Goal: Task Accomplishment & Management: Manage account settings

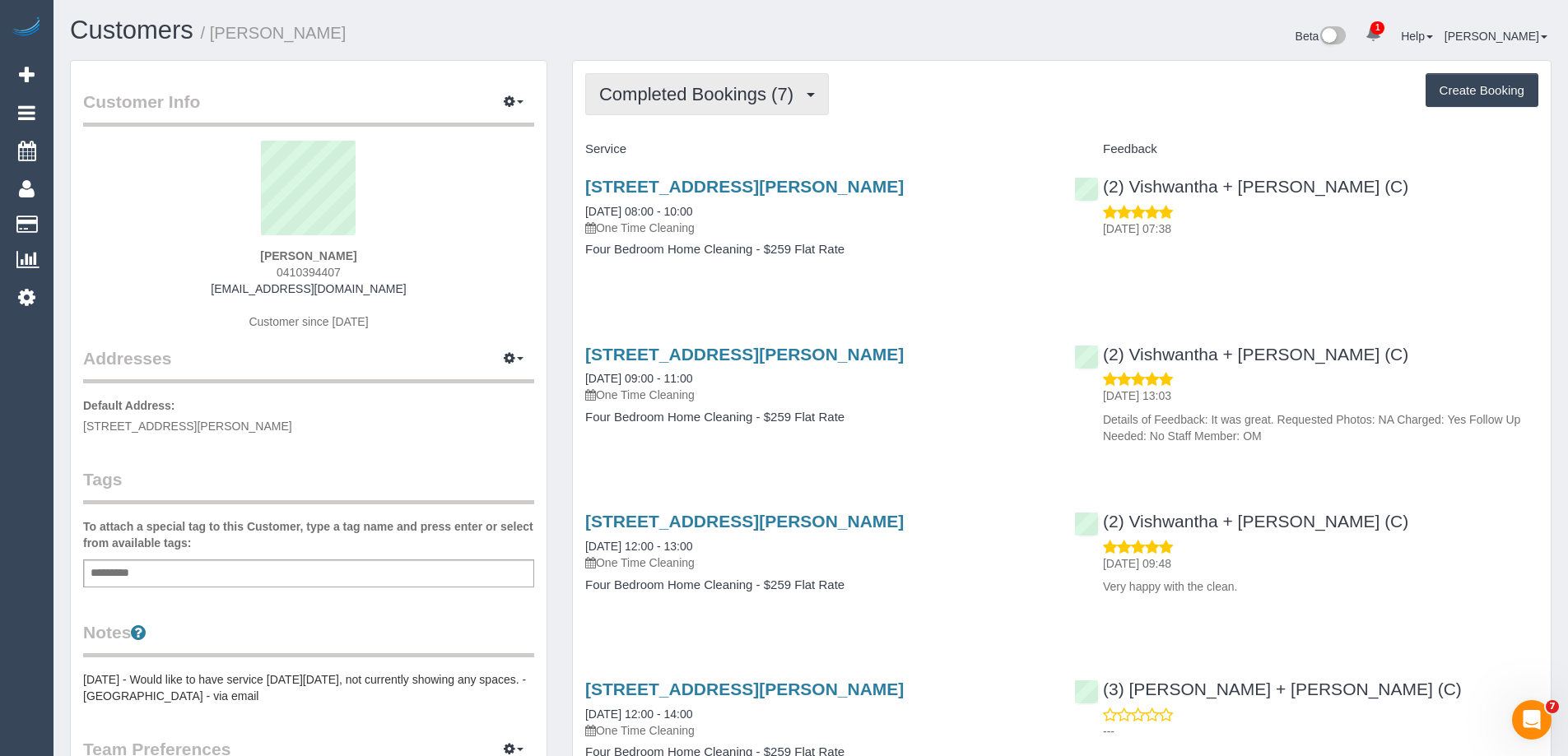
click at [714, 93] on span "Completed Bookings (7)" at bounding box center [699, 94] width 202 height 20
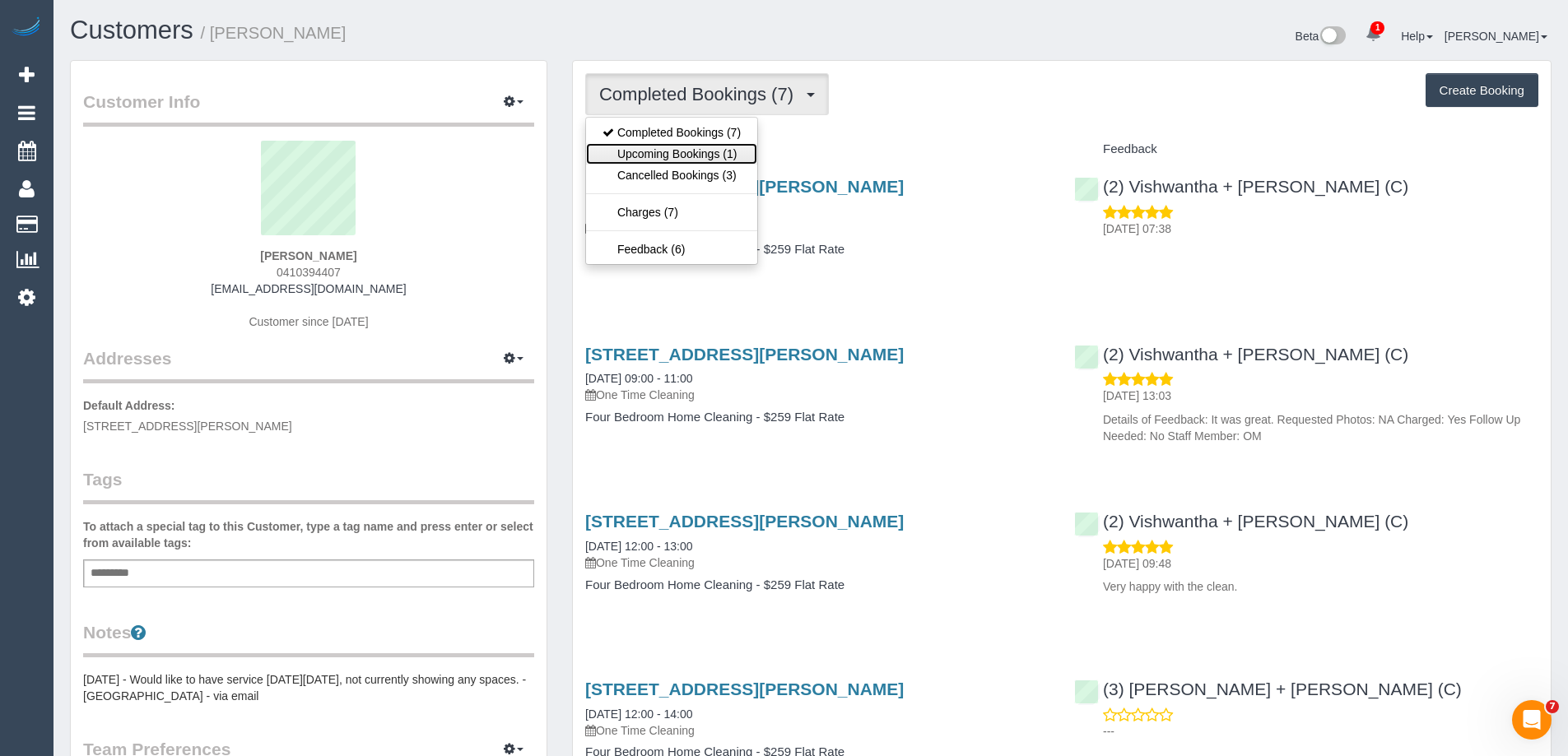
click at [723, 150] on link "Upcoming Bookings (1)" at bounding box center [671, 153] width 171 height 21
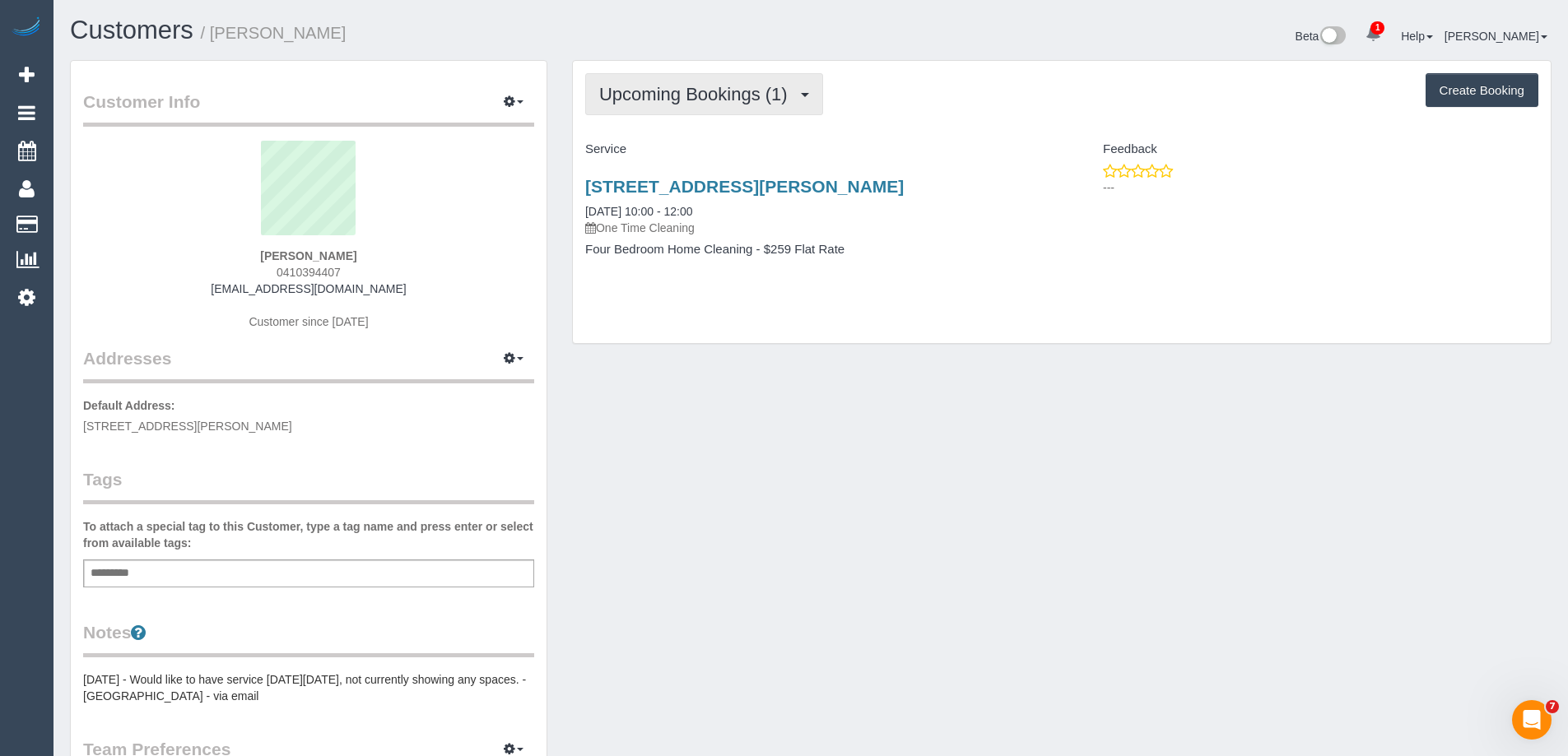
click at [725, 101] on span "Upcoming Bookings (1)" at bounding box center [696, 94] width 196 height 20
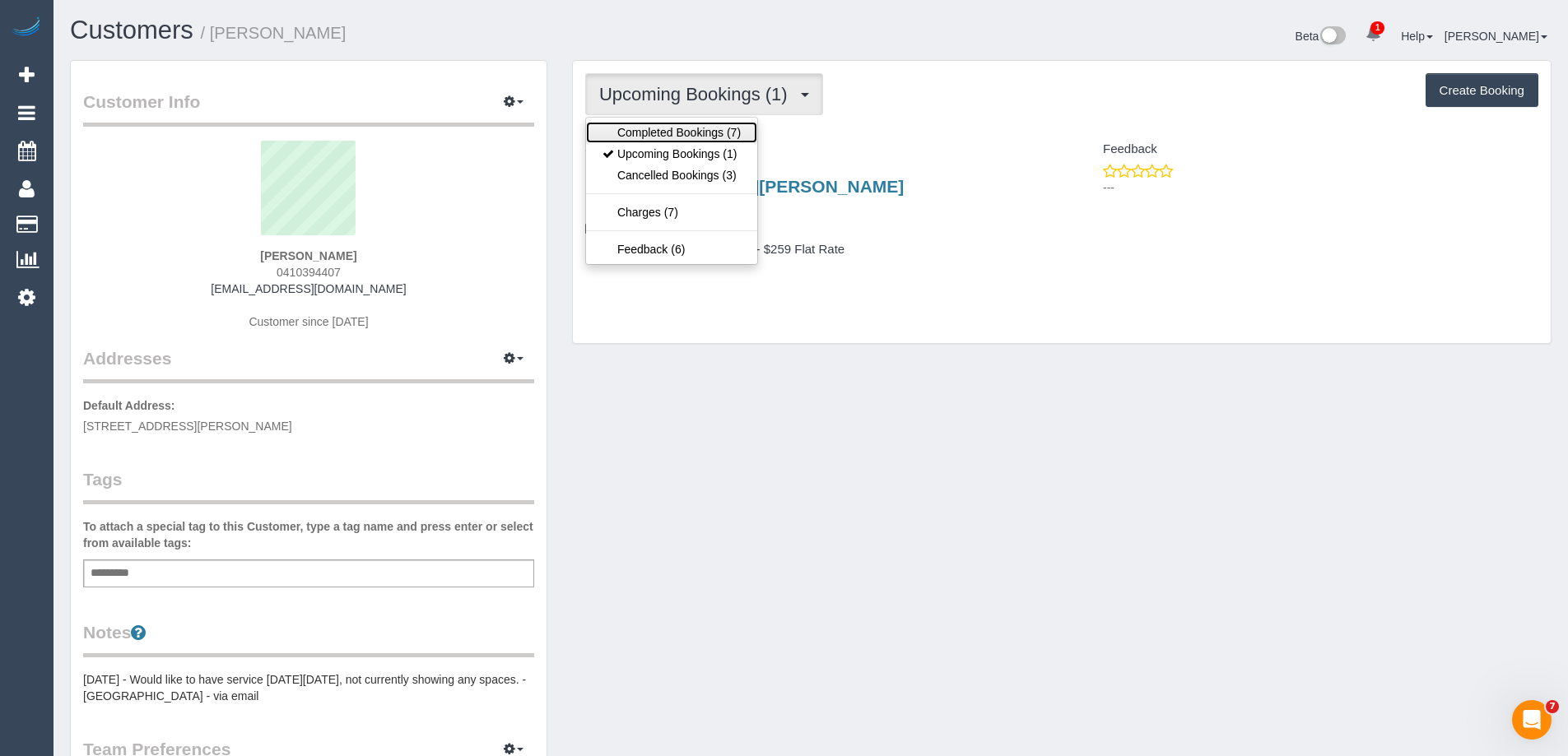
click at [709, 128] on link "Completed Bookings (7)" at bounding box center [671, 132] width 171 height 21
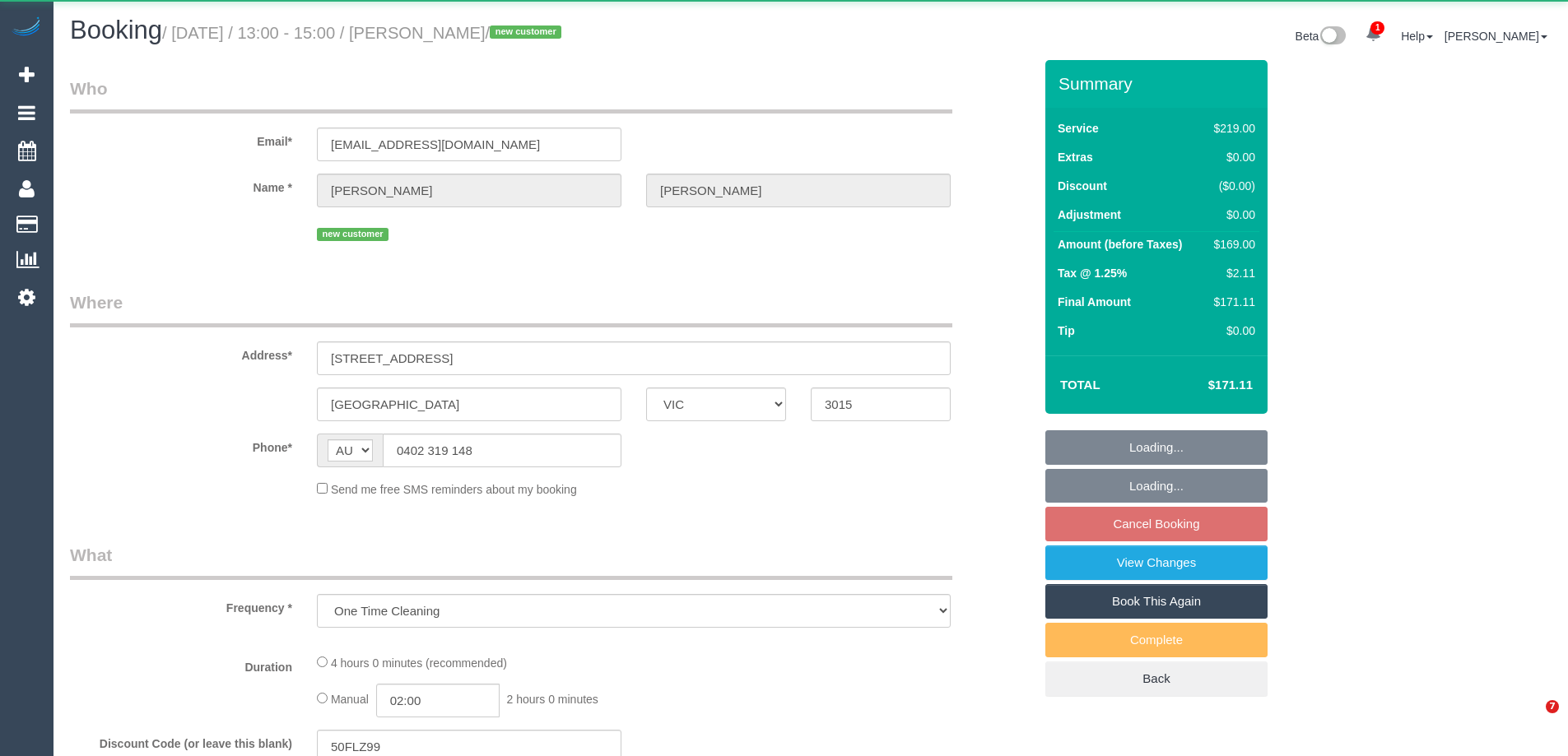
select select "VIC"
select select "string:stripe-pm_1SFOpl2GScqysDRV6G9617VU"
select select "number:28"
select select "number:14"
select select "number:19"
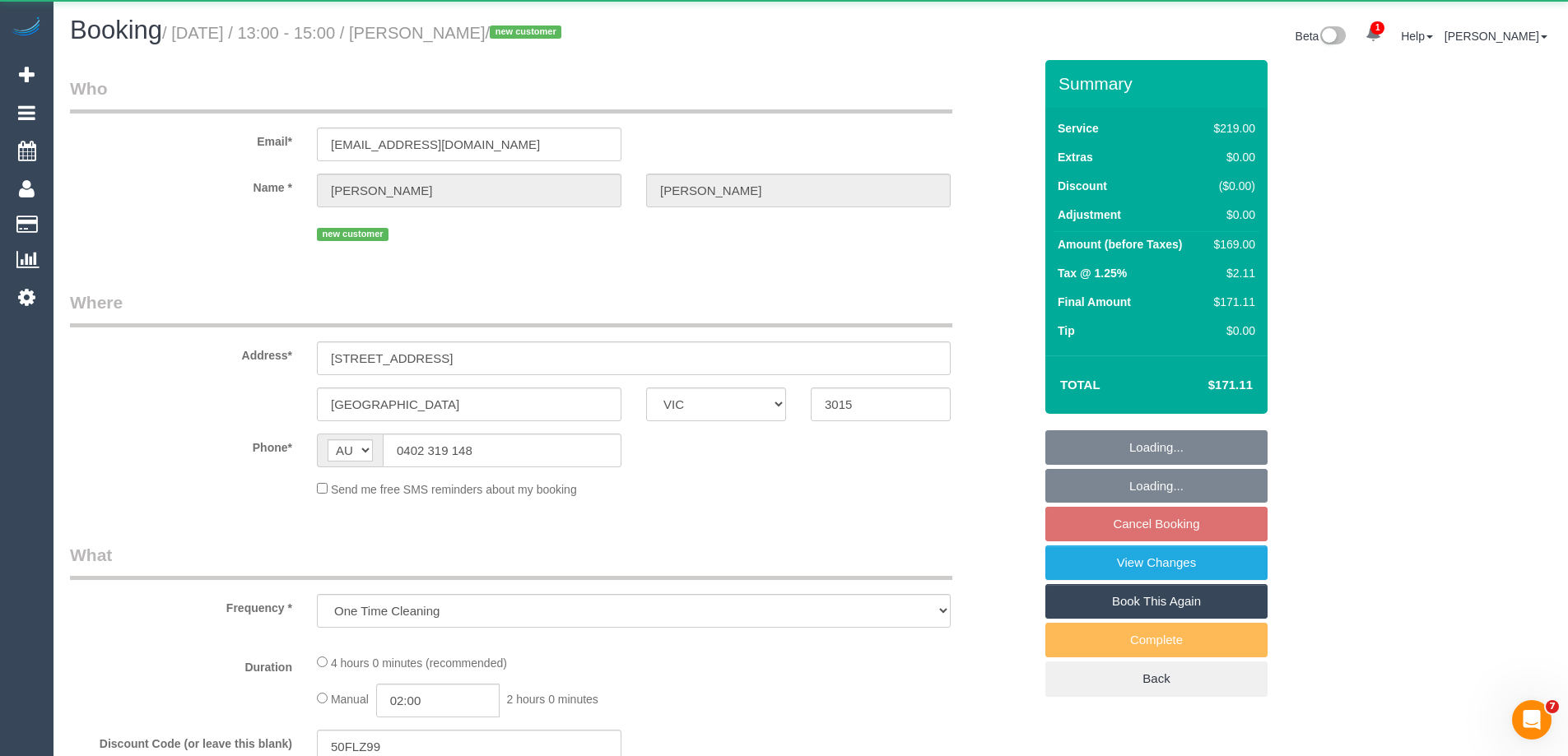
select select "number:25"
select select "number:35"
select select "number:26"
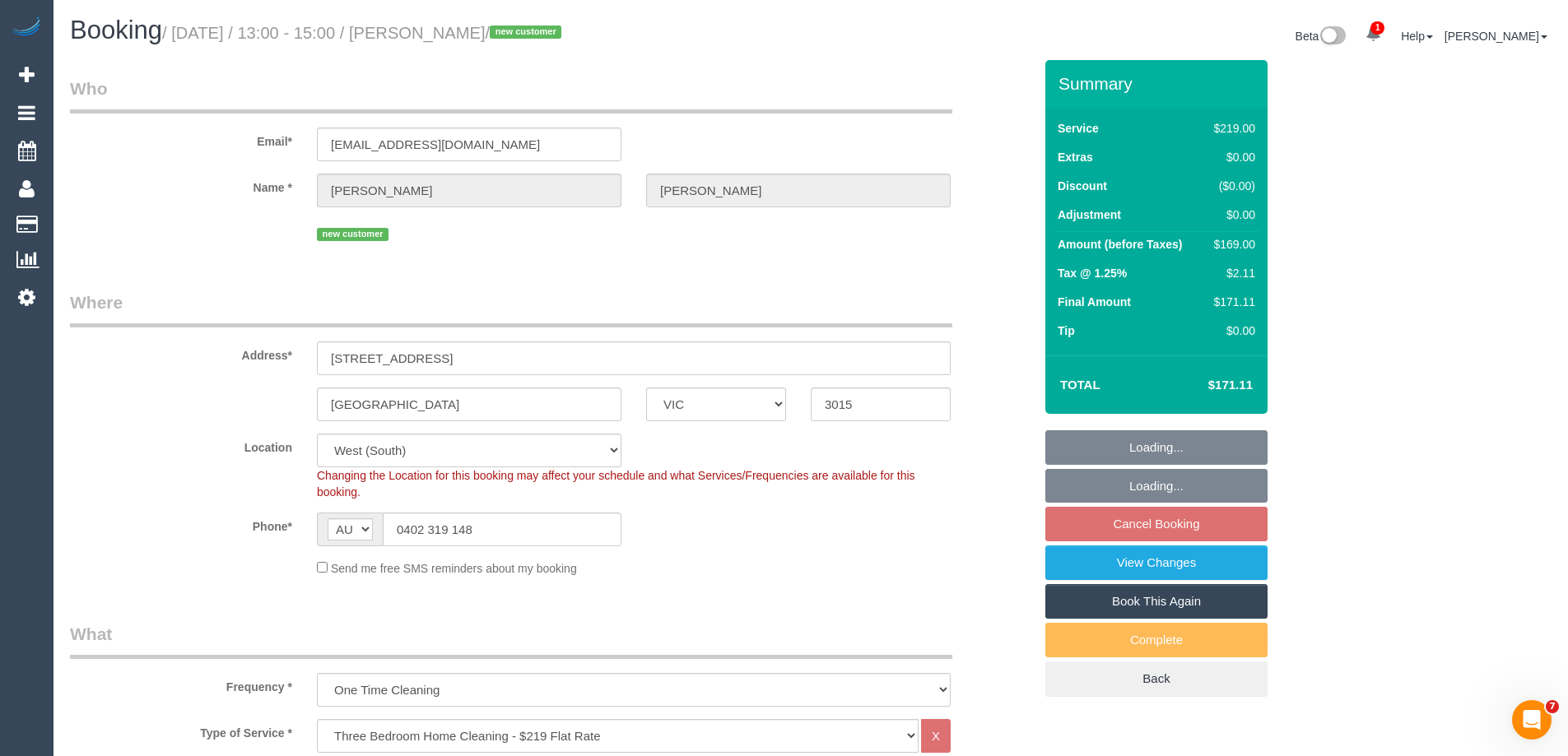
select select "object:826"
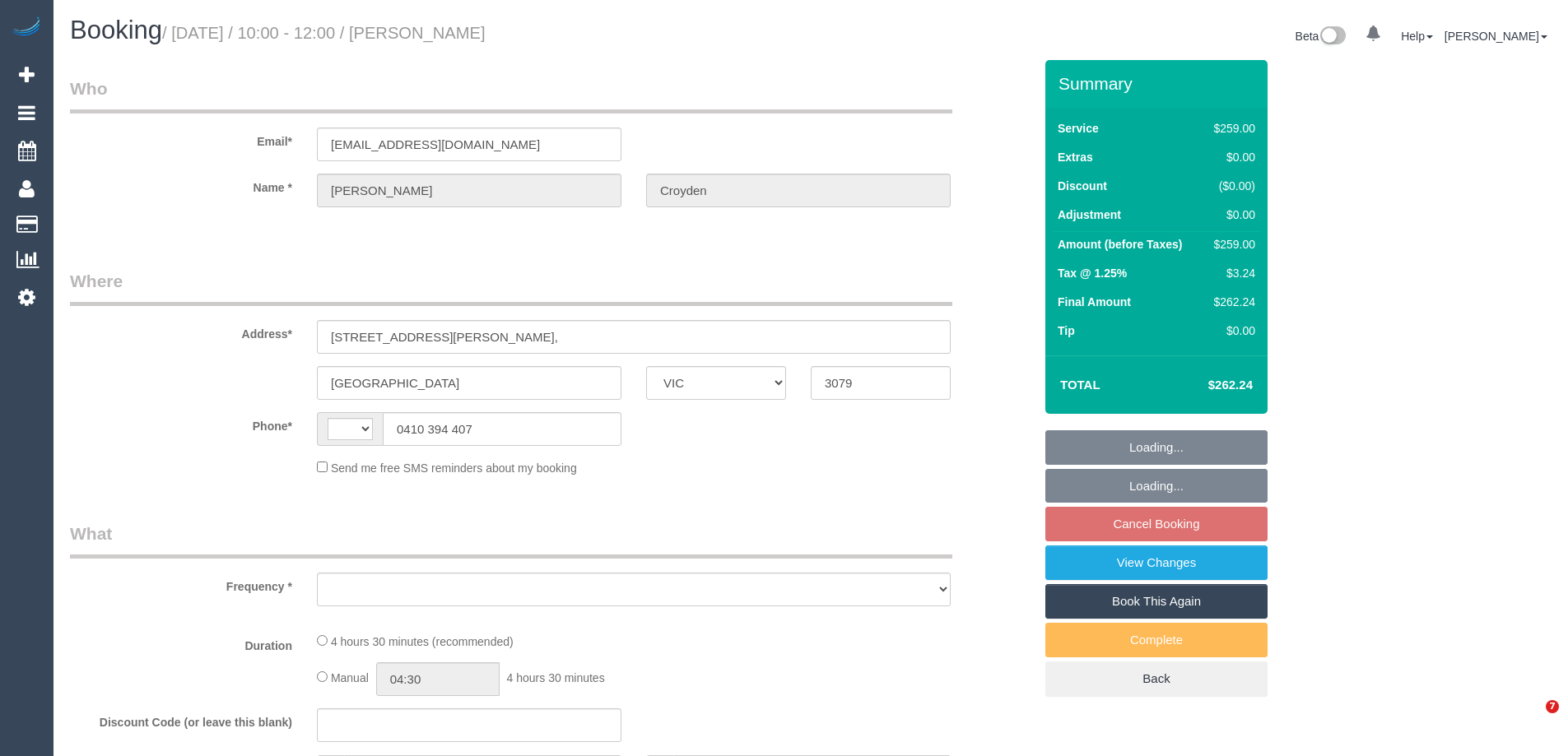
select select "VIC"
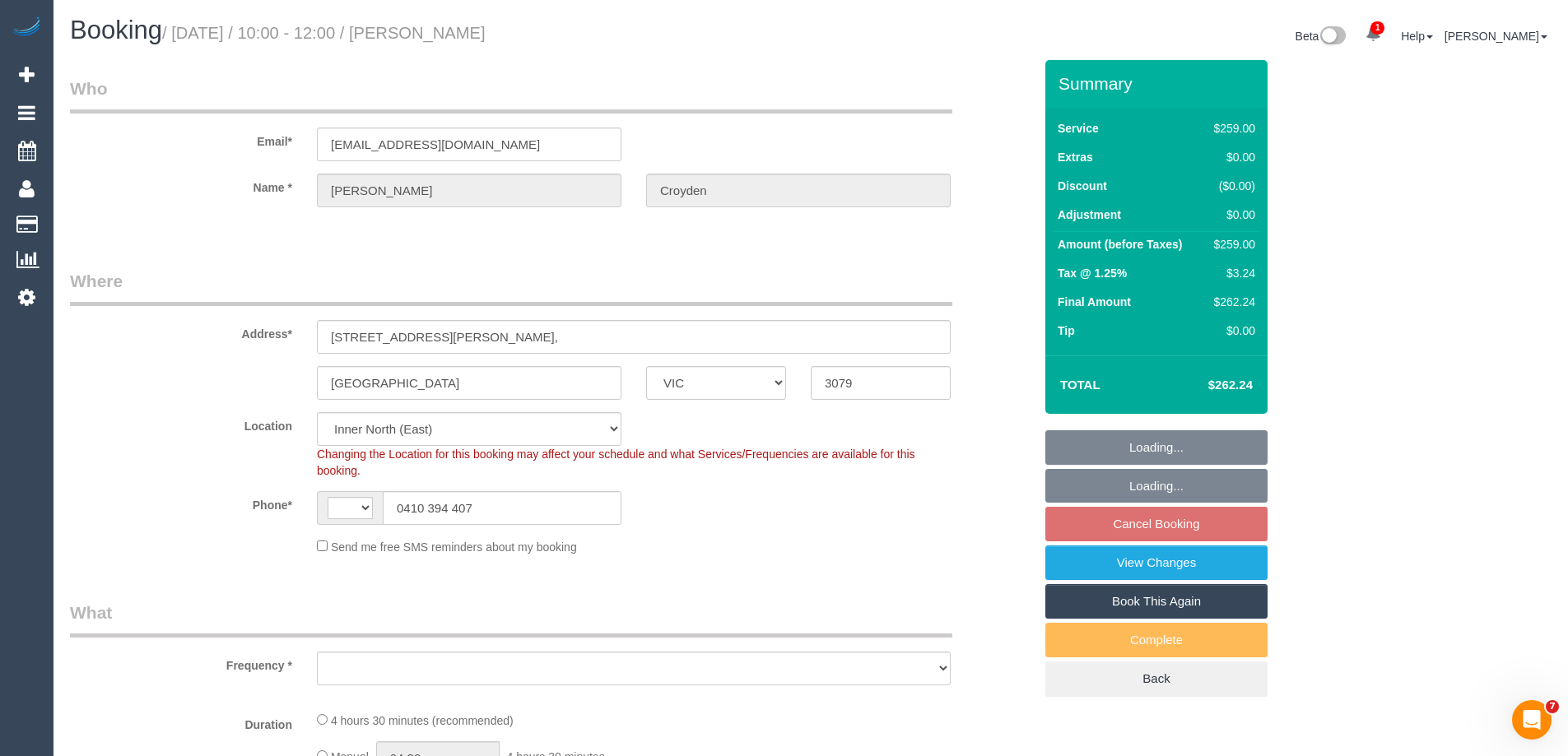
select select "string:AU"
select select "object:307"
select select "string:stripe-pm_1SDLat2GScqysDRVWbX3oO1W"
select select "object:807"
select select "number:30"
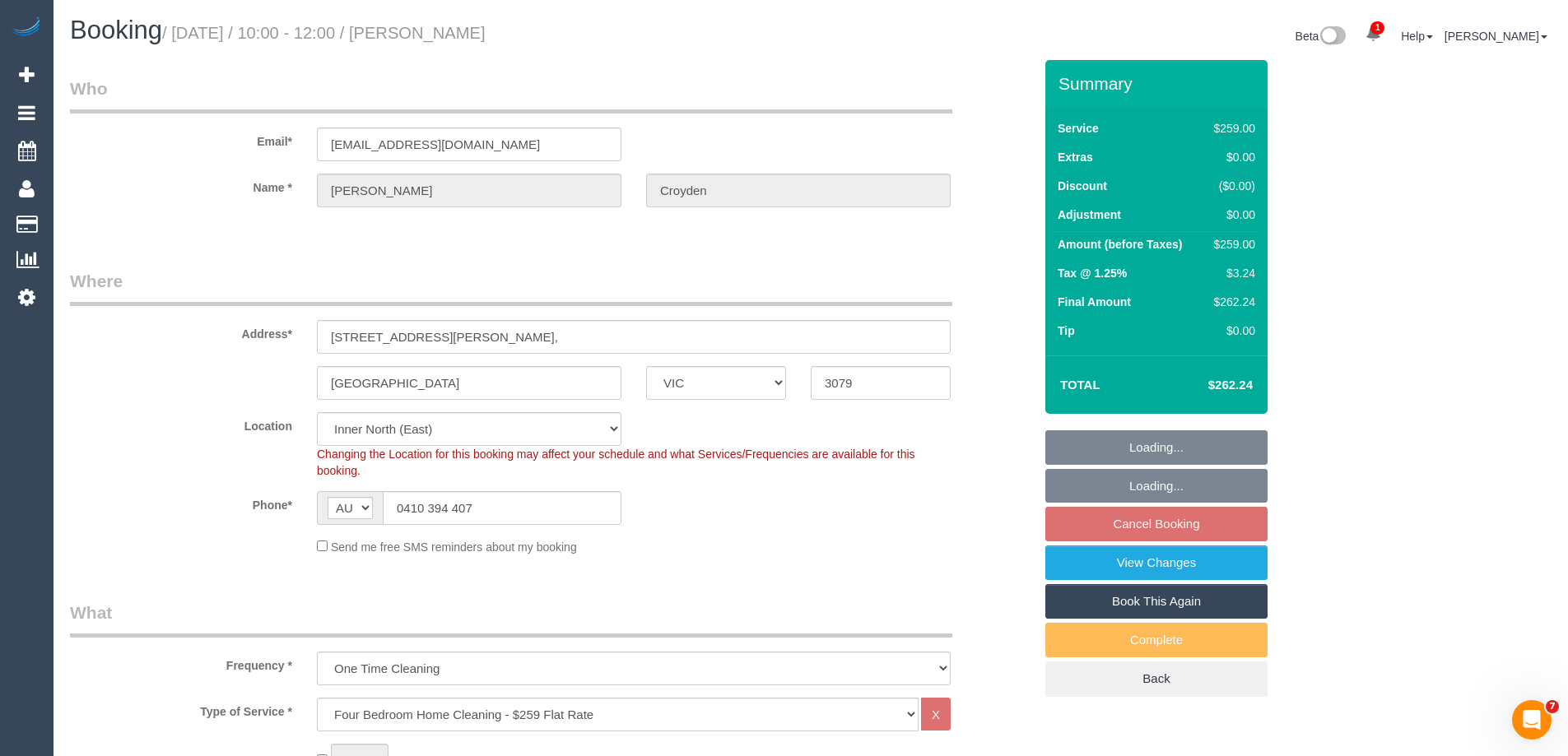
select select "number:14"
select select "number:19"
select select "number:25"
select select "number:34"
select select "number:13"
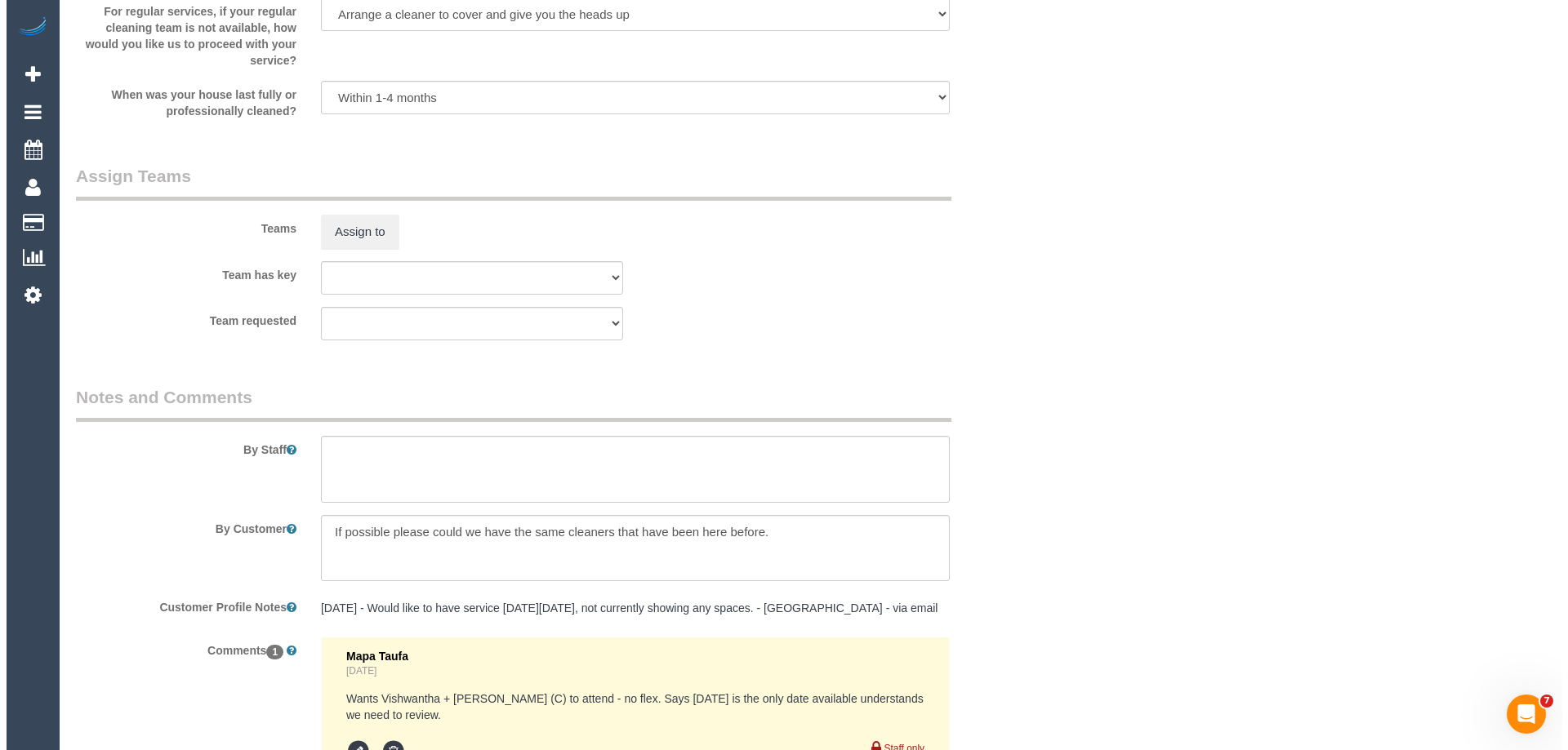
scroll to position [2413, 0]
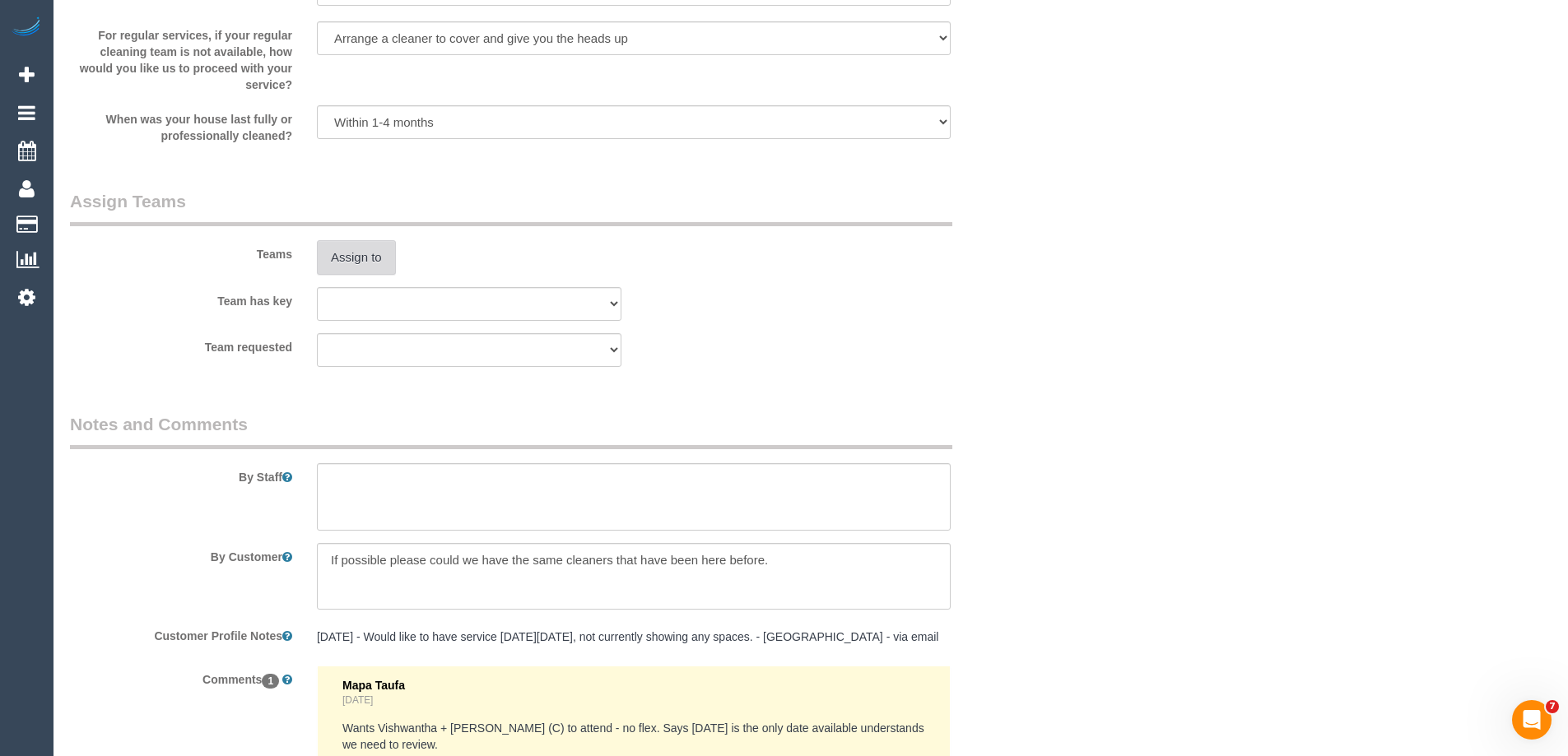
click at [339, 264] on button "Assign to" at bounding box center [356, 258] width 79 height 34
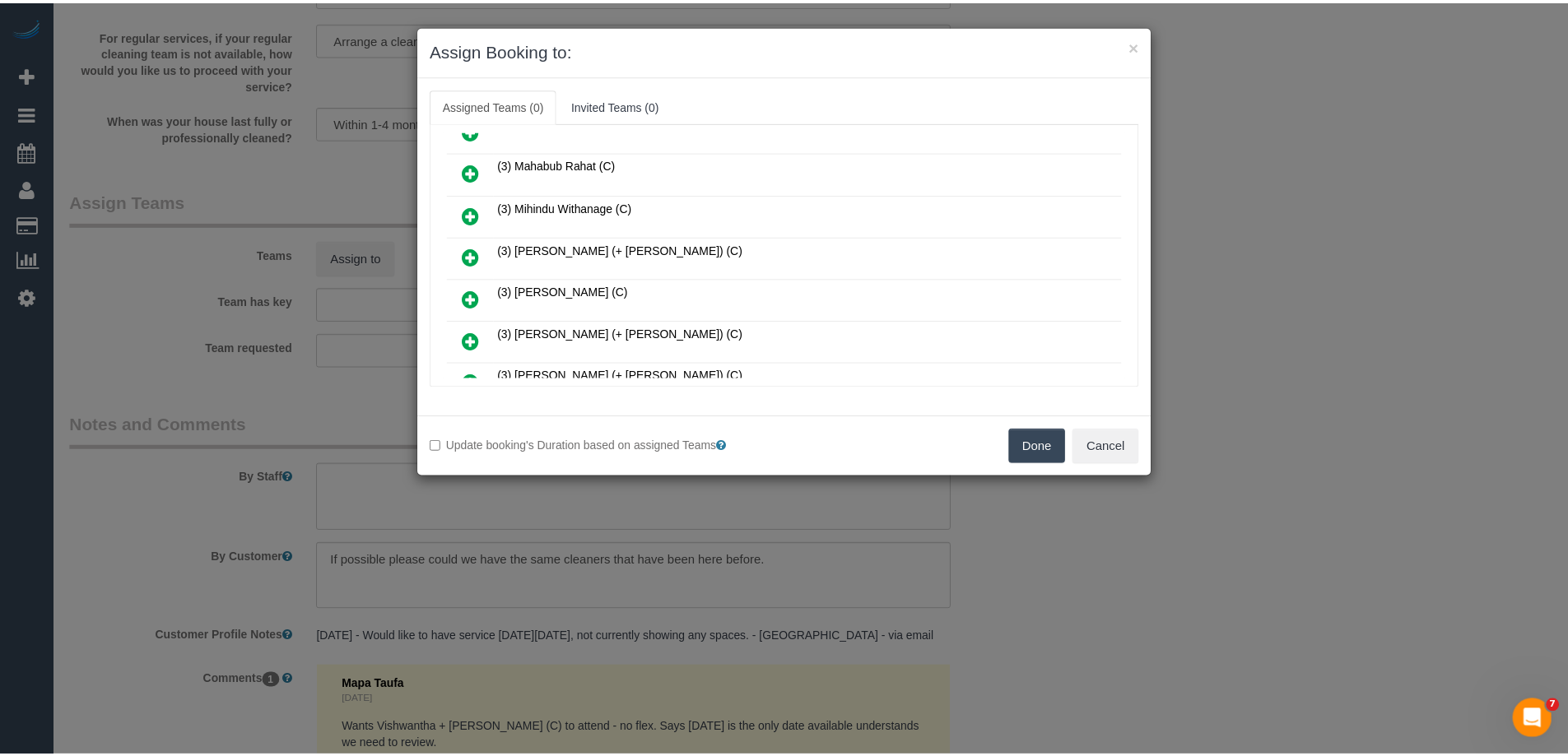
scroll to position [823, 0]
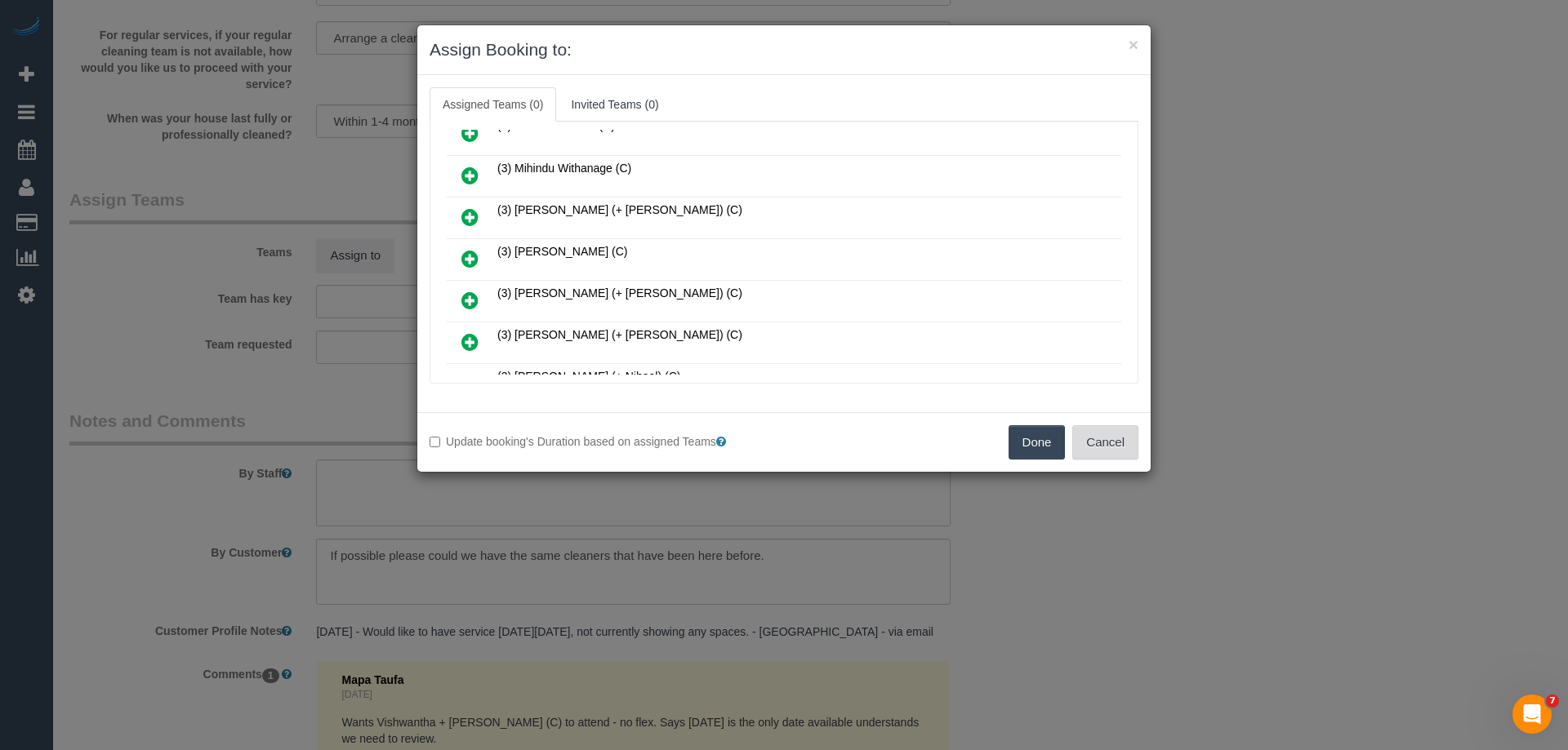
click at [1107, 438] on button "Cancel" at bounding box center [1106, 443] width 67 height 34
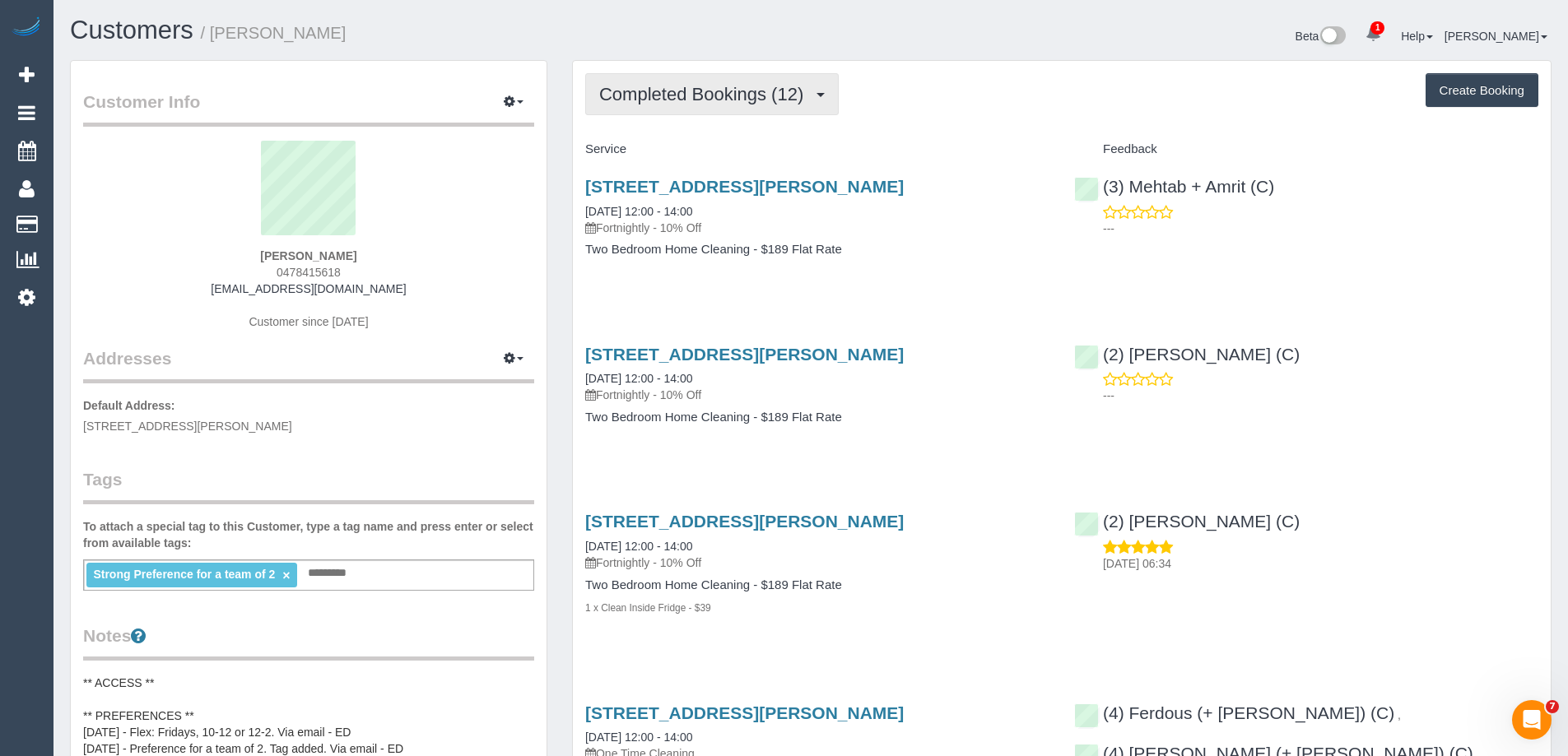
click at [678, 103] on span "Completed Bookings (12)" at bounding box center [705, 94] width 213 height 20
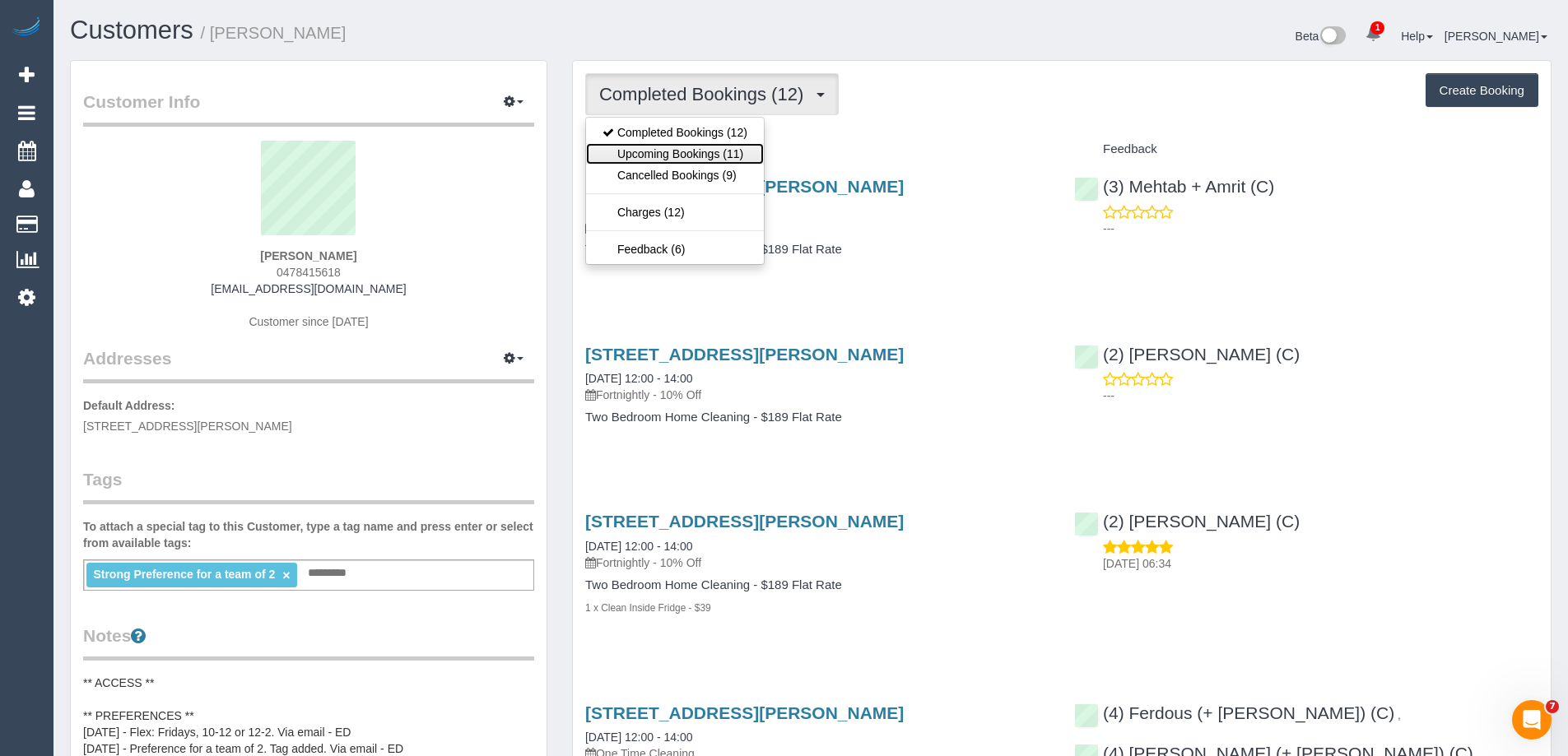
click at [692, 150] on link "Upcoming Bookings (11)" at bounding box center [675, 153] width 178 height 21
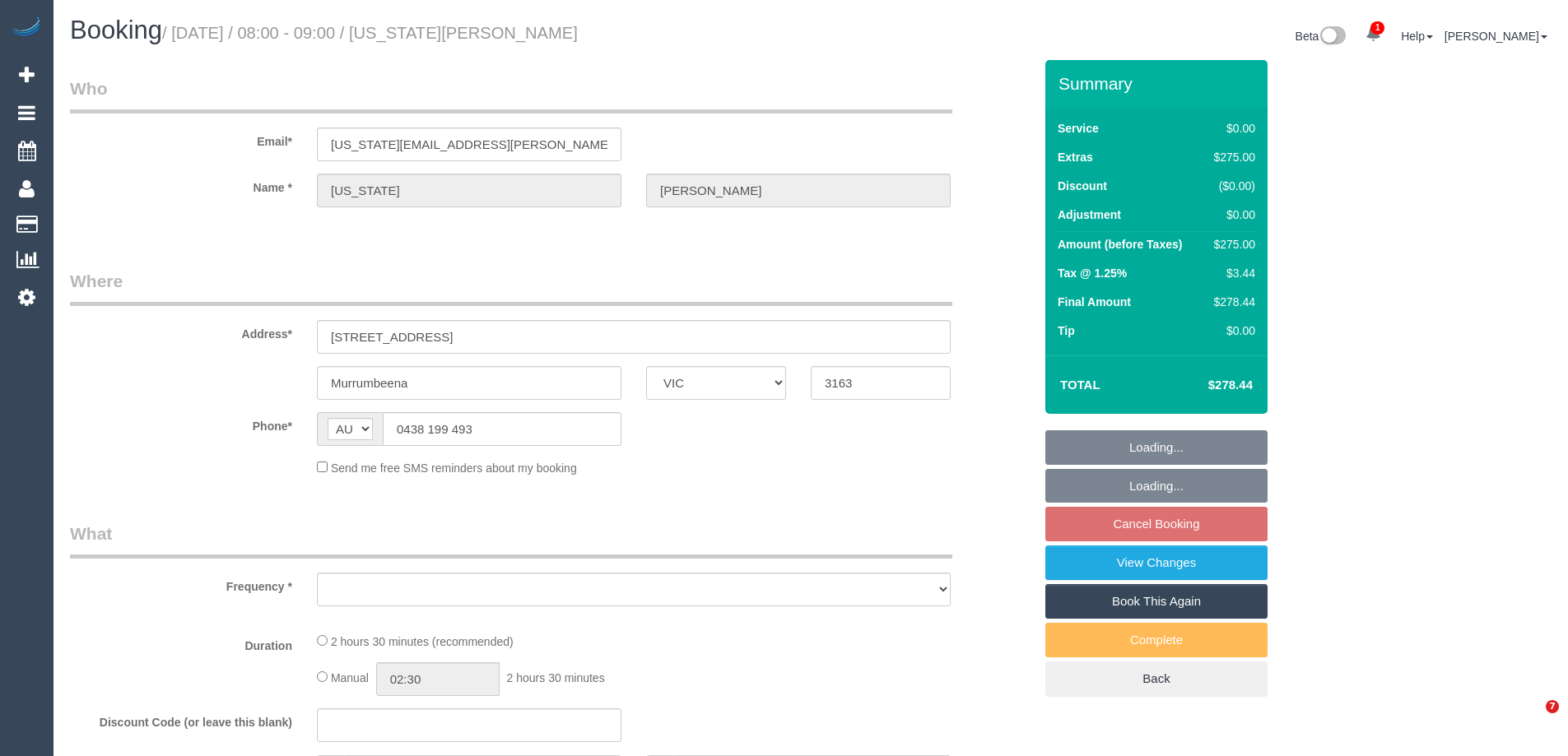
select select "VIC"
select select "string:stripe-pm_1RNliZ2GScqysDRVkfa5YLTq"
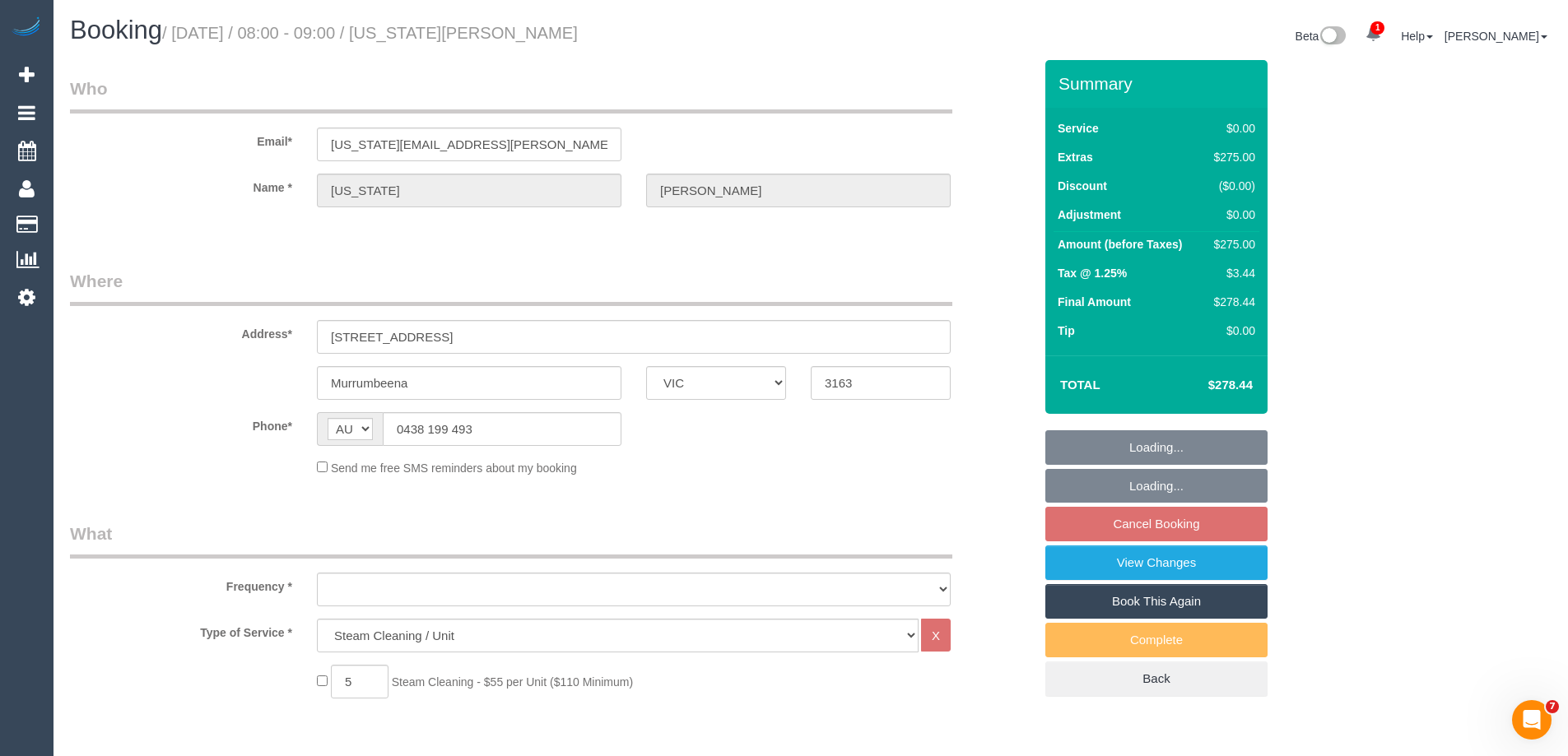
select select "object:745"
select select "number:27"
select select "number:14"
select select "number:19"
select select "number:36"
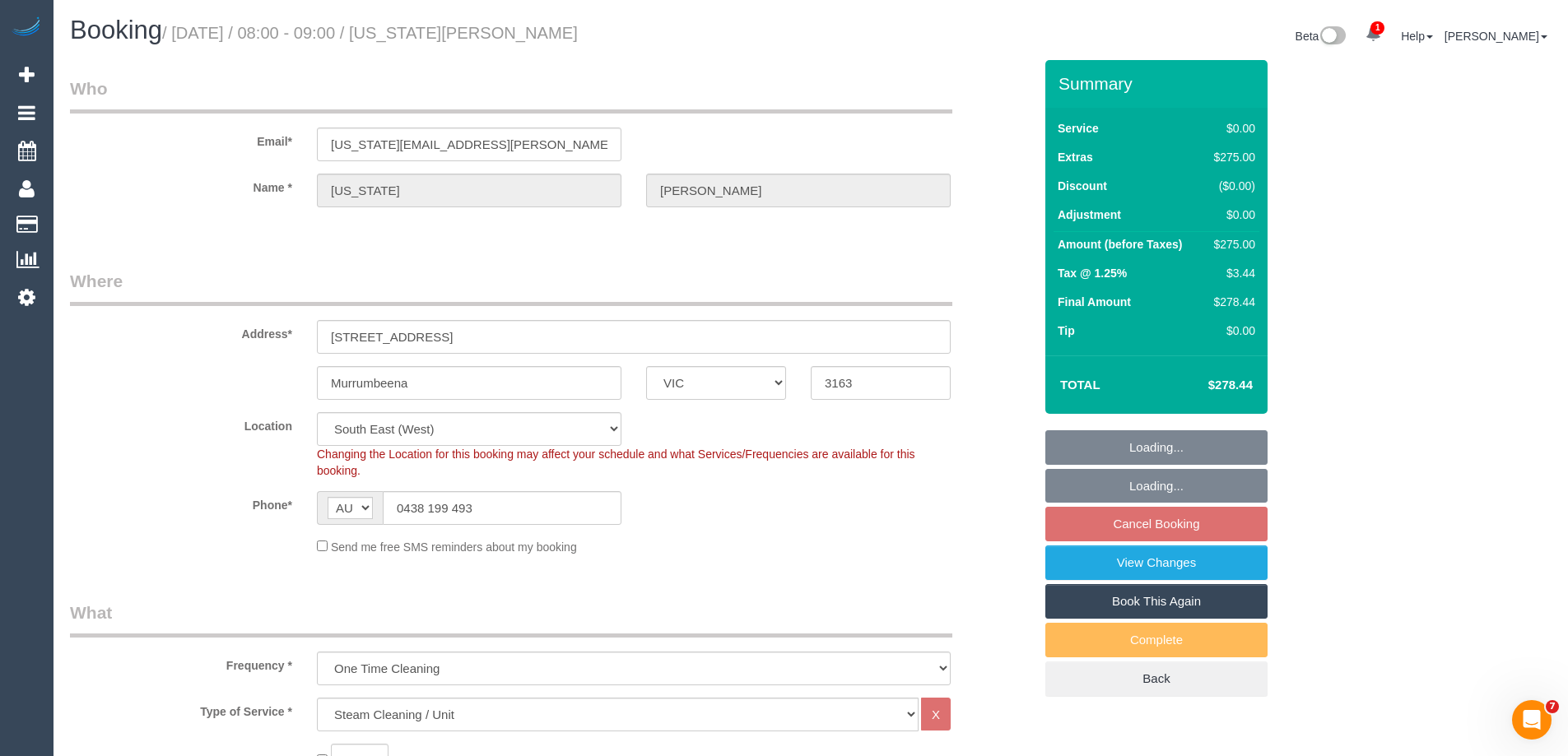
select select "object:766"
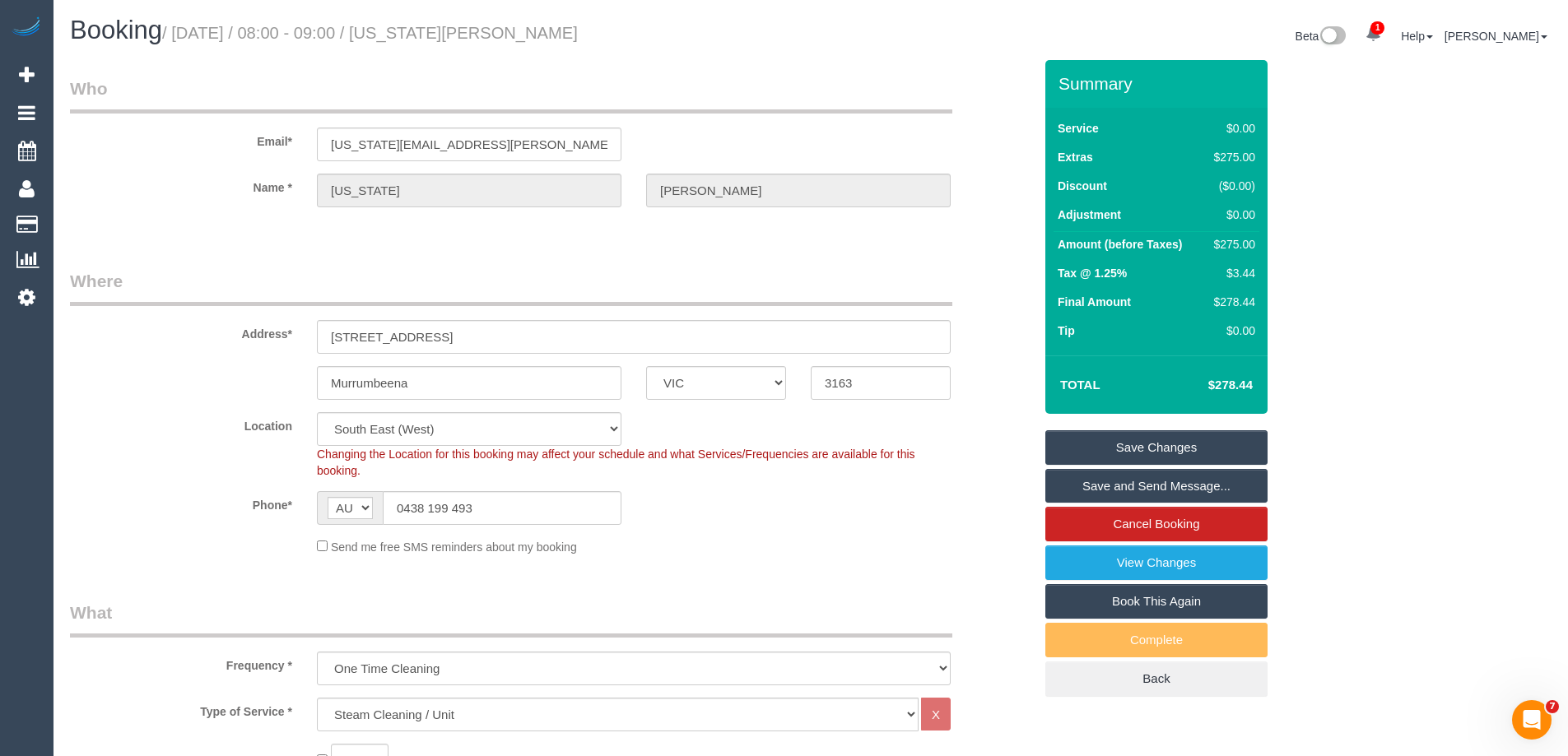
click at [1137, 492] on link "Save and Send Message..." at bounding box center [1156, 487] width 222 height 34
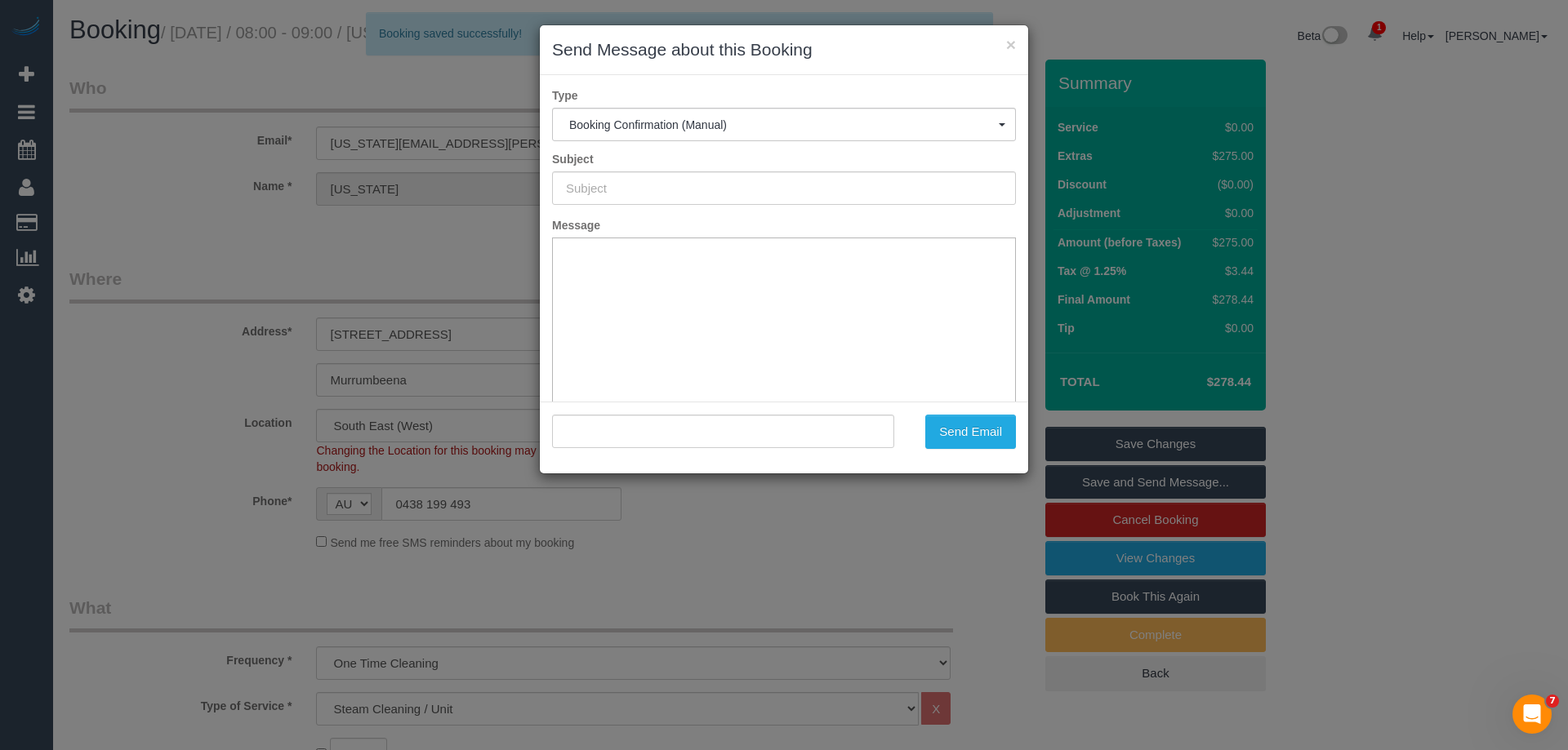
type input "Booking Confirmed"
type input ""georgia shapero" <georgia.shapero@hotmail.com>"
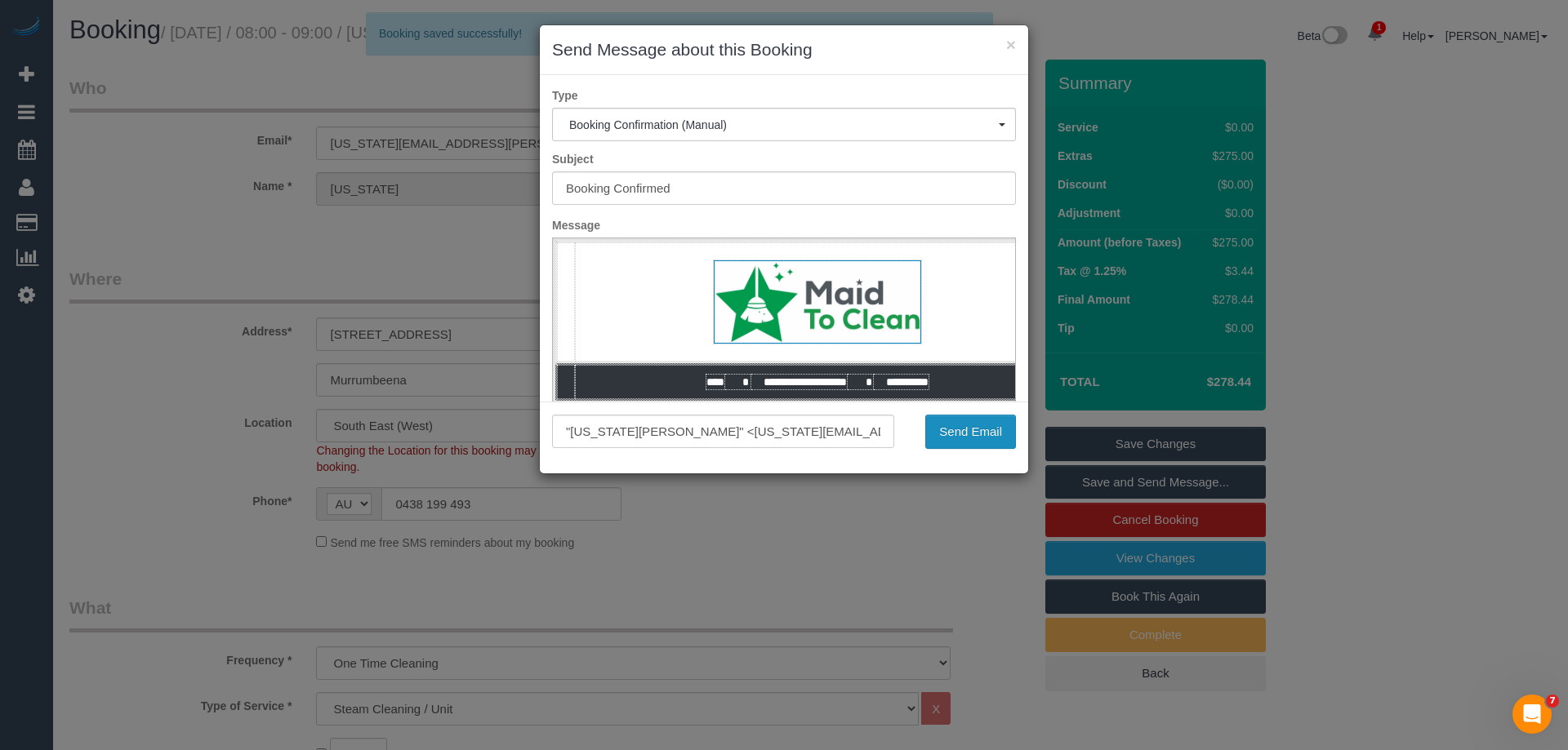
click at [963, 427] on button "Send Email" at bounding box center [970, 432] width 90 height 34
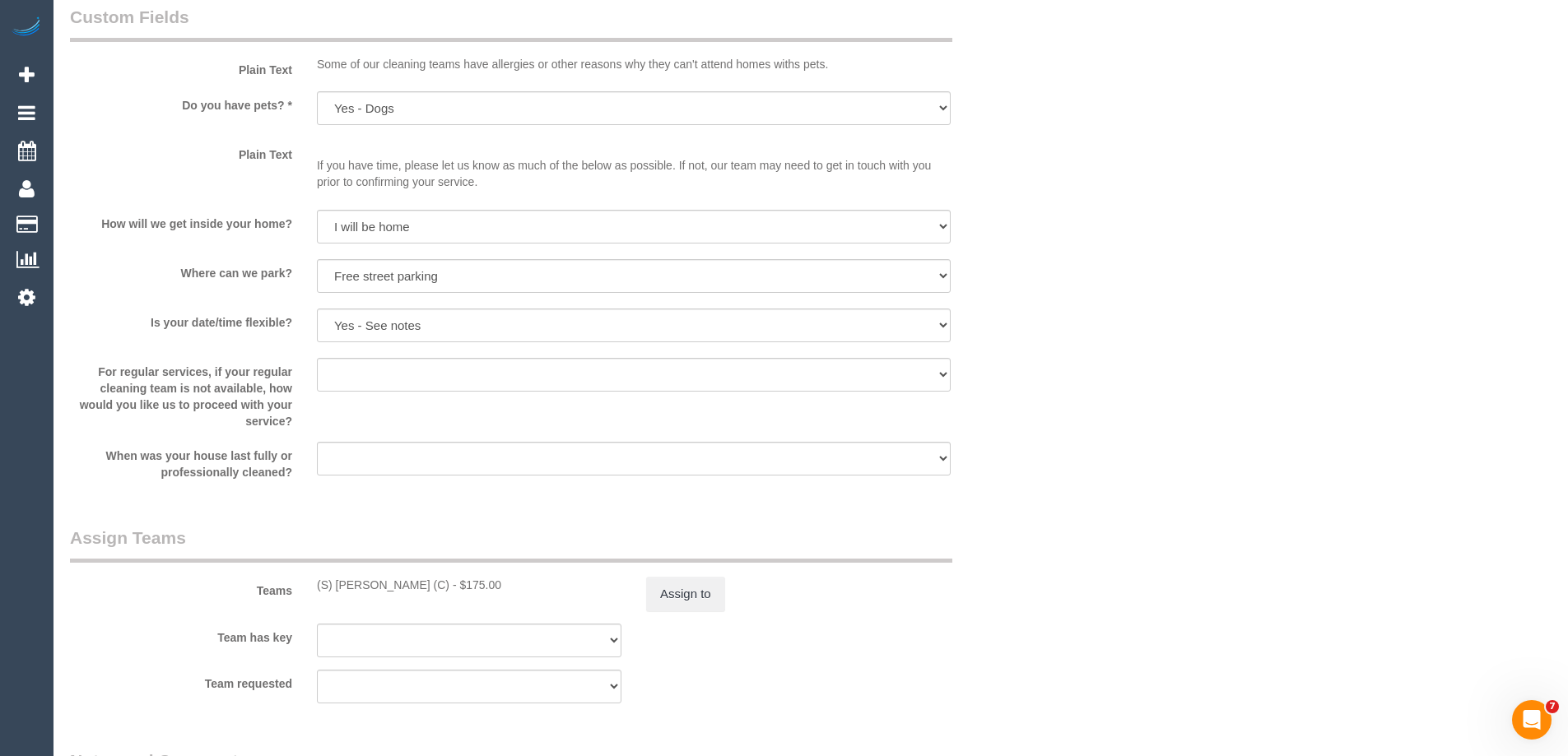
scroll to position [2333, 0]
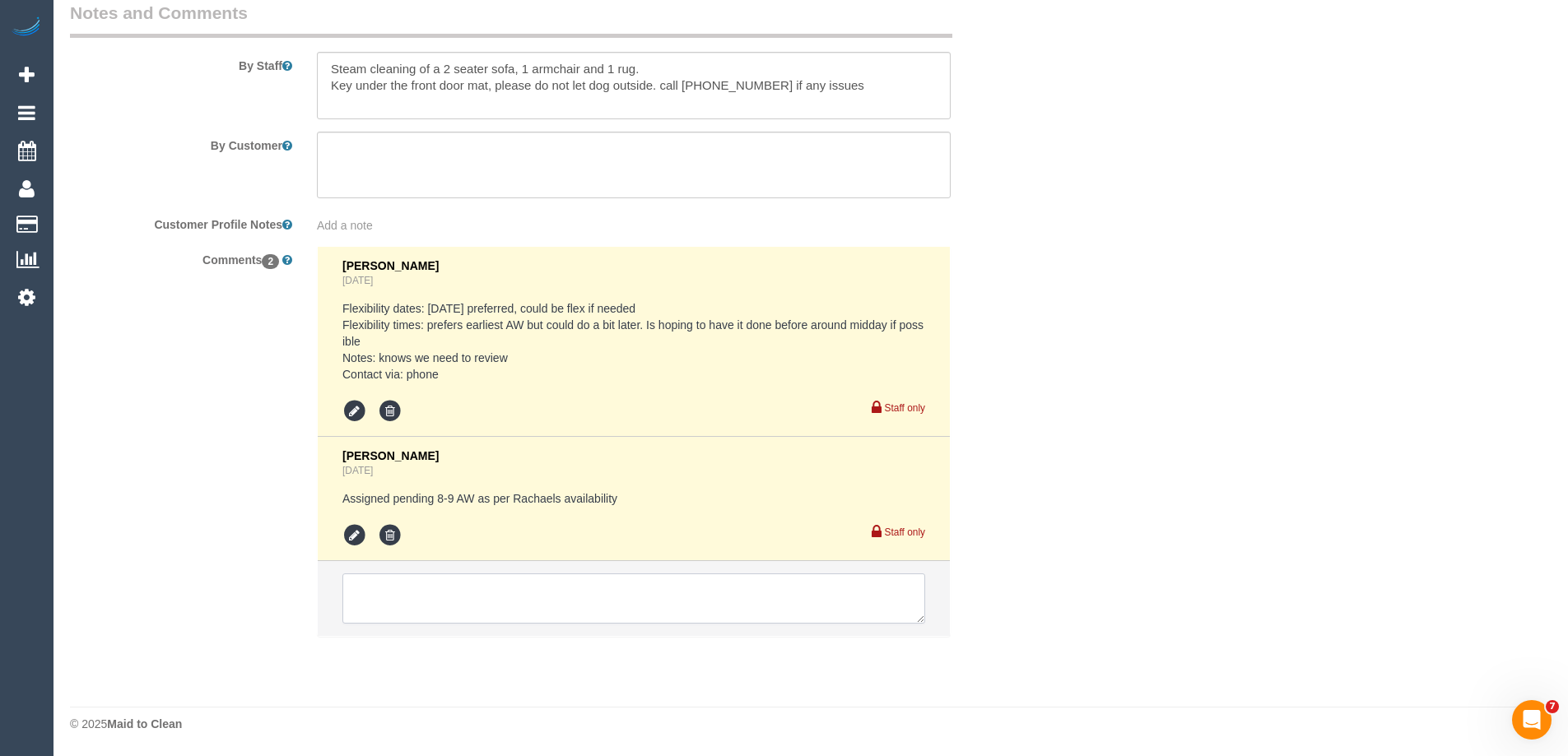
click at [400, 596] on textarea at bounding box center [633, 599] width 582 height 51
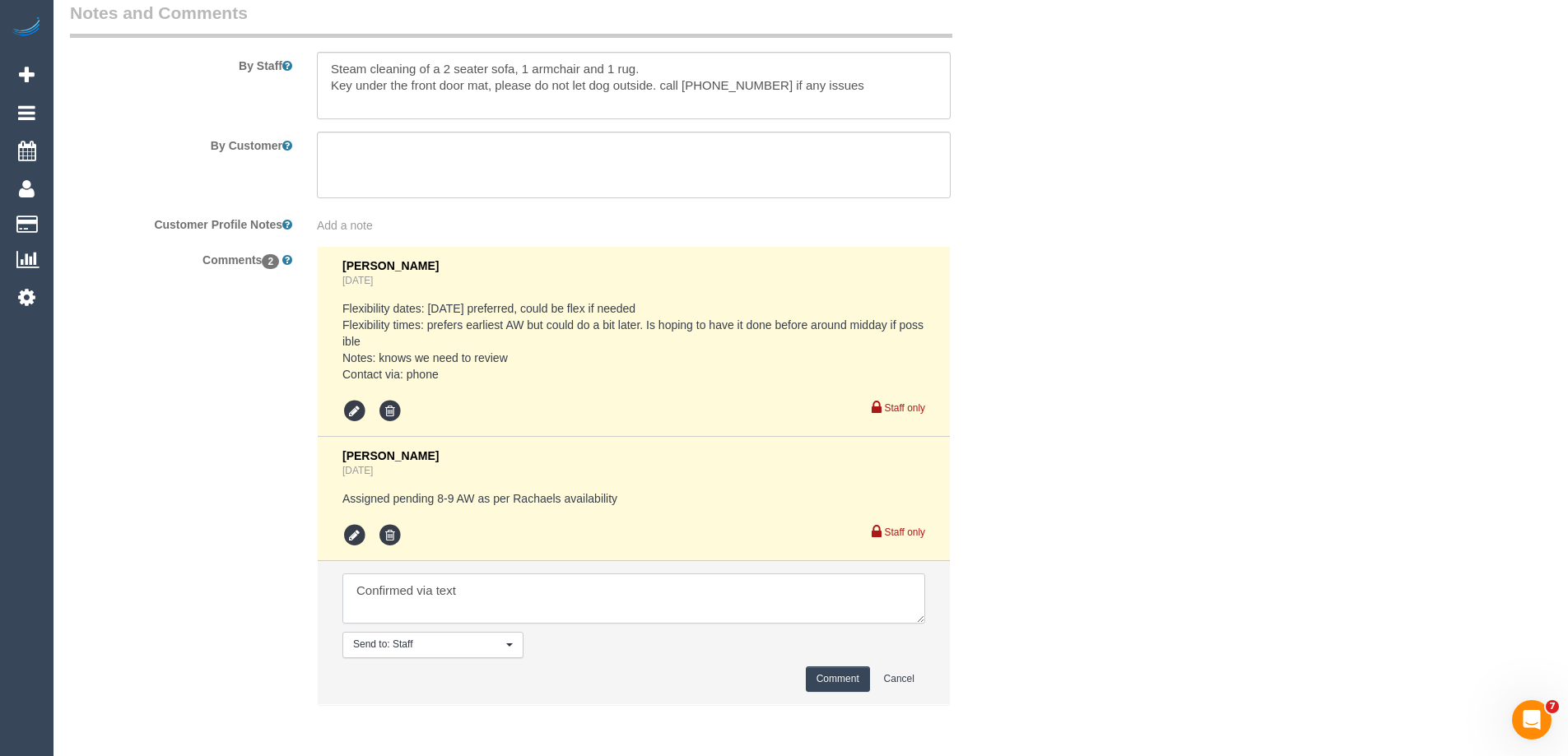
type textarea "Confirmed via text"
click at [839, 680] on button "Comment" at bounding box center [837, 679] width 64 height 26
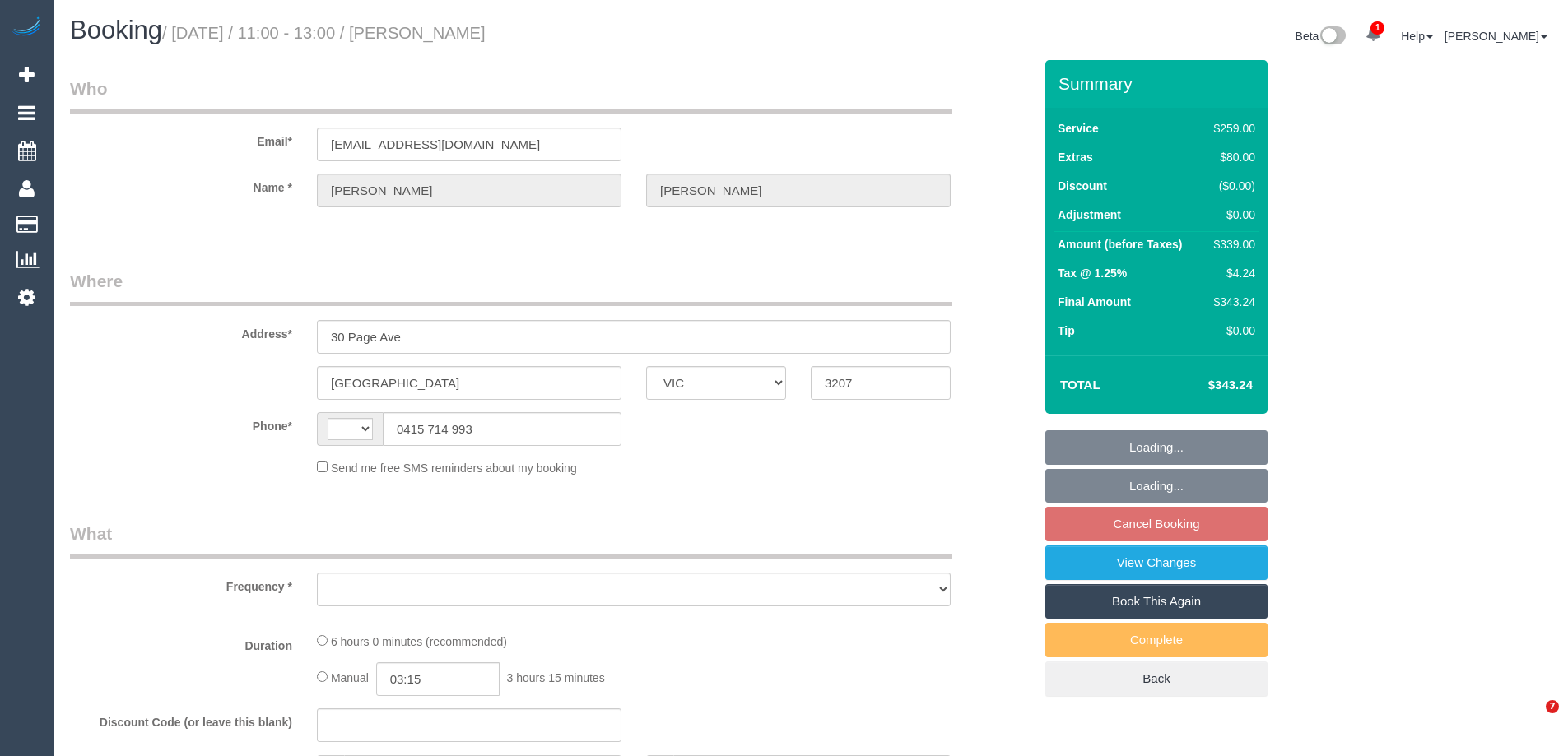
select select "VIC"
select select "string:AU"
select select "object:666"
select select "string:stripe-pm_1R1Ece2GScqysDRVKfR6lVBc"
select select "number:27"
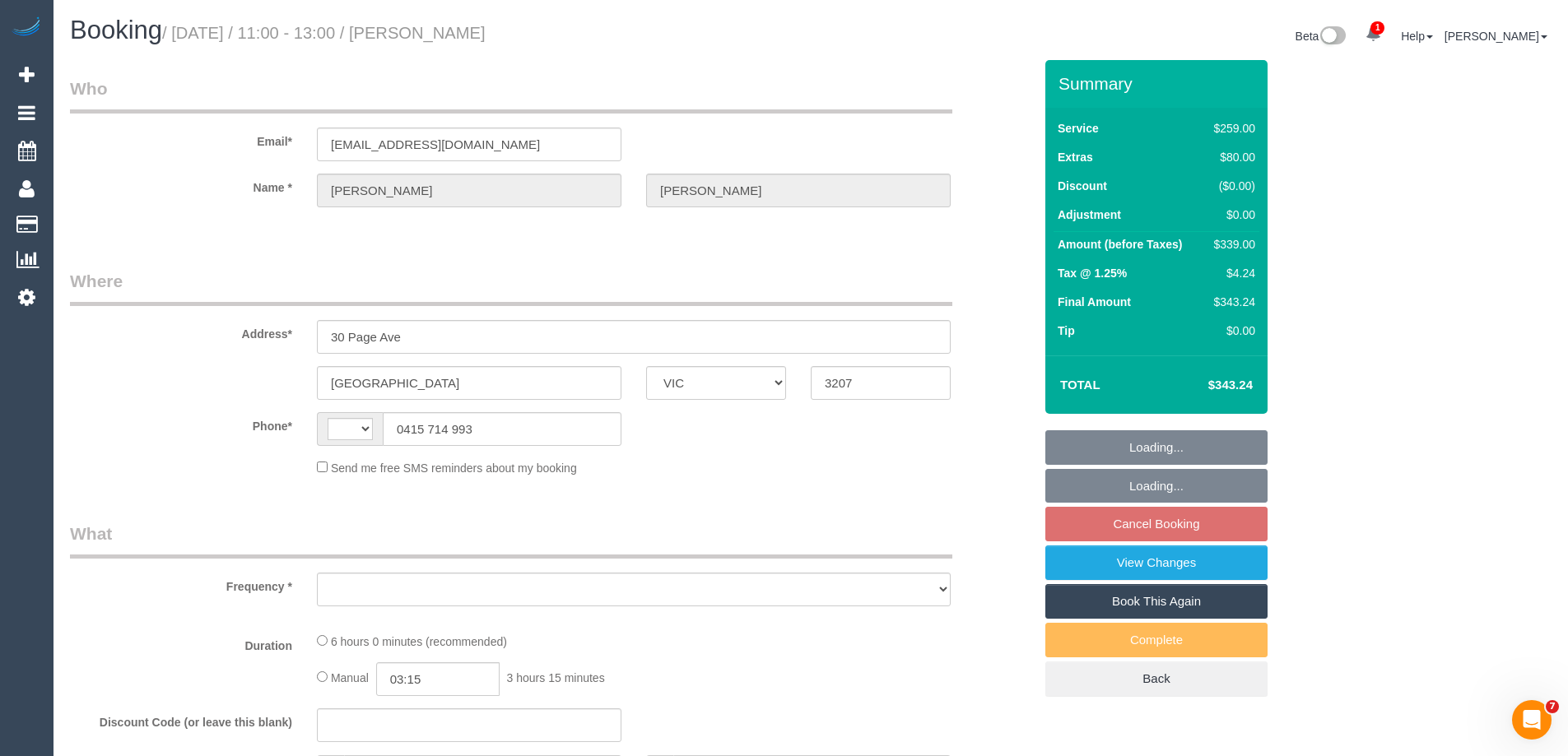
select select "number:14"
select select "number:19"
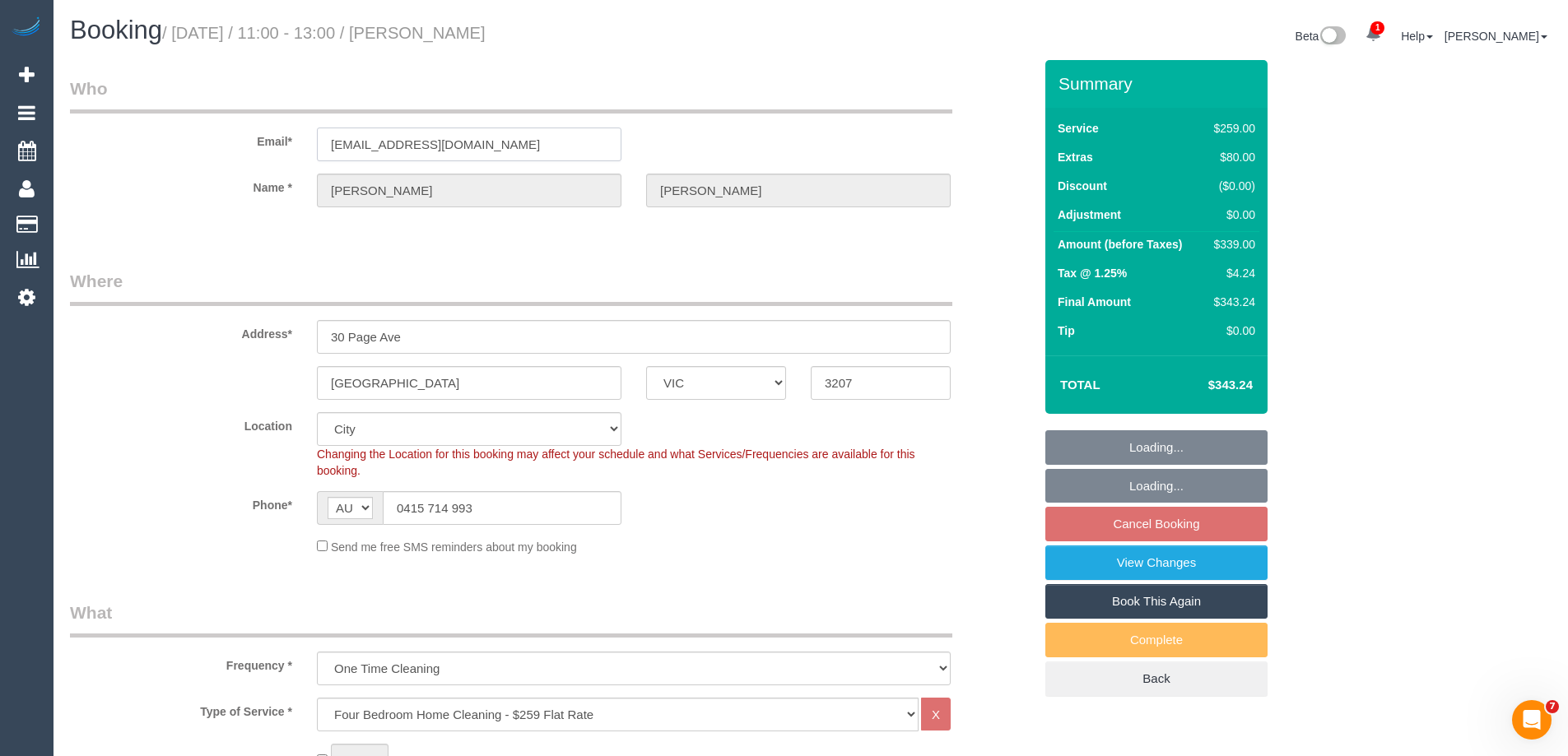
select select "object:817"
drag, startPoint x: 502, startPoint y: 146, endPoint x: 253, endPoint y: 146, distance: 249.0
click at [253, 146] on div "Email* bnjempire@gmail.com" at bounding box center [551, 119] width 988 height 84
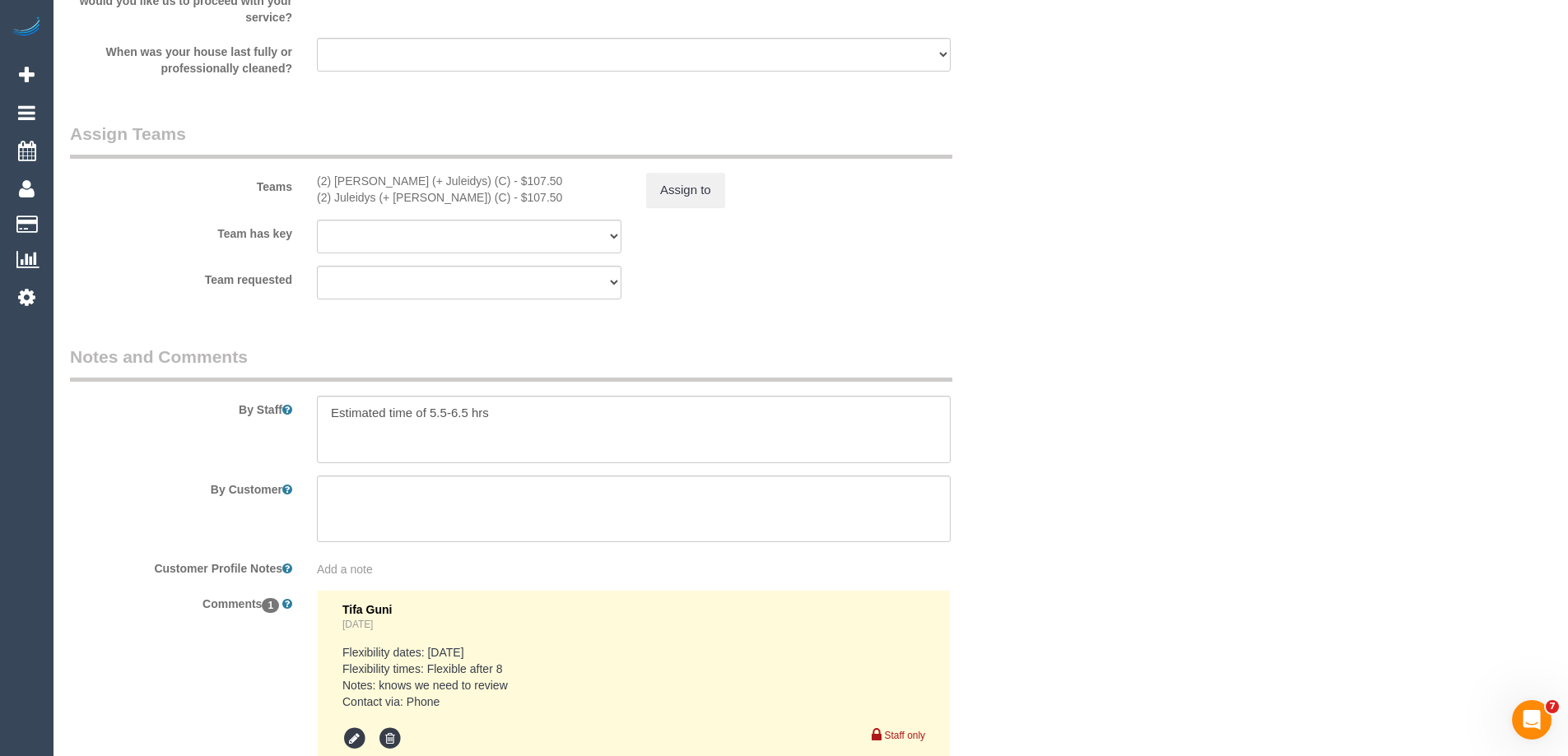
scroll to position [2705, 0]
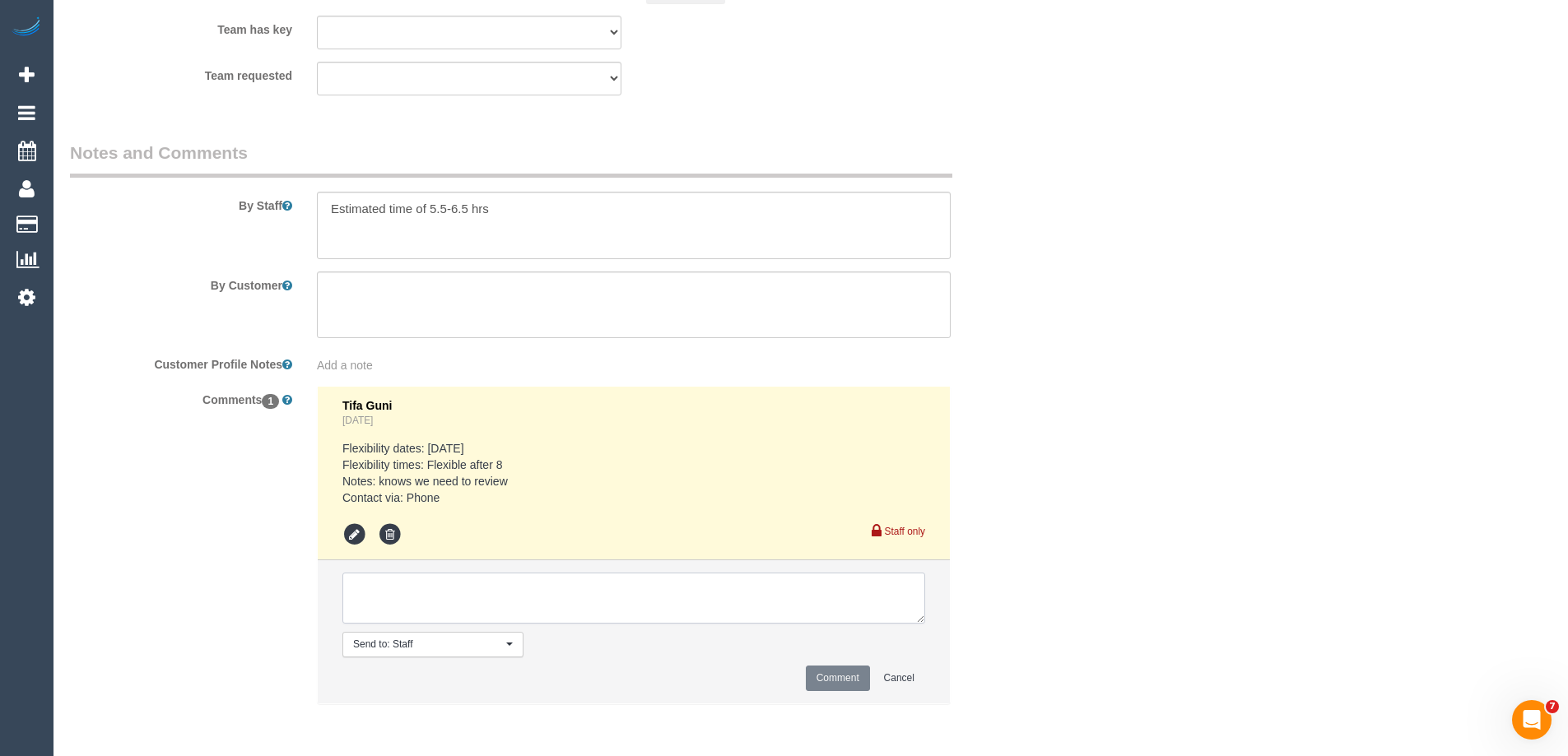
click at [426, 590] on textarea at bounding box center [633, 598] width 582 height 51
type textarea "Offered spot from 11-1pm. Pending response - via email"
click at [846, 686] on button "Comment" at bounding box center [837, 678] width 64 height 26
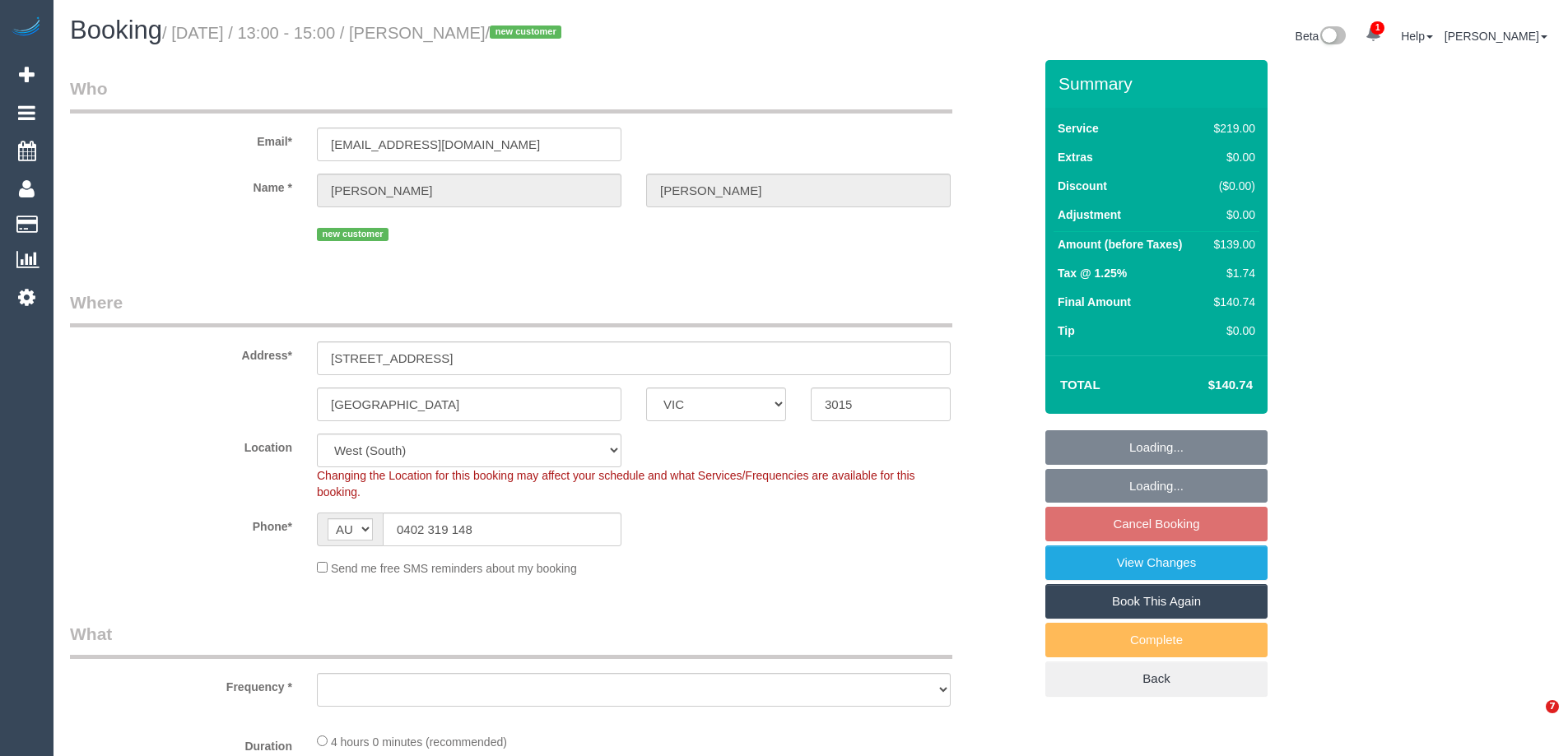
select select "VIC"
select select "object:719"
select select "string:stripe-pm_1SFOpl2GScqysDRV6G9617VU"
select select "number:28"
select select "number:14"
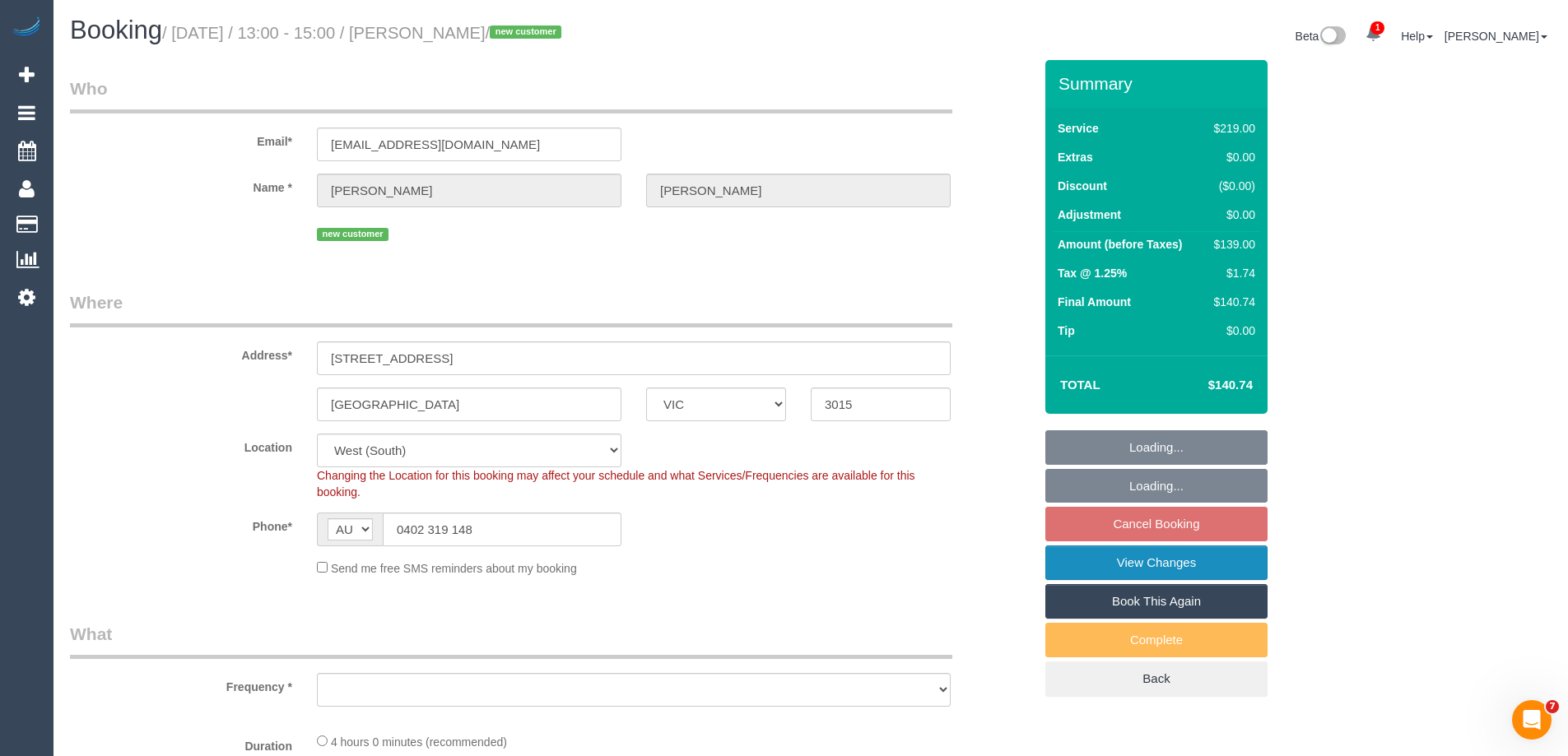
select select "number:19"
select select "number:25"
select select "number:35"
select select "number:26"
select select "object:724"
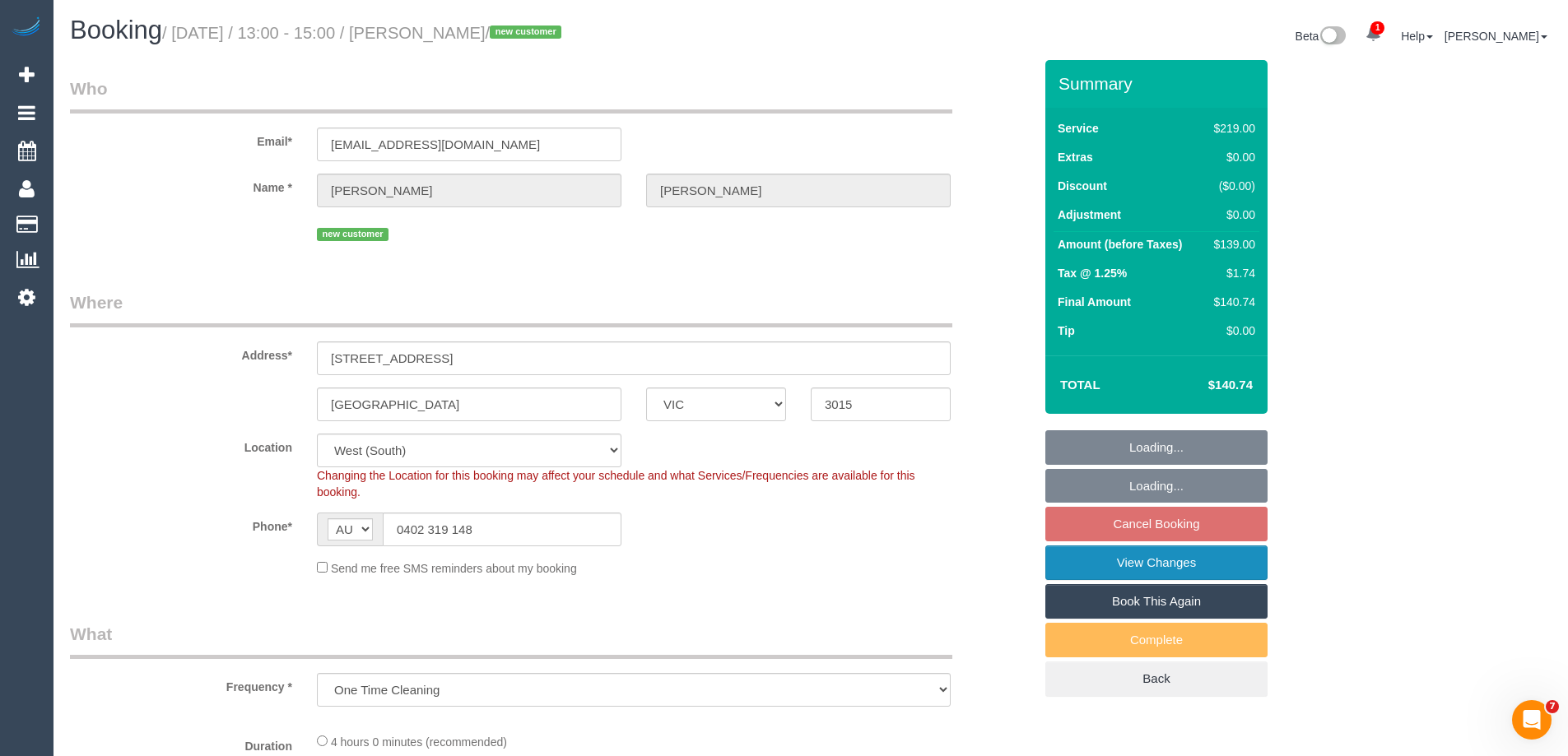
click at [1104, 567] on link "View Changes" at bounding box center [1156, 563] width 222 height 34
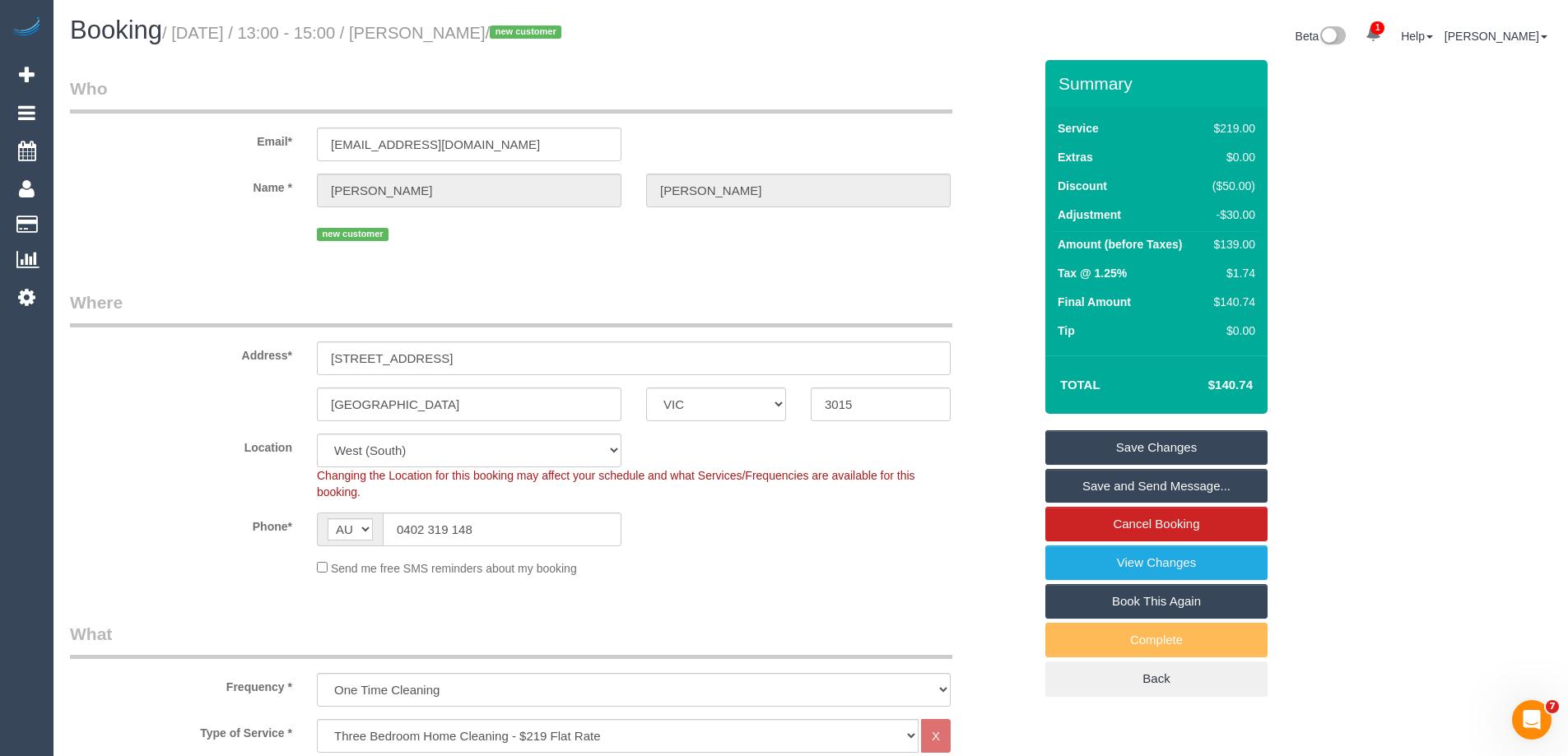
click at [1079, 488] on link "Save and Send Message..." at bounding box center [1156, 487] width 222 height 34
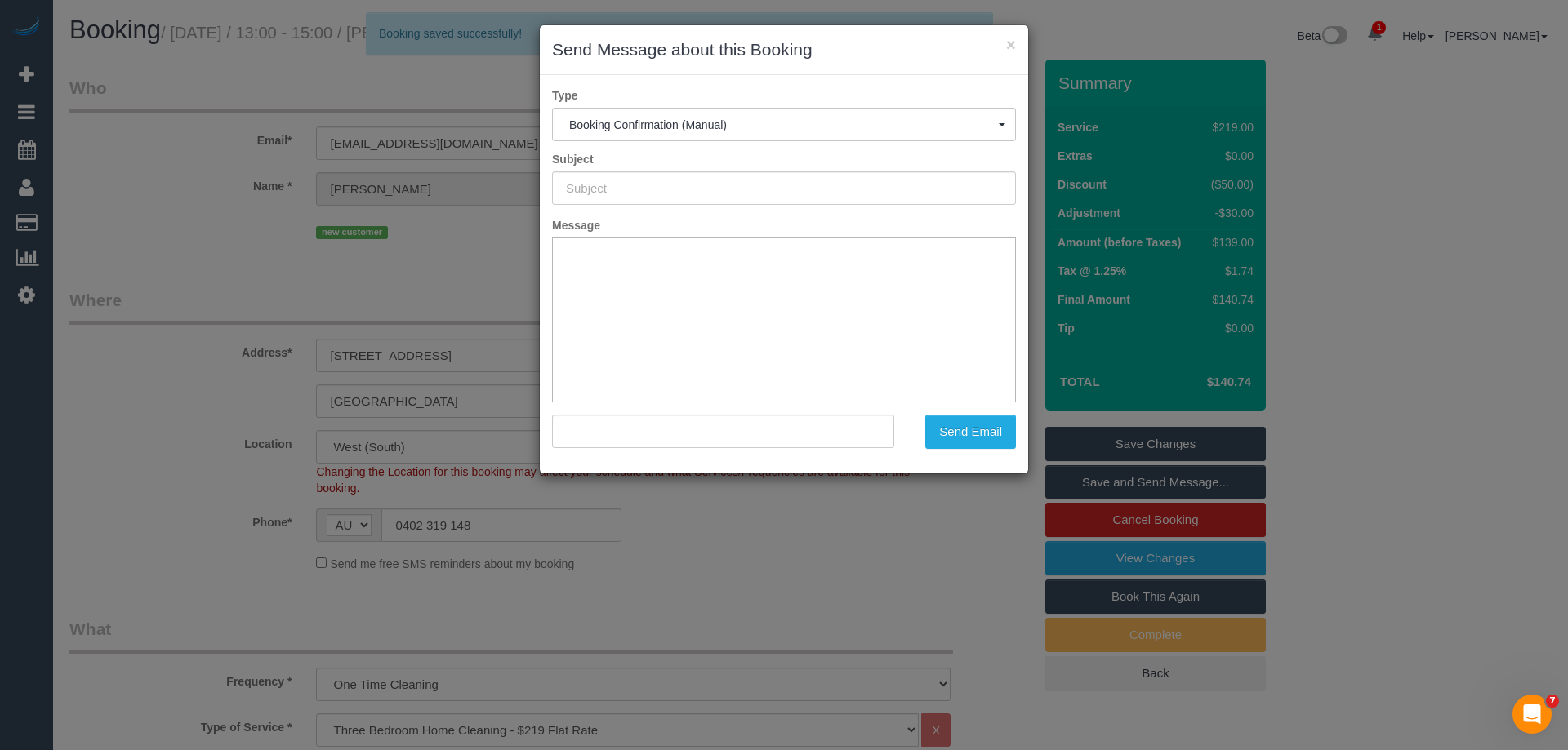
type input "Booking Confirmed"
type input ""Wasila Najamuddin" <vaselasyad@gmail.com>"
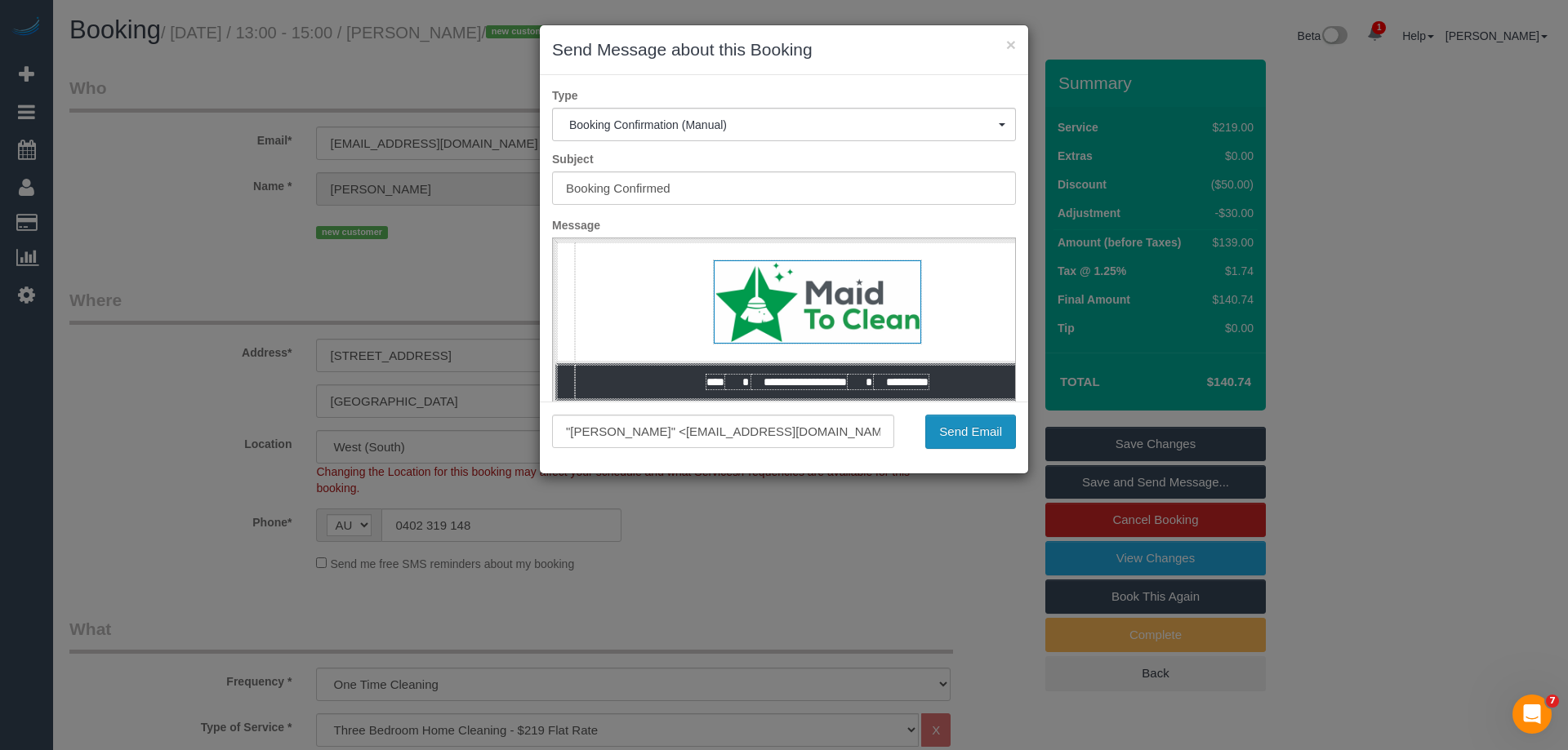
click at [966, 435] on button "Send Email" at bounding box center [970, 432] width 90 height 34
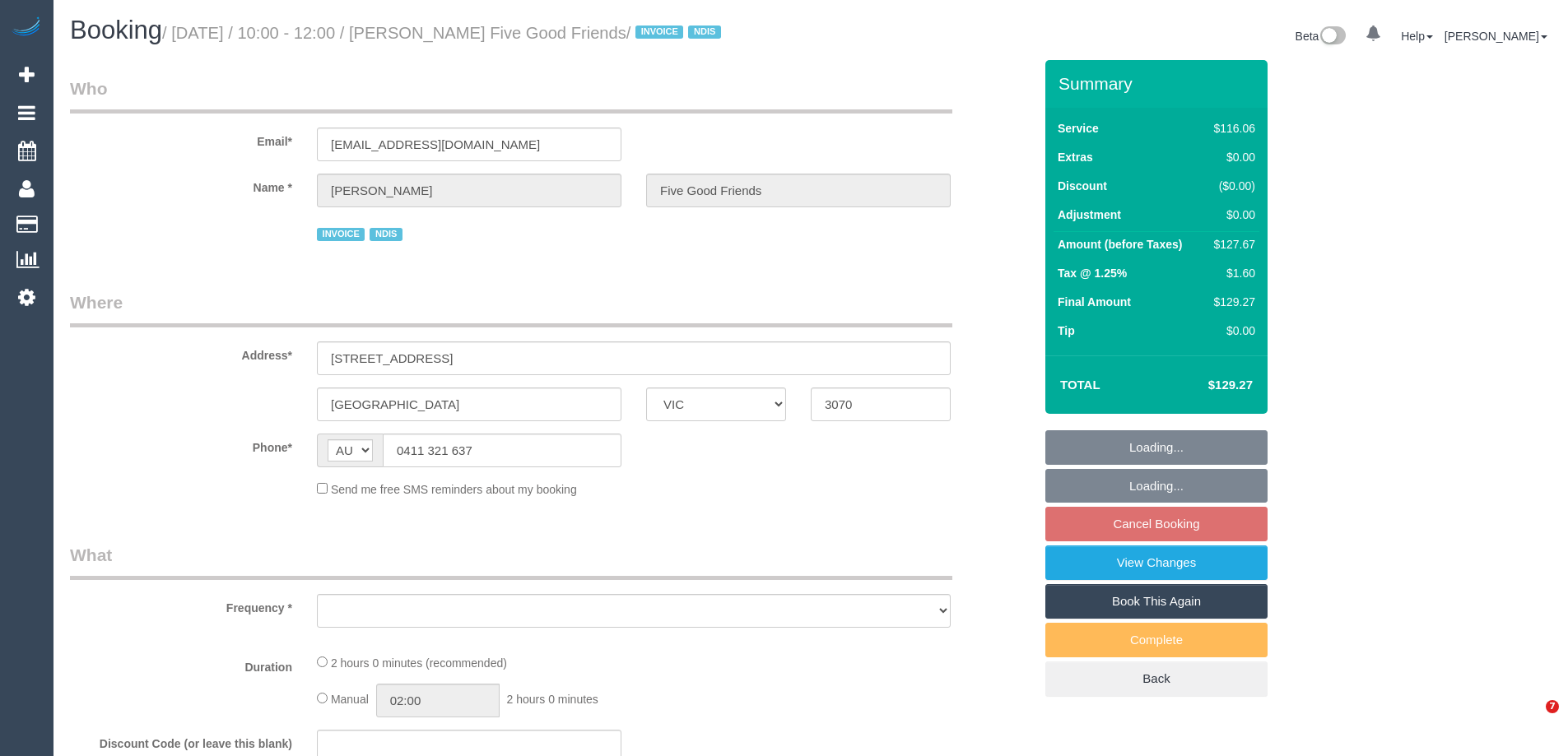
select select "VIC"
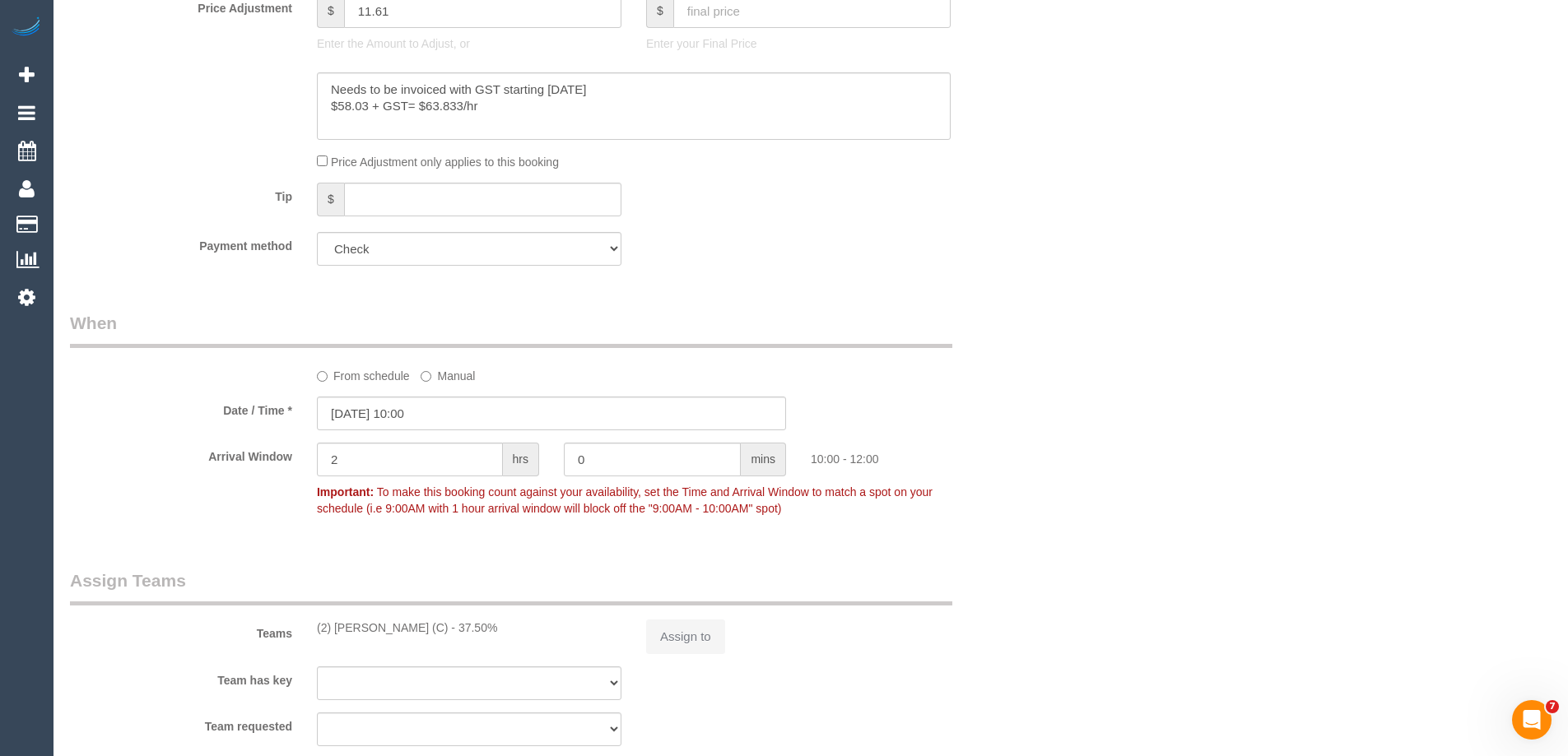
select select "object:635"
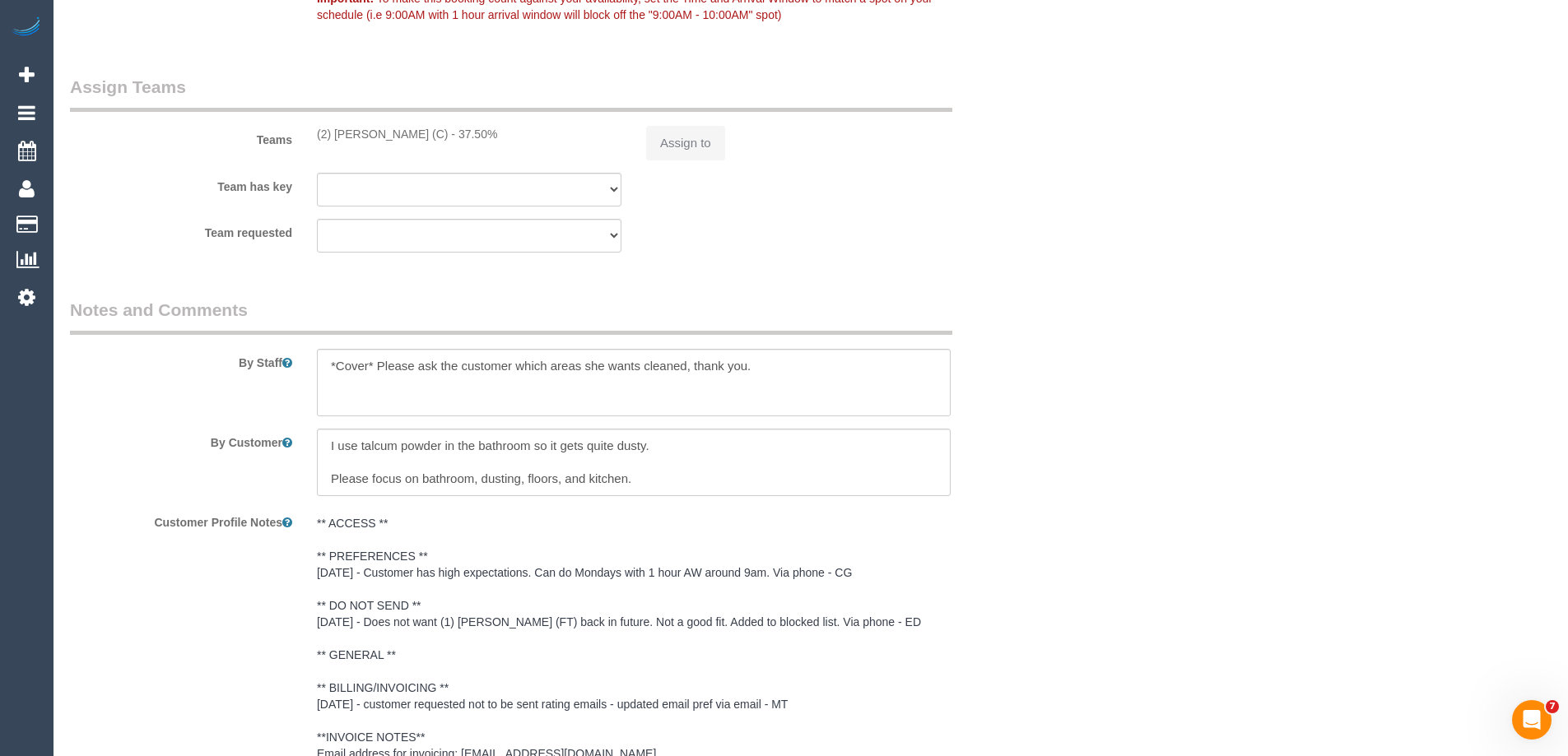
select select "number:28"
select select "number:14"
select select "number:19"
select select "number:25"
select select "number:35"
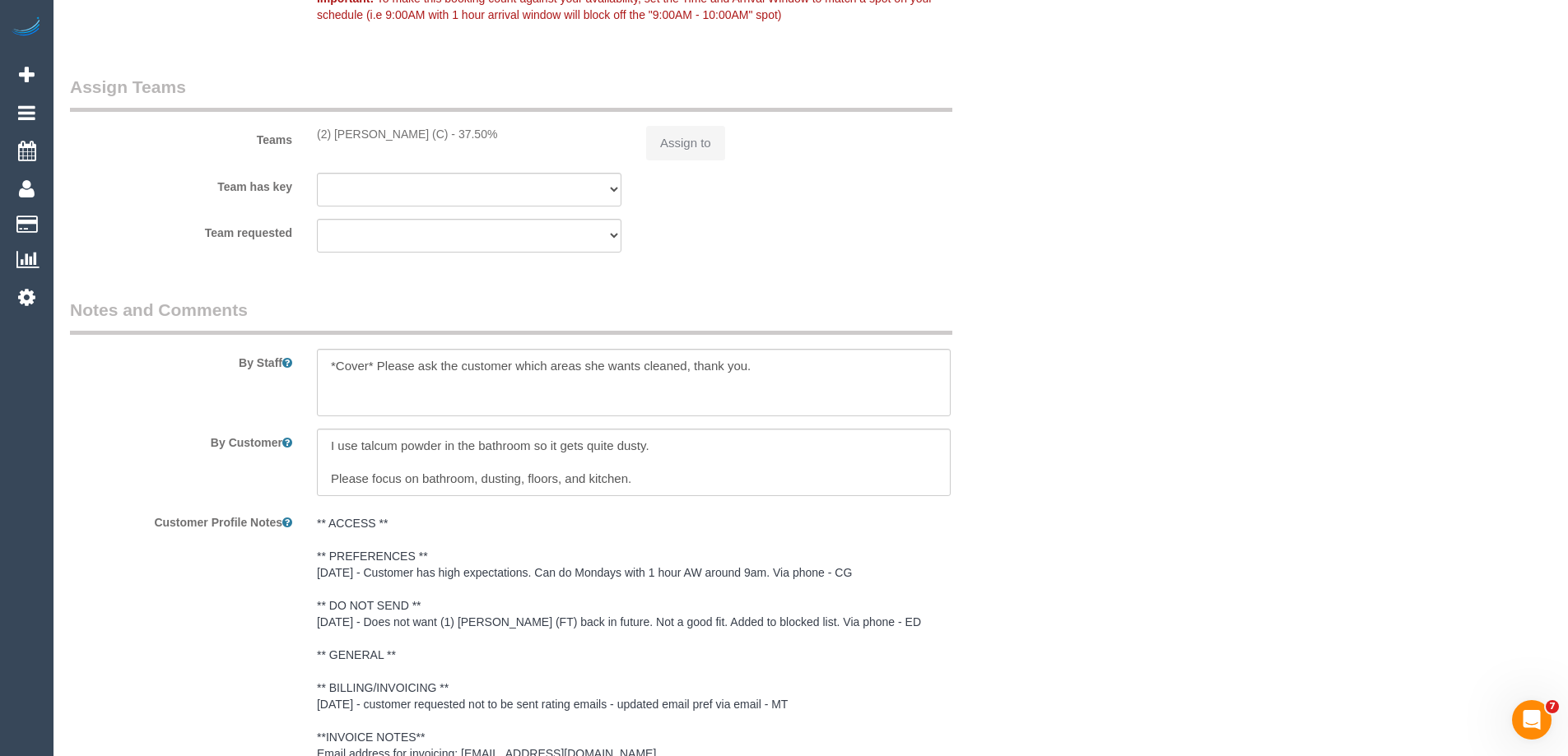
select select "number:12"
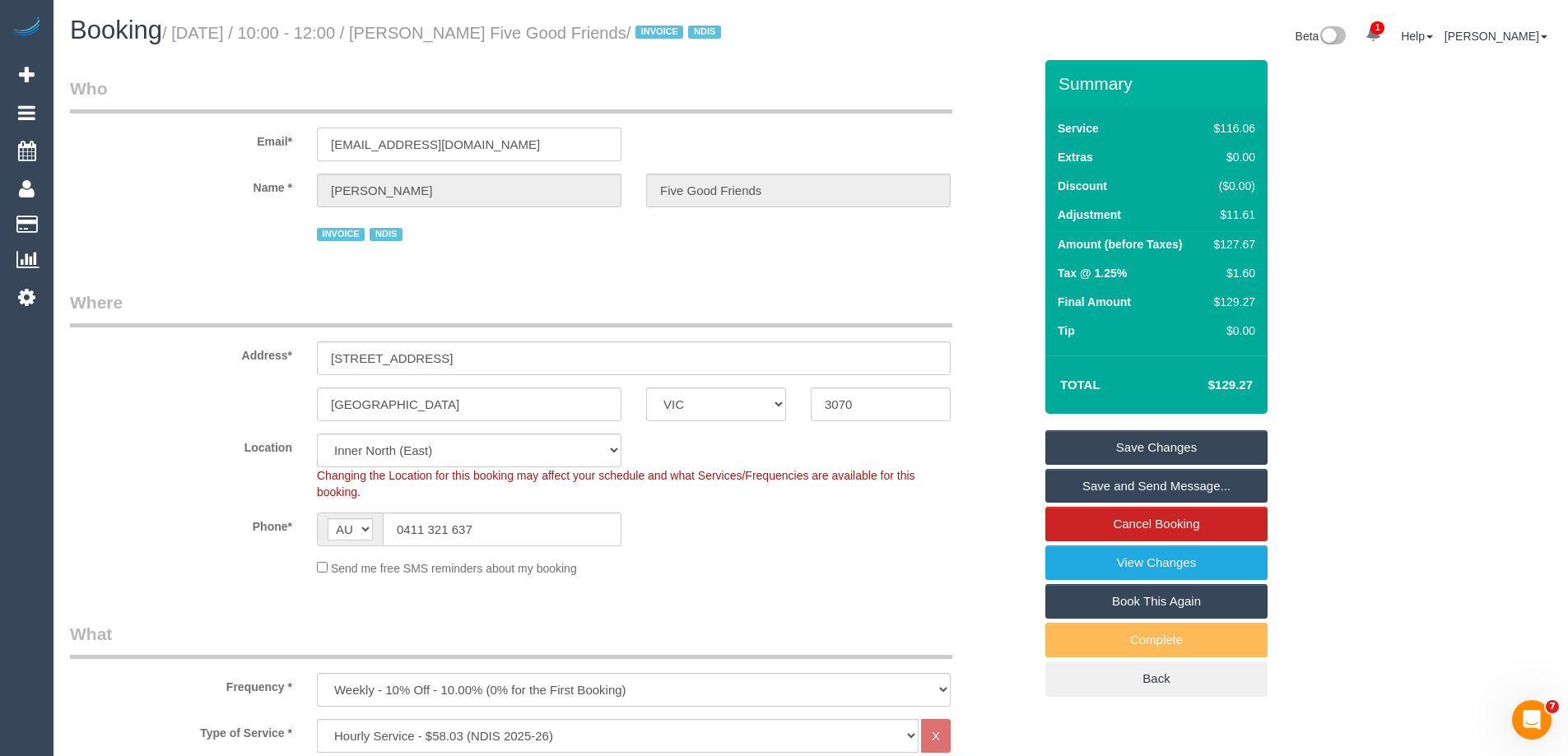
drag, startPoint x: 561, startPoint y: 140, endPoint x: 110, endPoint y: 153, distance: 451.2
click at [110, 151] on div "Email* thorntonsusanlouise@gmail.com" at bounding box center [551, 119] width 988 height 84
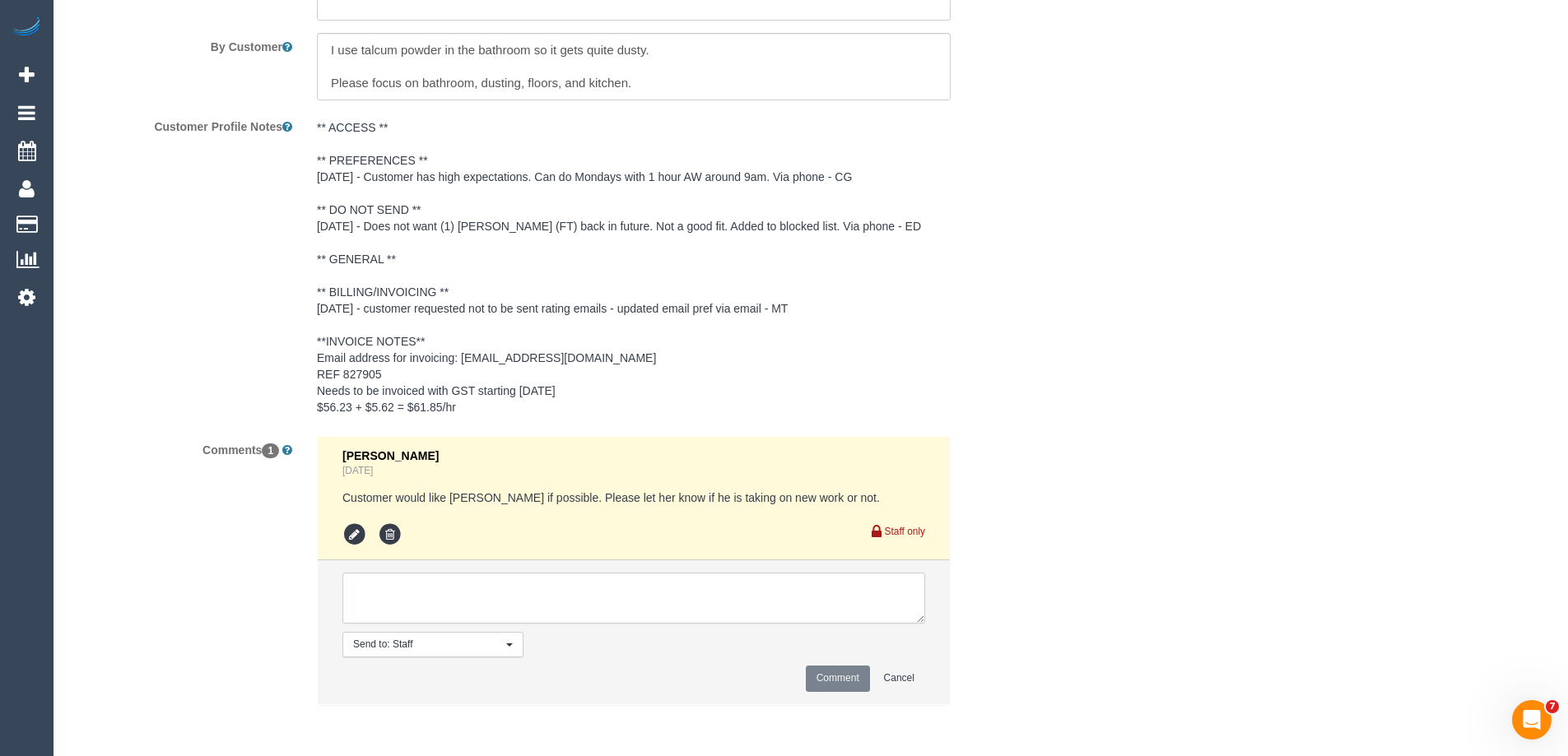
click at [418, 602] on textarea at bounding box center [633, 598] width 582 height 51
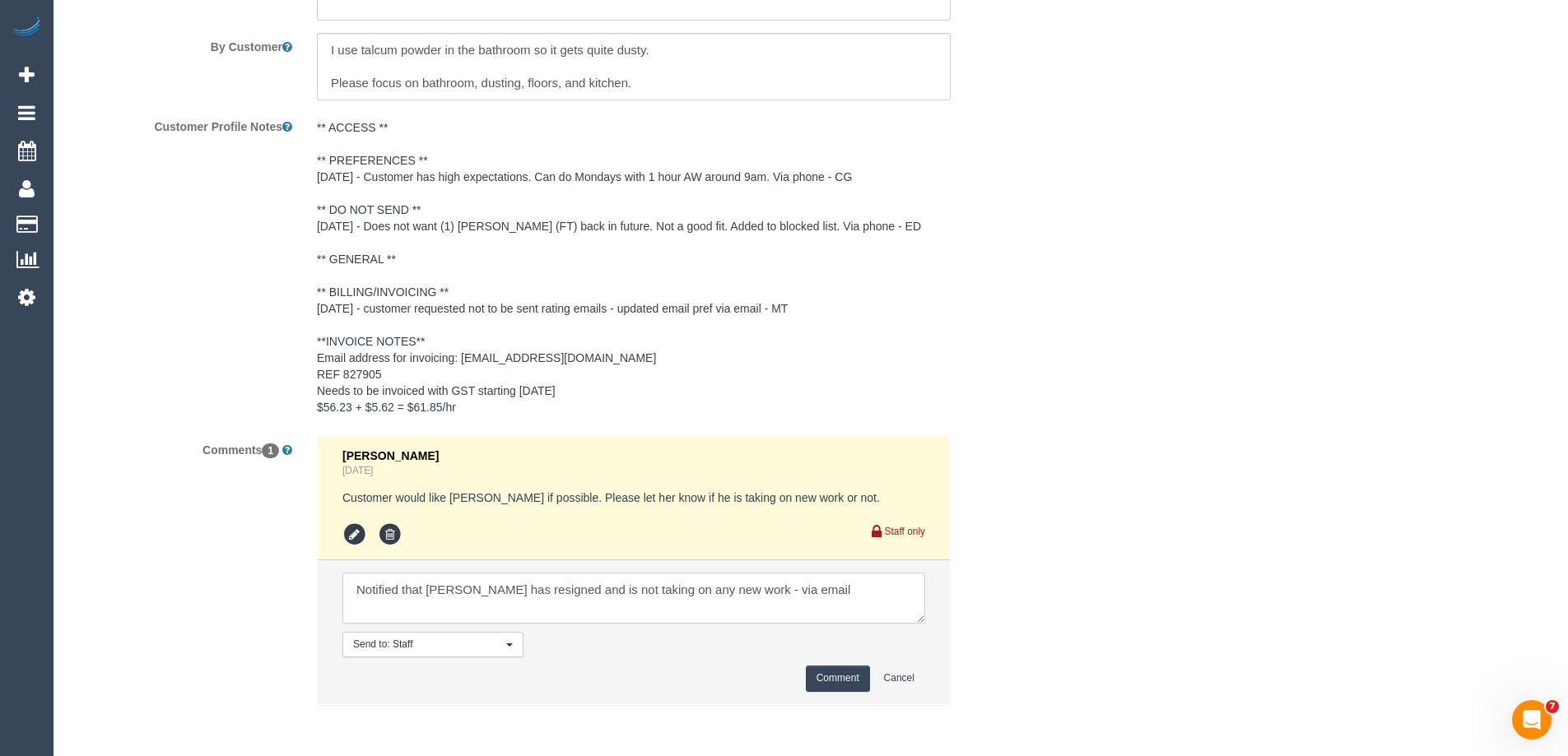
type textarea "Notified that Damien has resigned and is not taking on any new work - via email"
click at [823, 674] on button "Comment" at bounding box center [837, 678] width 64 height 26
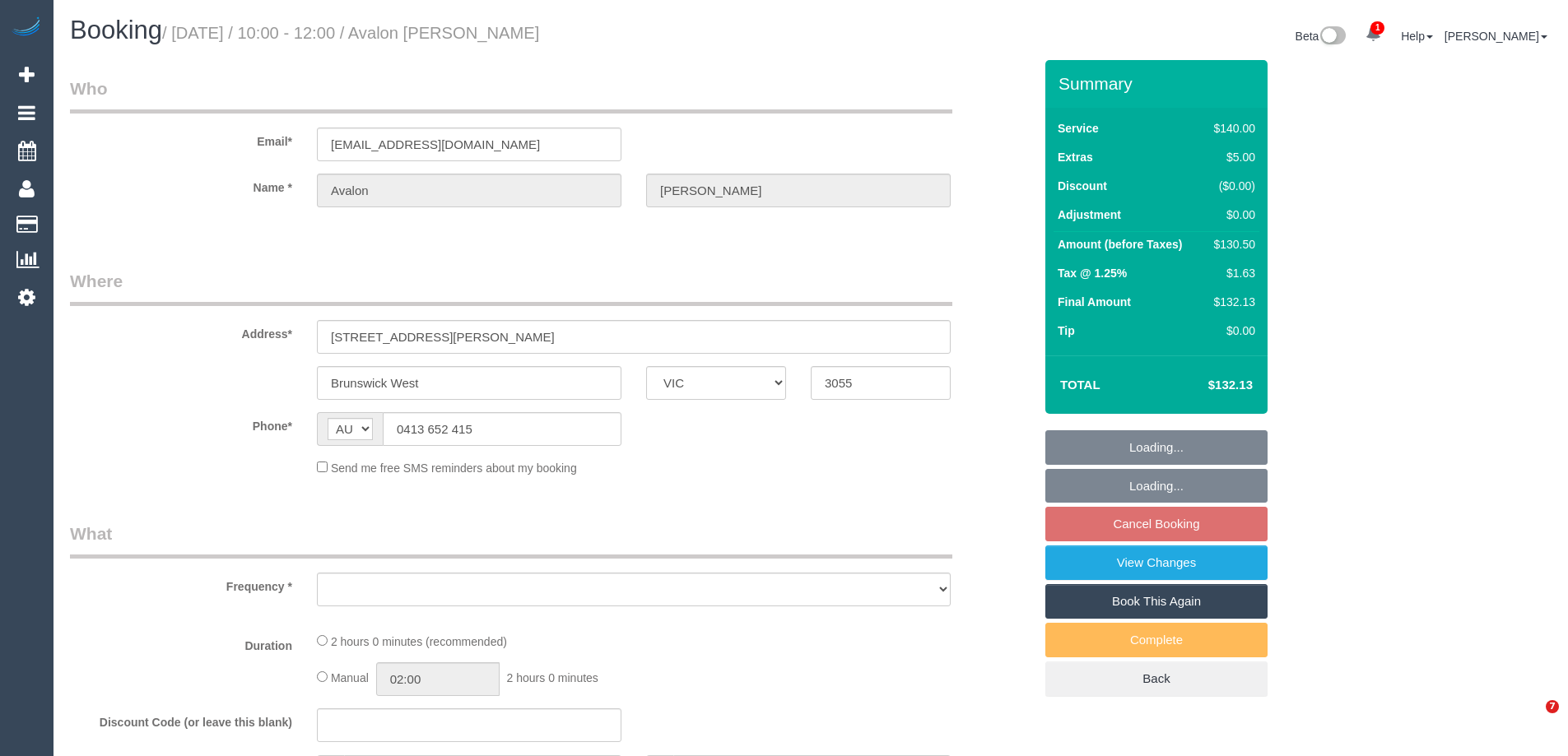
select select "VIC"
select select "string:stripe-pm_1OUf882GScqysDRVILXltGNy"
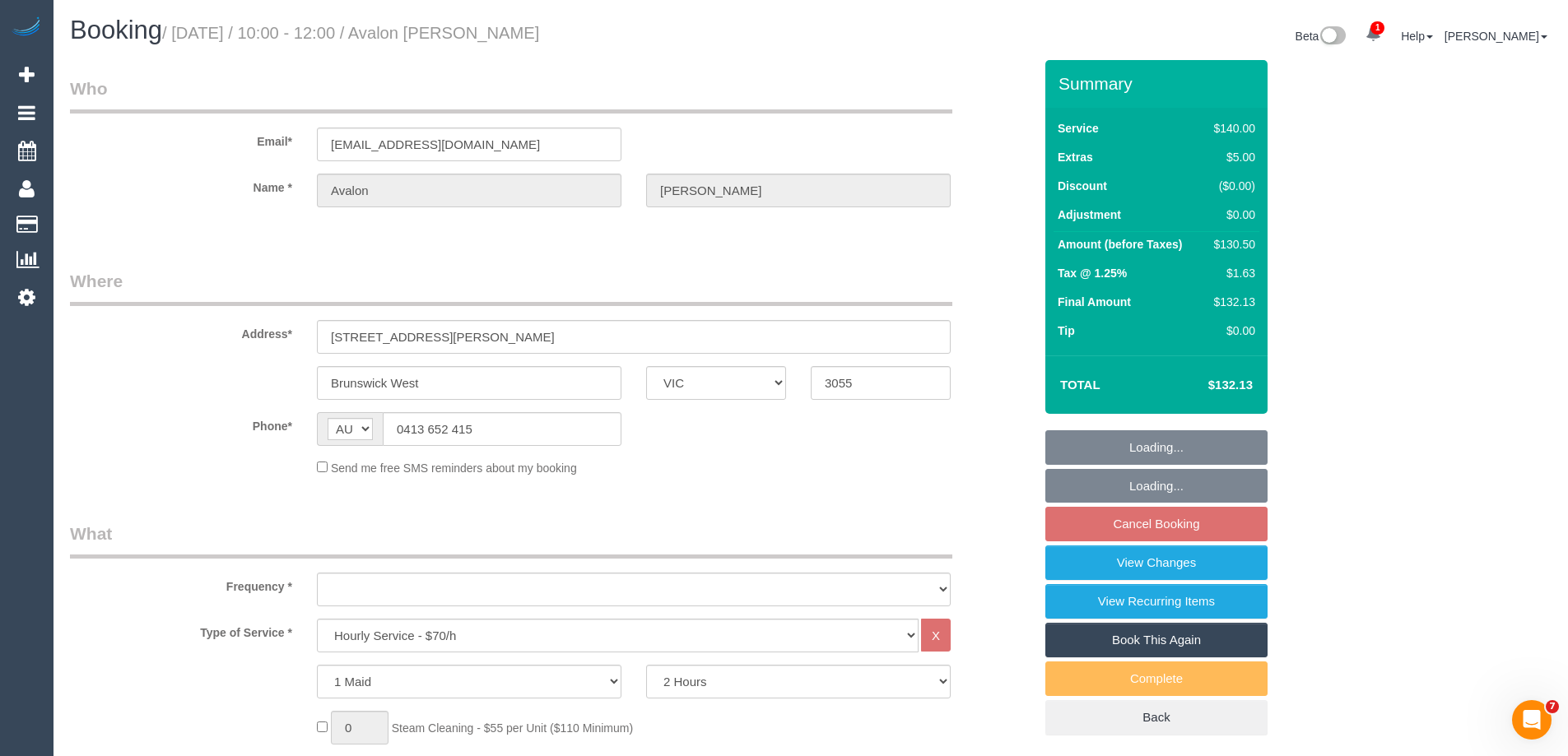
select select "object:736"
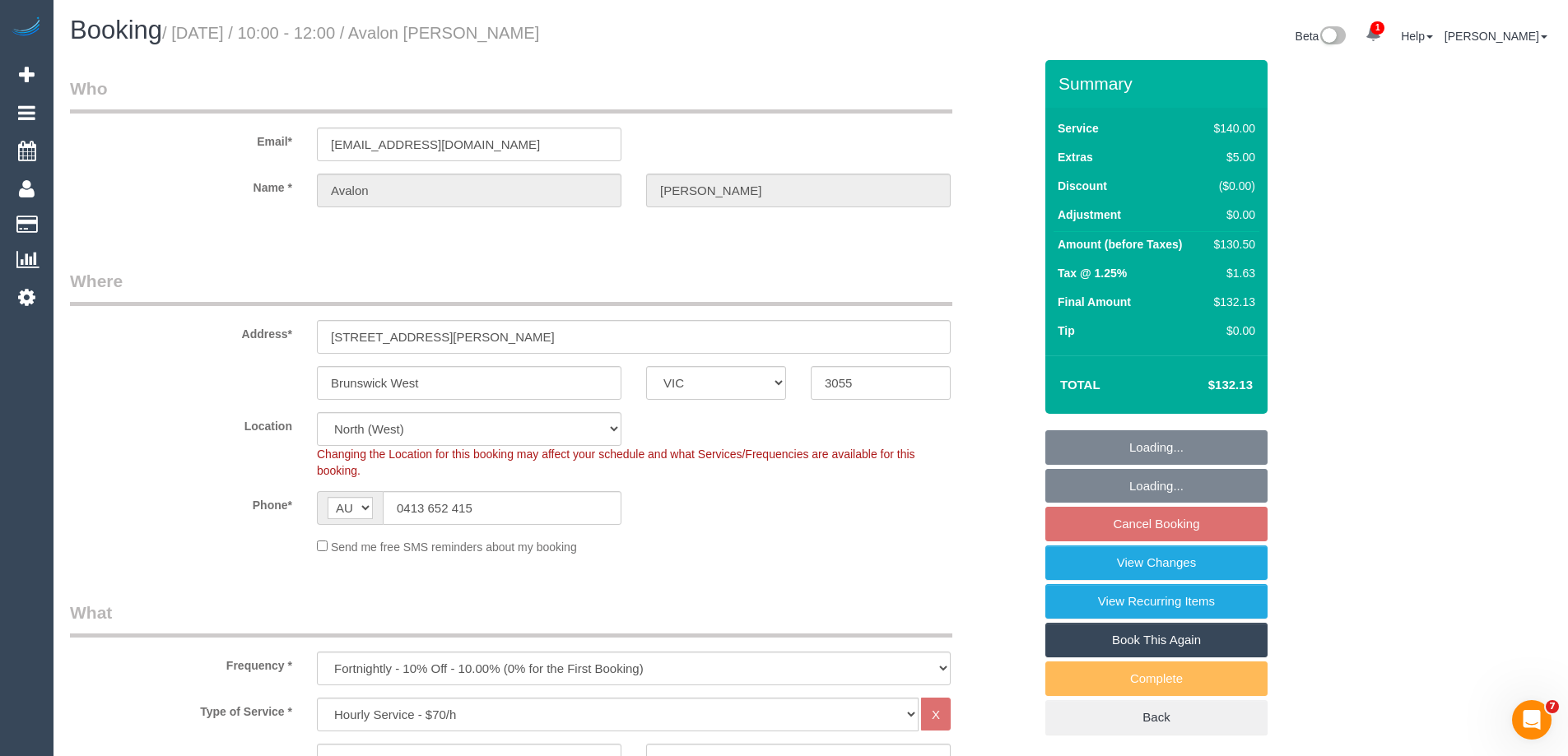
select select "number:29"
select select "number:14"
select select "number:19"
select select "number:24"
select select "number:34"
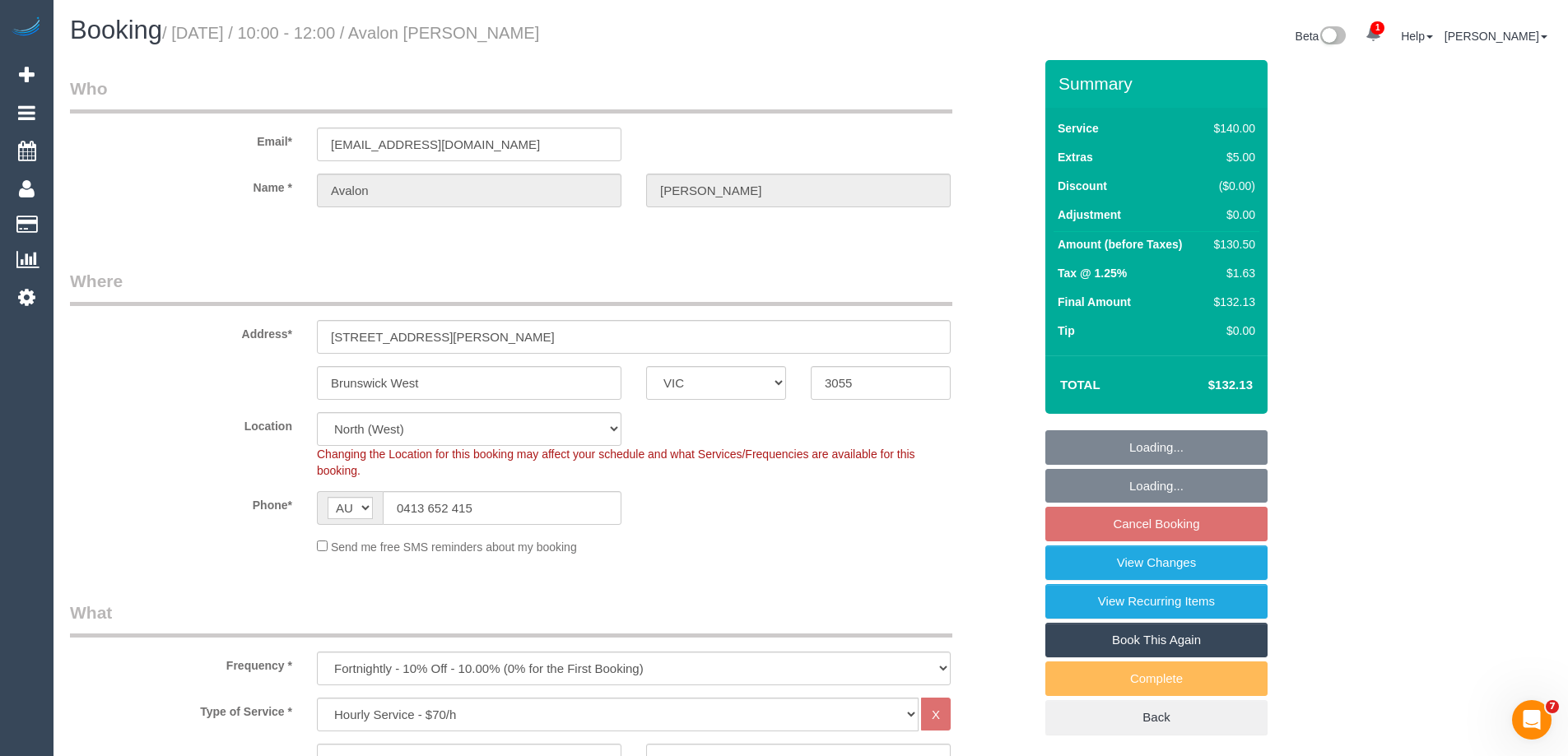
select select "number:26"
select select "object:1557"
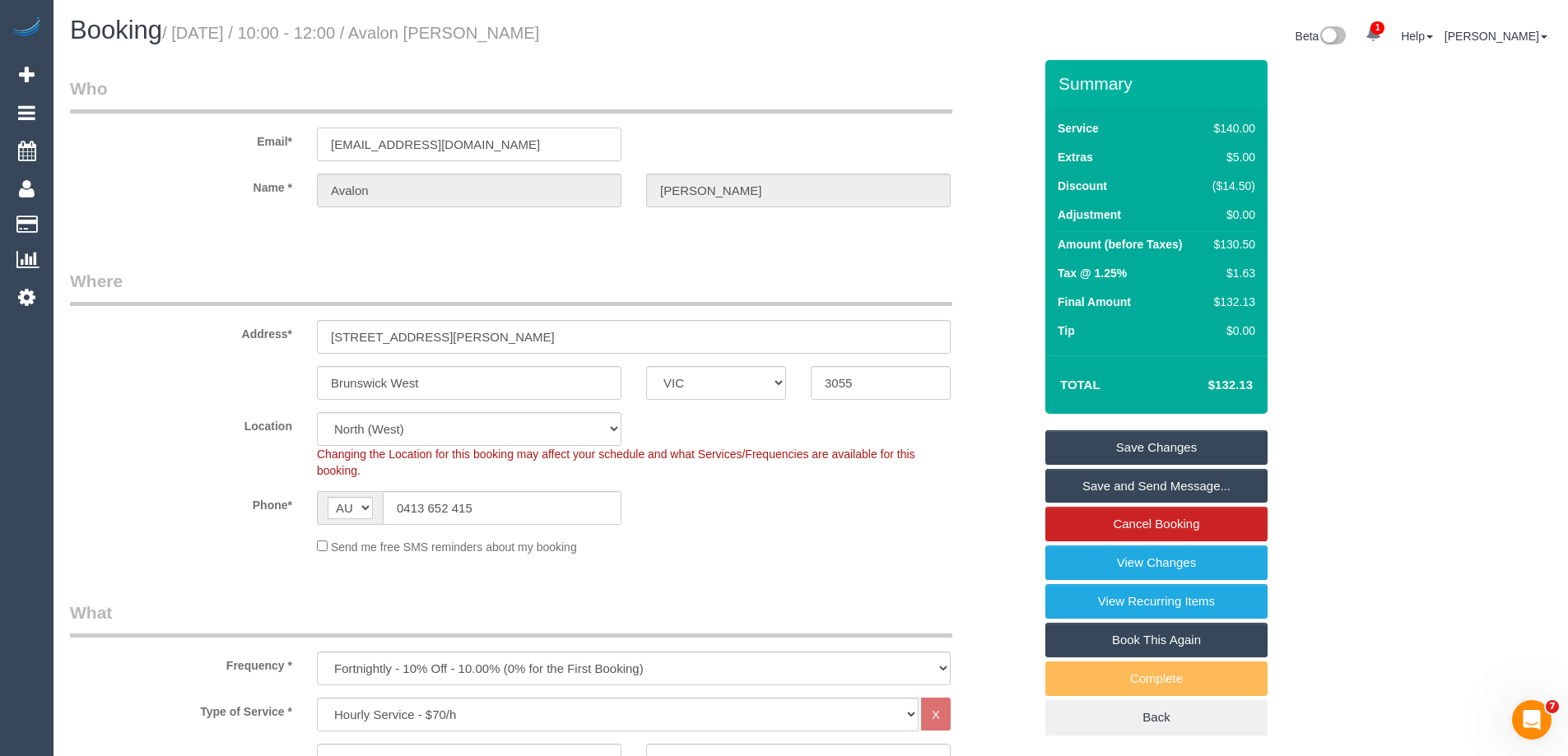
drag, startPoint x: 532, startPoint y: 137, endPoint x: 149, endPoint y: 160, distance: 383.7
click at [173, 160] on div "Email* [EMAIL_ADDRESS][DOMAIN_NAME]" at bounding box center [551, 119] width 988 height 84
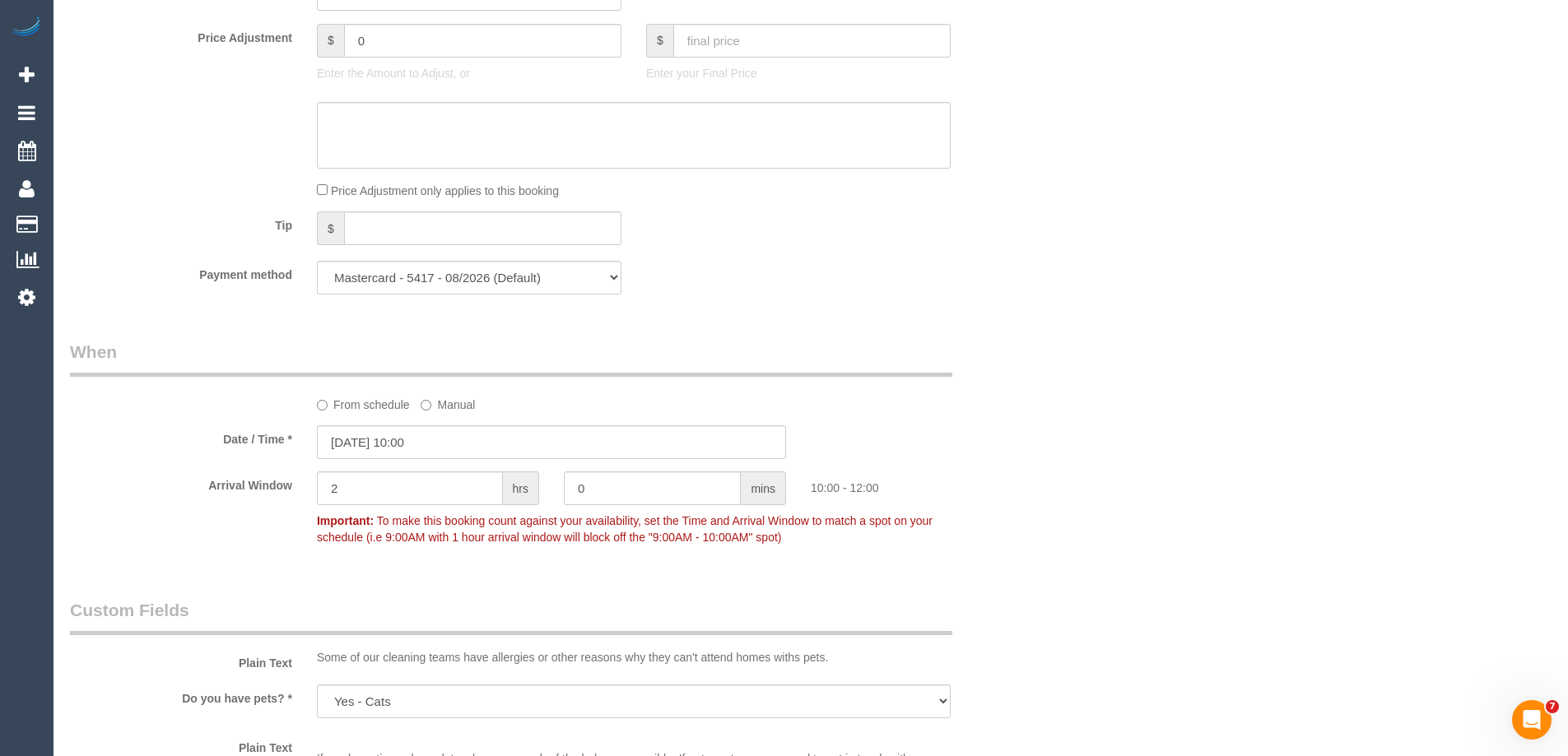
scroll to position [2647, 0]
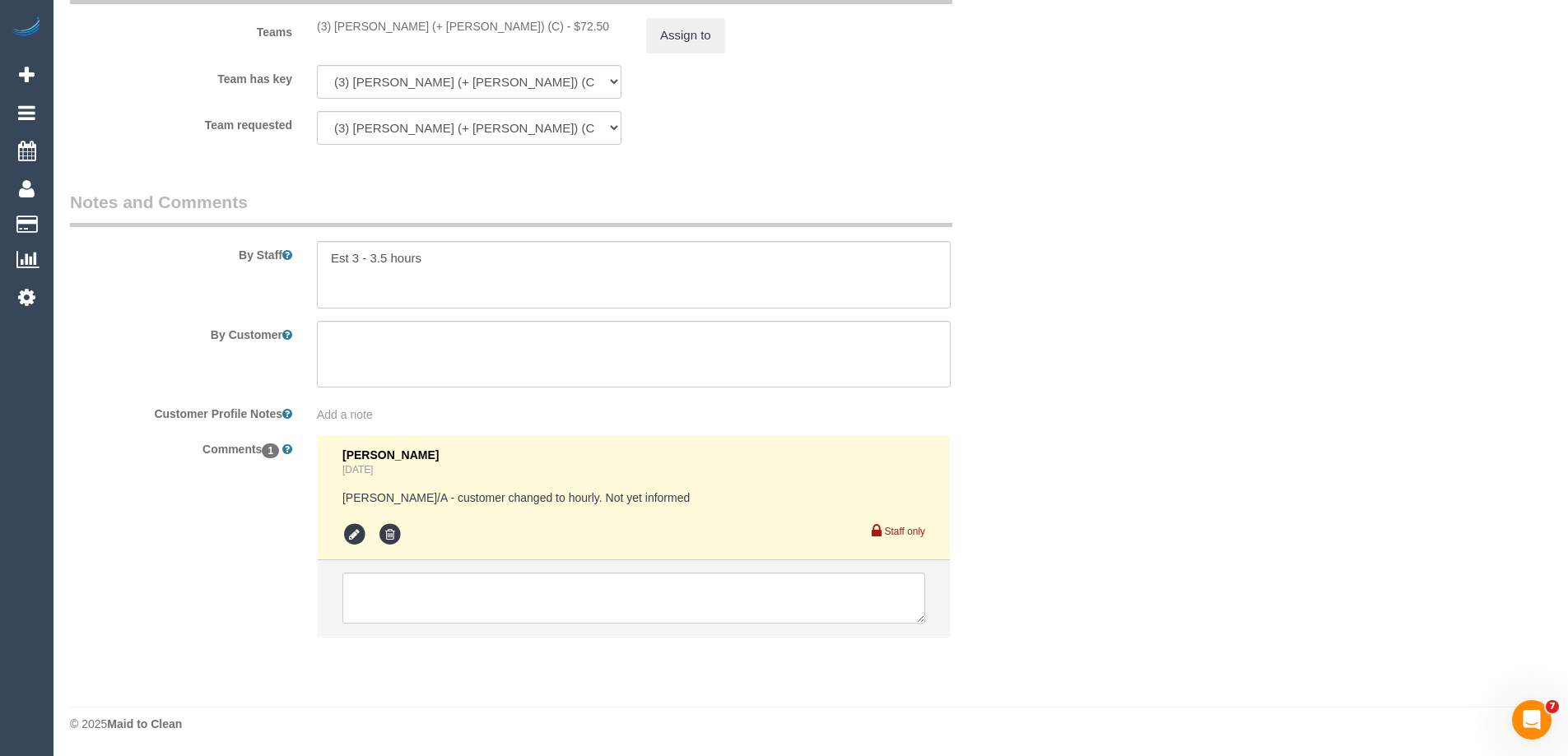
drag, startPoint x: 1570, startPoint y: 85, endPoint x: 36, endPoint y: 22, distance: 1535.3
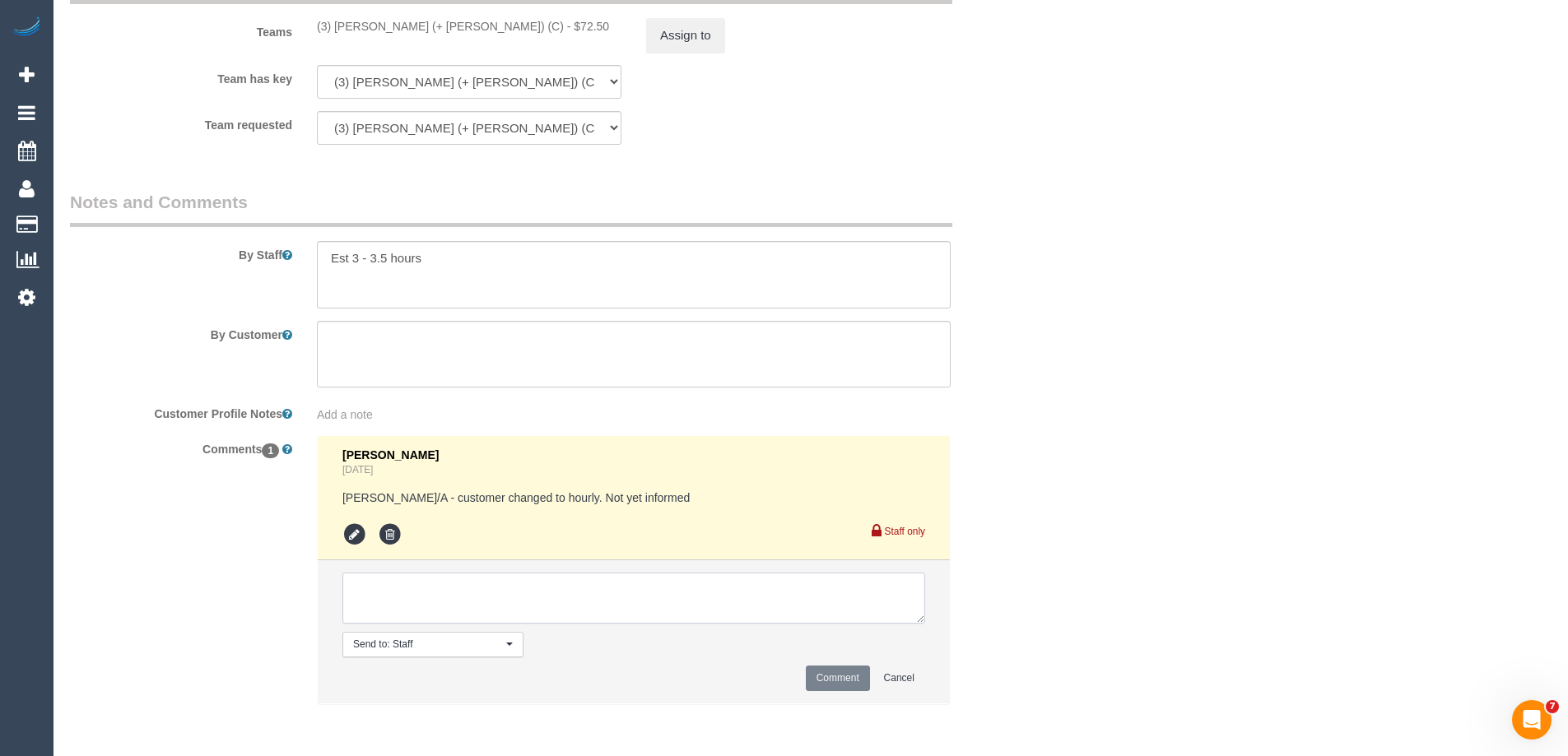
click at [440, 587] on textarea at bounding box center [633, 598] width 582 height 51
type textarea "Notified via email of new cleaner ongoing"
click at [835, 677] on button "Comment" at bounding box center [837, 678] width 64 height 26
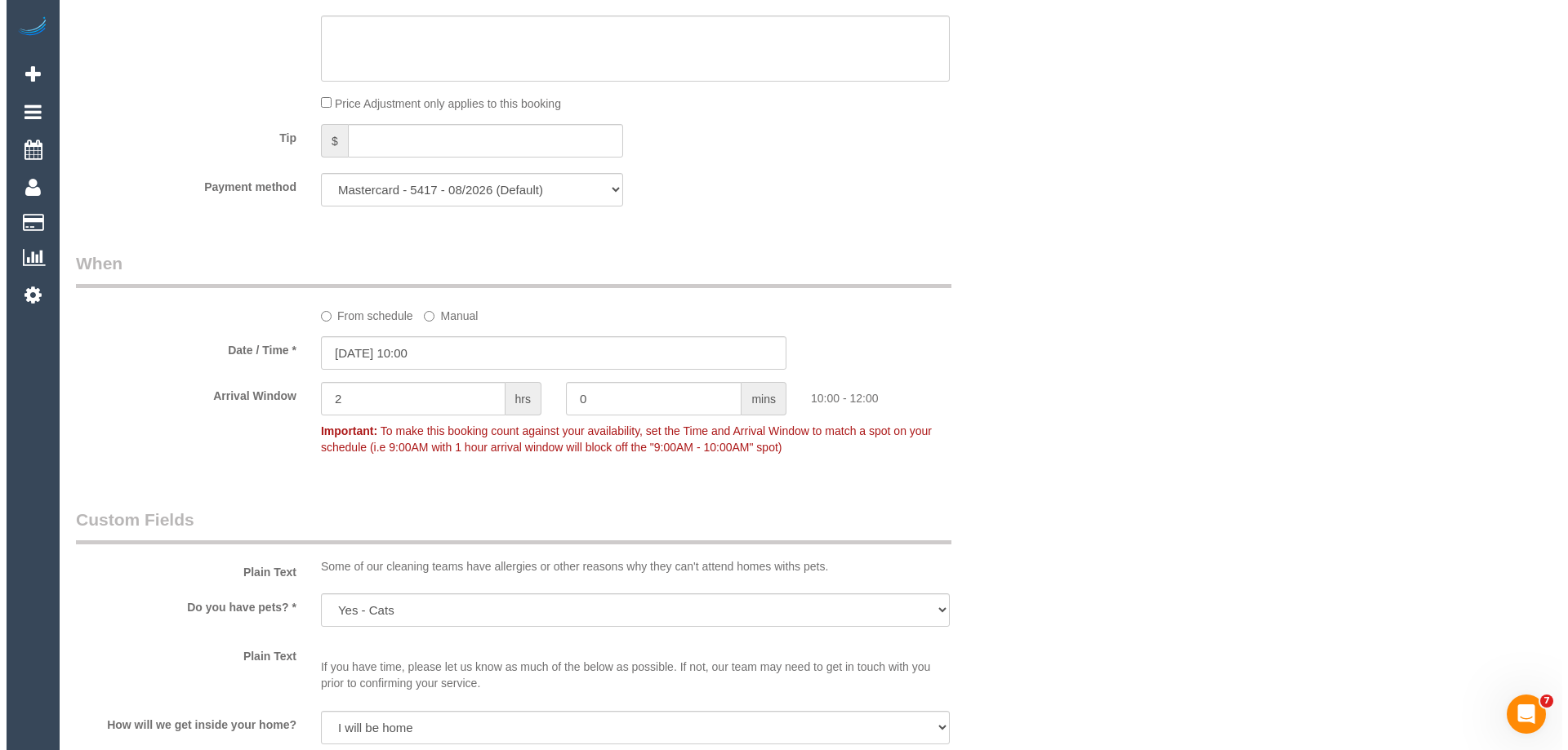
scroll to position [0, 0]
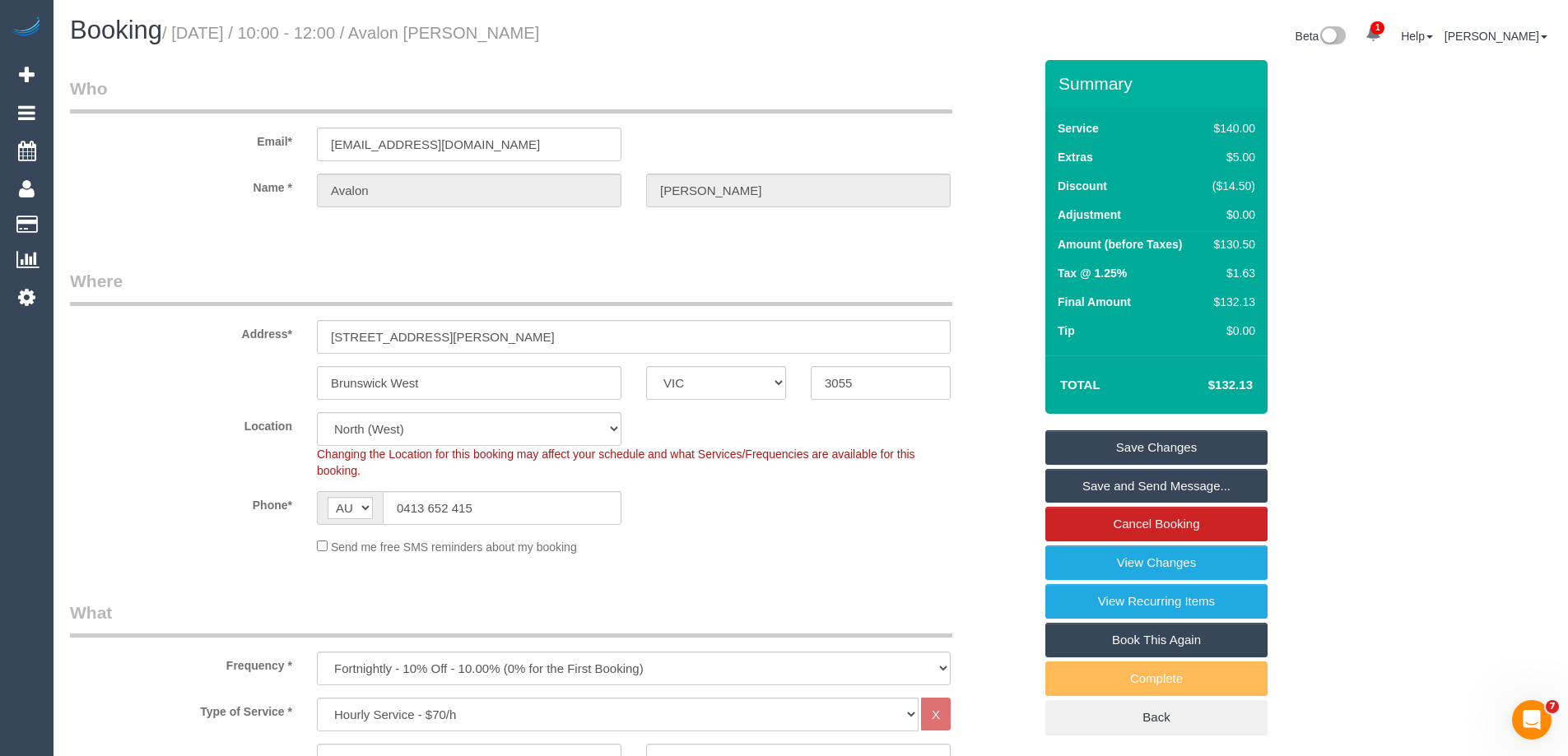
click at [1109, 483] on link "Save and Send Message..." at bounding box center [1156, 487] width 222 height 34
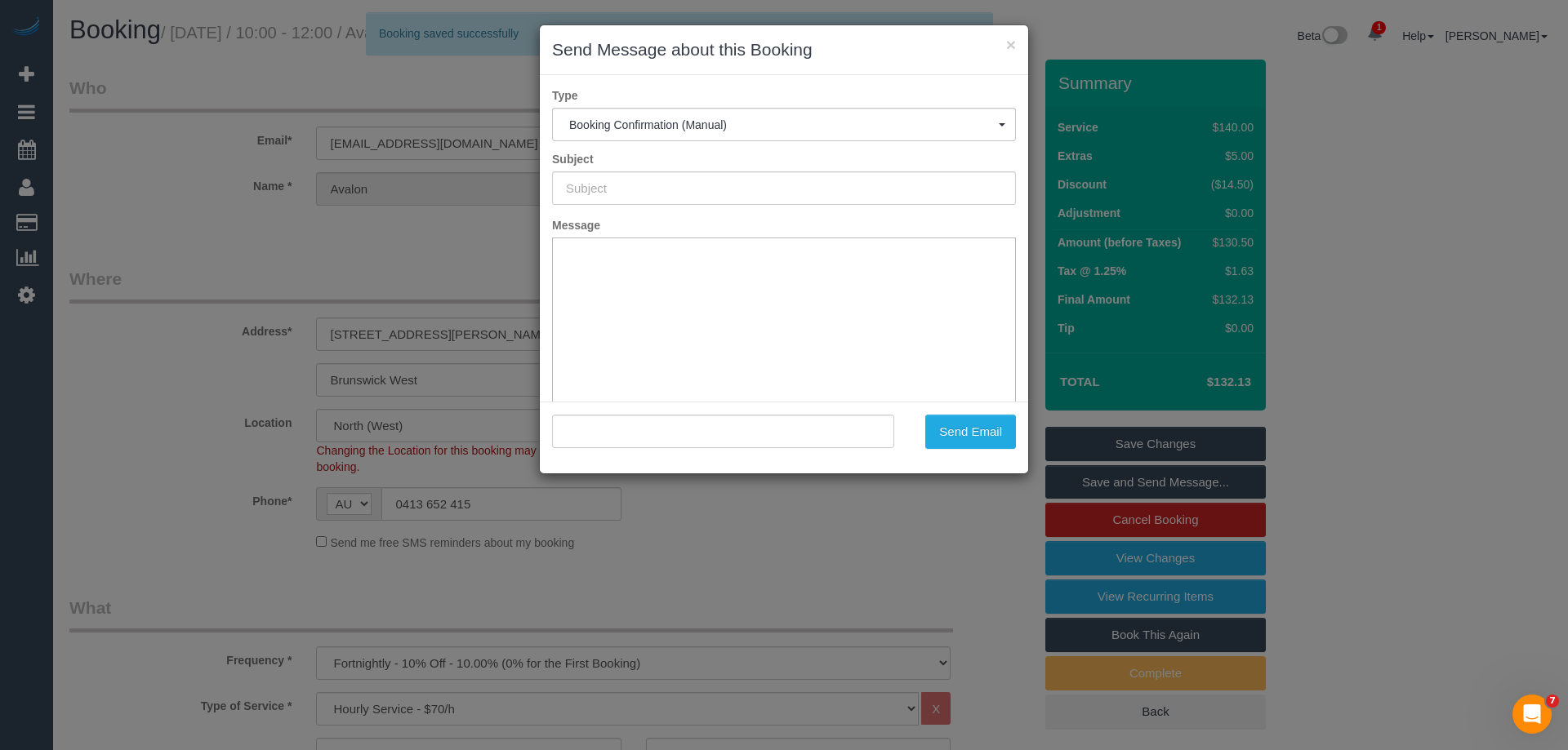
type input "Booking Confirmed"
type input ""Avalon McWha" <avaloncooper@hotmail.com>"
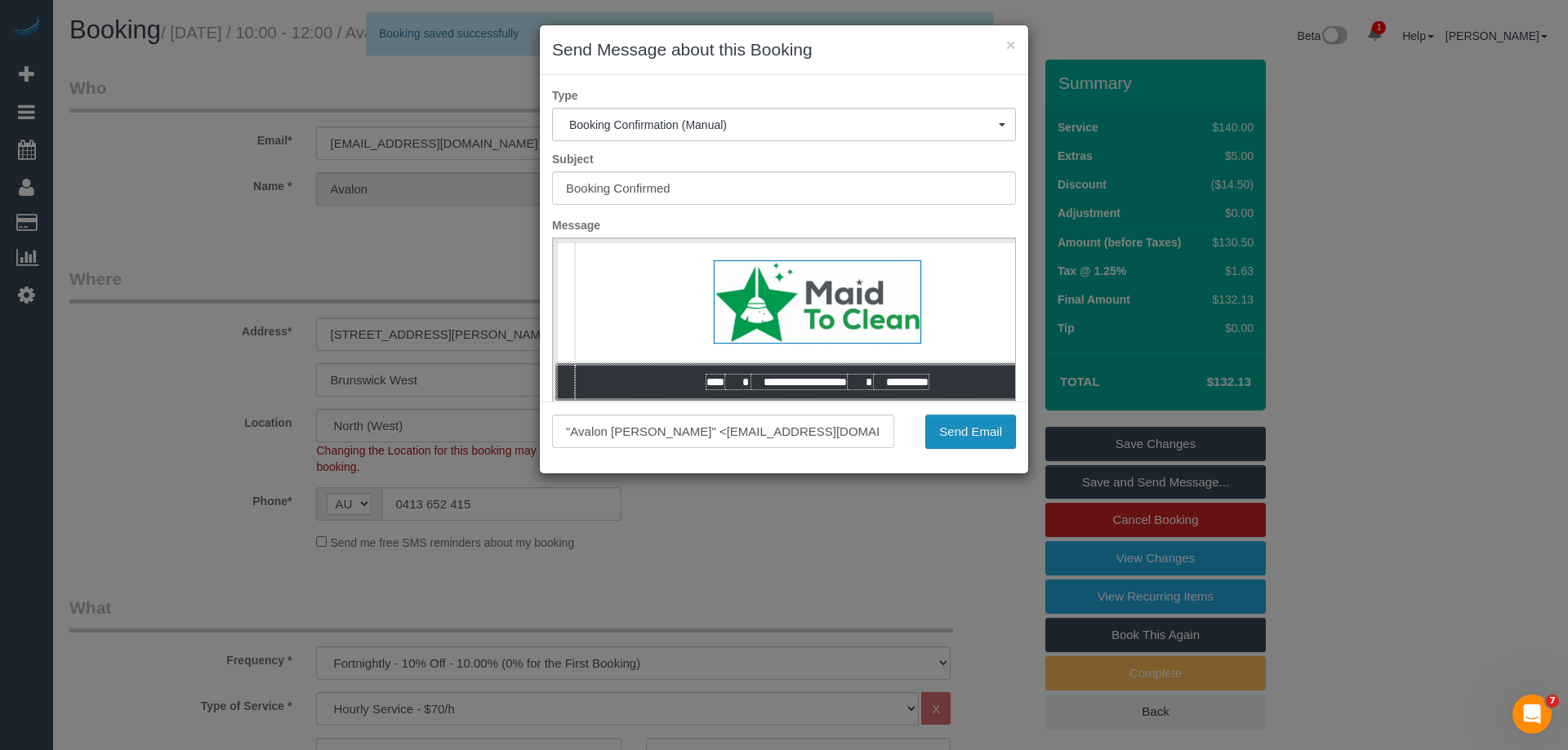
click at [955, 433] on button "Send Email" at bounding box center [970, 432] width 90 height 34
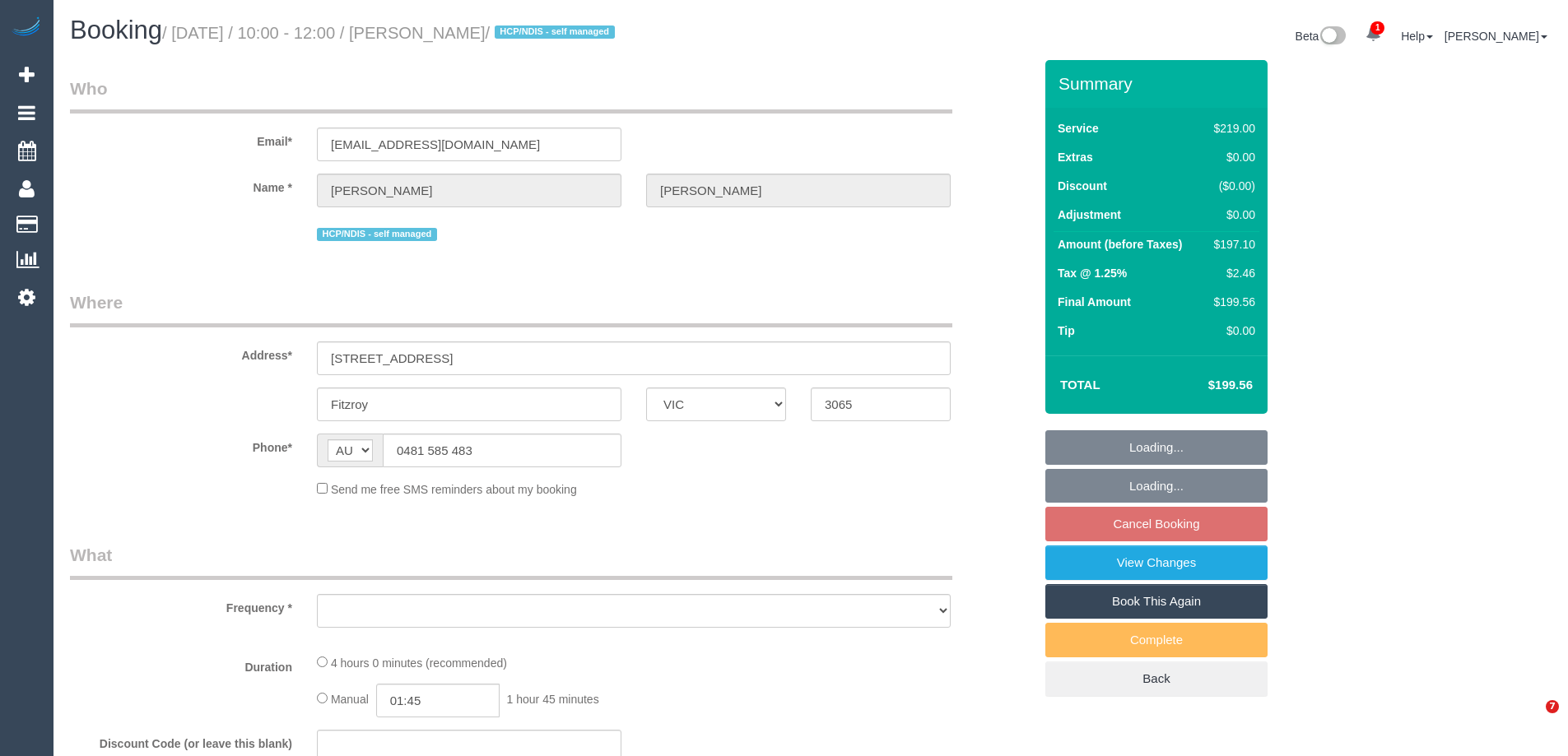
select select "VIC"
select select "string:stripe-pm_1OmOJi2GScqysDRVfd7ONQd1"
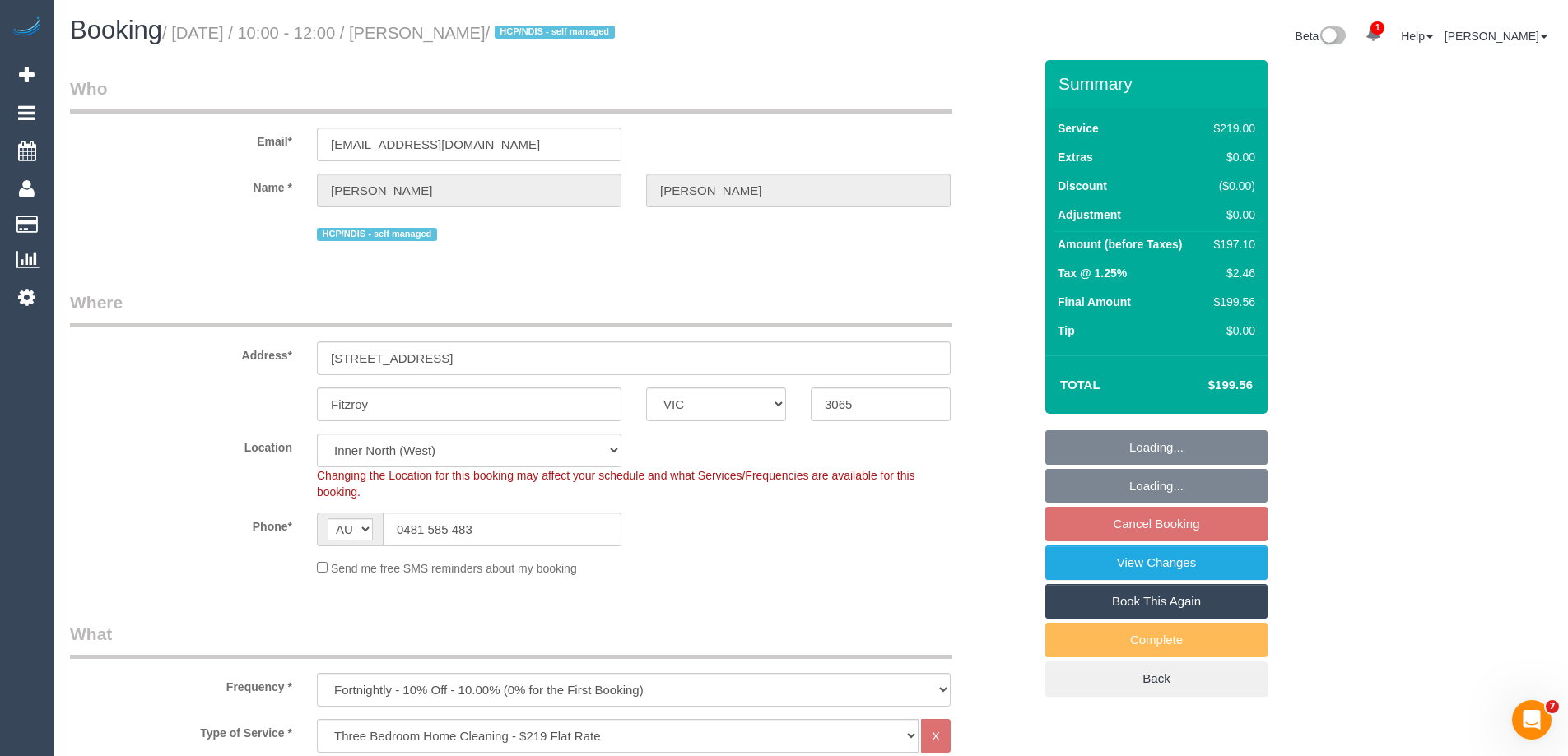
select select "object:683"
select select "number:28"
select select "number:14"
select select "number:19"
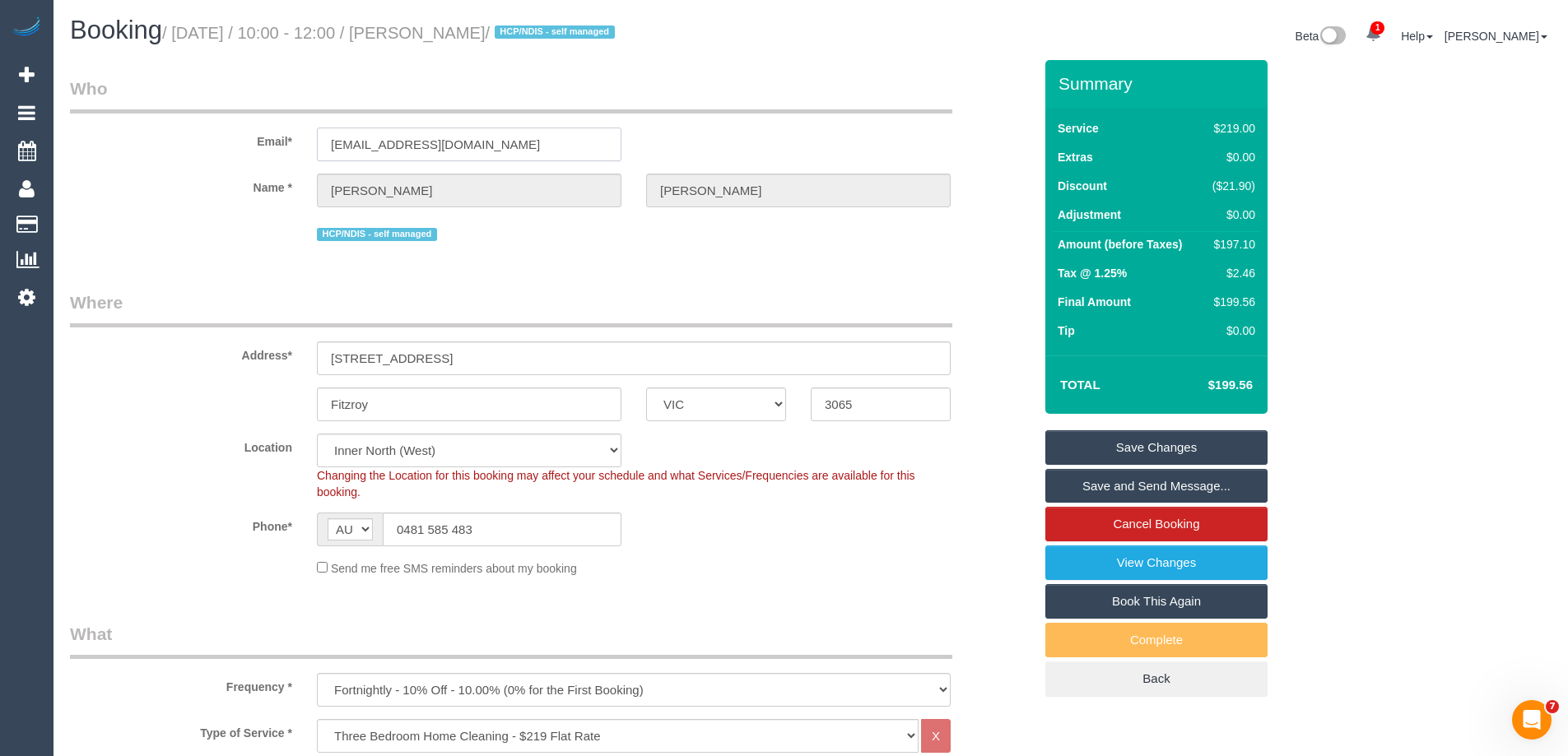
drag, startPoint x: 529, startPoint y: 142, endPoint x: 239, endPoint y: 153, distance: 290.2
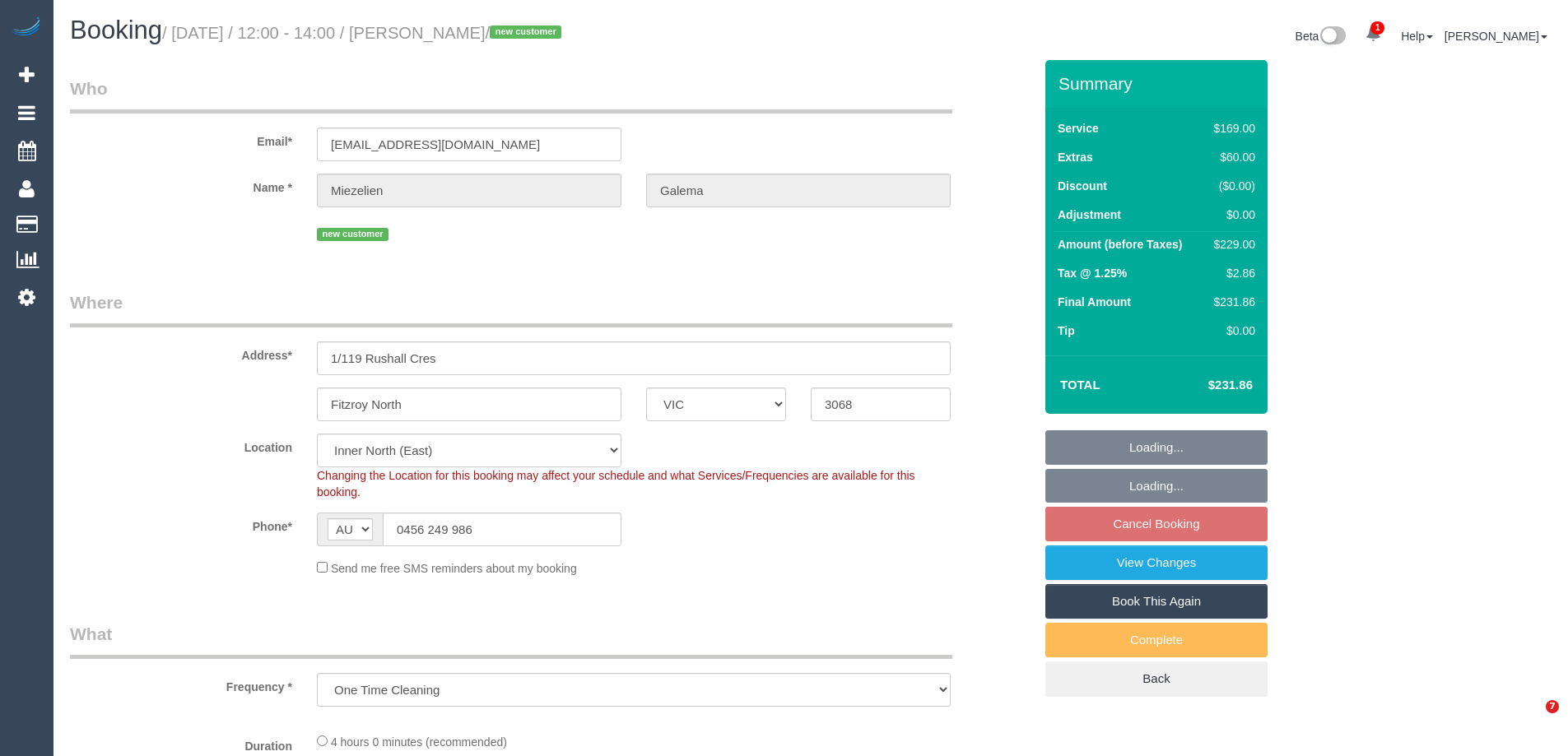
select select "VIC"
select select "number:28"
select select "number:14"
select select "number:19"
select select "number:22"
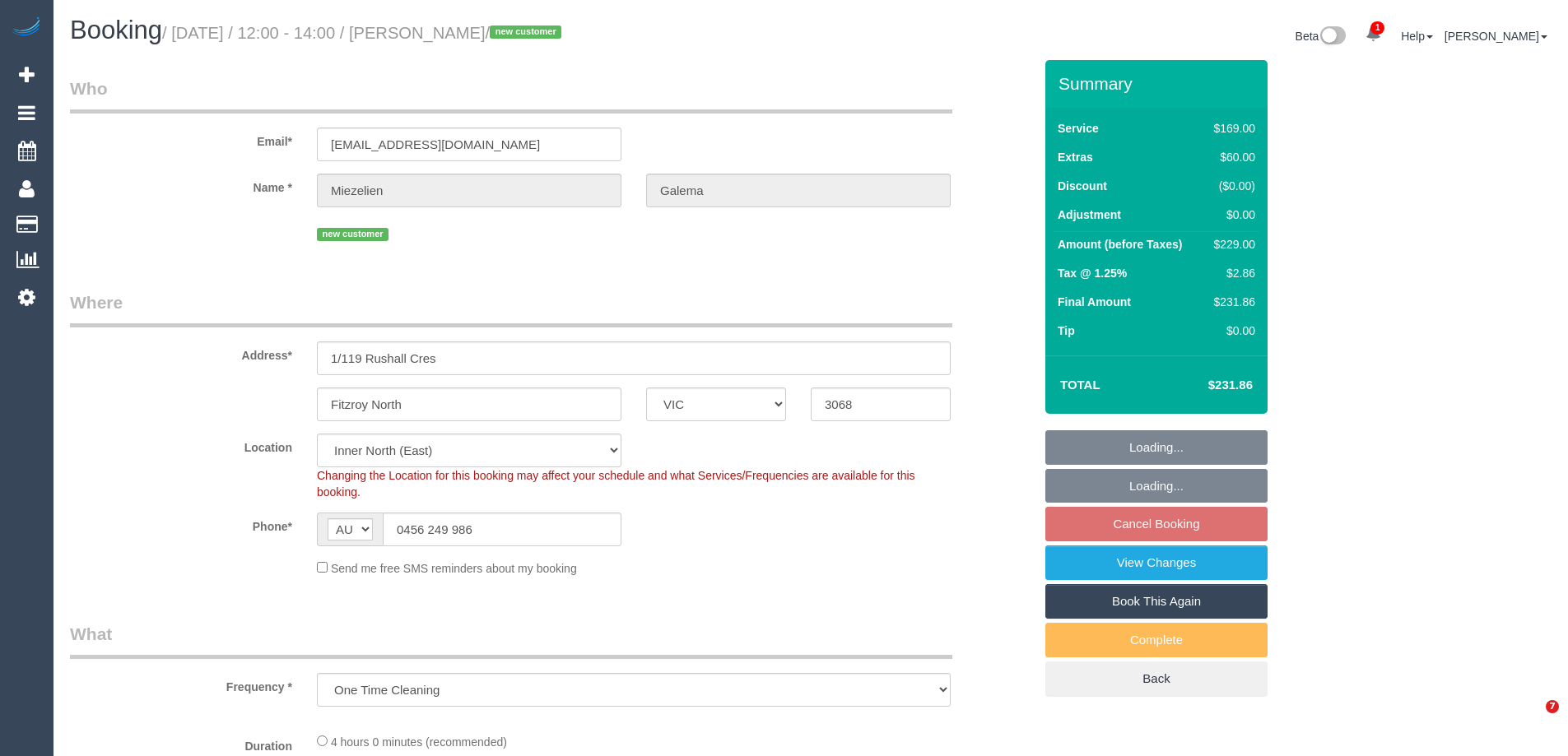
select select "number:34"
select select "number:26"
select select "object:1458"
select select "string:stripe-pm_1SFjS62GScqysDRVMGci9t7U"
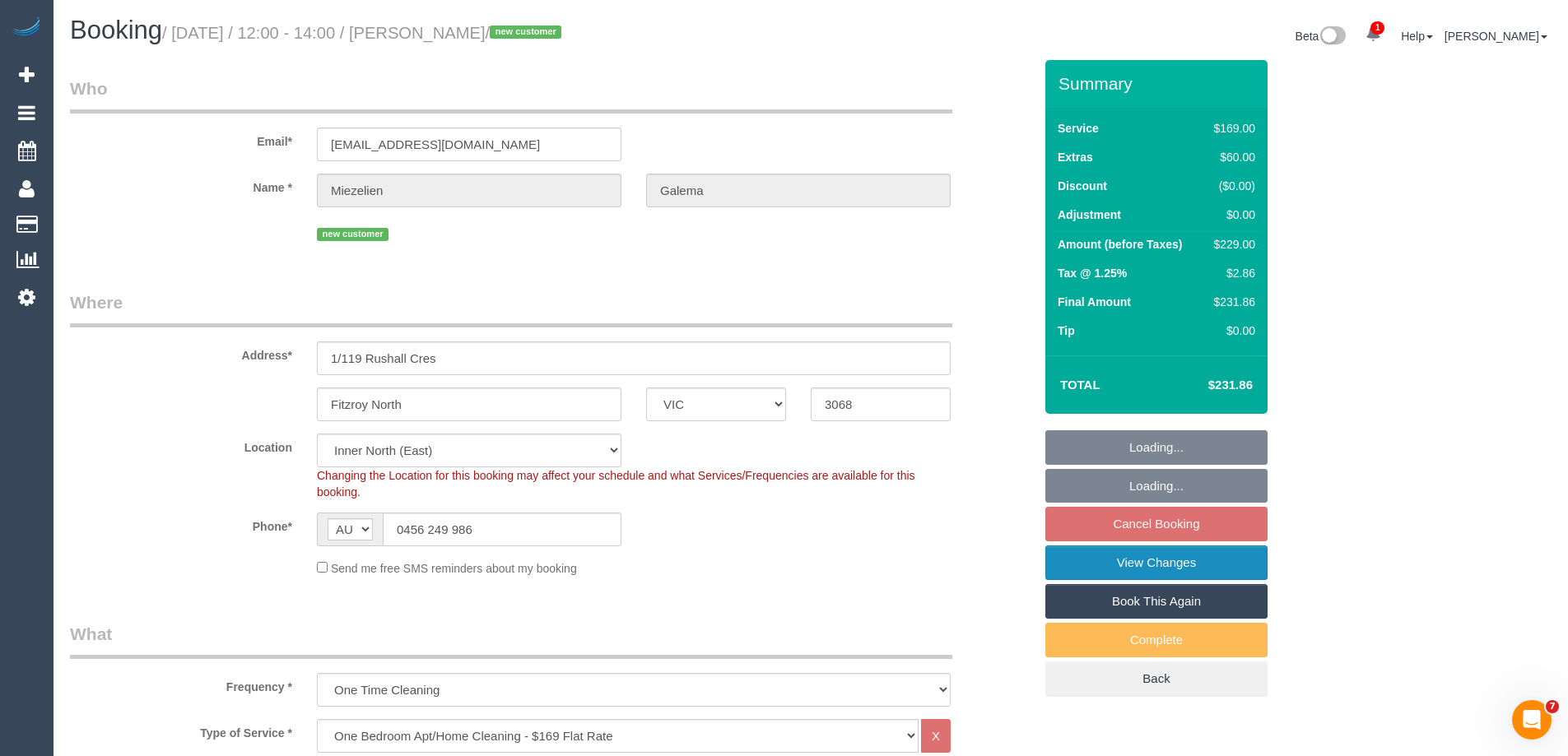
click at [1135, 566] on link "View Changes" at bounding box center [1156, 563] width 222 height 34
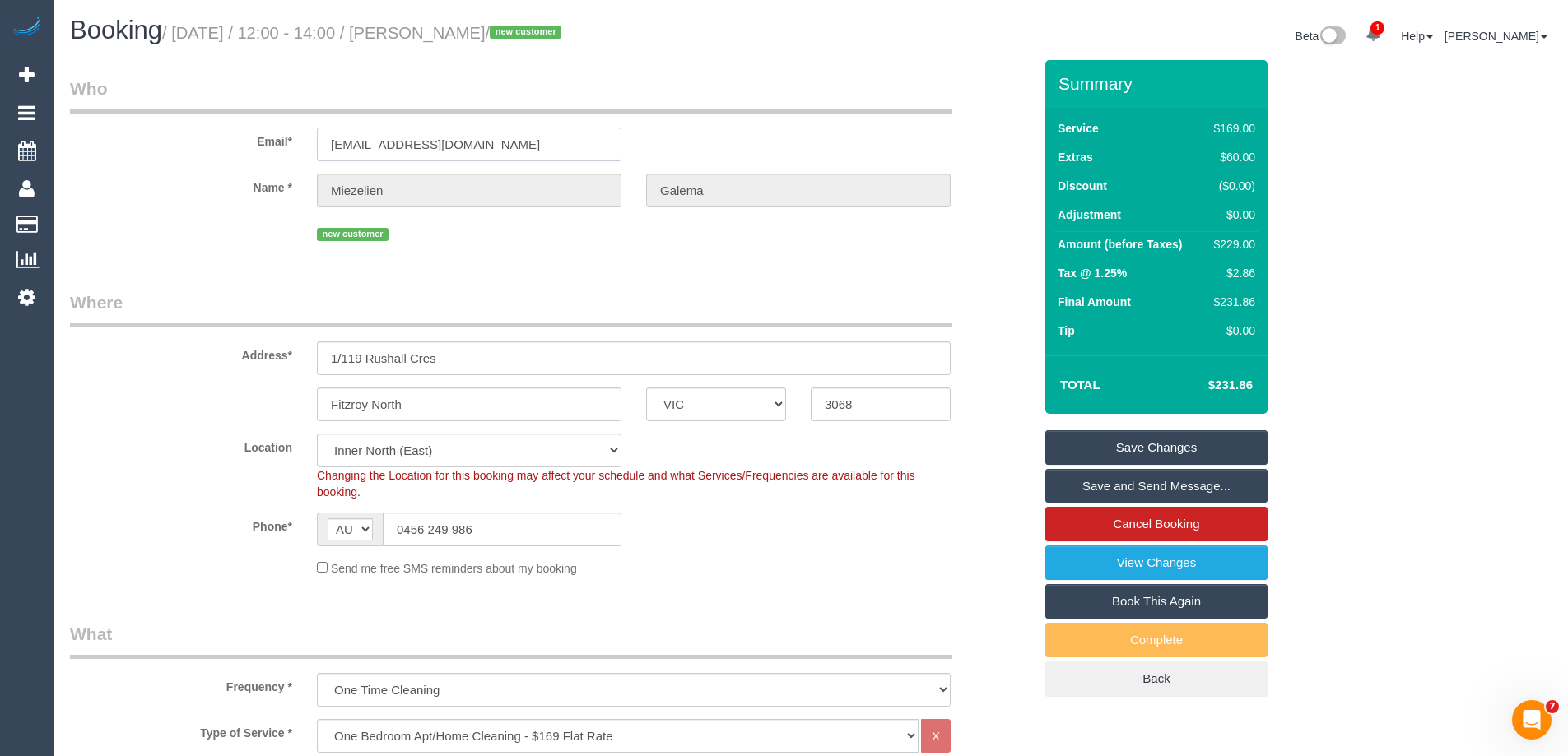
drag, startPoint x: 474, startPoint y: 143, endPoint x: 115, endPoint y: 120, distance: 359.7
click at [115, 120] on div "Email* [EMAIL_ADDRESS][DOMAIN_NAME]" at bounding box center [551, 119] width 988 height 84
click at [251, 190] on div "Name * Miezelien Galema" at bounding box center [551, 190] width 988 height 34
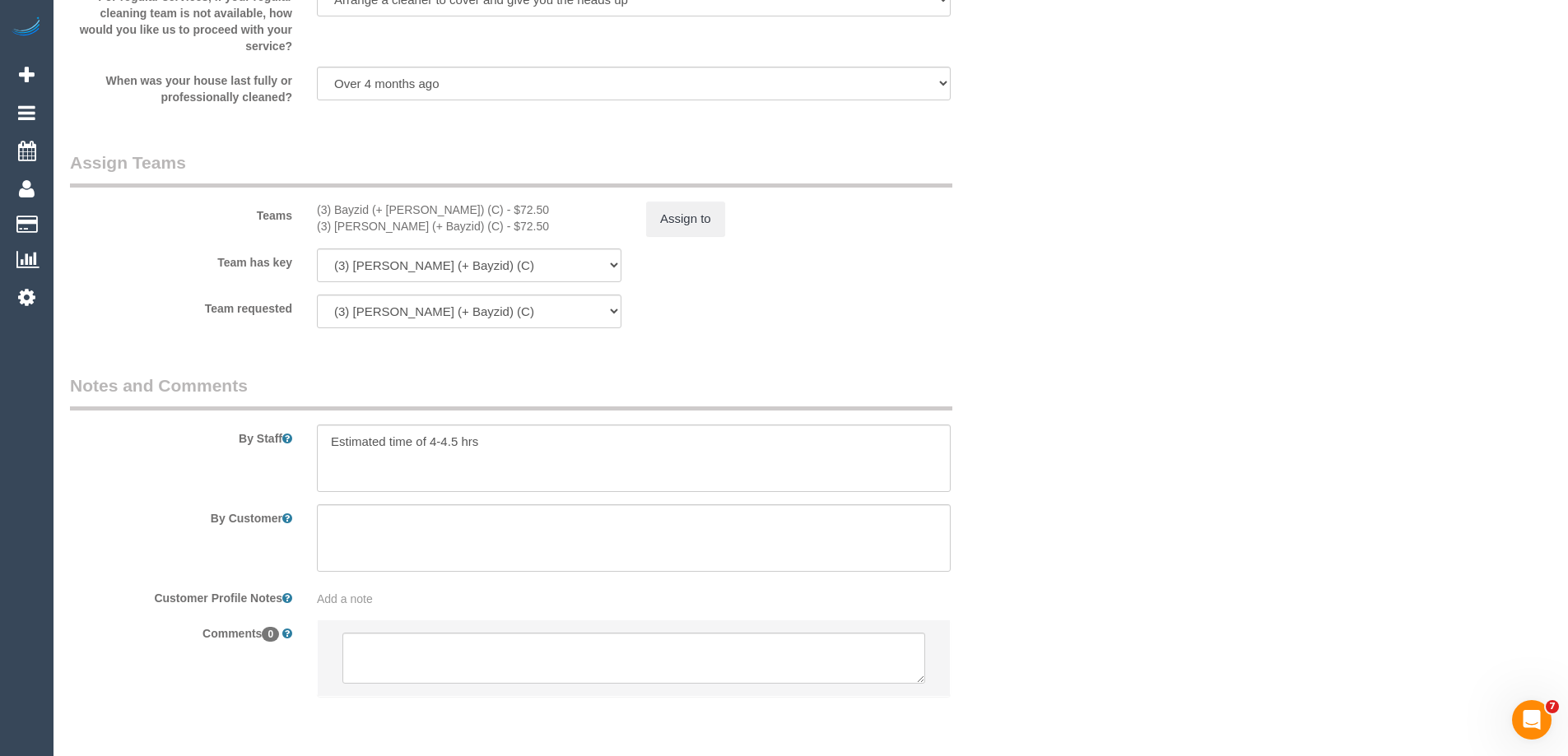
scroll to position [2554, 0]
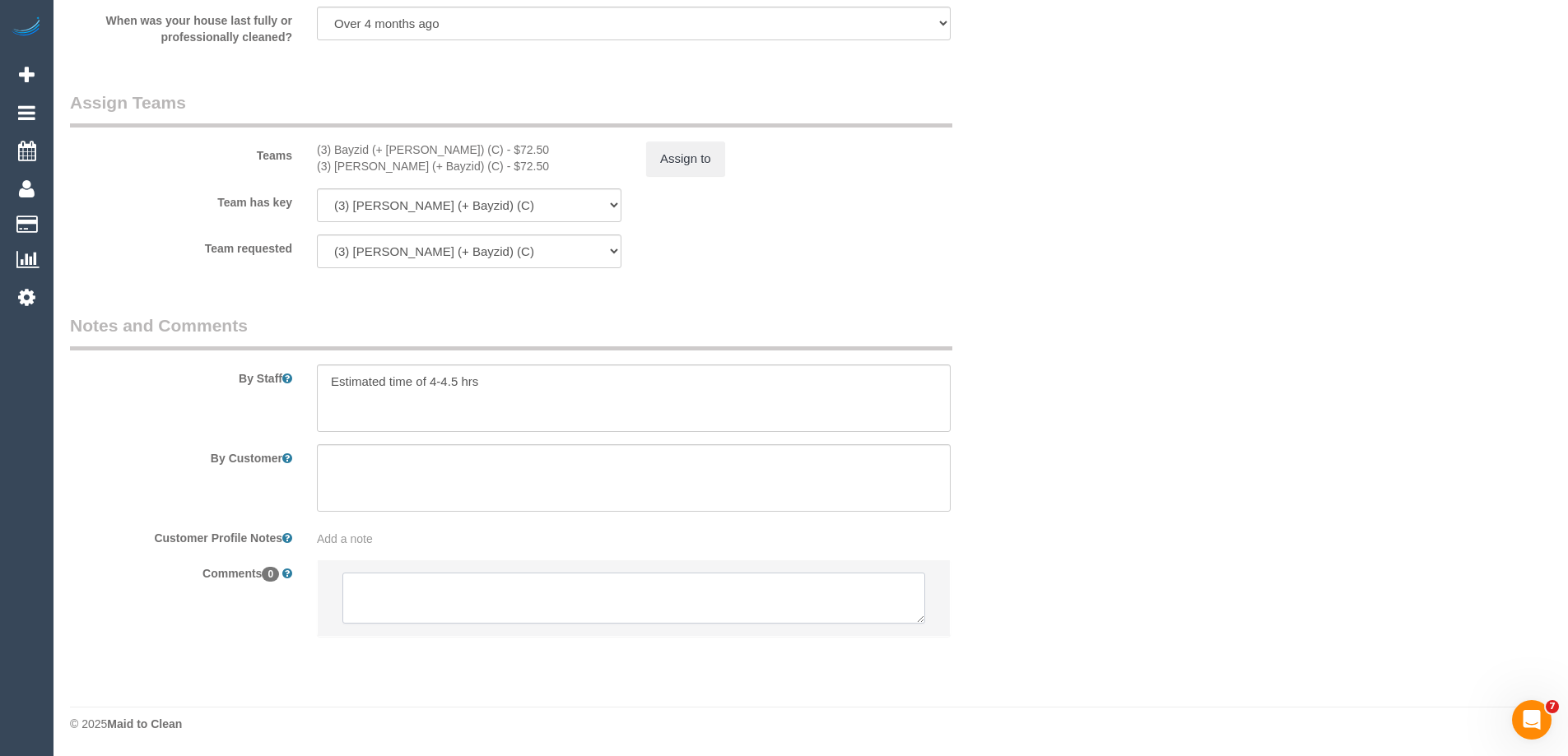
click at [442, 601] on textarea at bounding box center [633, 598] width 582 height 51
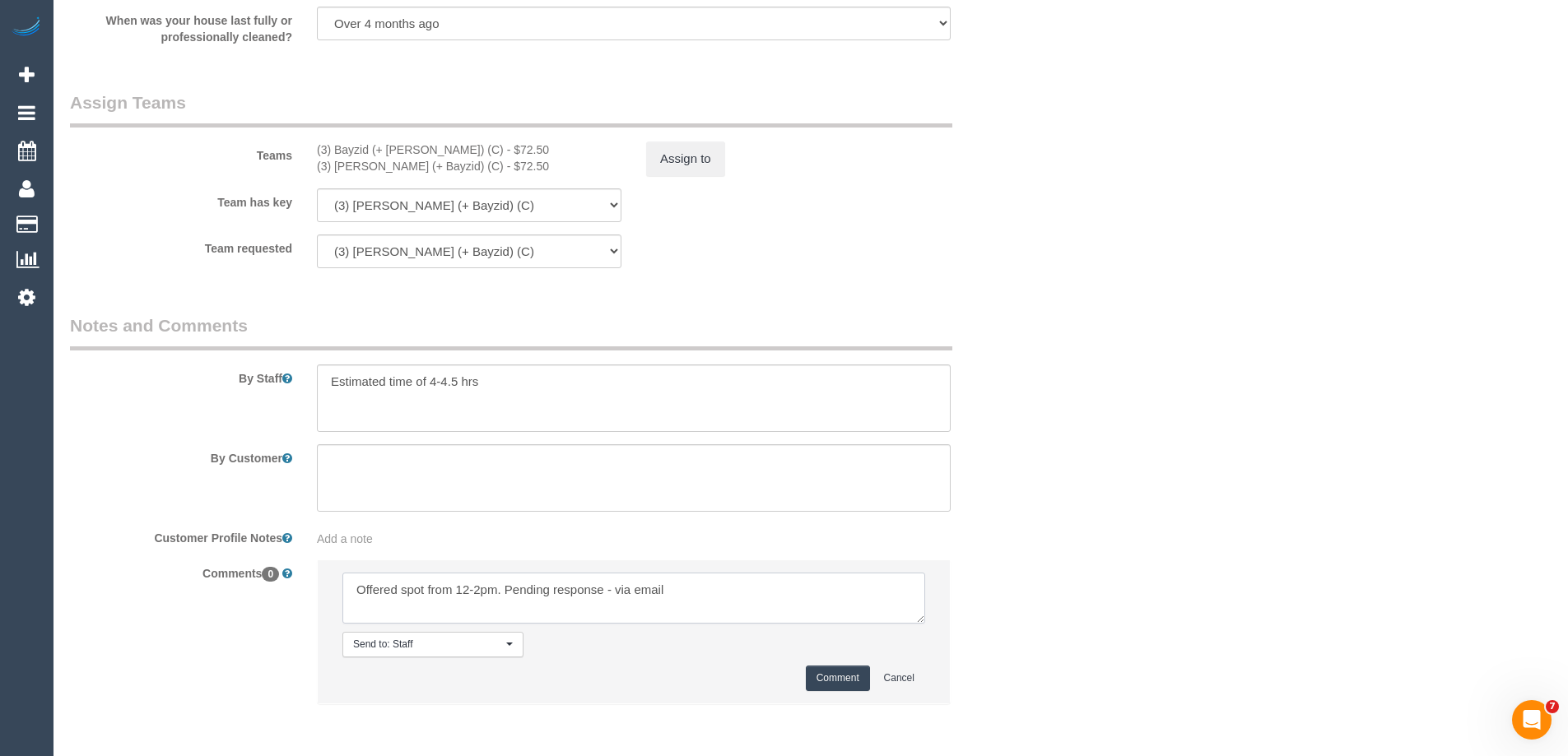
type textarea "Offered spot from 12-2pm. Pending response - via email"
click at [812, 680] on button "Comment" at bounding box center [837, 678] width 64 height 26
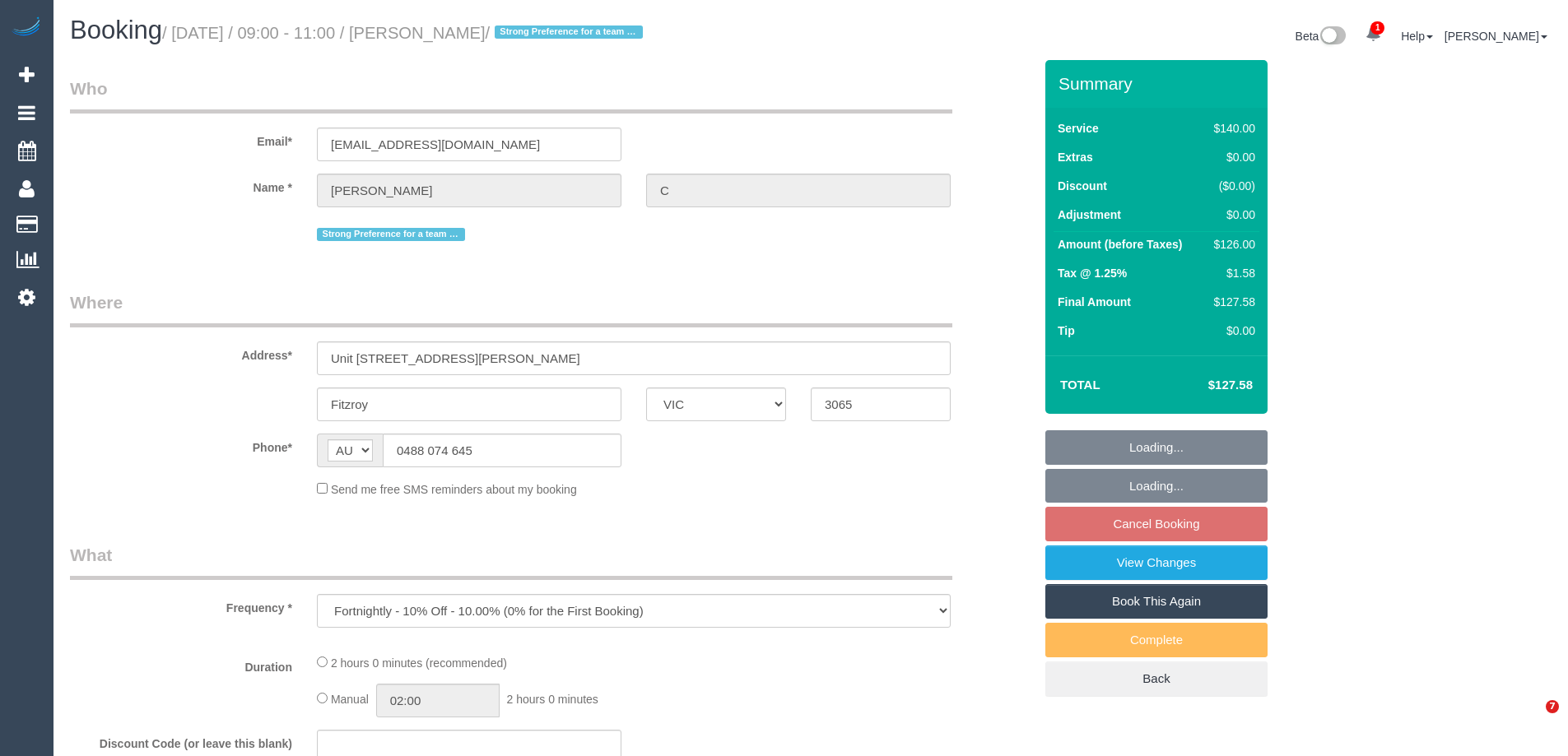
select select "VIC"
select select "string:stripe-pm_1QRSer2GScqysDRVdsBRKzC8"
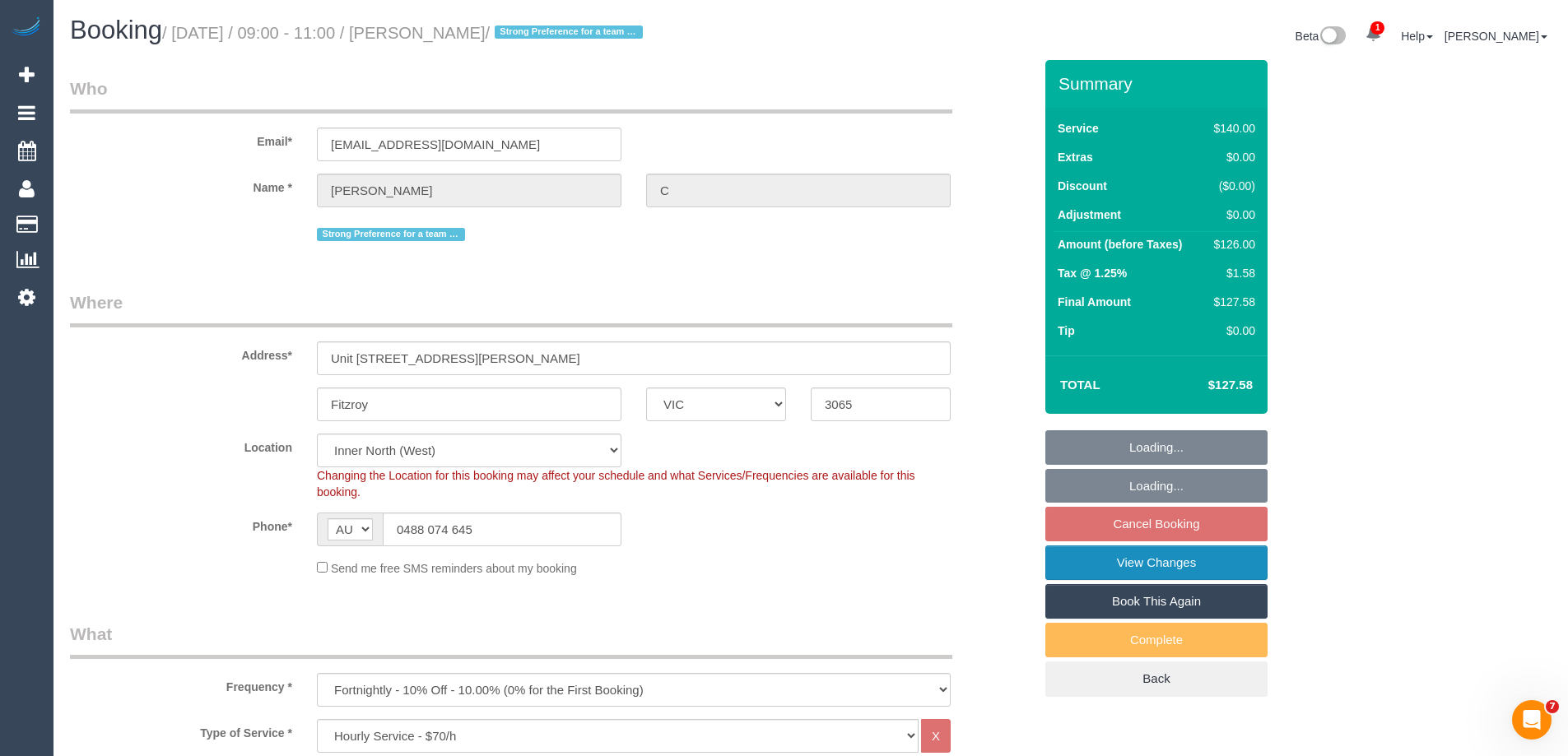
select select "object:750"
click at [1094, 572] on link "View Changes" at bounding box center [1156, 563] width 222 height 34
select select "number:28"
select select "number:14"
select select "number:19"
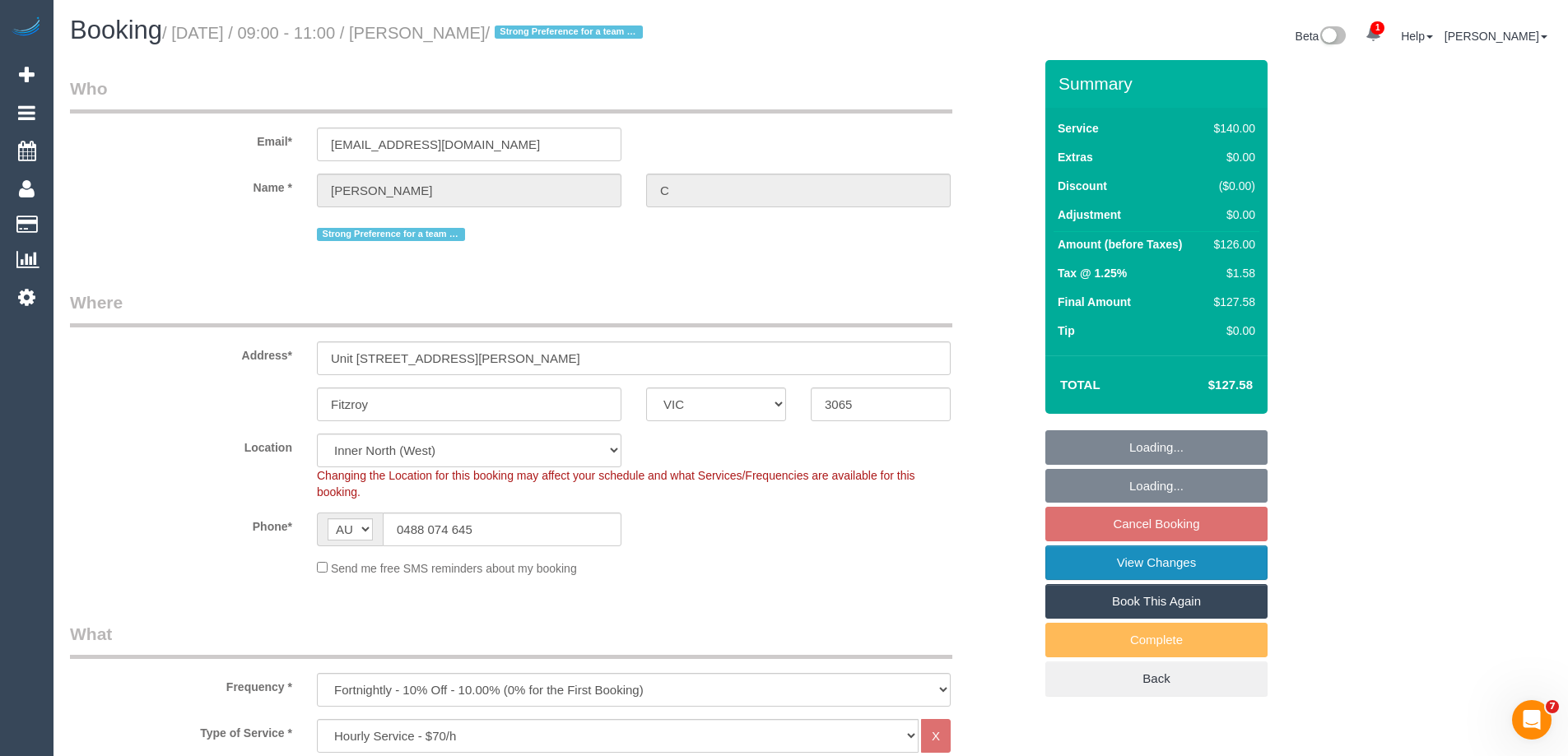
select select "number:36"
select select "number:11"
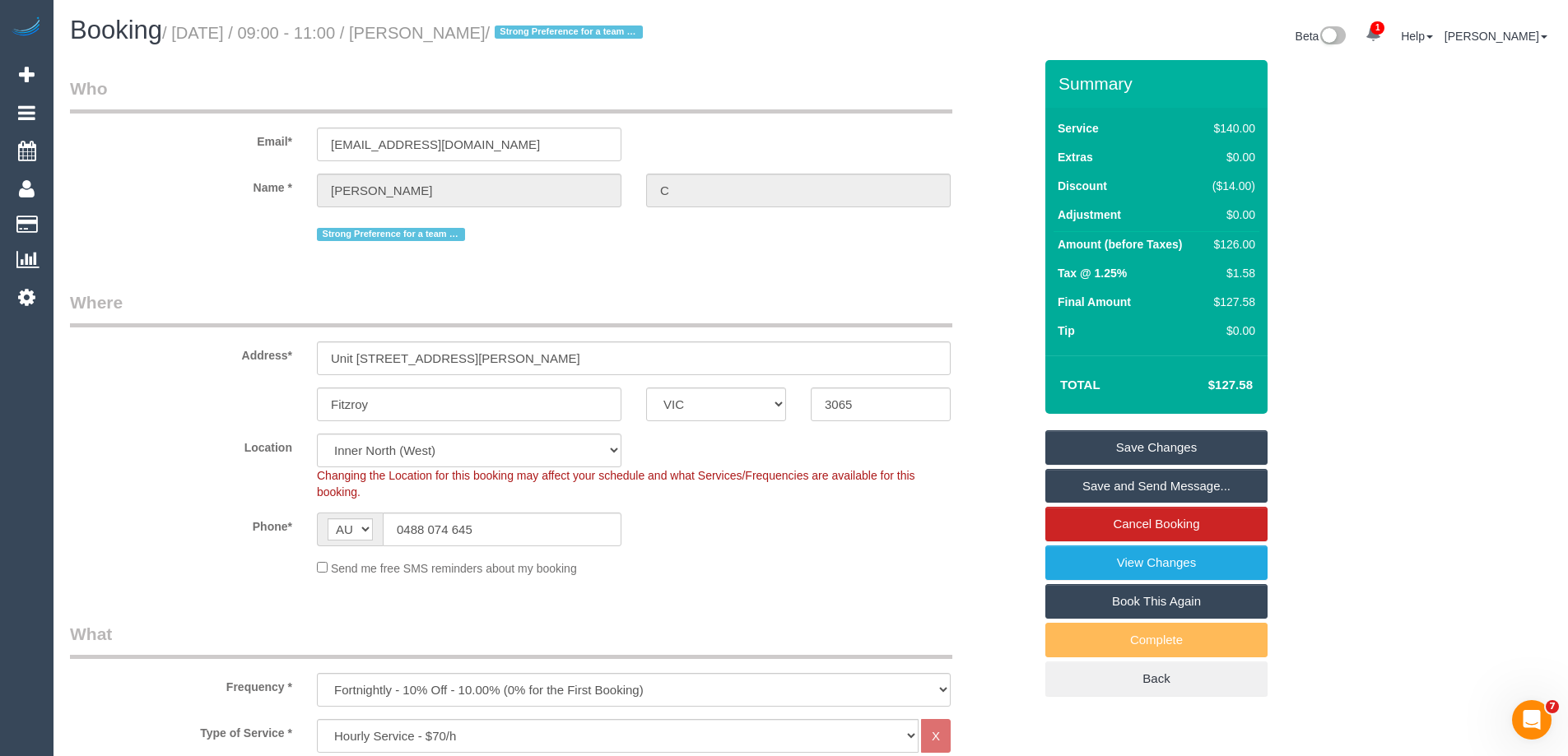
click at [1077, 493] on link "Save and Send Message..." at bounding box center [1156, 487] width 222 height 34
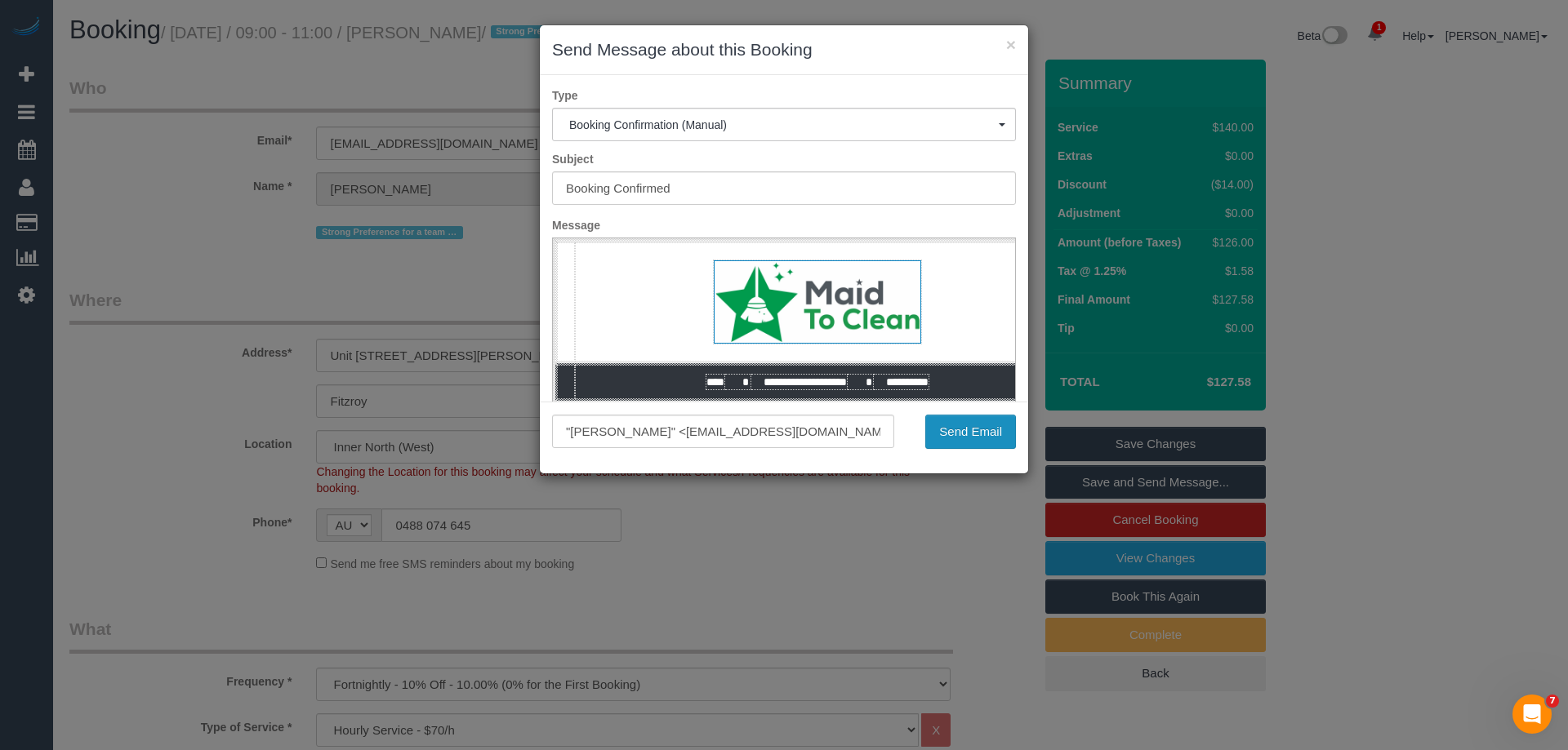
click at [978, 432] on button "Send Email" at bounding box center [970, 432] width 90 height 34
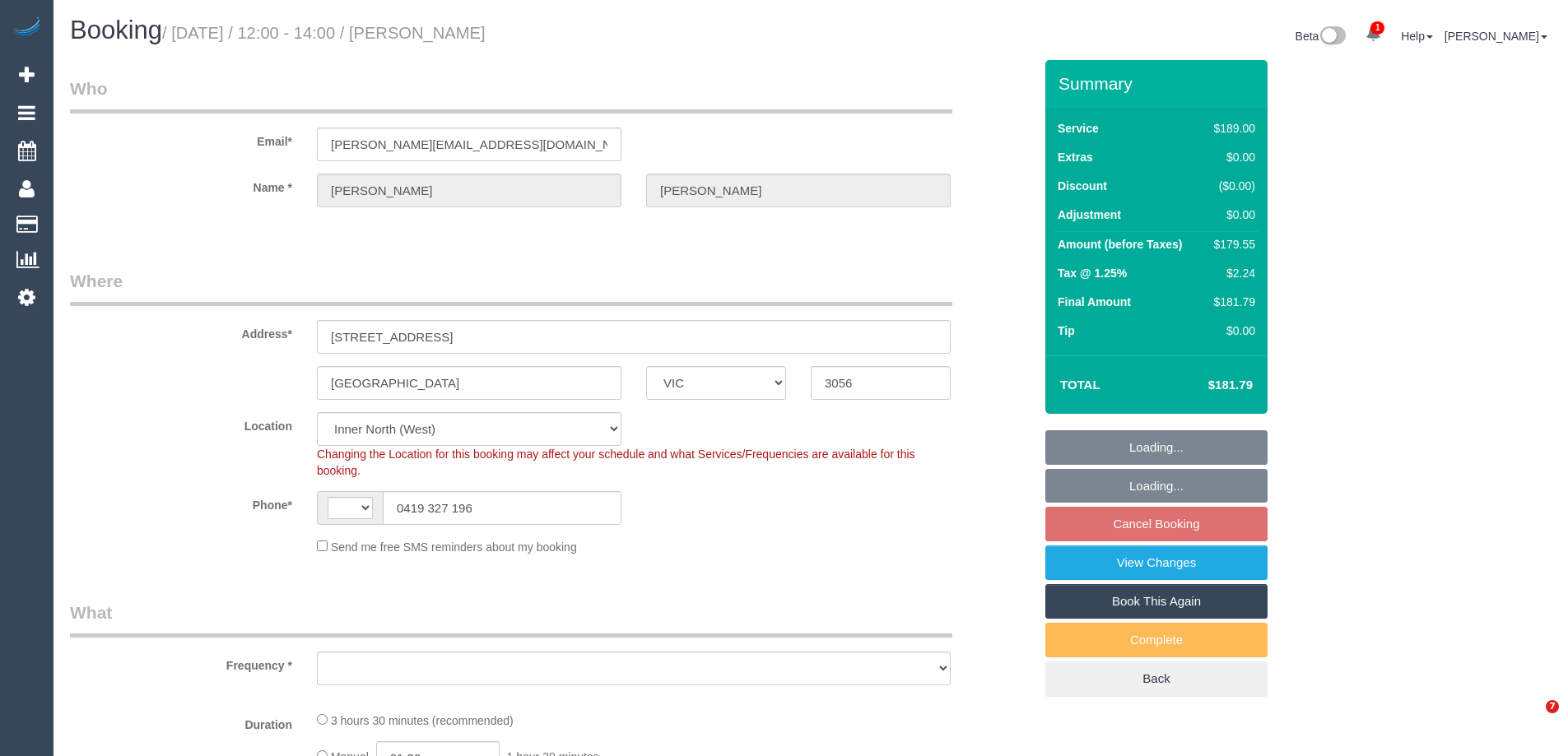
select select "VIC"
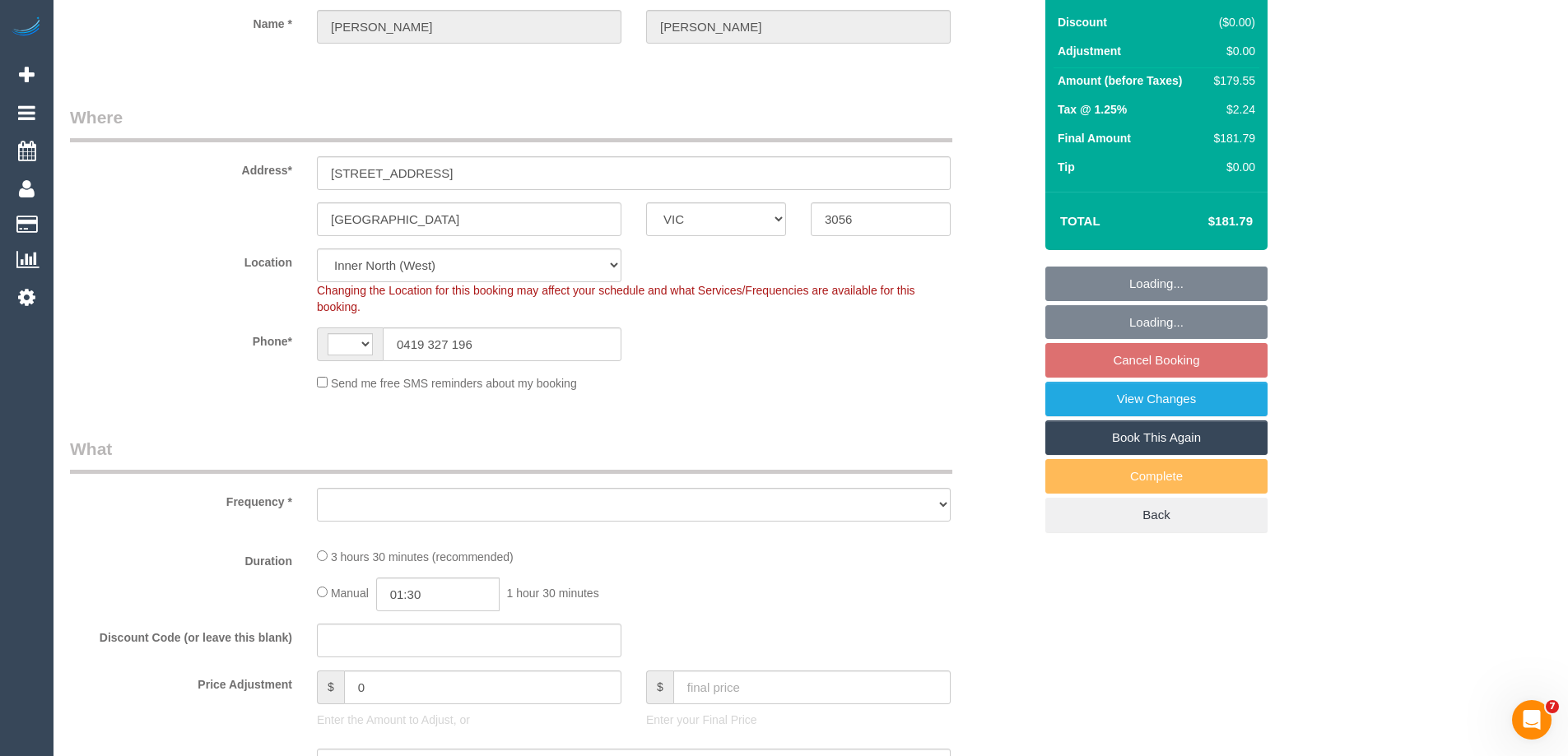
select select "string:stripe-pm_1RZjii2GScqysDRV6qWXqXTo"
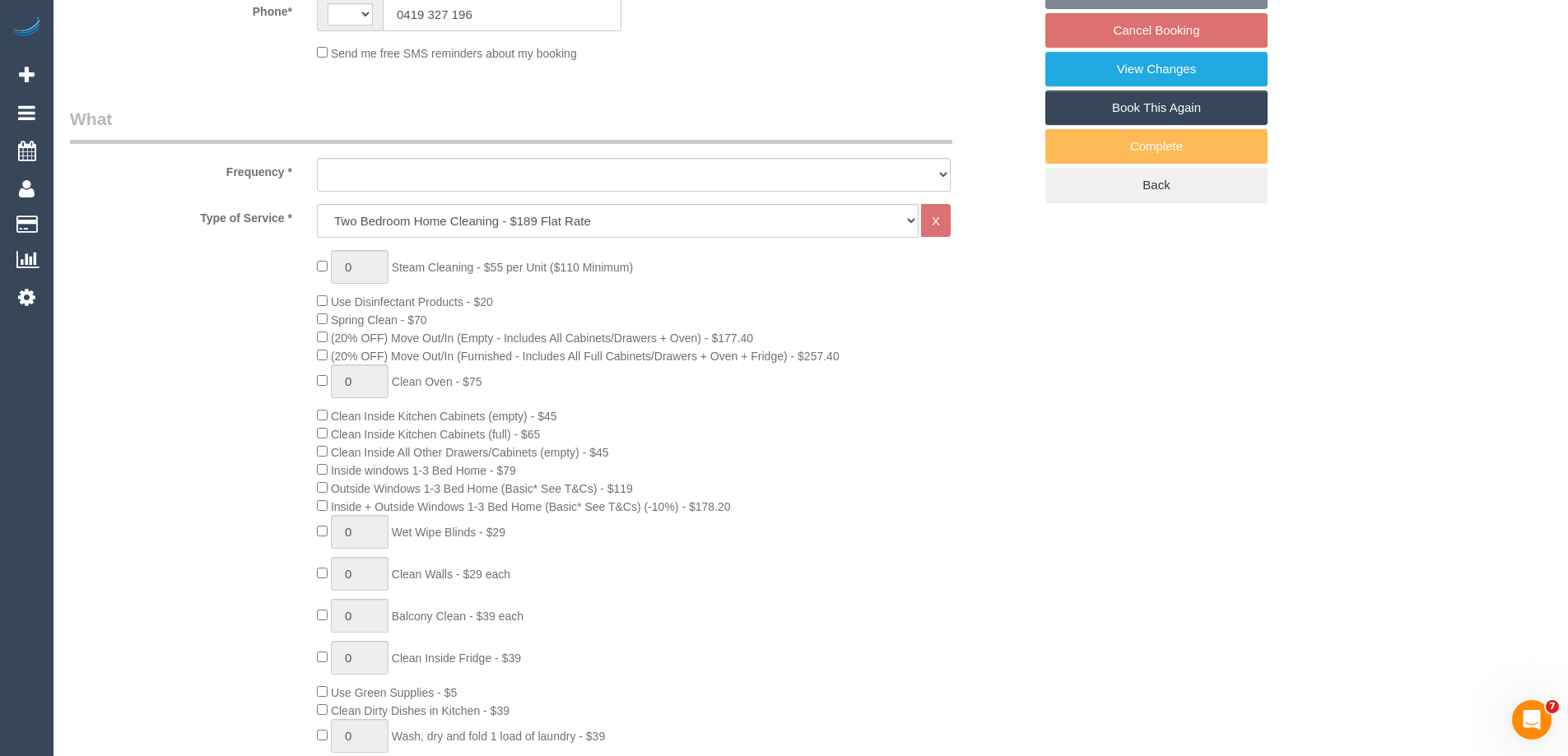
select select "string:AU"
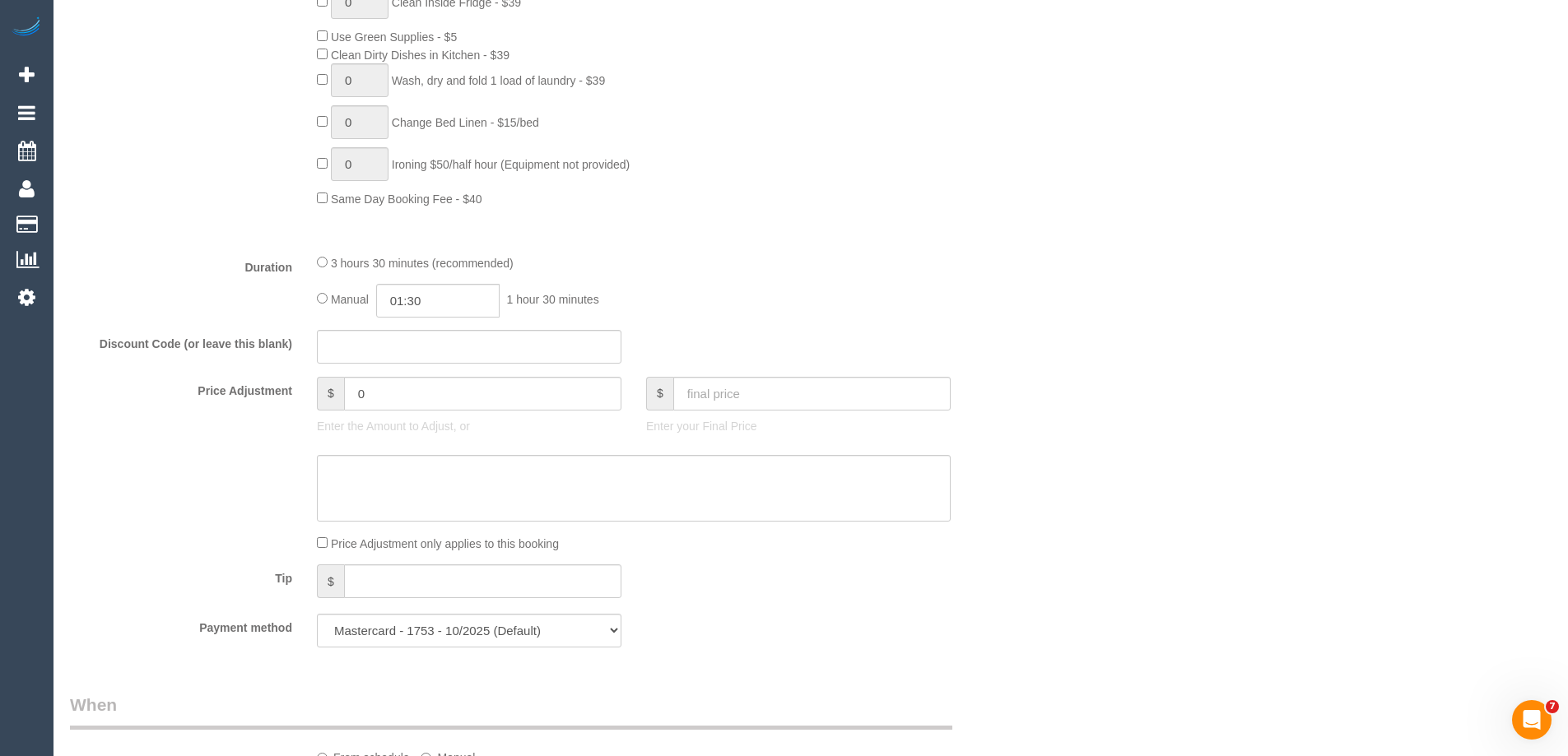
select select "object:671"
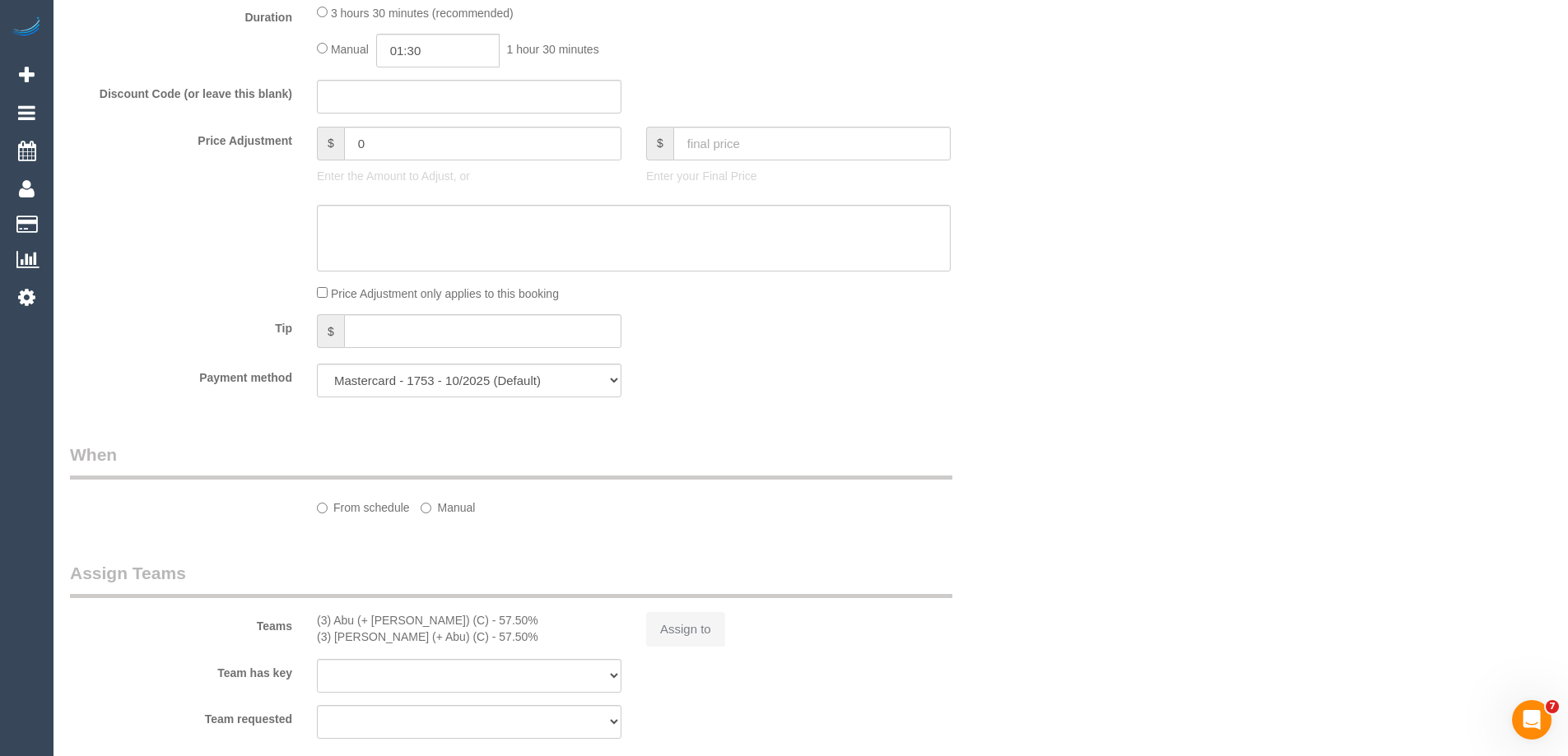
select select "number:28"
select select "number:14"
select select "number:19"
select select "number:24"
select select "number:34"
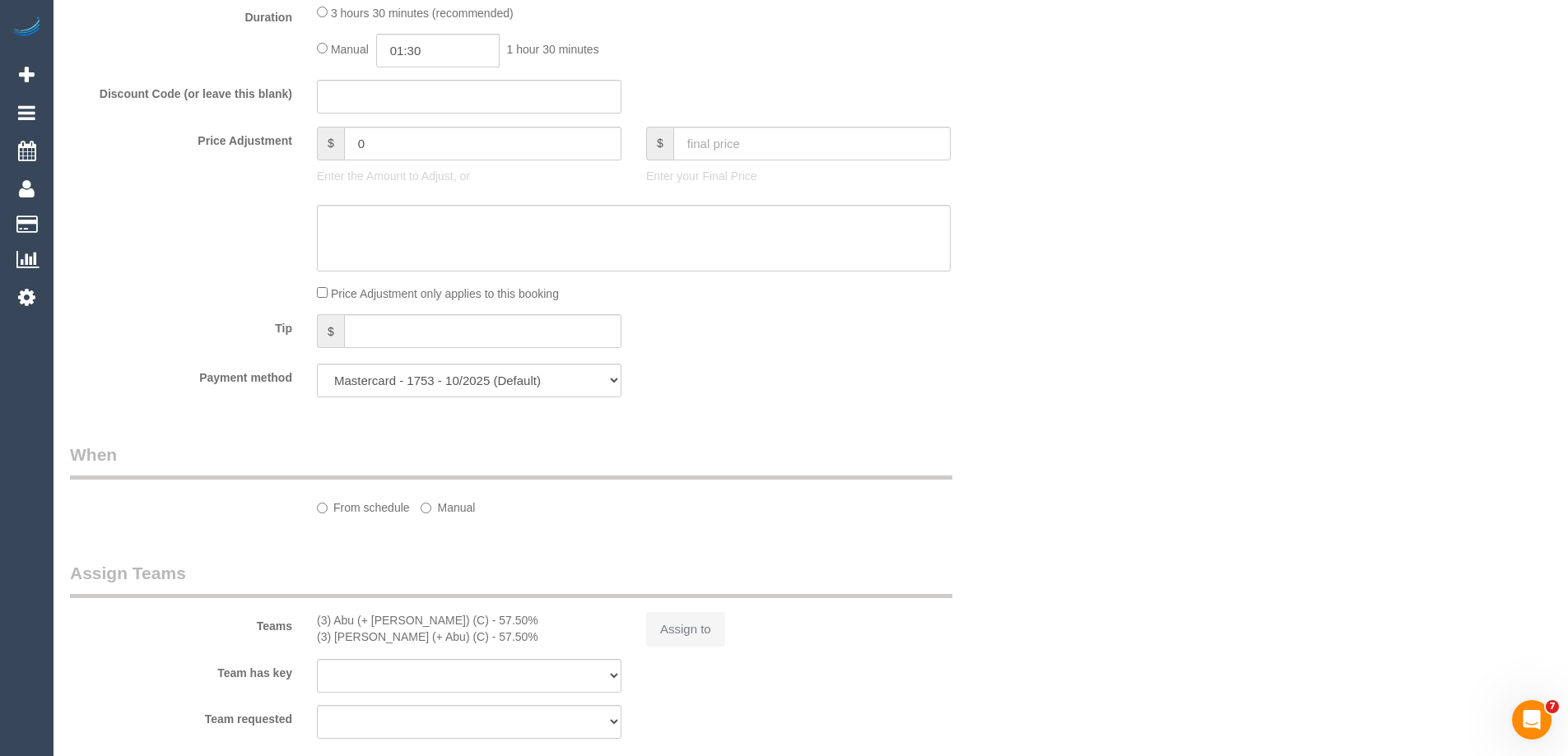
select select "number:13"
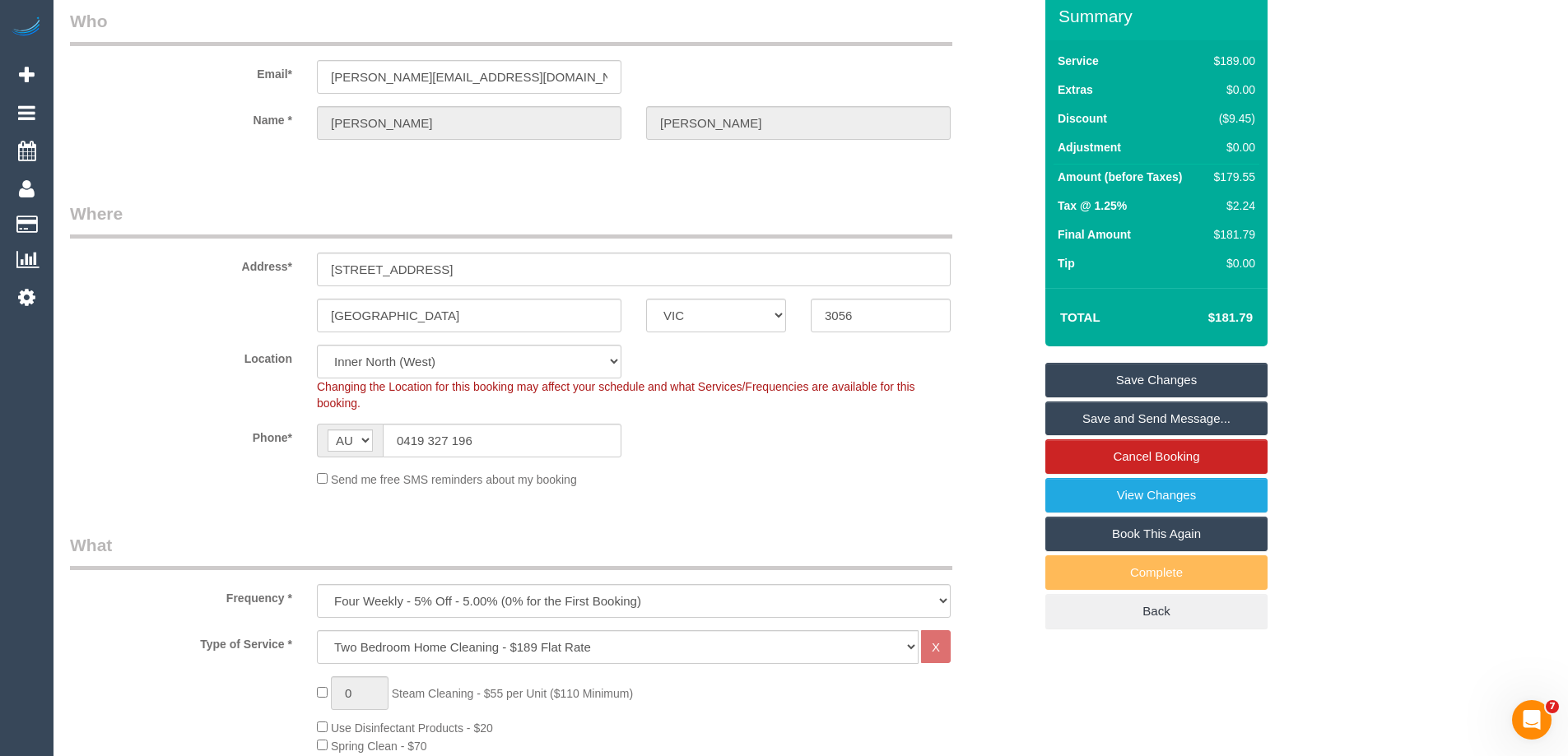
scroll to position [0, 0]
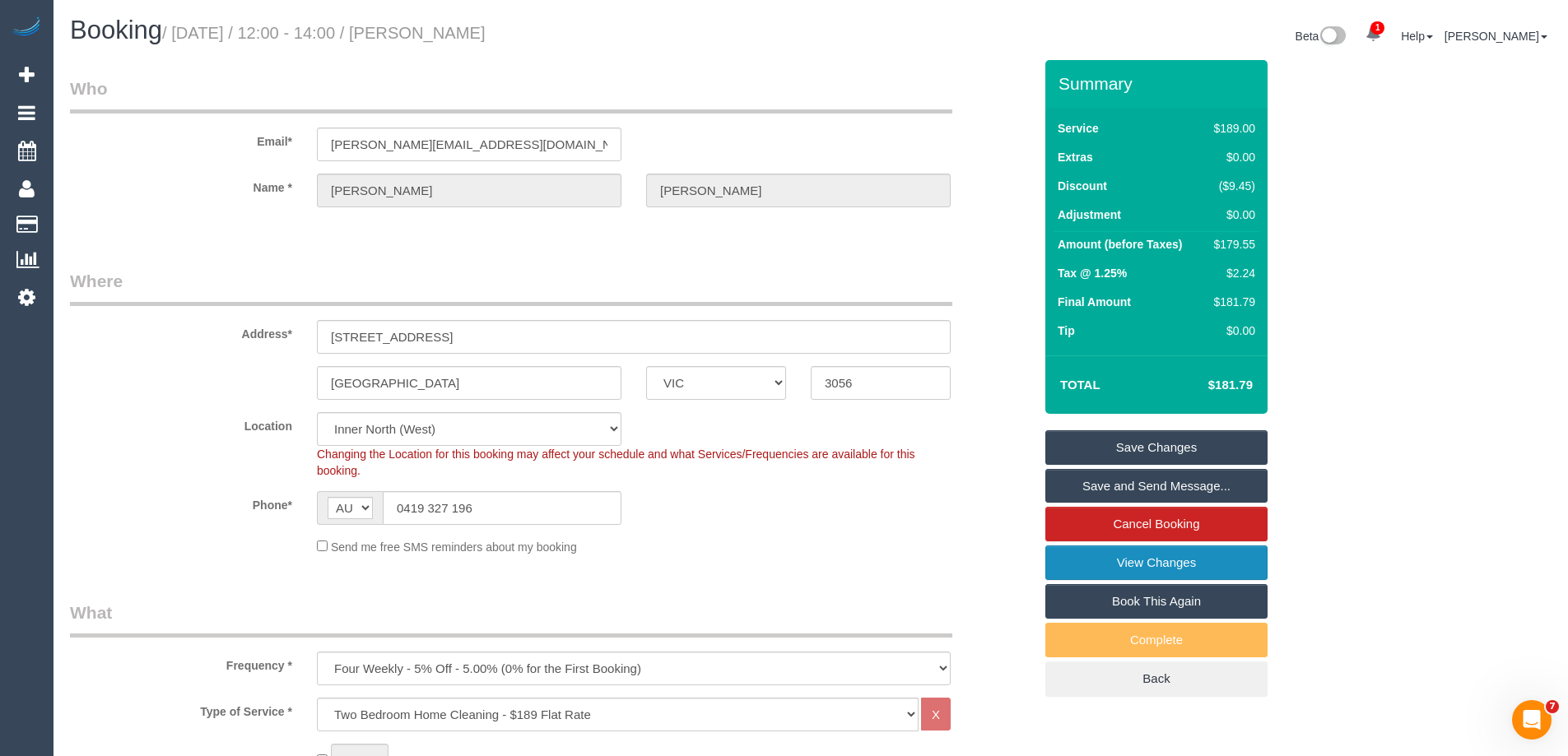
click at [1087, 563] on link "View Changes" at bounding box center [1156, 563] width 222 height 34
drag, startPoint x: 522, startPoint y: 145, endPoint x: 305, endPoint y: 149, distance: 217.0
click at [305, 149] on div "melissamoyle@hotmail.com" at bounding box center [469, 144] width 330 height 34
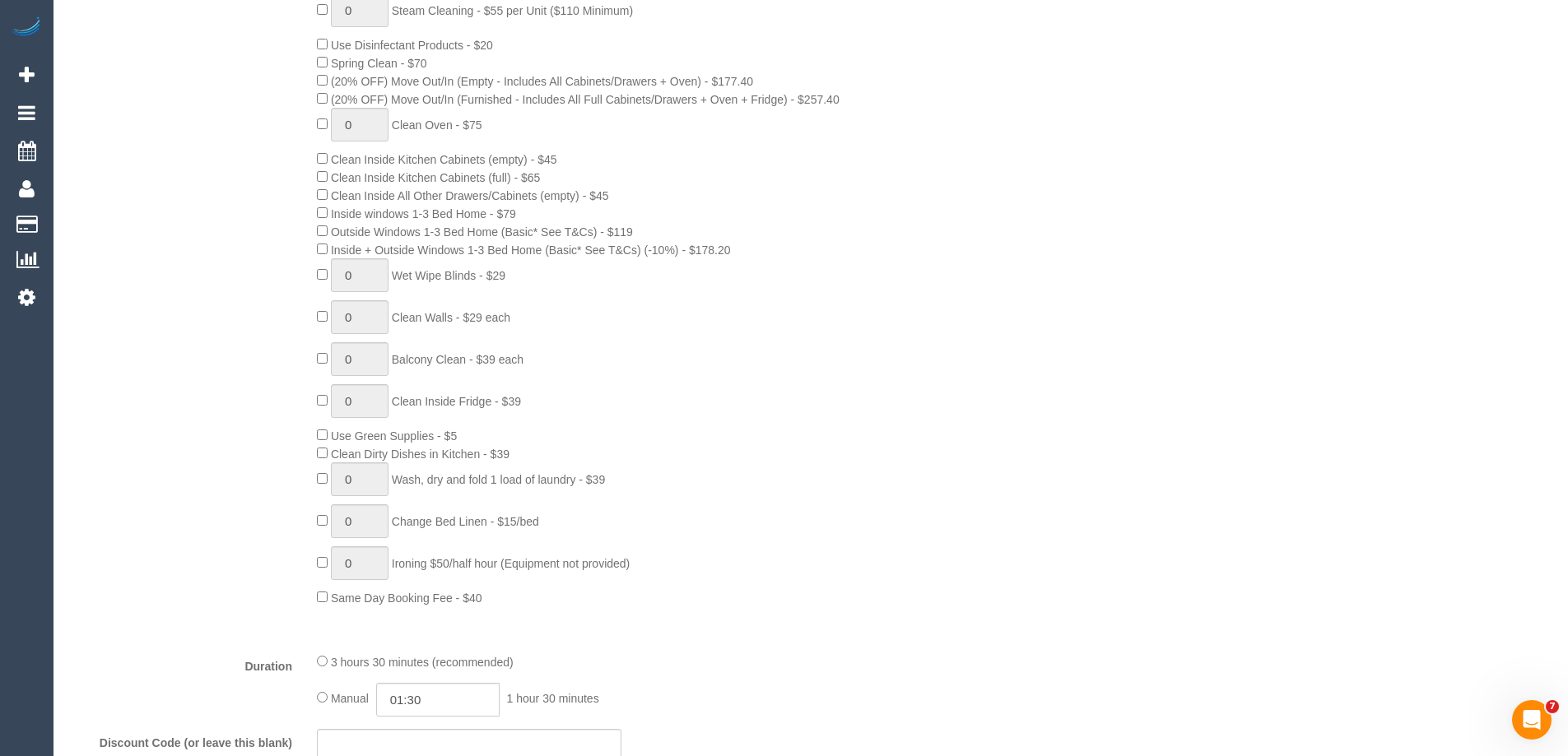
scroll to position [2692, 0]
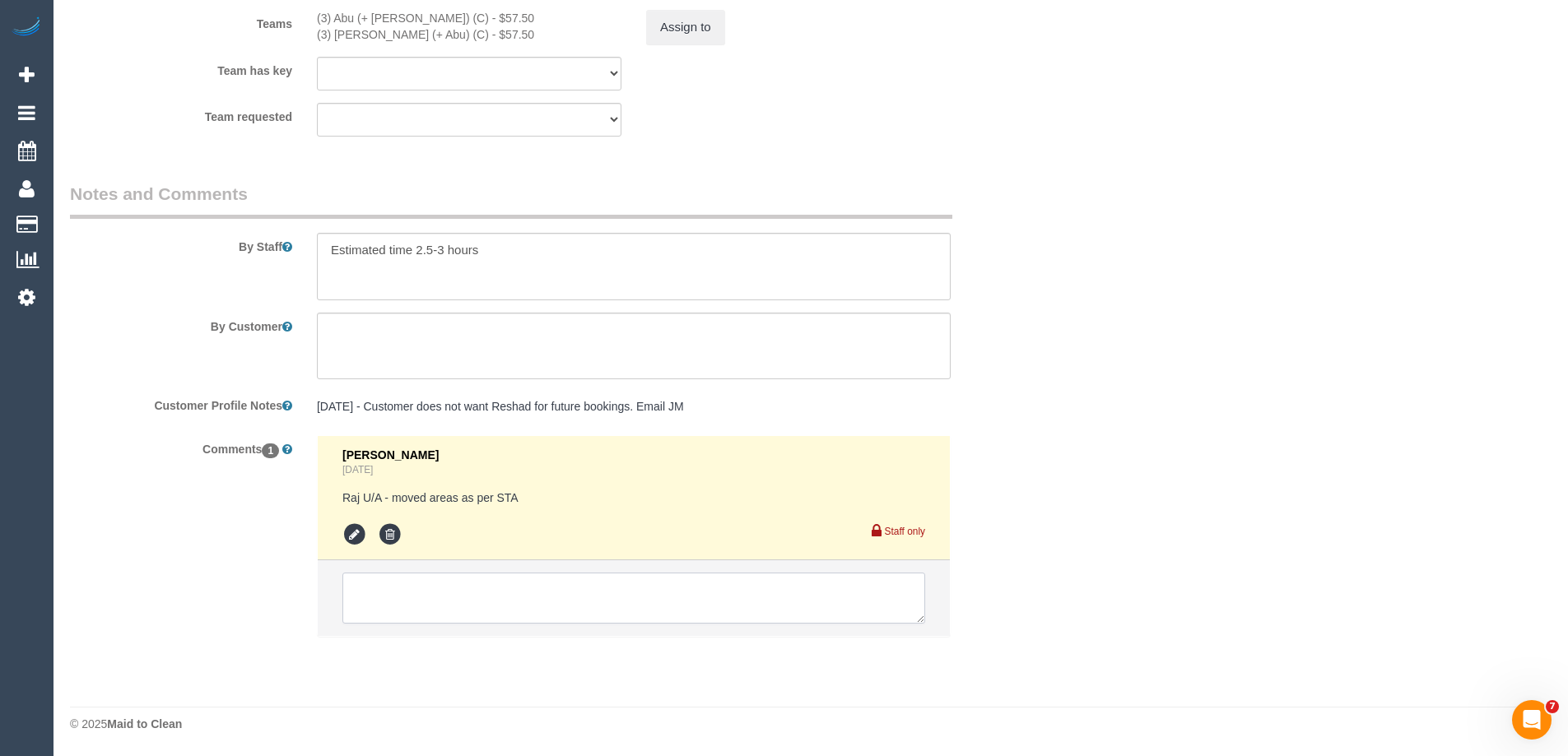
click at [432, 597] on textarea at bounding box center [633, 598] width 582 height 51
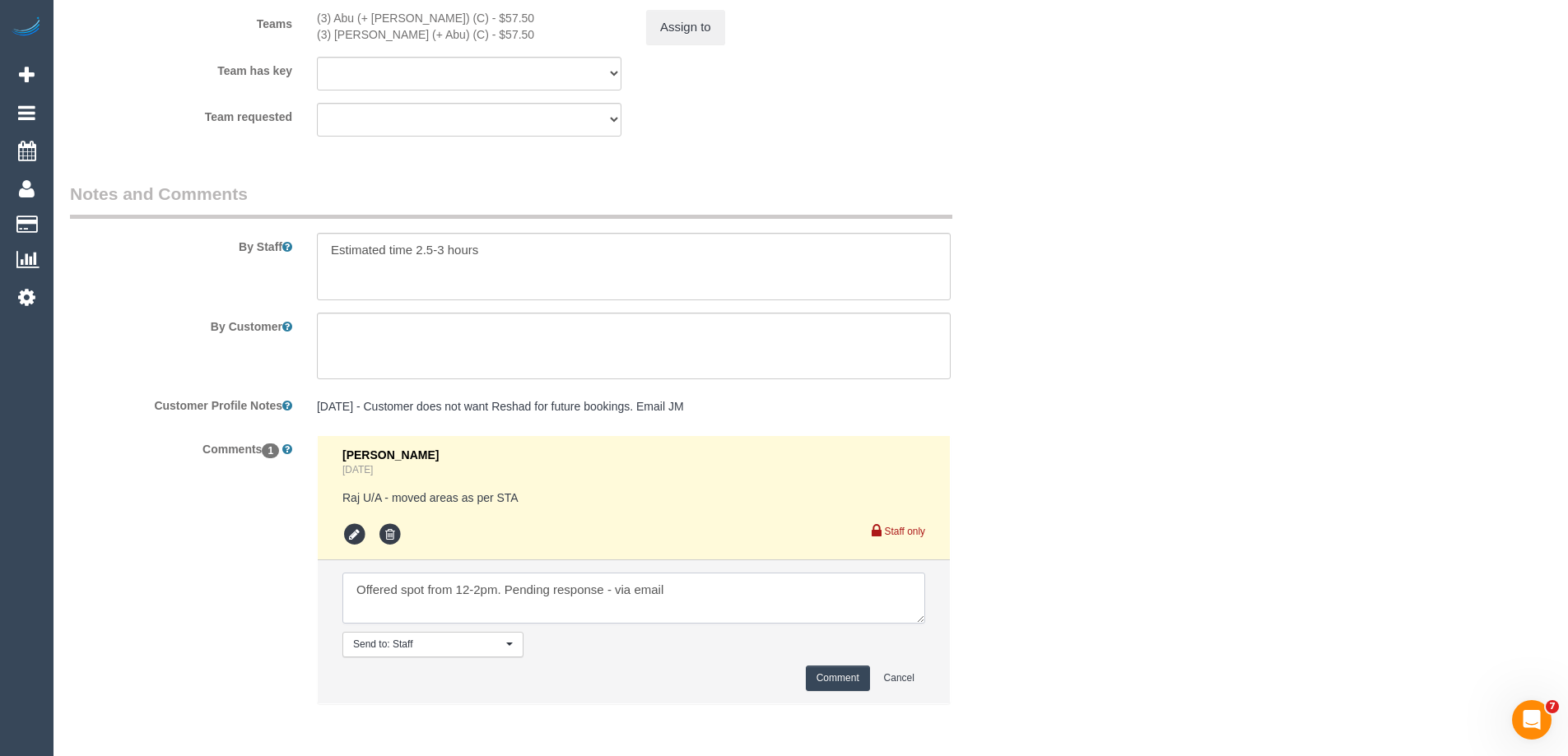
type textarea "Offered spot from 12-2pm. Pending response - via email"
click at [852, 686] on button "Comment" at bounding box center [837, 678] width 64 height 26
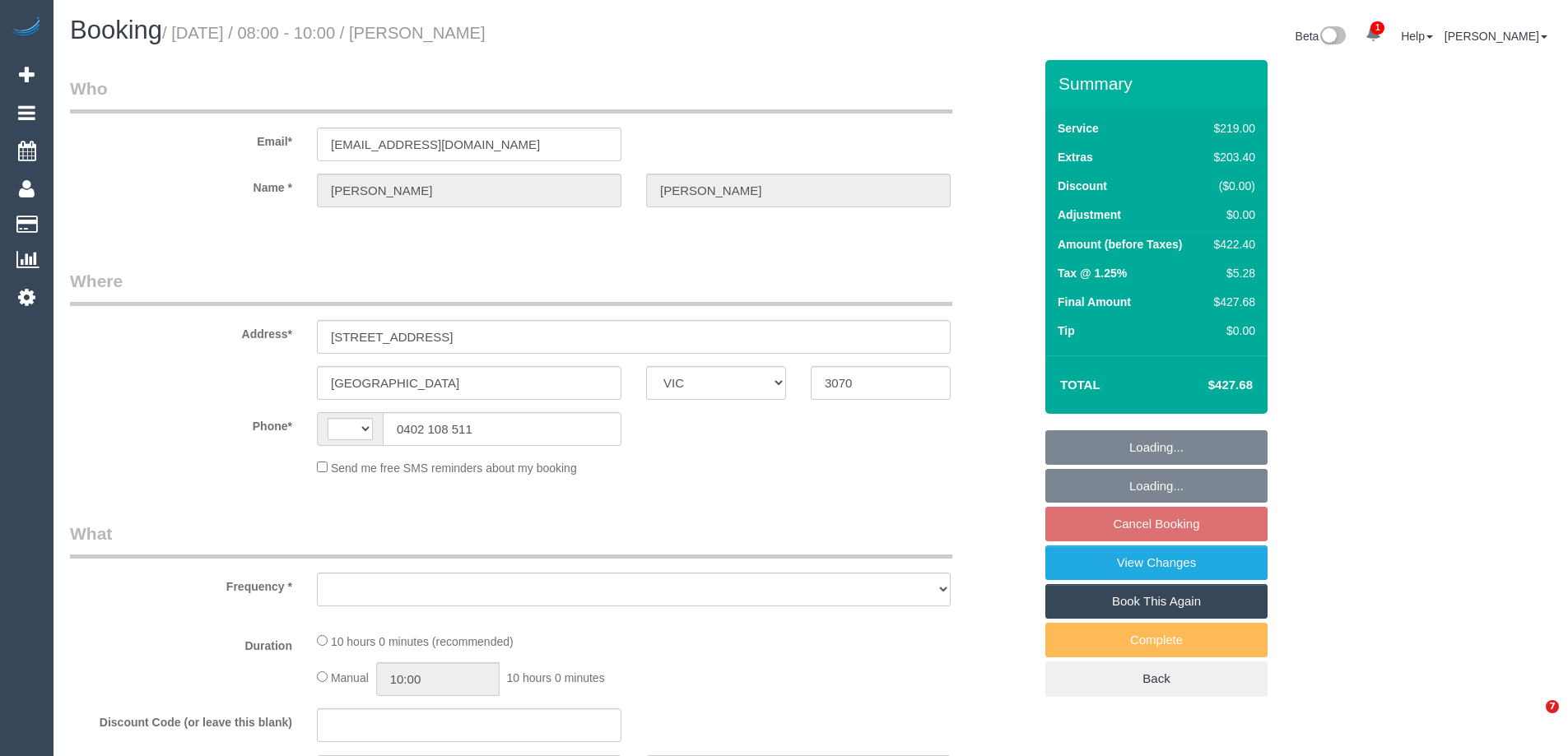
select select "VIC"
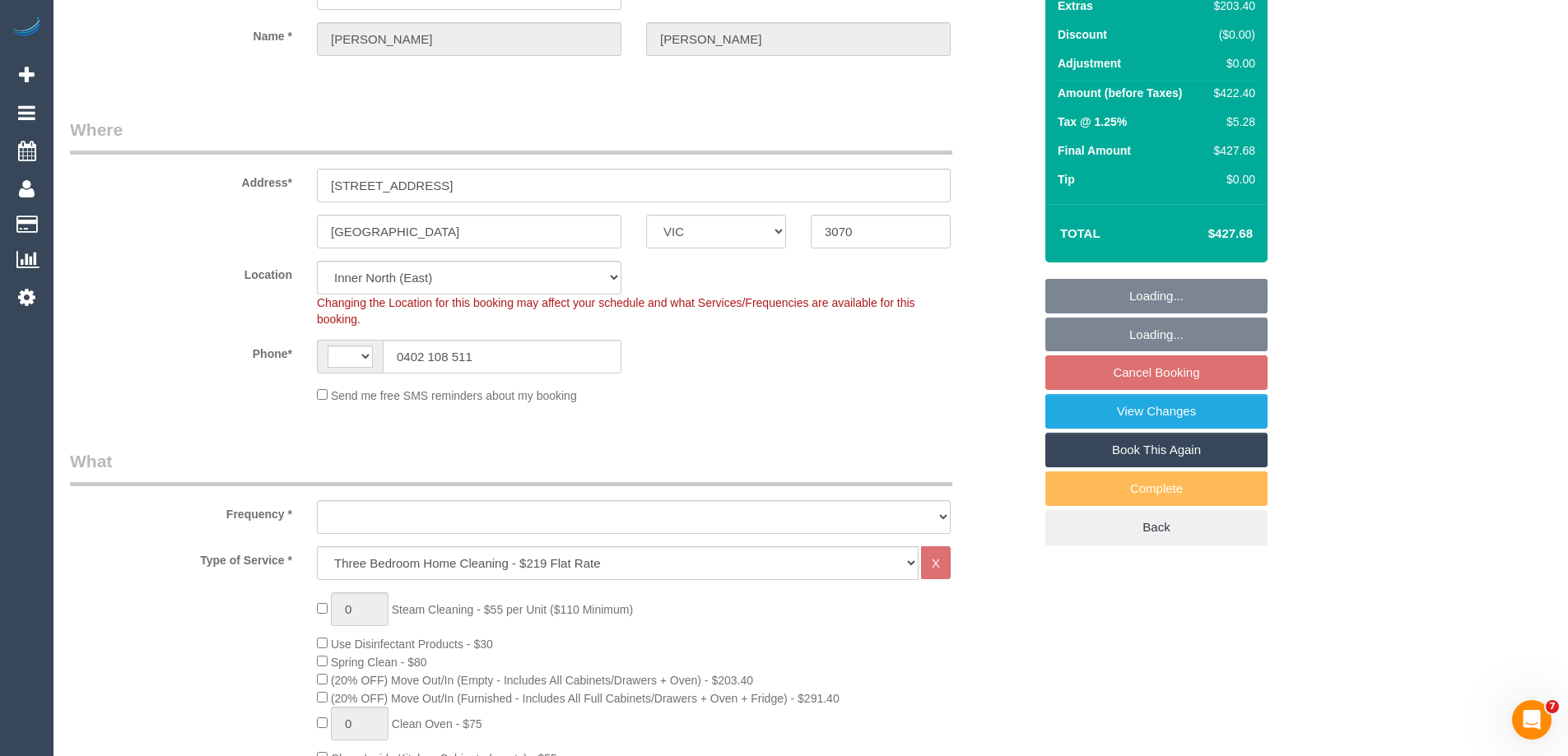
select select "string:AU"
select select "object:412"
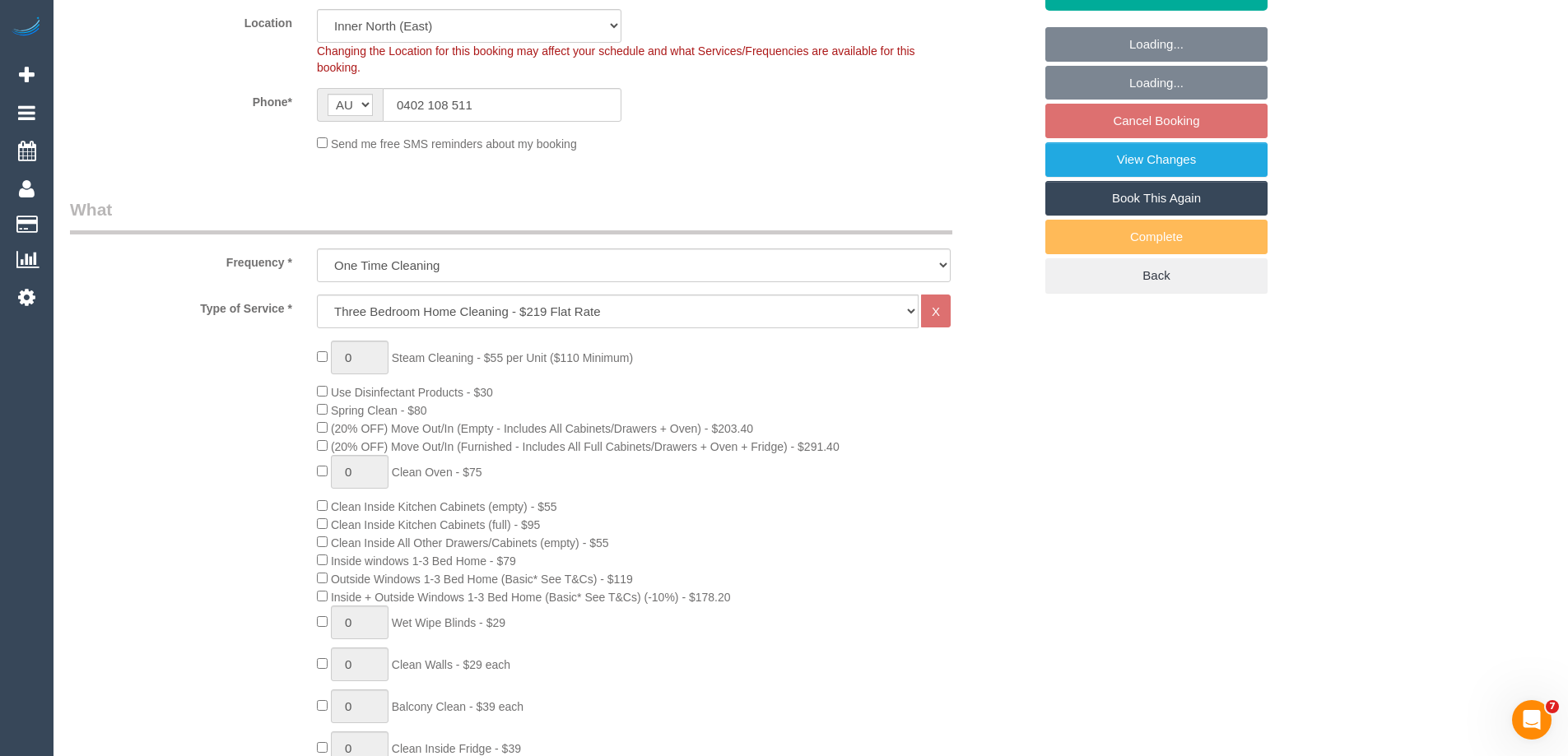
select select "string:stripe-pm_1SDbOM2GScqysDRVVr2Qulse"
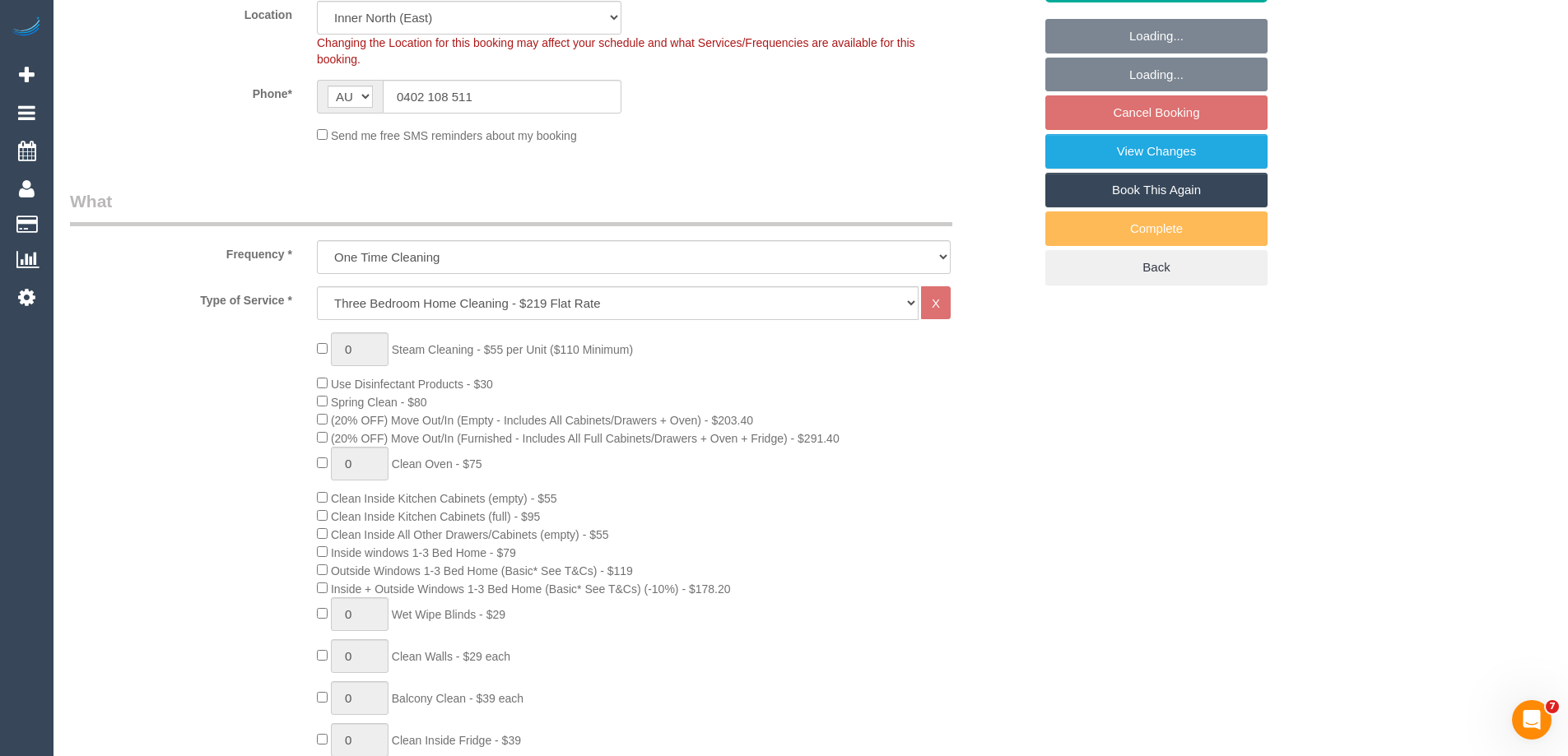
select select "object:664"
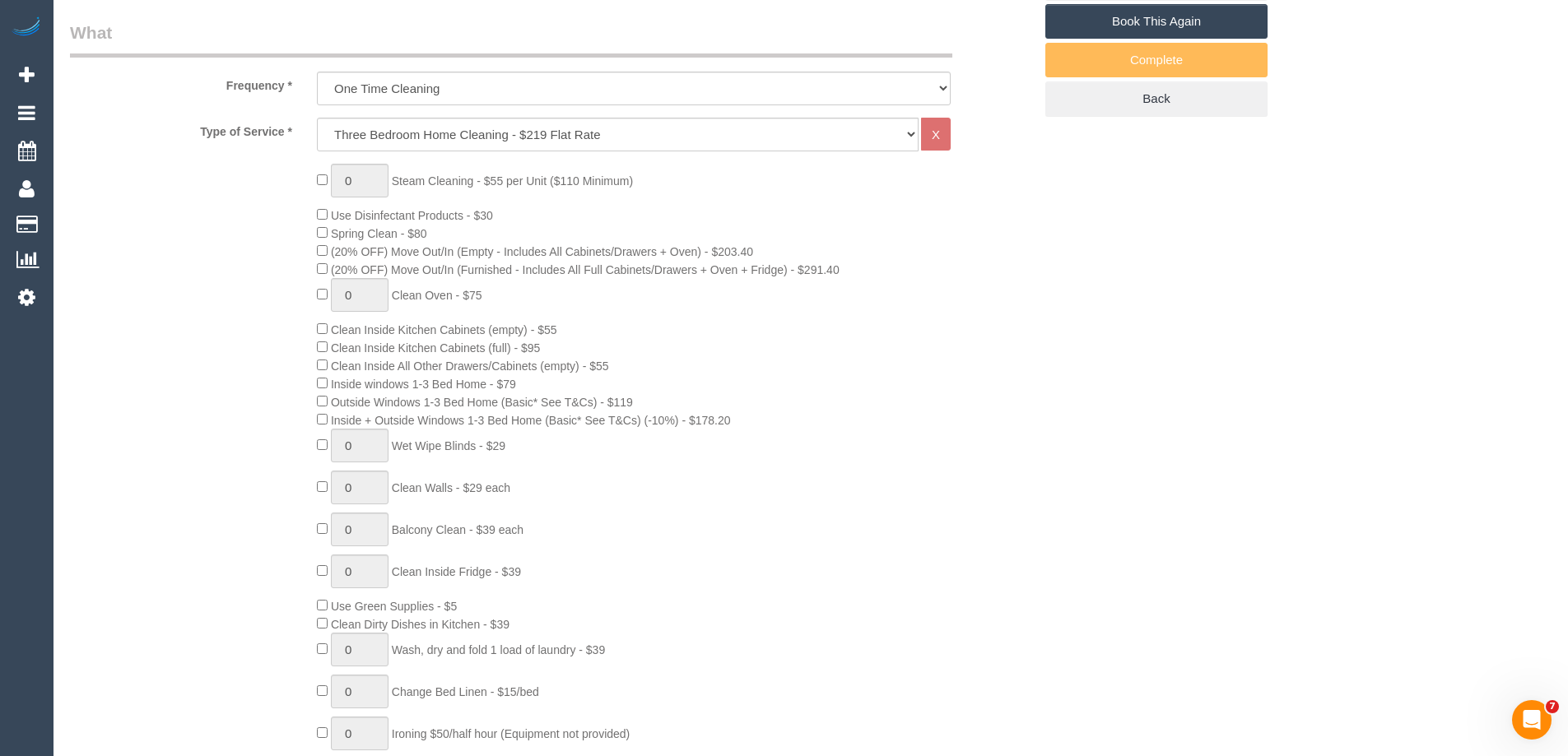
scroll to position [741, 0]
select select "number:28"
select select "number:15"
select select "number:19"
select select "number:22"
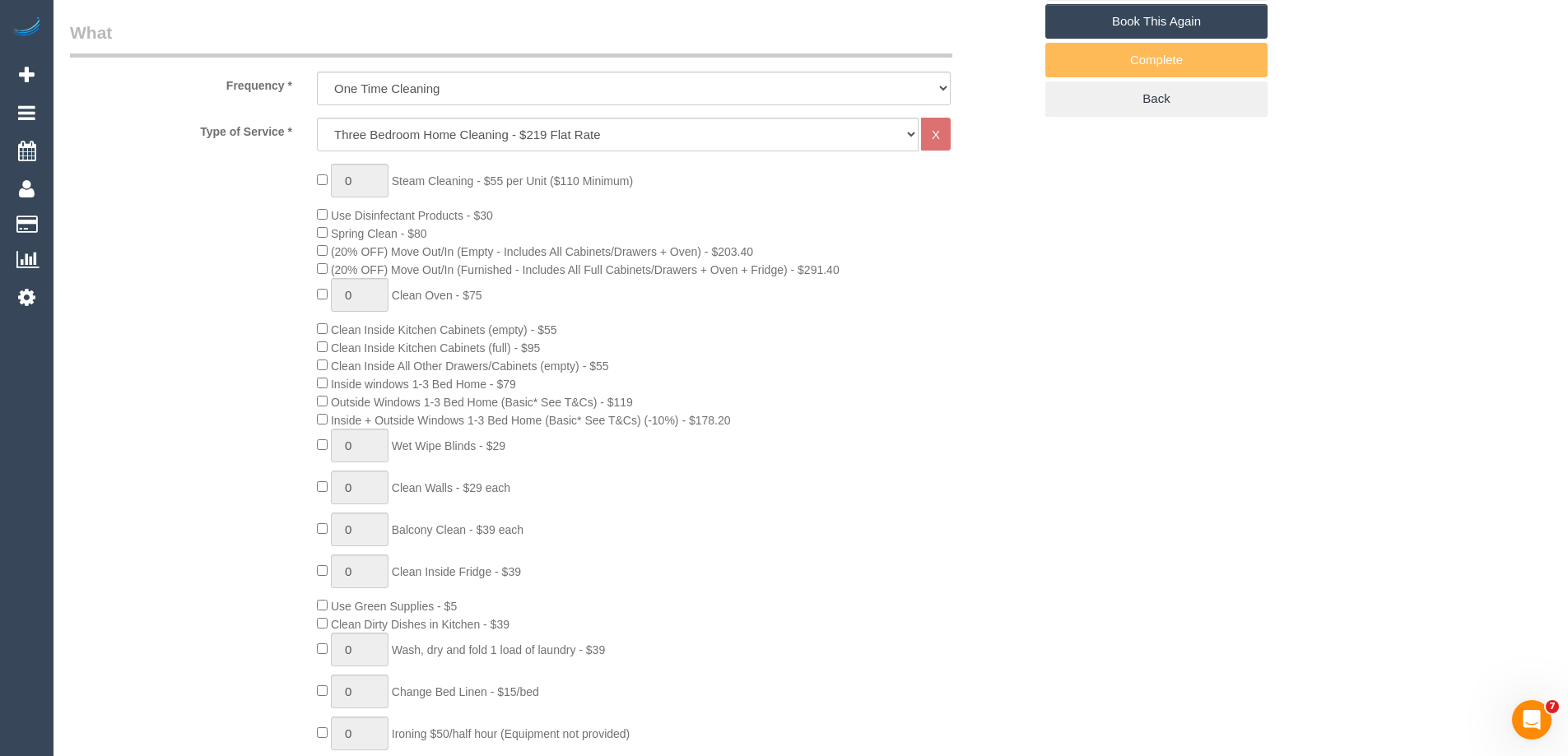
select select "number:26"
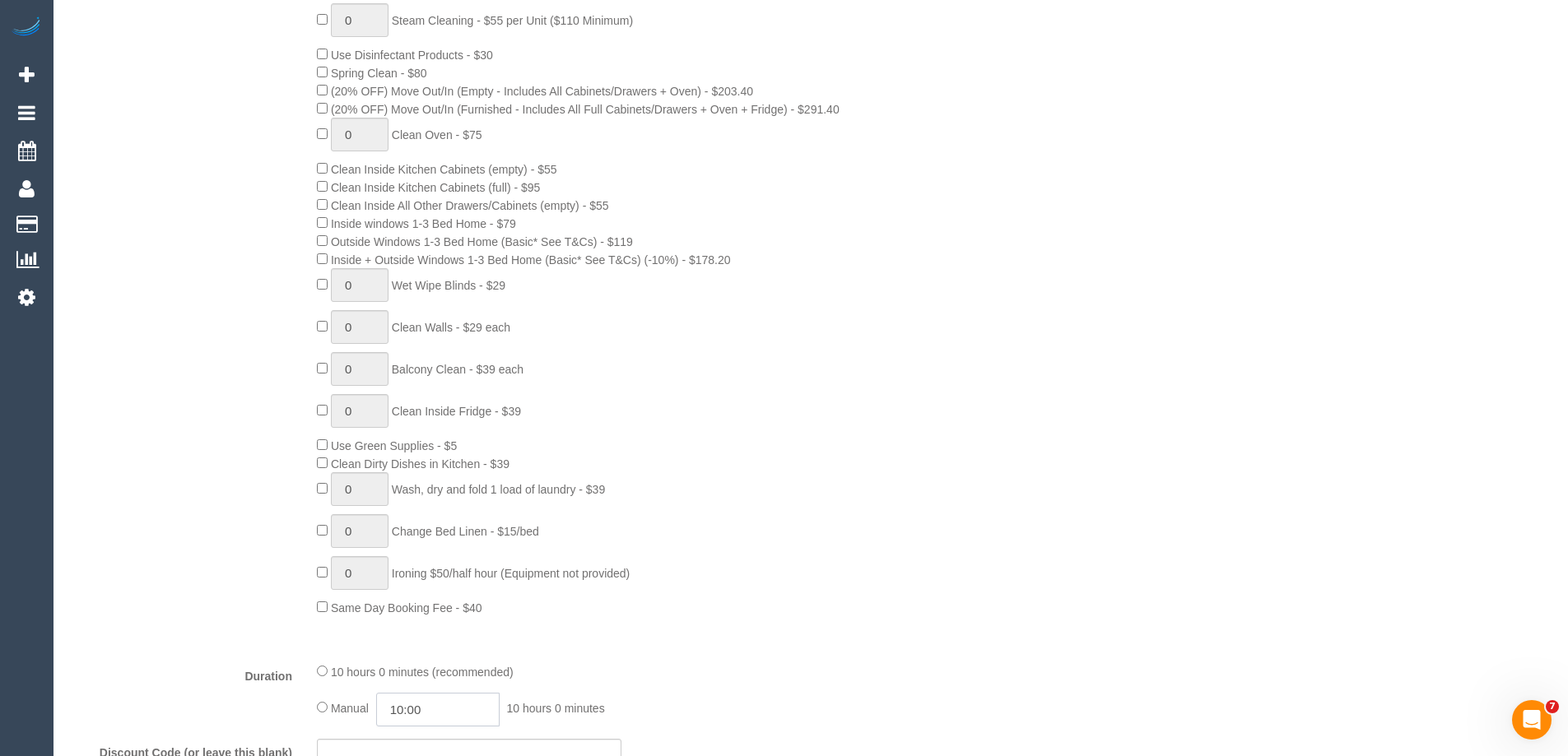
click at [434, 720] on input "10:00" at bounding box center [438, 709] width 124 height 34
type input "08:00"
click at [405, 582] on li "08:00" at bounding box center [419, 583] width 73 height 21
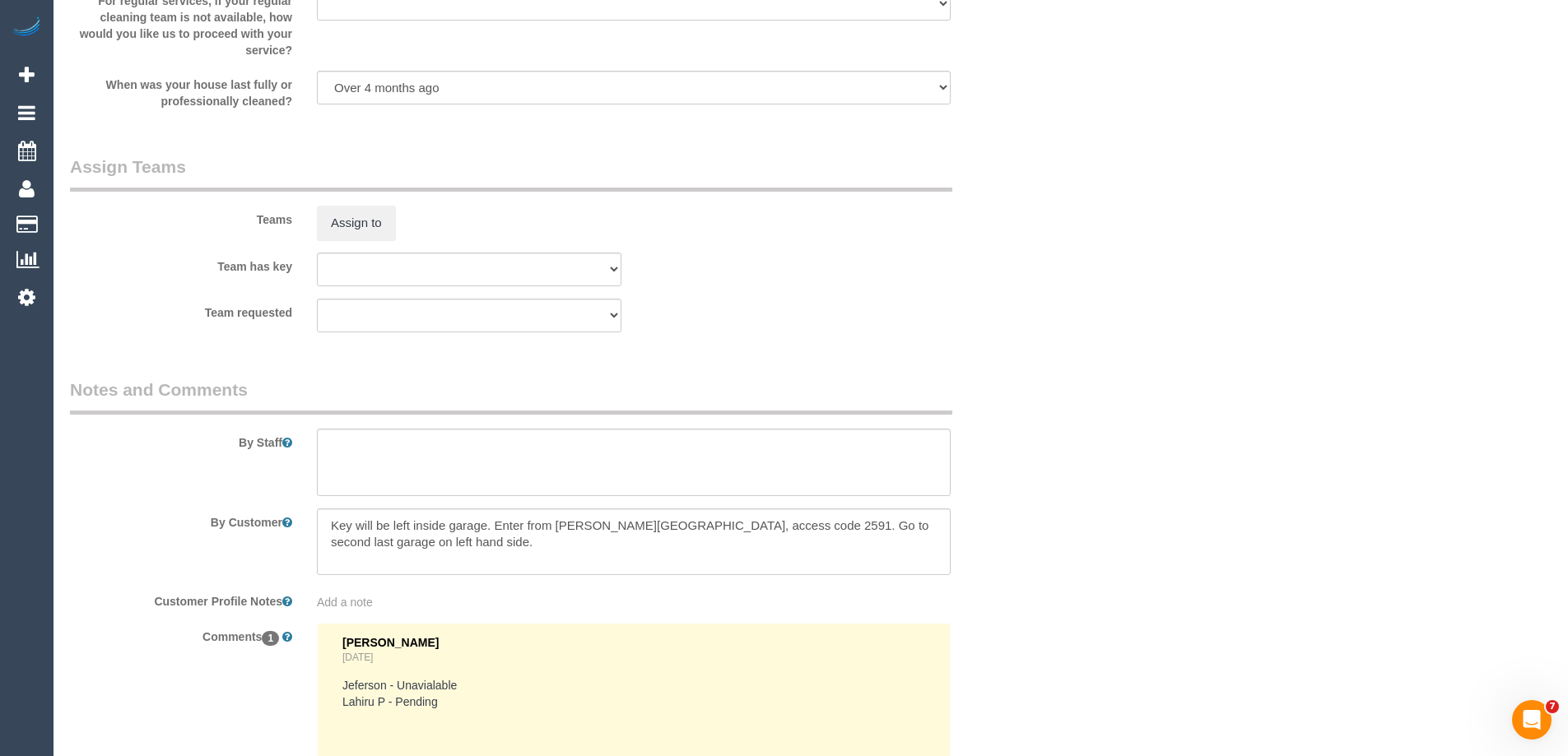
scroll to position [2552, 0]
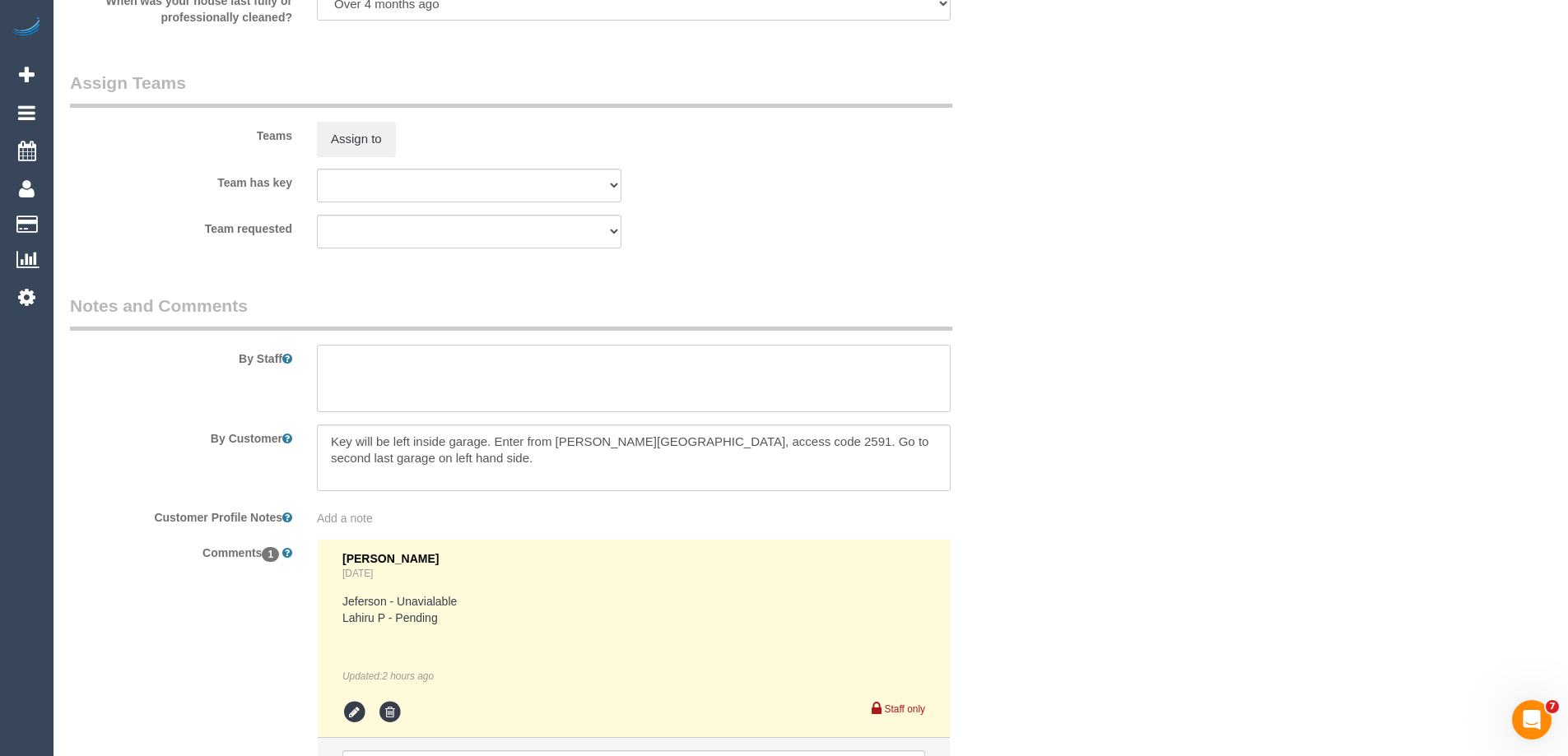
click at [388, 371] on textarea at bounding box center [633, 378] width 633 height 67
click at [364, 357] on textarea at bounding box center [633, 378] width 633 height 67
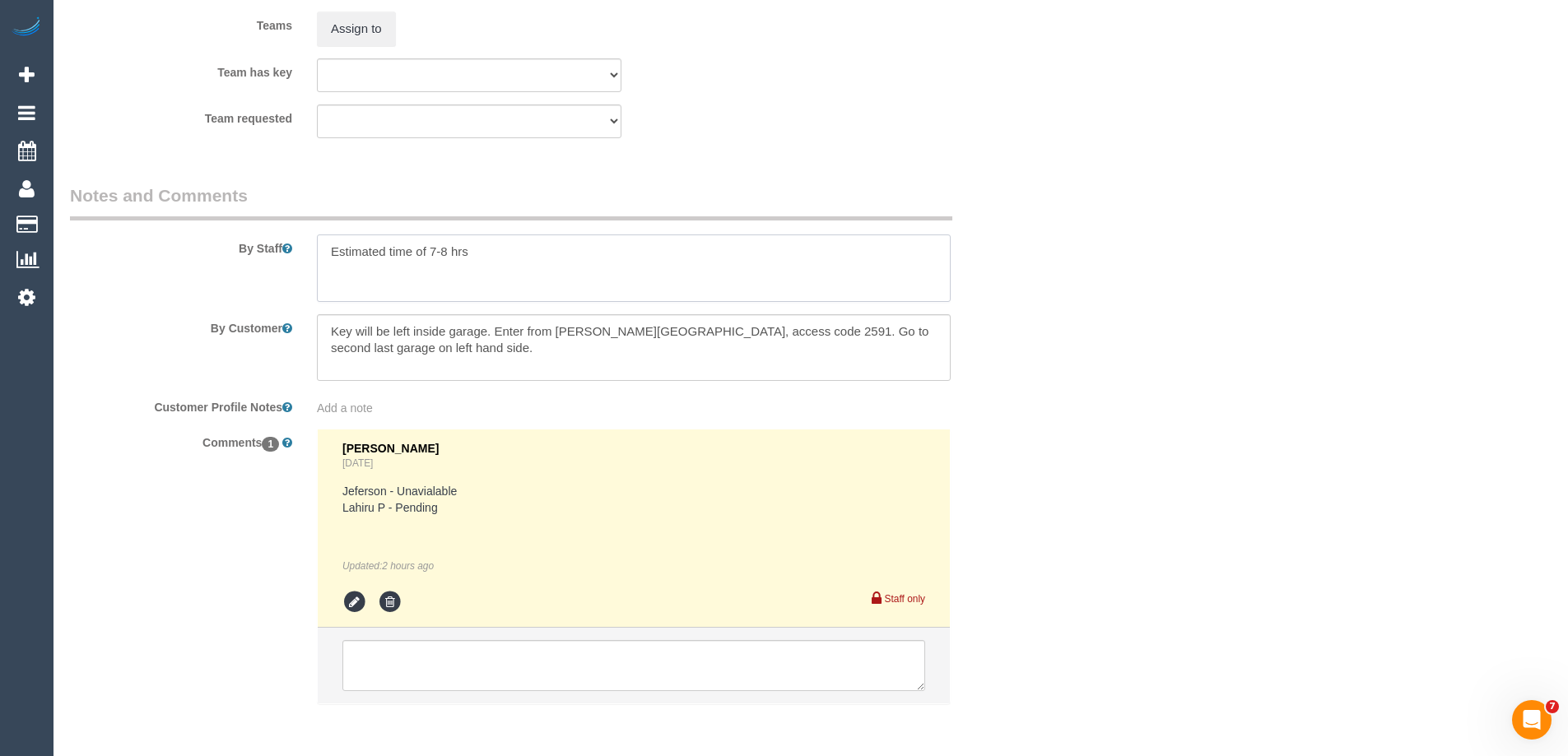
scroll to position [2716, 0]
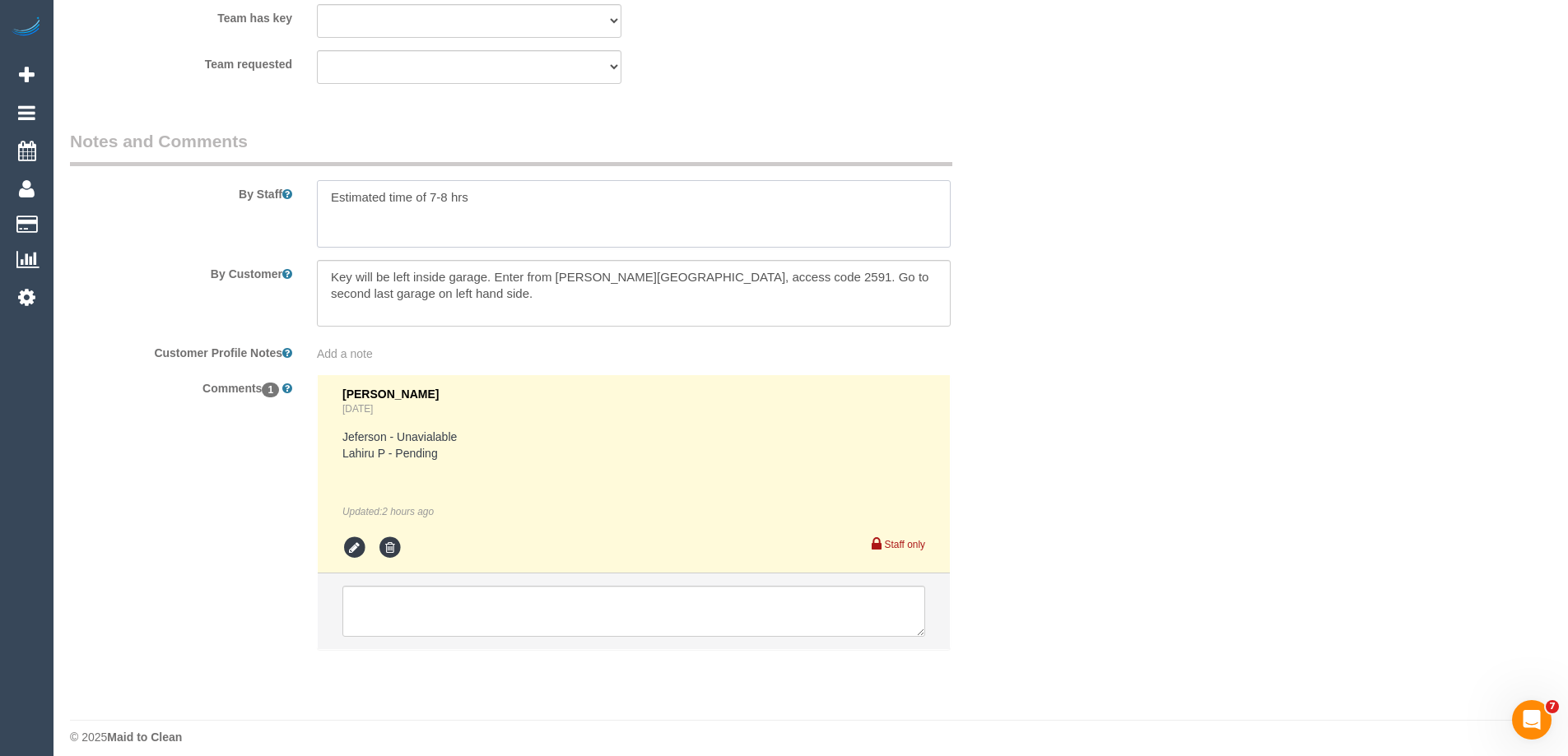
type textarea "Estimated time of 7-8 hrs"
click at [354, 543] on icon at bounding box center [354, 548] width 25 height 25
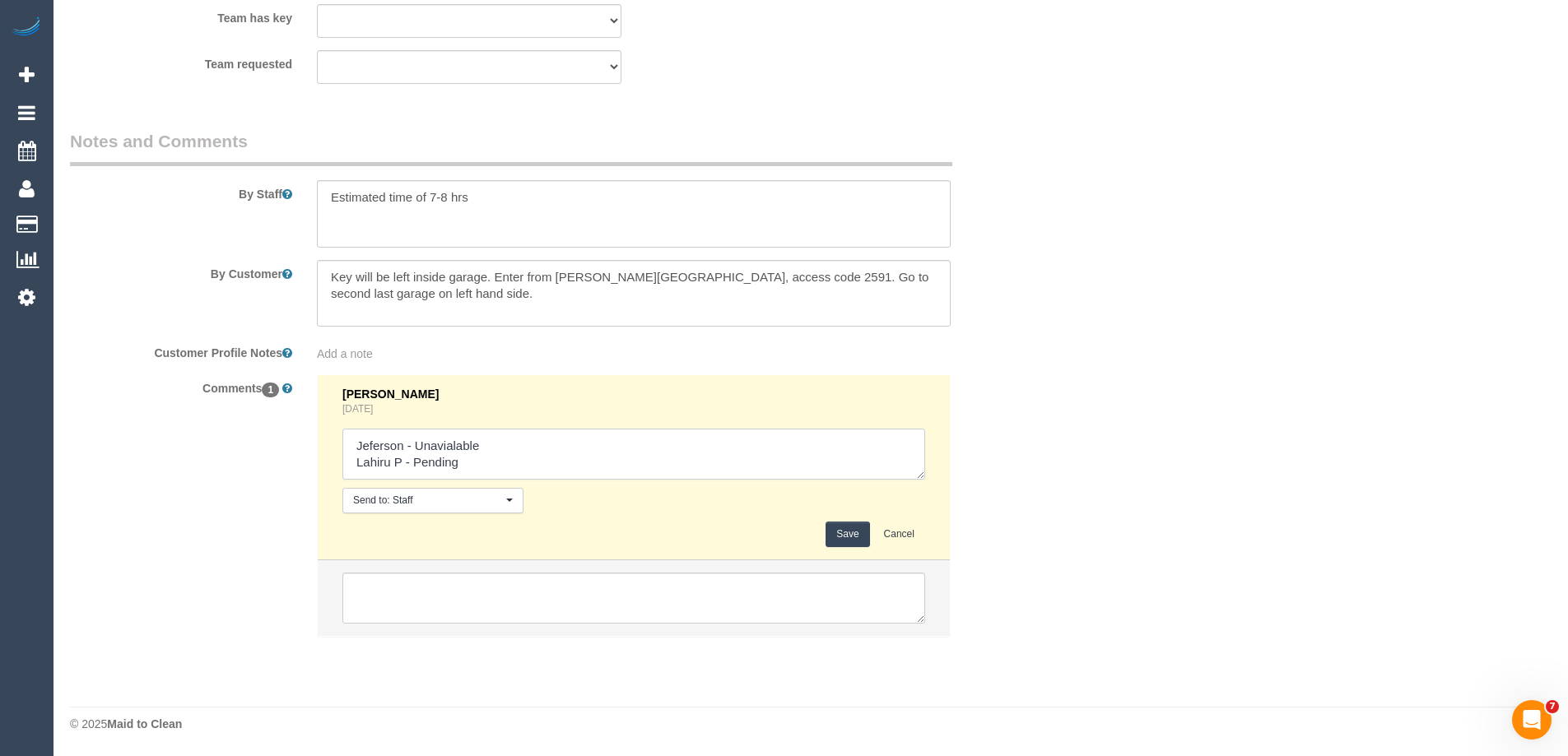
drag, startPoint x: 413, startPoint y: 457, endPoint x: 472, endPoint y: 465, distance: 59.5
click at [472, 465] on textarea at bounding box center [633, 454] width 582 height 51
type textarea "Jeferson - Unavialable Lahiru P - Confirmed"
click at [856, 533] on button "Save" at bounding box center [848, 535] width 44 height 26
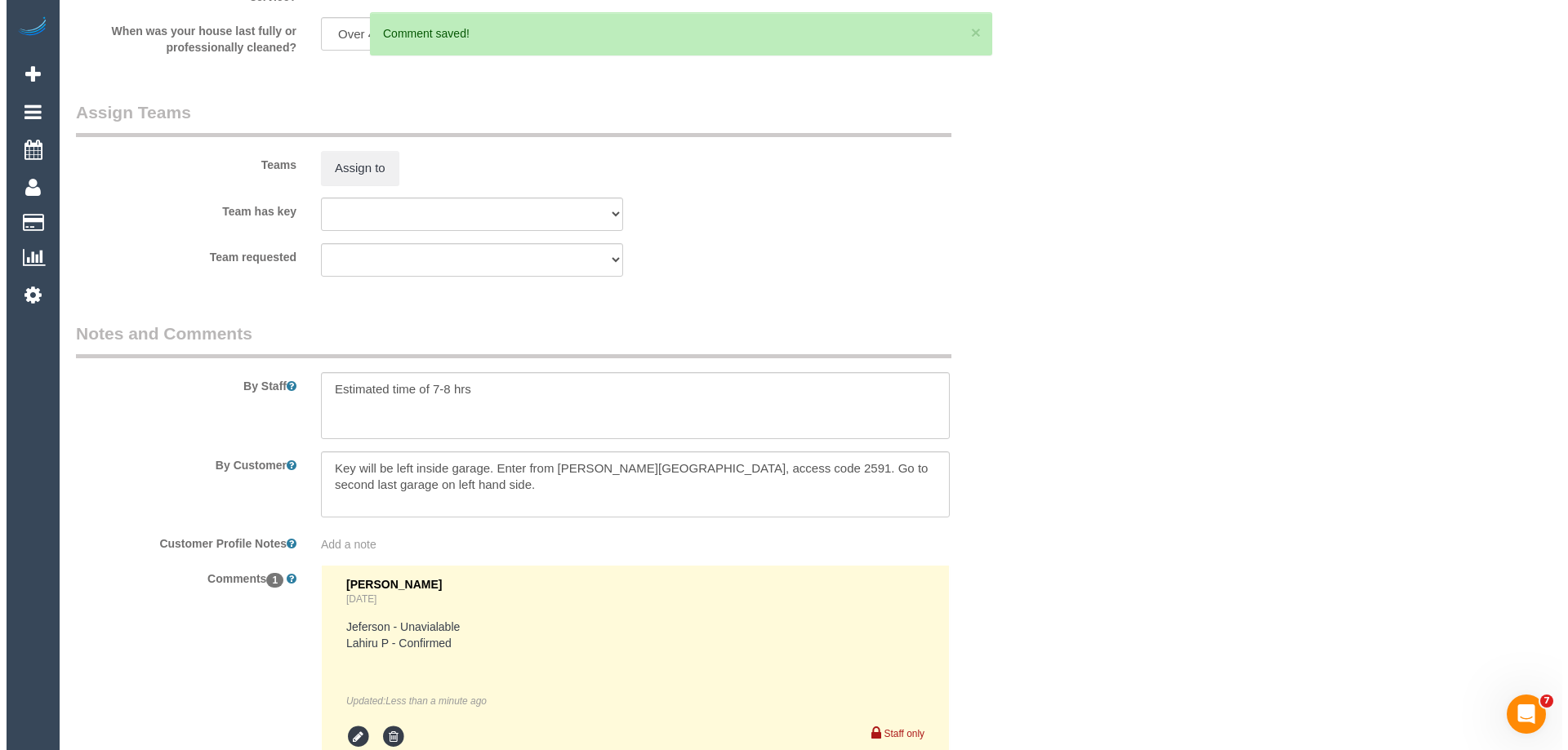
scroll to position [2450, 0]
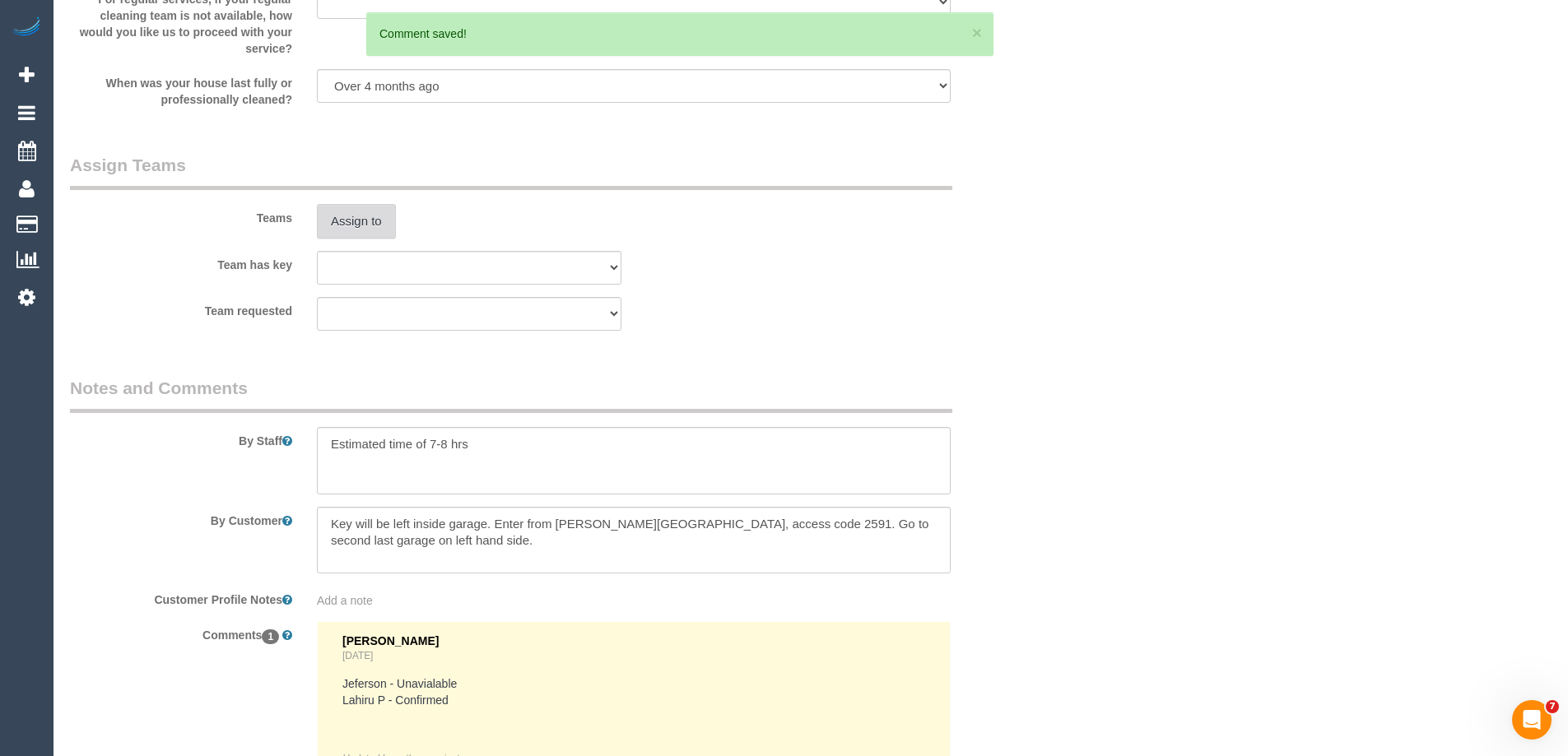
click at [342, 211] on button "Assign to" at bounding box center [356, 221] width 79 height 34
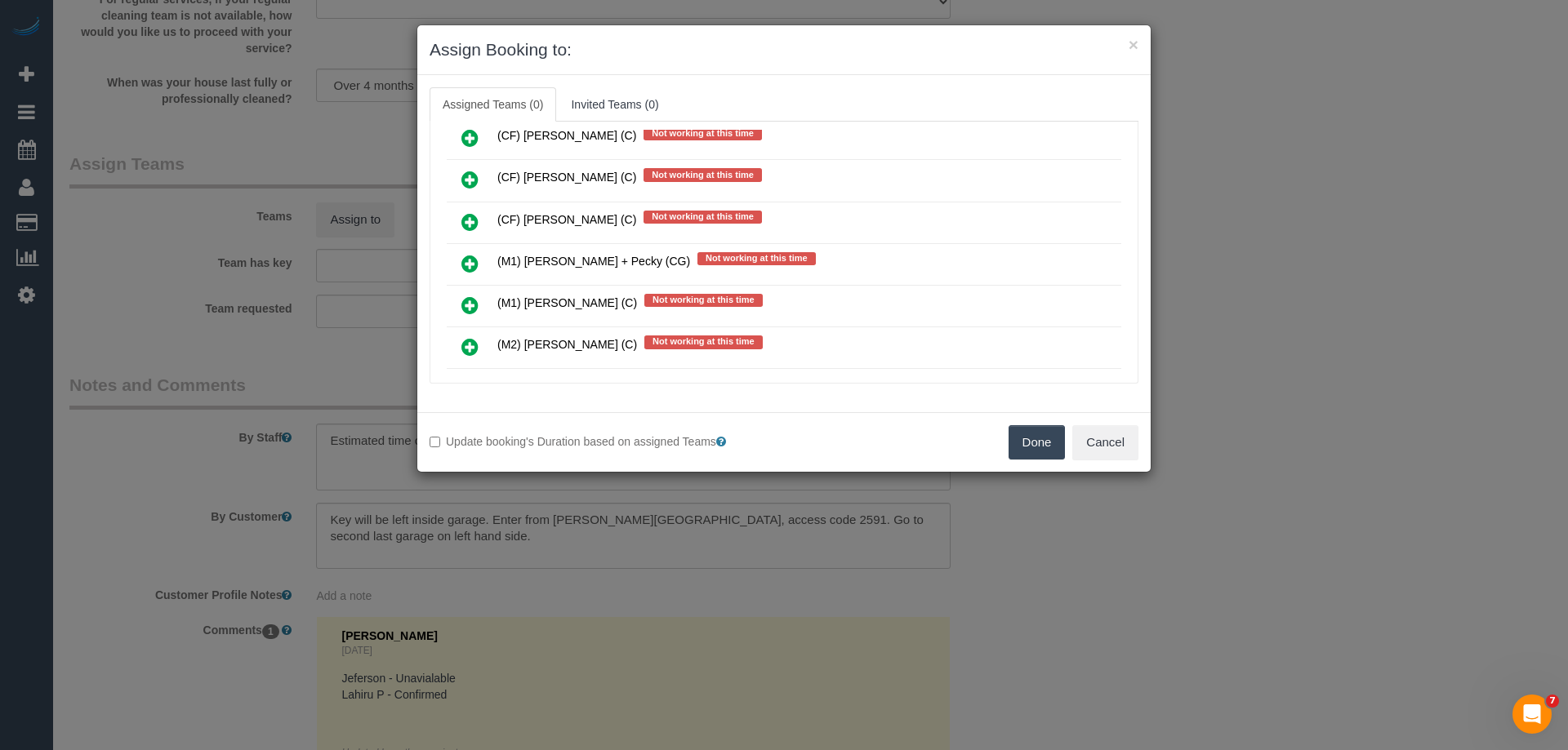
scroll to position [4817, 0]
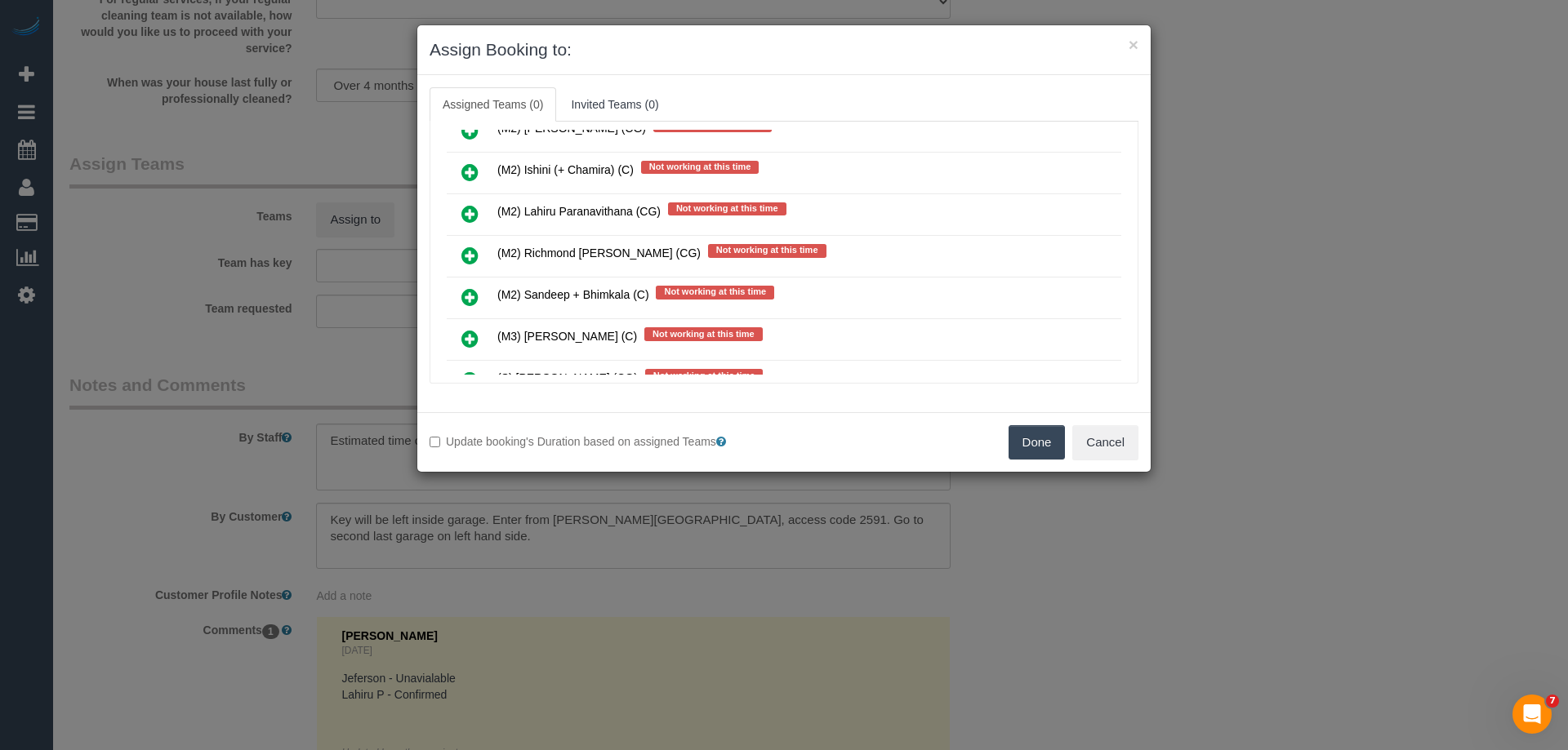
click at [468, 208] on icon at bounding box center [470, 214] width 17 height 20
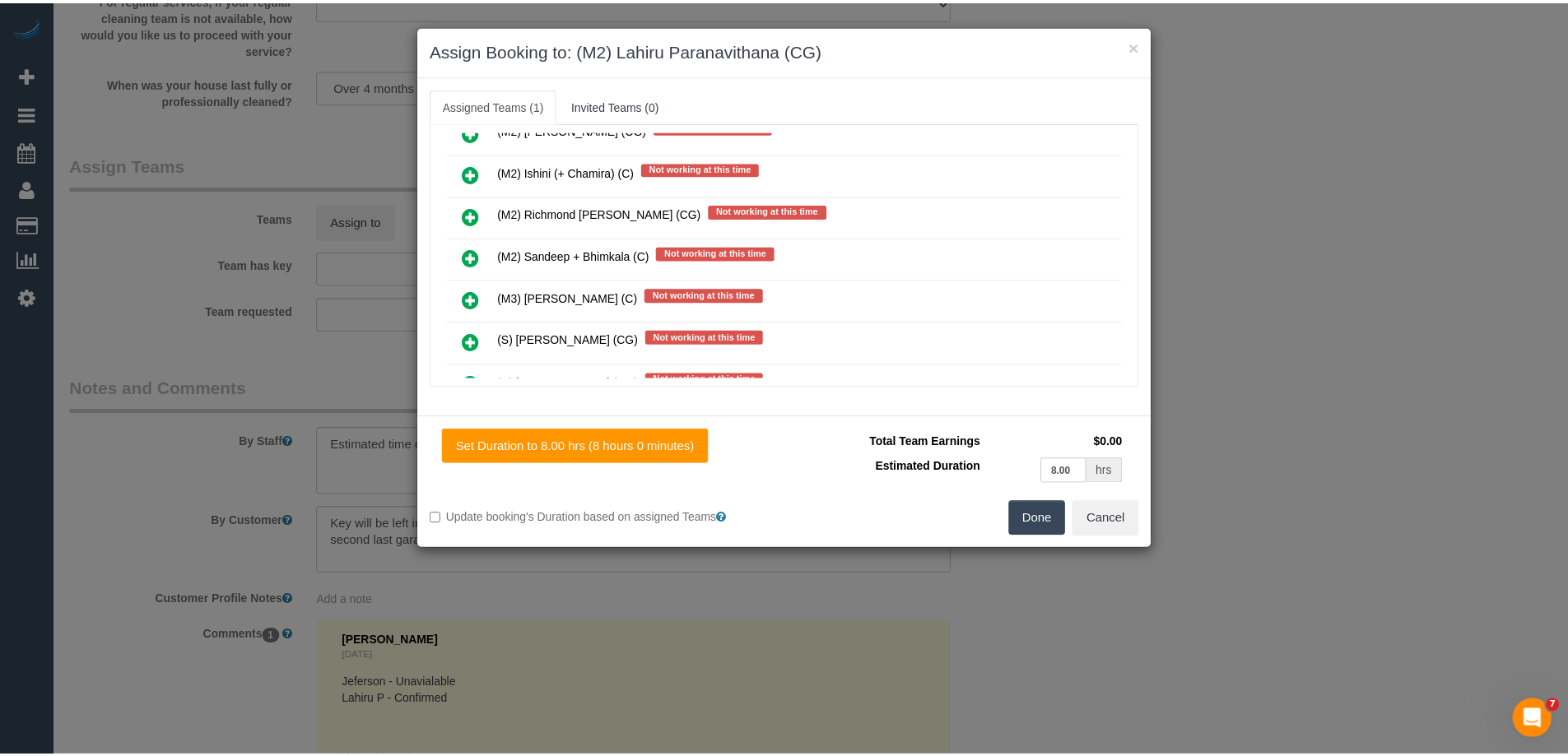
scroll to position [0, 0]
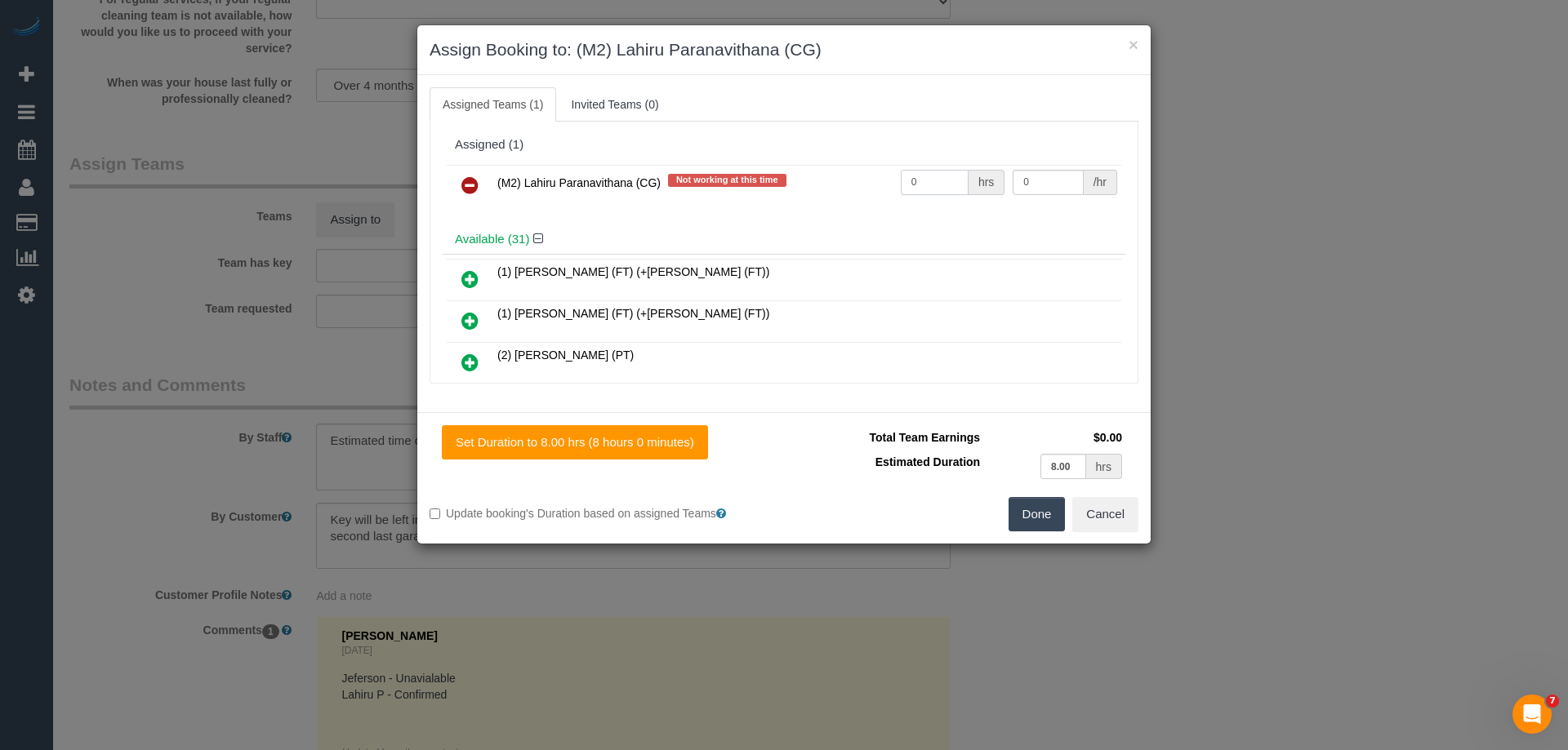
drag, startPoint x: 918, startPoint y: 183, endPoint x: 838, endPoint y: 183, distance: 80.0
click at [826, 183] on tr "(M2) Lahiru Paranavithana (CG) Not working at this time 0 hrs 0 /hr" at bounding box center [784, 186] width 675 height 42
type input "1"
drag, startPoint x: 1026, startPoint y: 179, endPoint x: 934, endPoint y: 177, distance: 92.0
click at [934, 177] on tr "(M2) Lahiru Paranavithana (CG) Not working at this time 1 hrs 0 /hr" at bounding box center [784, 186] width 675 height 42
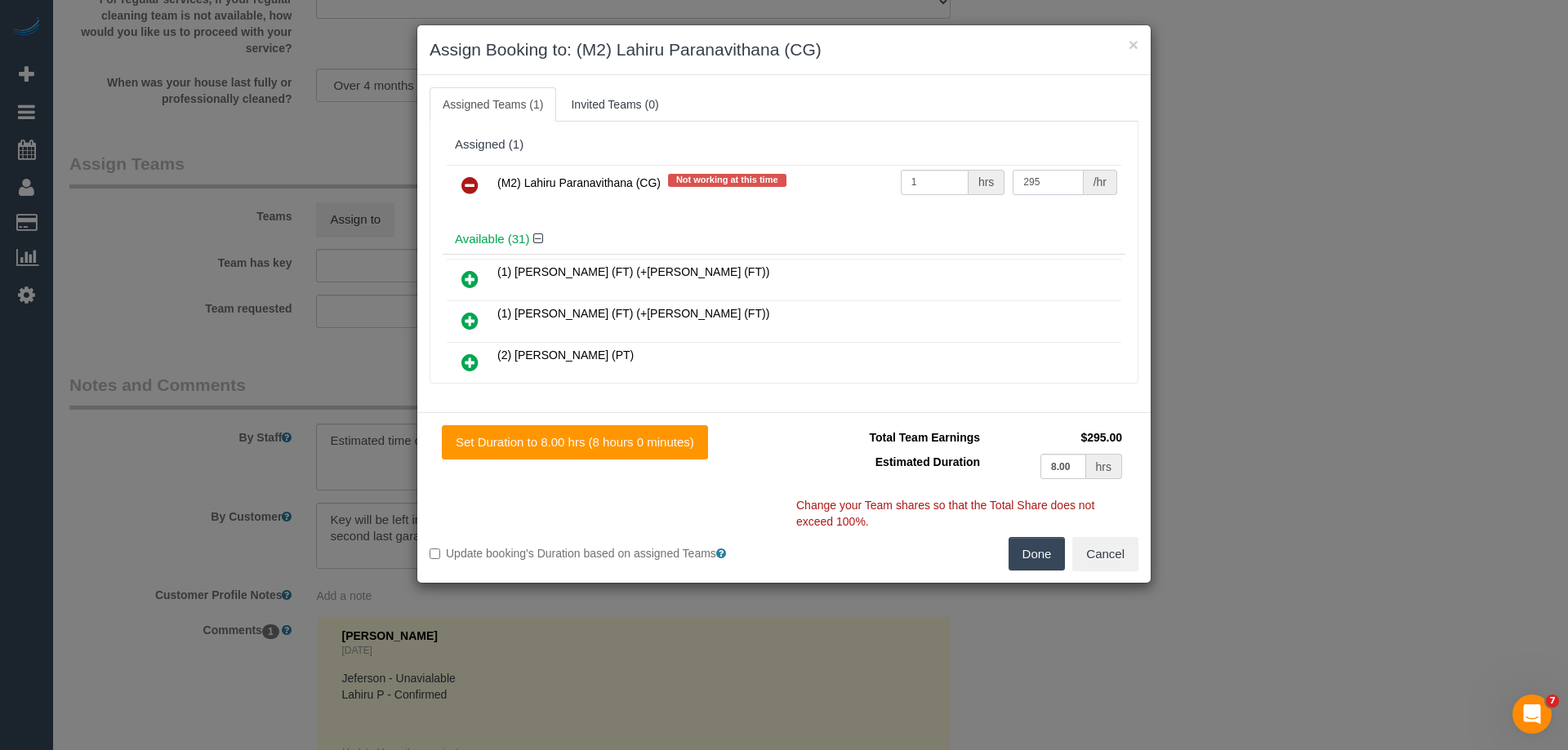
type input "295"
click at [1036, 556] on button "Done" at bounding box center [1037, 554] width 57 height 34
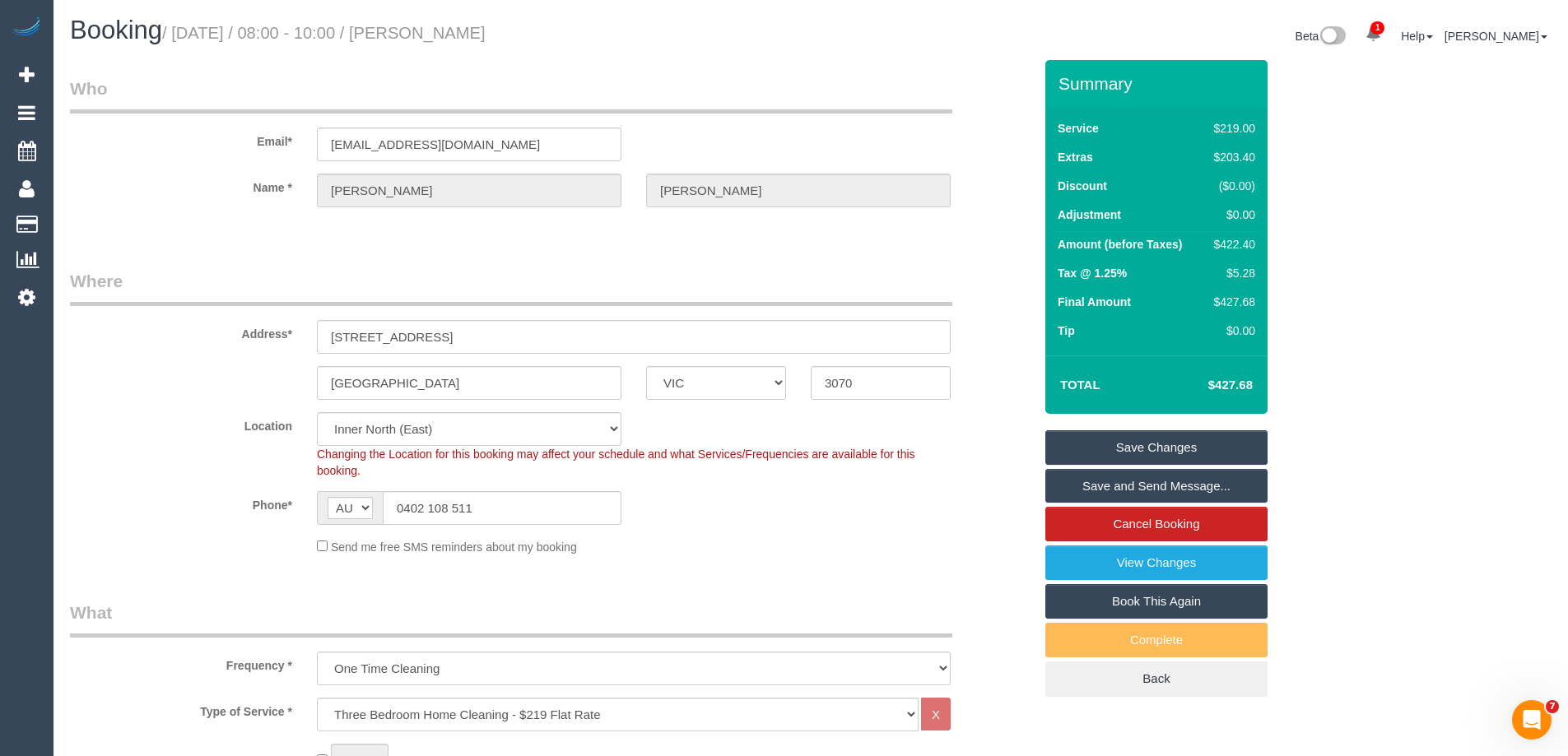
drag, startPoint x: 567, startPoint y: 34, endPoint x: 434, endPoint y: 32, distance: 133.0
click at [434, 32] on h1 "Booking / October 16, 2025 / 08:00 - 10:00 / Laura Swaby" at bounding box center [434, 30] width 728 height 28
copy small "Laura Swaby"
click at [1083, 486] on link "Save and Send Message..." at bounding box center [1156, 487] width 222 height 34
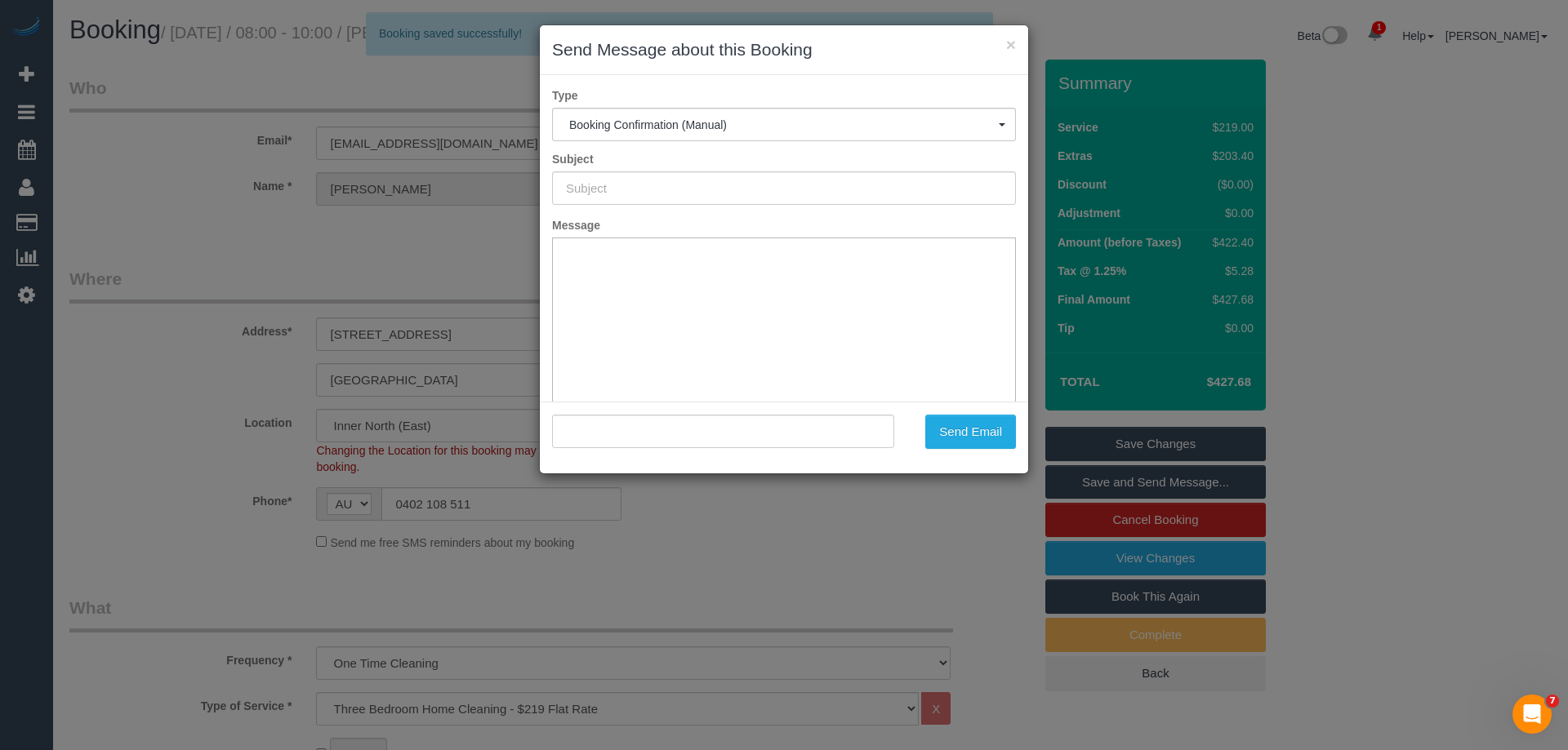
type input "Booking Confirmed"
type input ""Laura Swaby" <lmdorgan@gmail.com>"
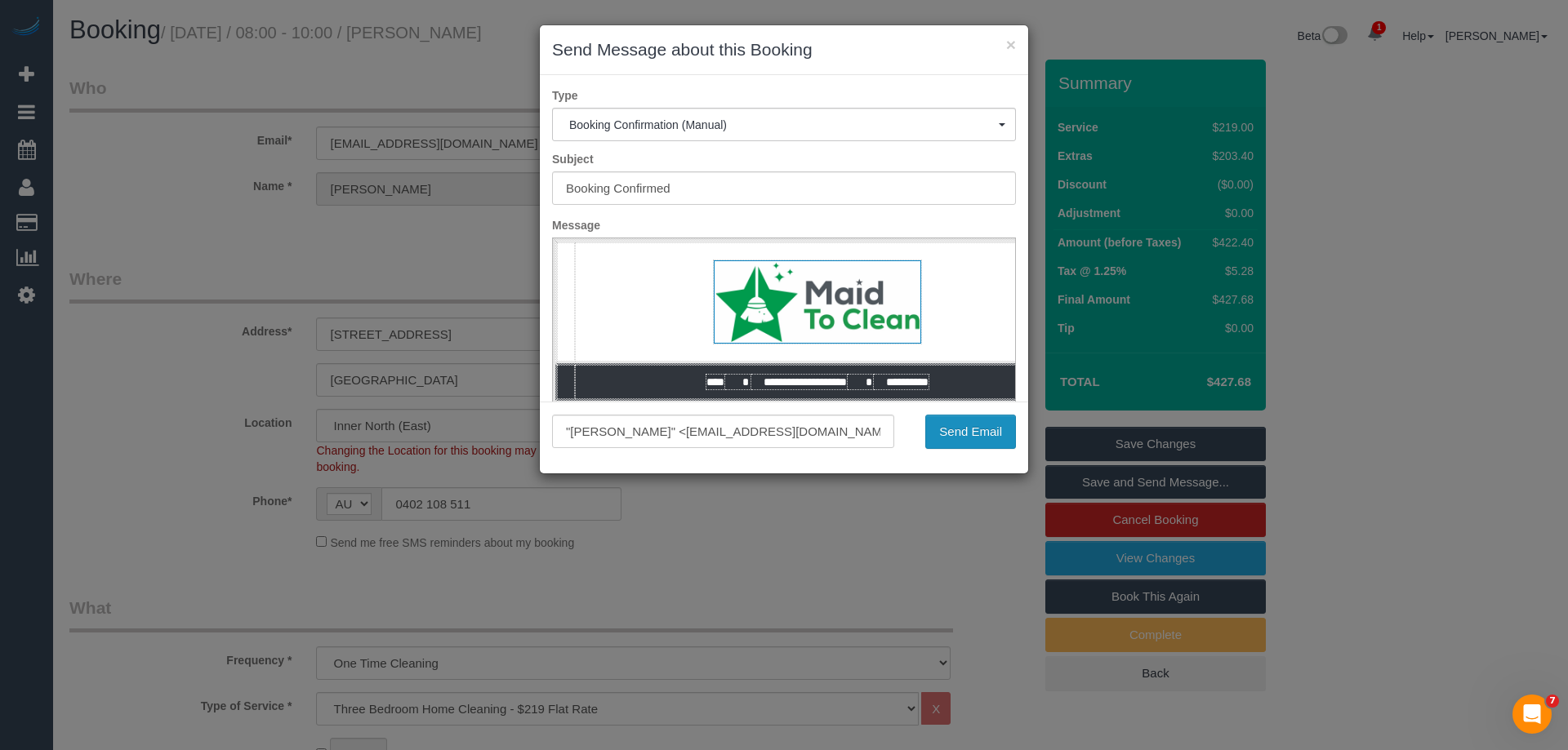
click at [954, 435] on button "Send Email" at bounding box center [970, 432] width 90 height 34
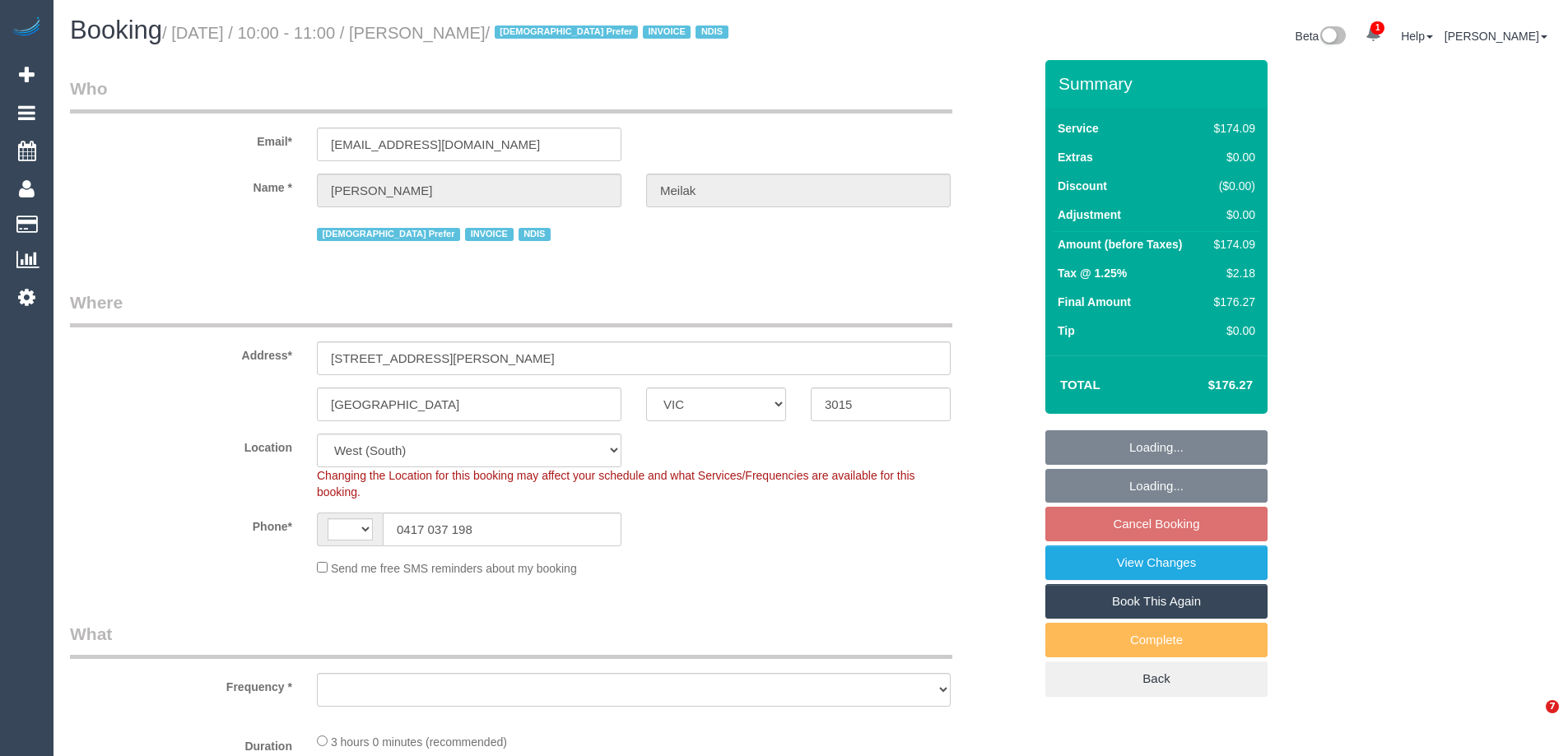
select select "VIC"
select select "string:AU"
select select "number:28"
select select "number:14"
select select "number:19"
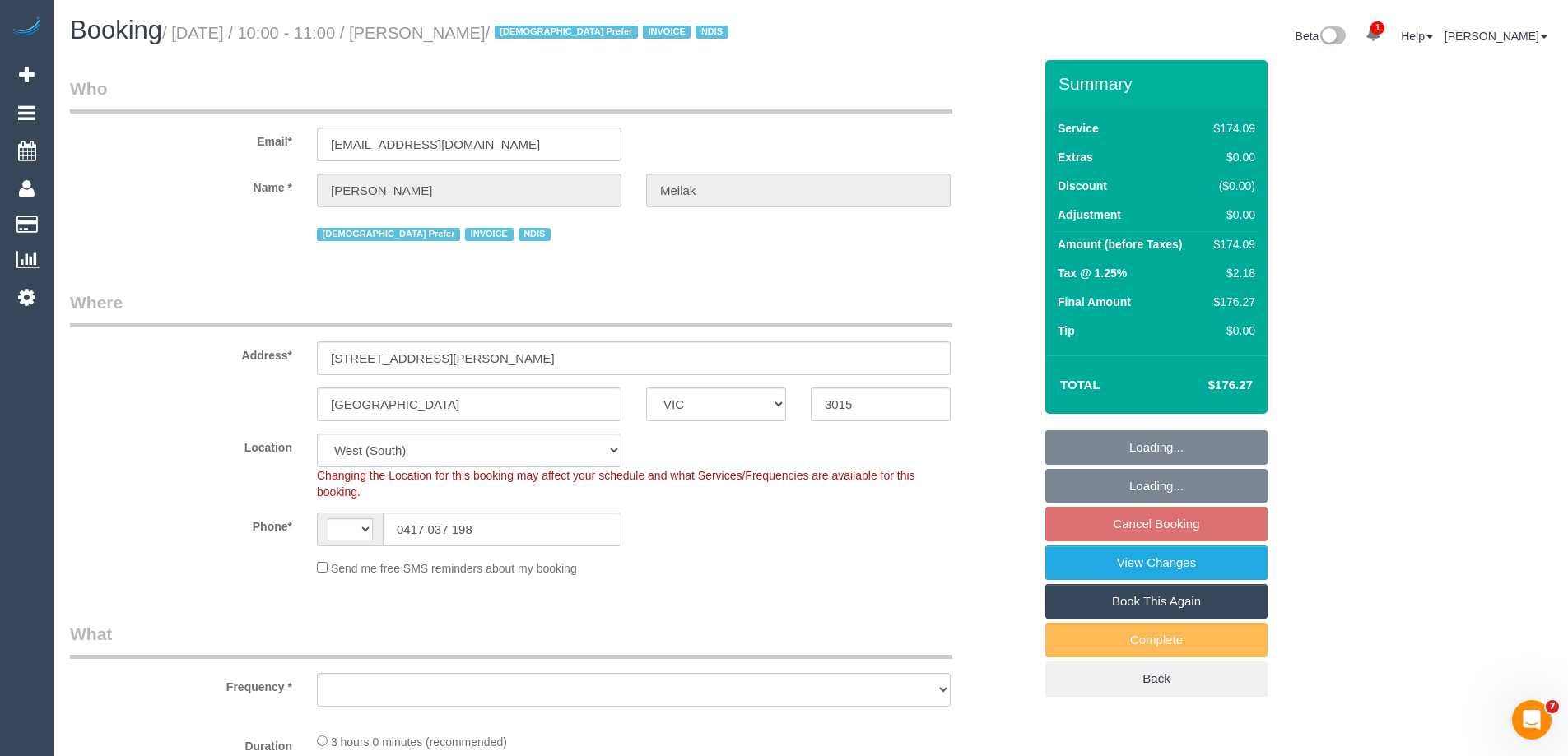
select select "number:25"
select select "number:35"
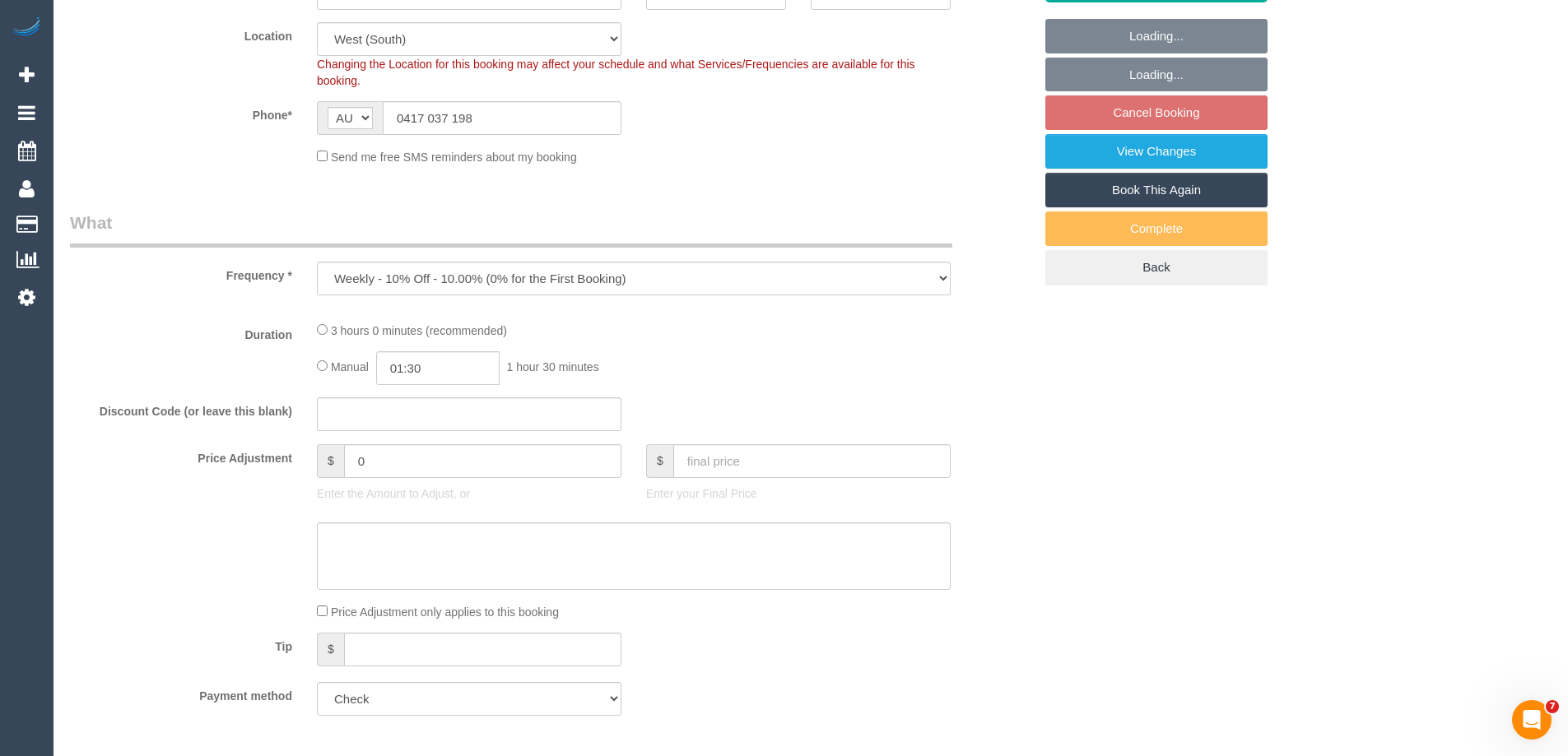
select select "object:779"
select select "180"
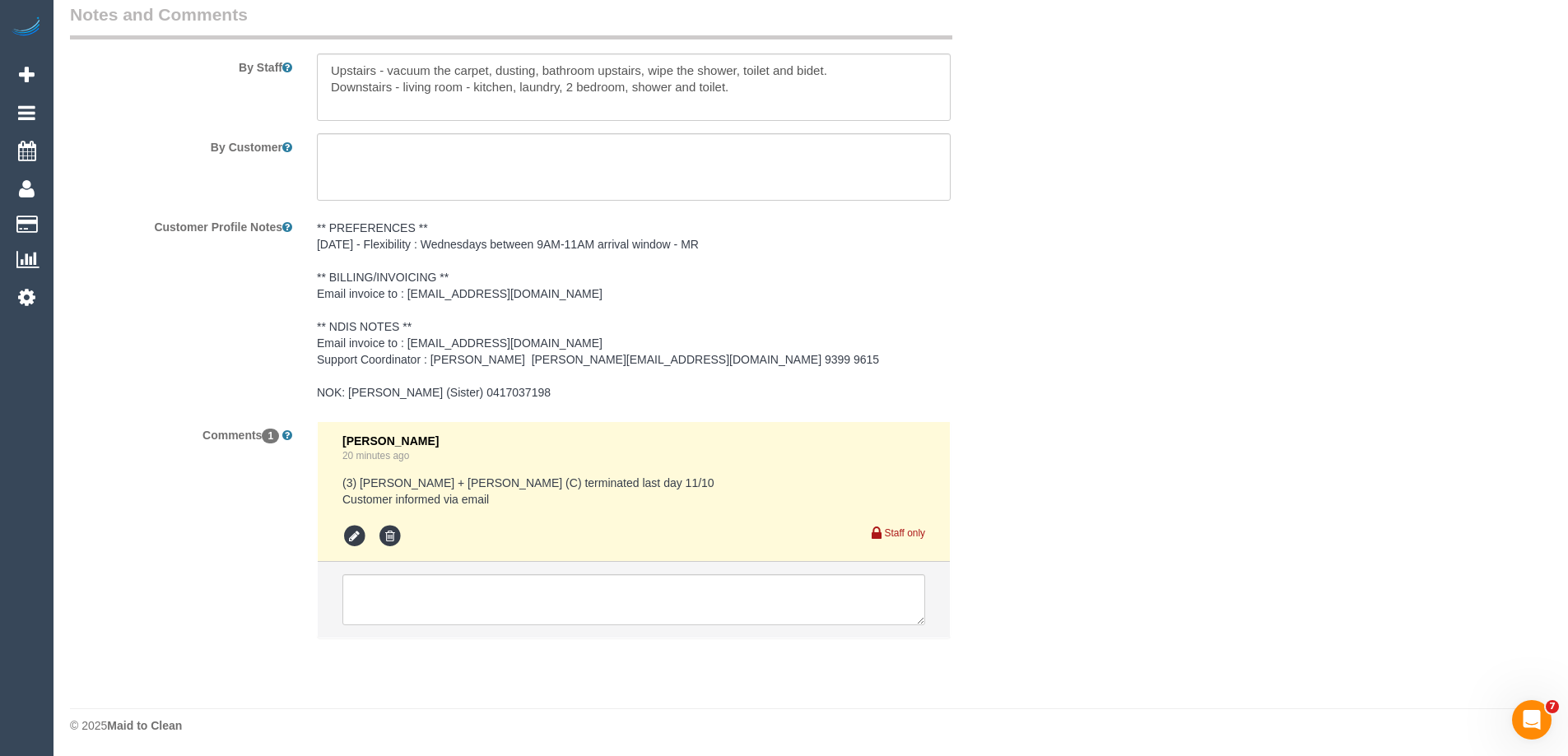
scroll to position [2300, 0]
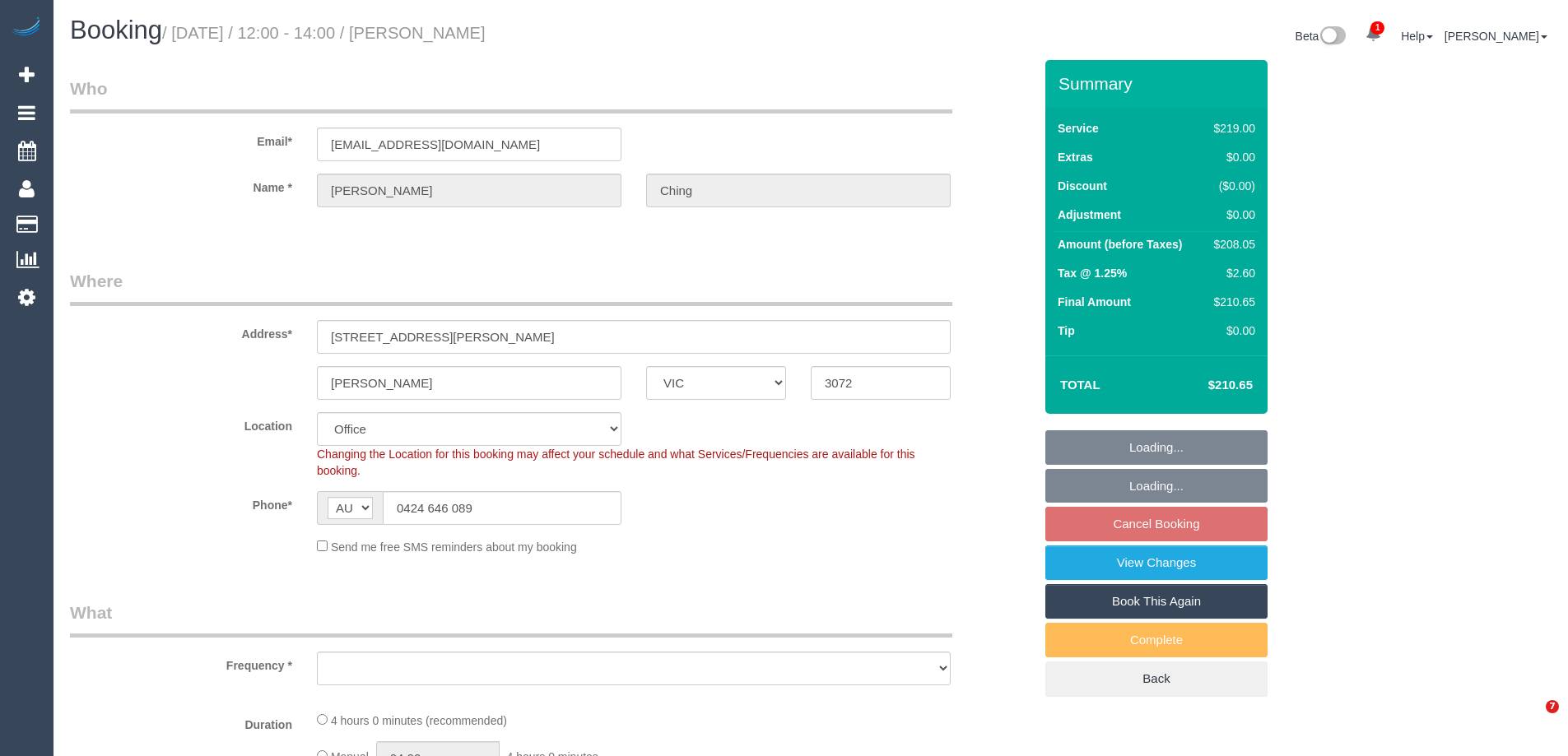
select select "VIC"
select select "string:stripe-pm_1Hy2pE2GScqysDRVJSYYtCWK"
select select "number:28"
select select "number:14"
select select "number:19"
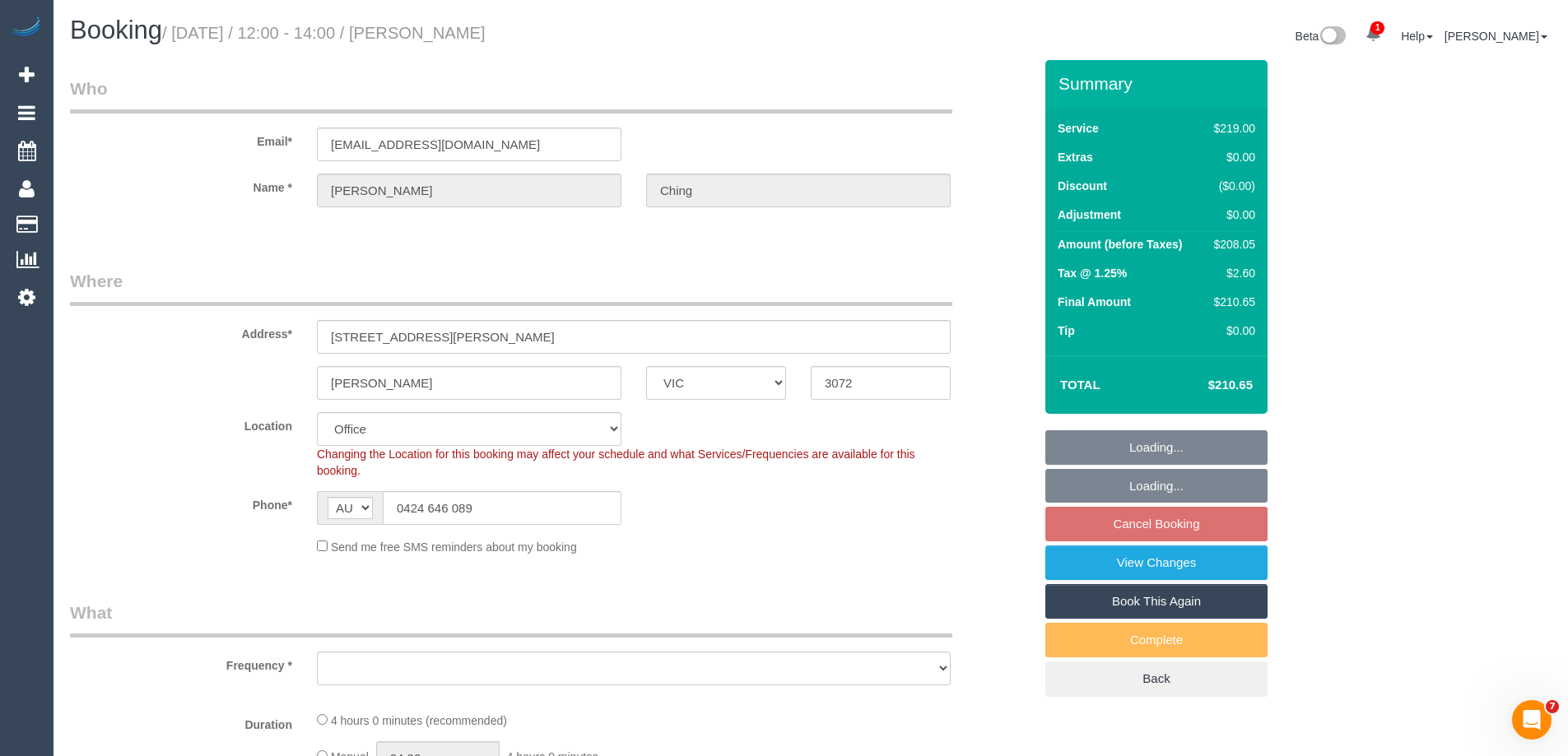
select select "number:24"
select select "number:11"
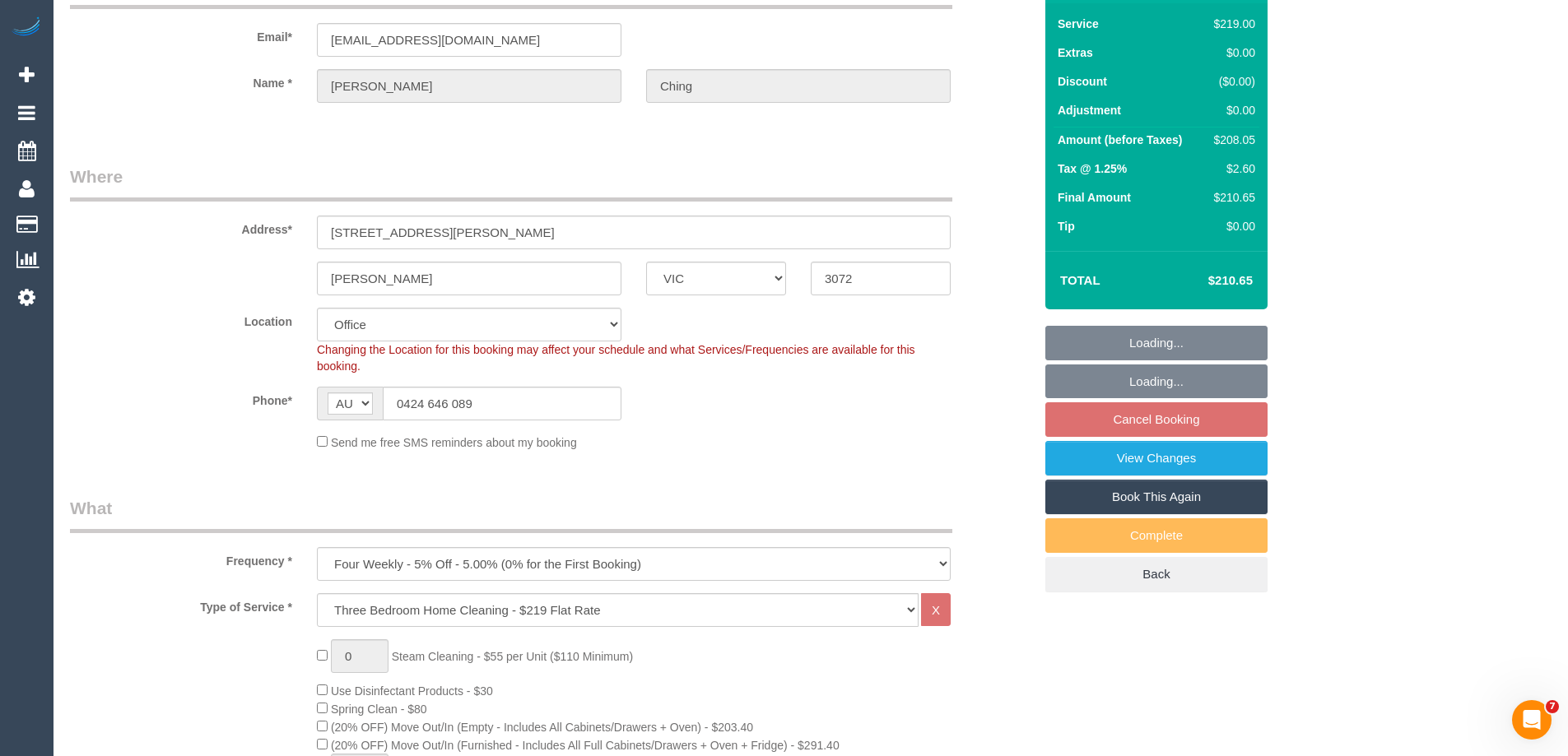
select select "object:825"
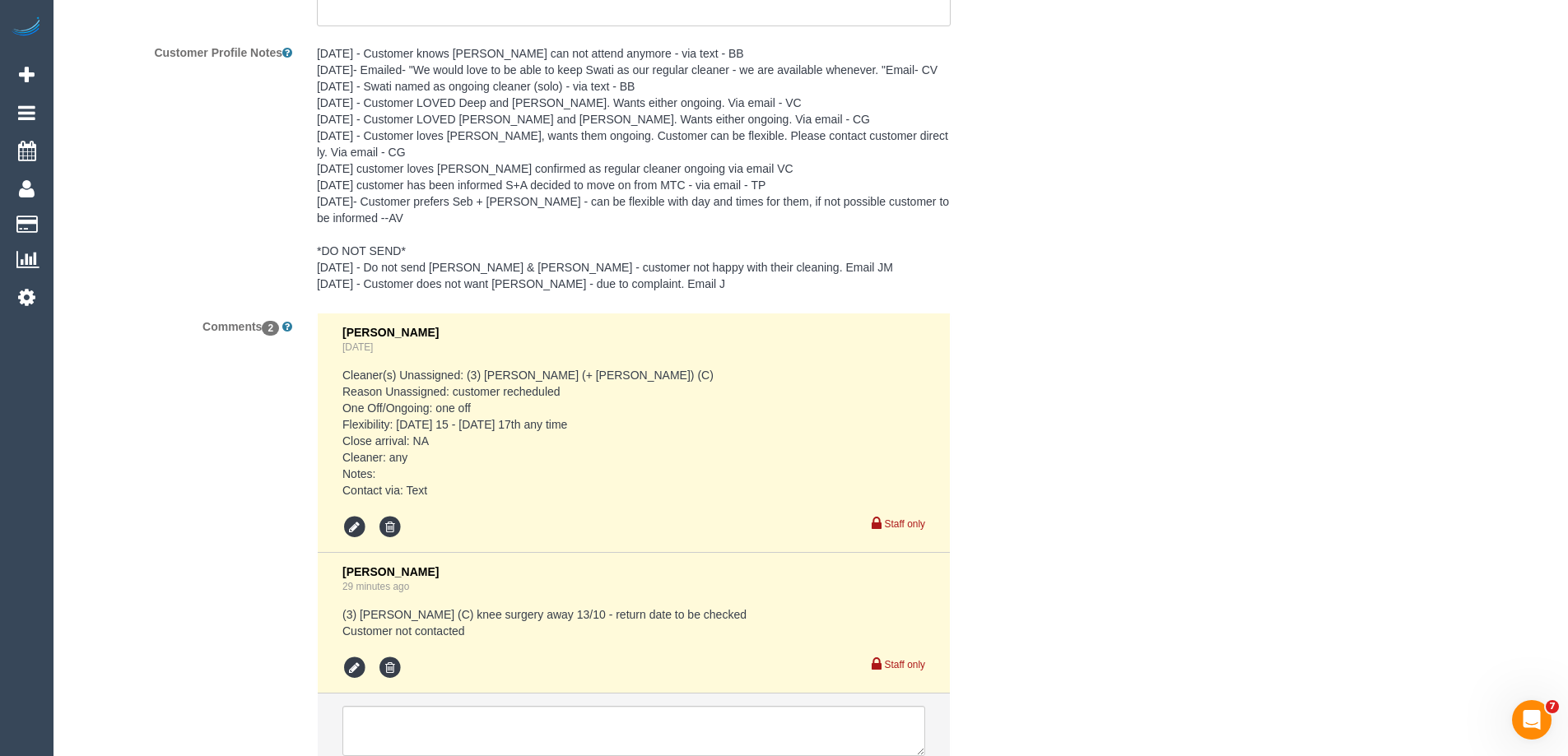
scroll to position [3178, 0]
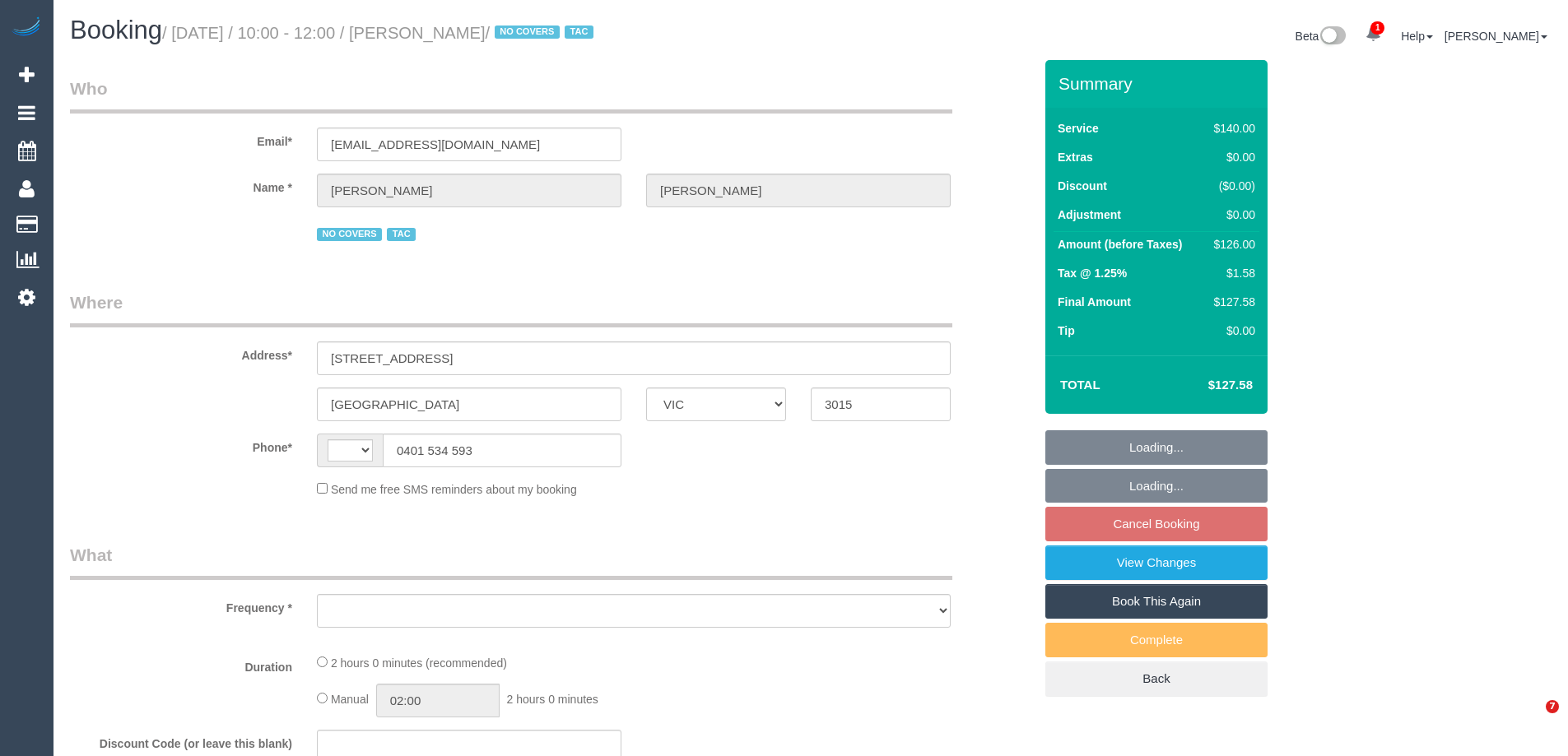
select select "VIC"
select select "string:stripe-pm_1QG8ew2GScqysDRVmYTLCwqt"
select select "number:28"
select select "number:14"
select select "number:19"
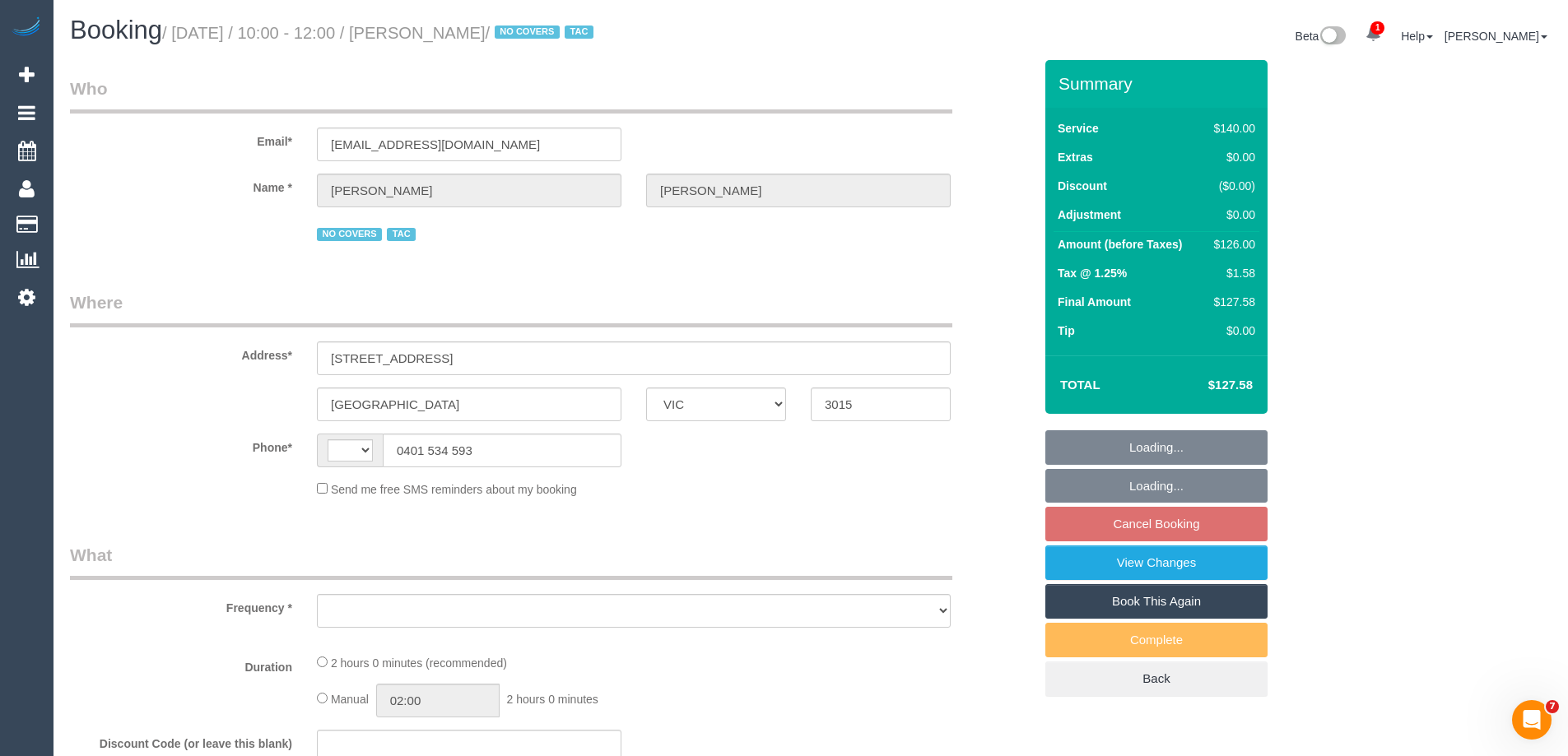
select select "number:36"
select select "number:35"
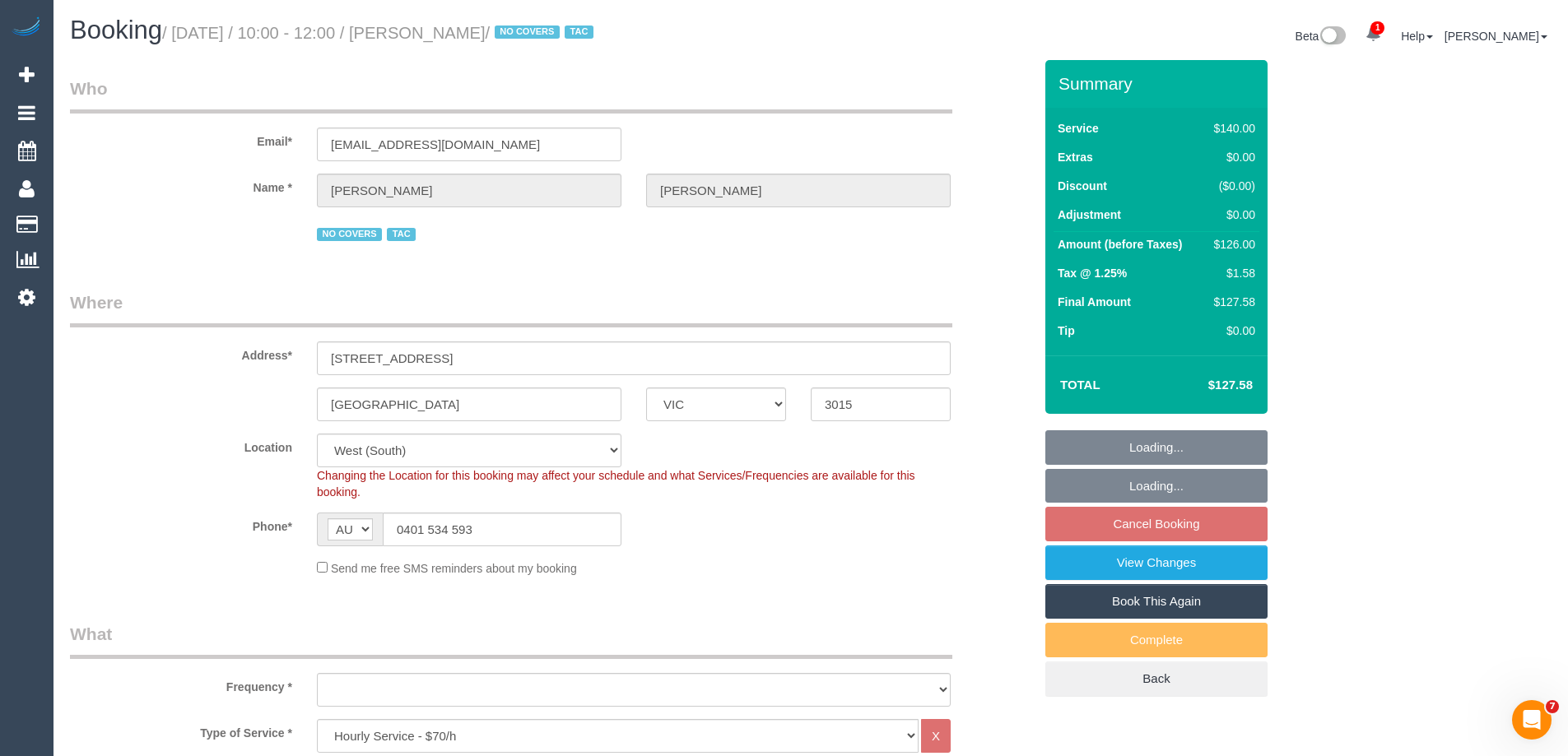
select select "string:AU"
select select "object:897"
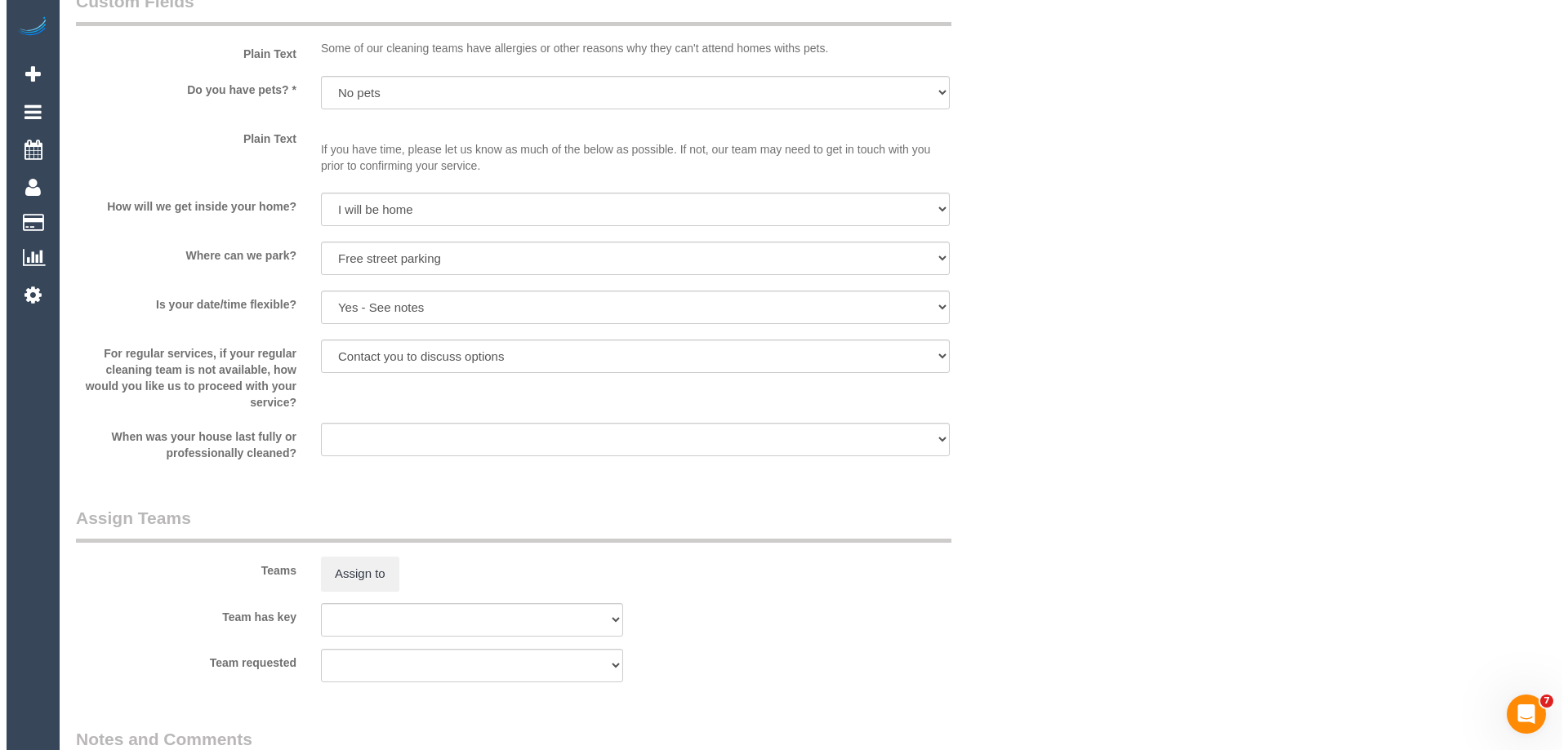
scroll to position [2450, 0]
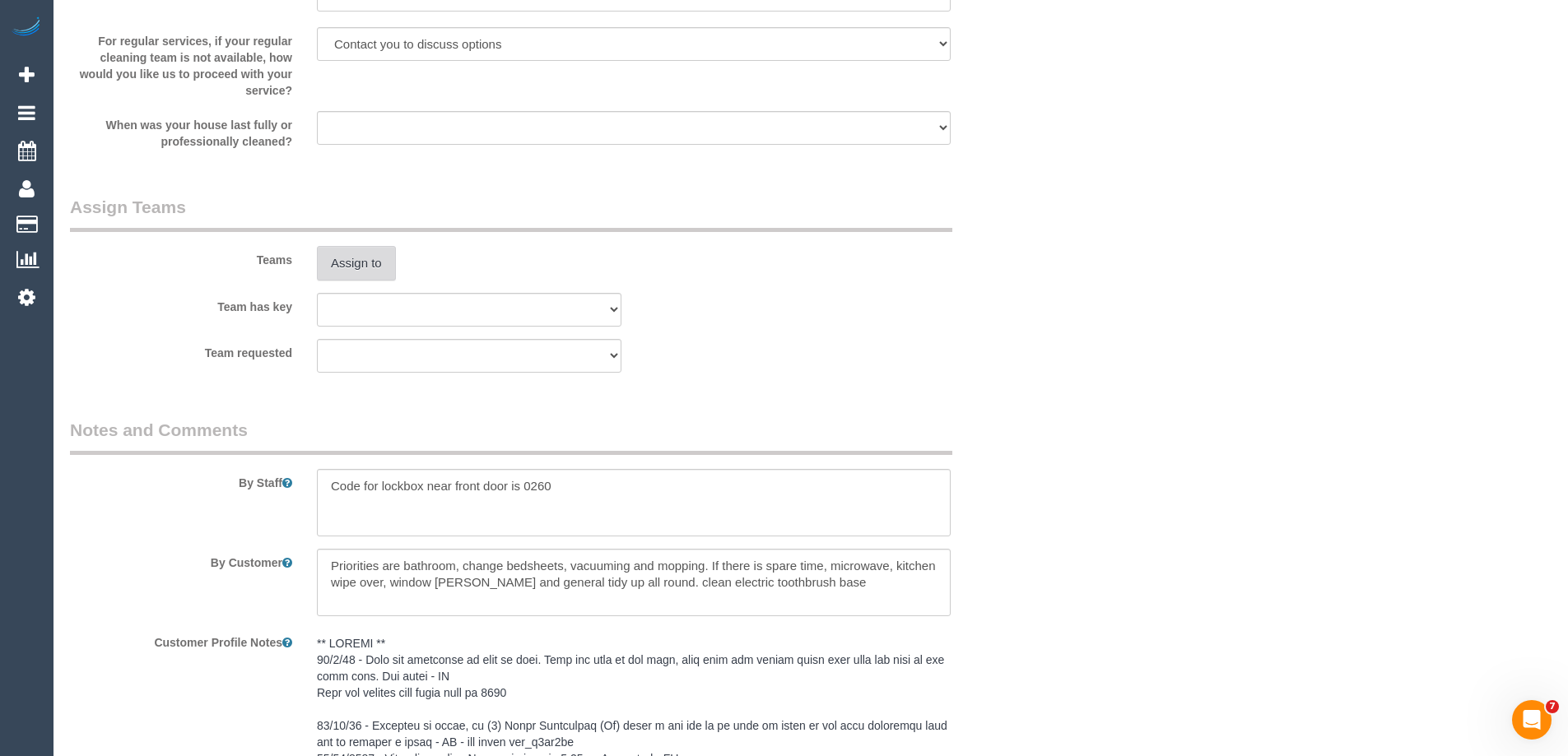
click at [353, 262] on button "Assign to" at bounding box center [356, 263] width 79 height 34
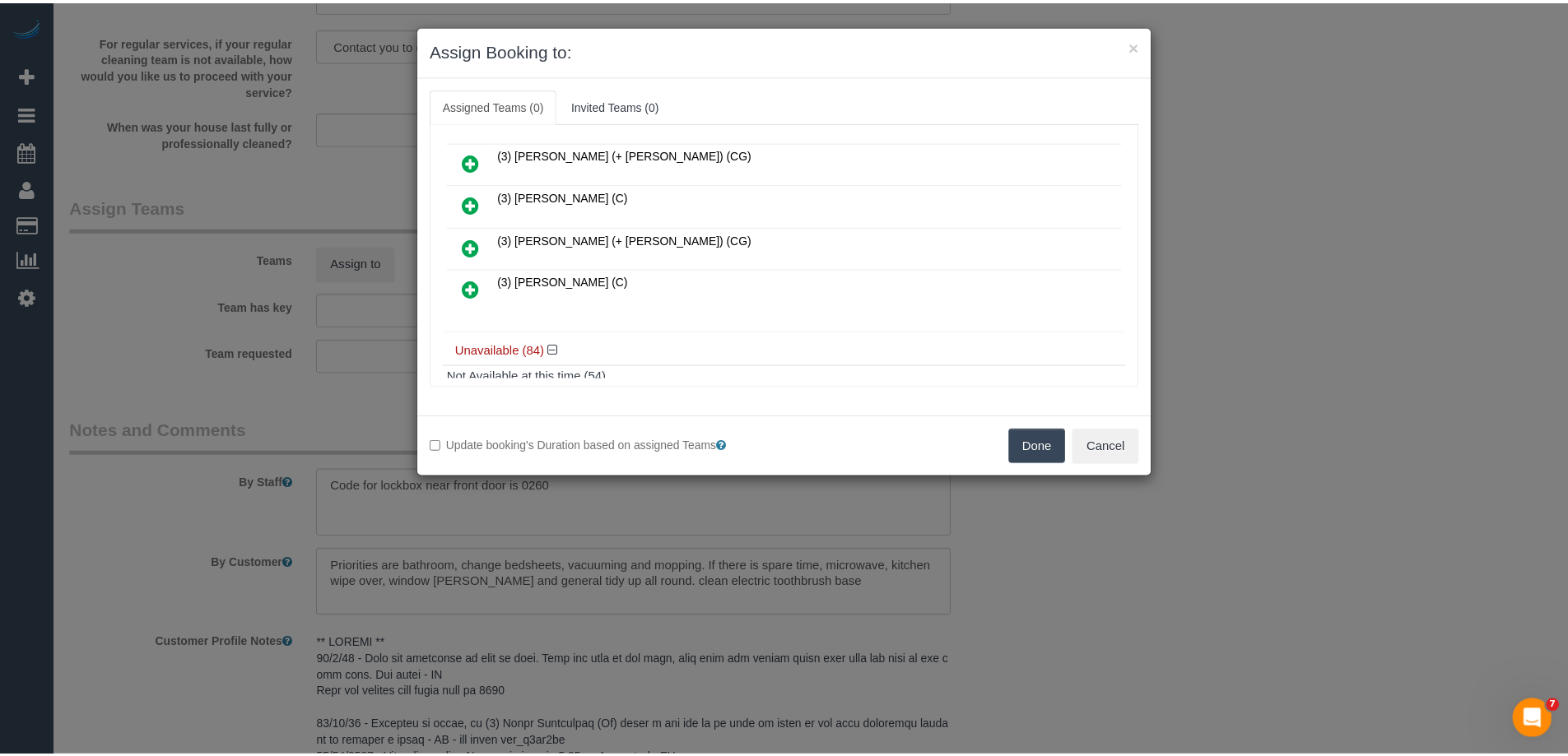
scroll to position [165, 0]
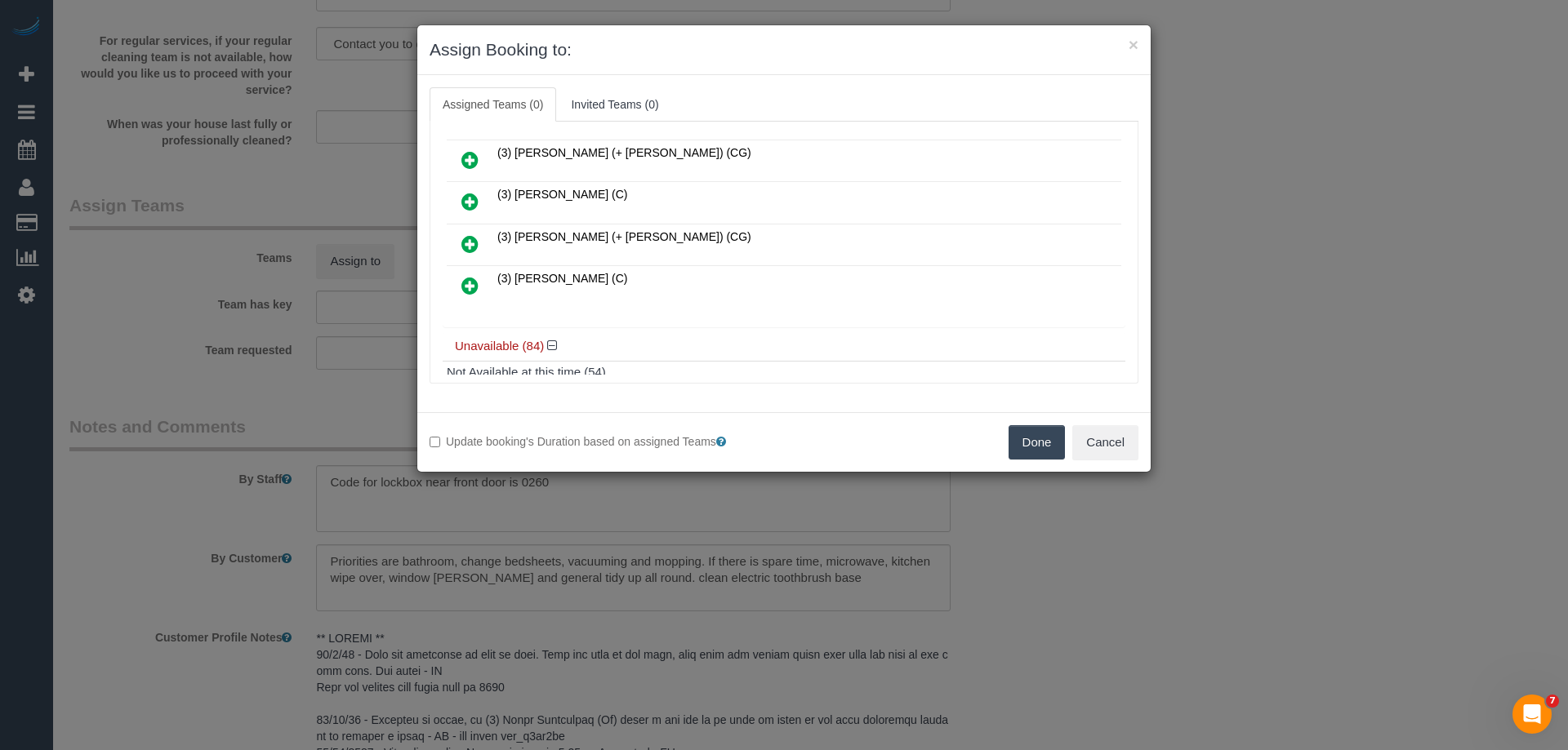
click at [1044, 452] on button "Done" at bounding box center [1037, 443] width 57 height 34
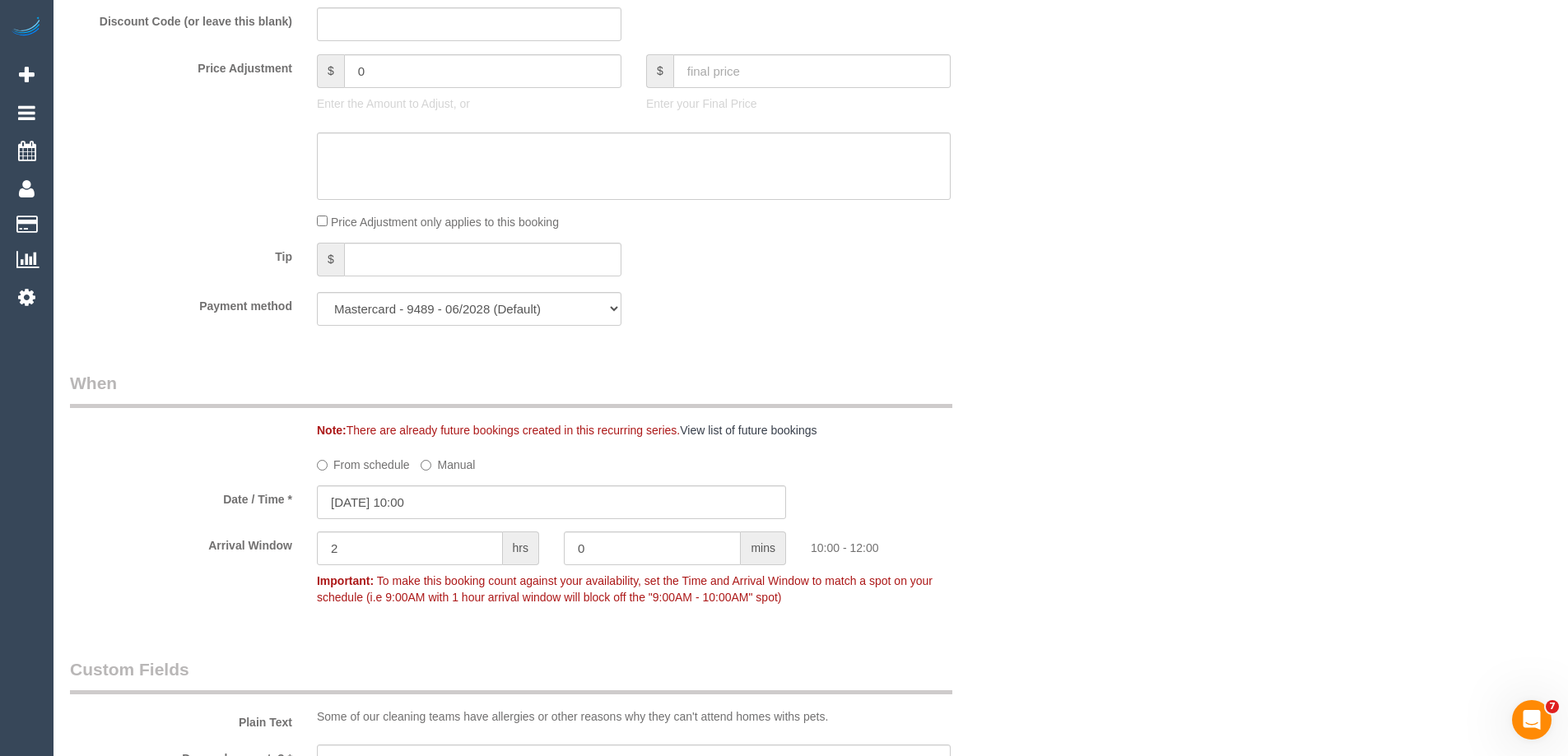
scroll to position [1481, 0]
click at [353, 511] on input "15/10/2025 10:00" at bounding box center [552, 506] width 469 height 34
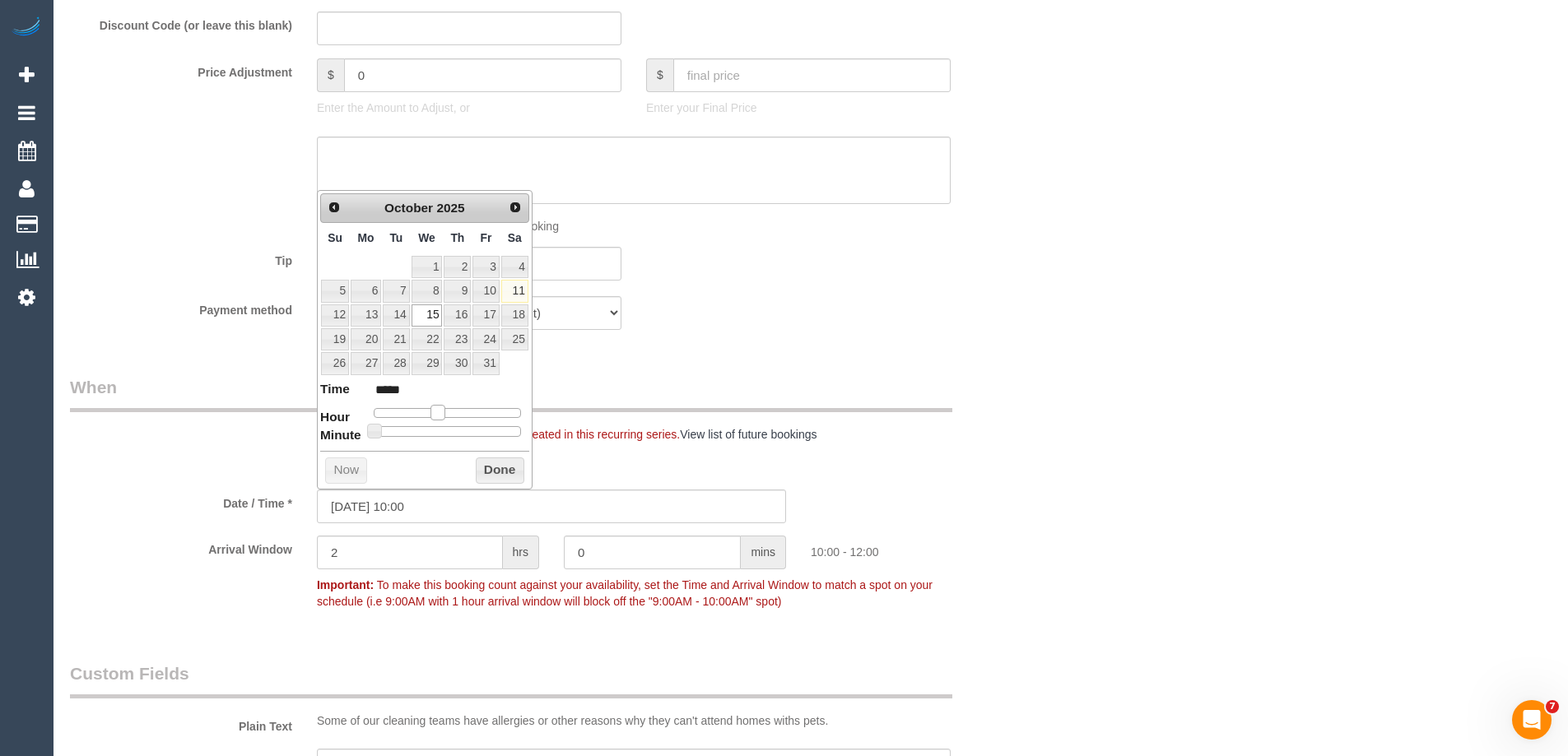
type input "15/10/2025 11:00"
type input "*****"
type input "15/10/2025 12:00"
type input "*****"
type input "15/10/2025 13:00"
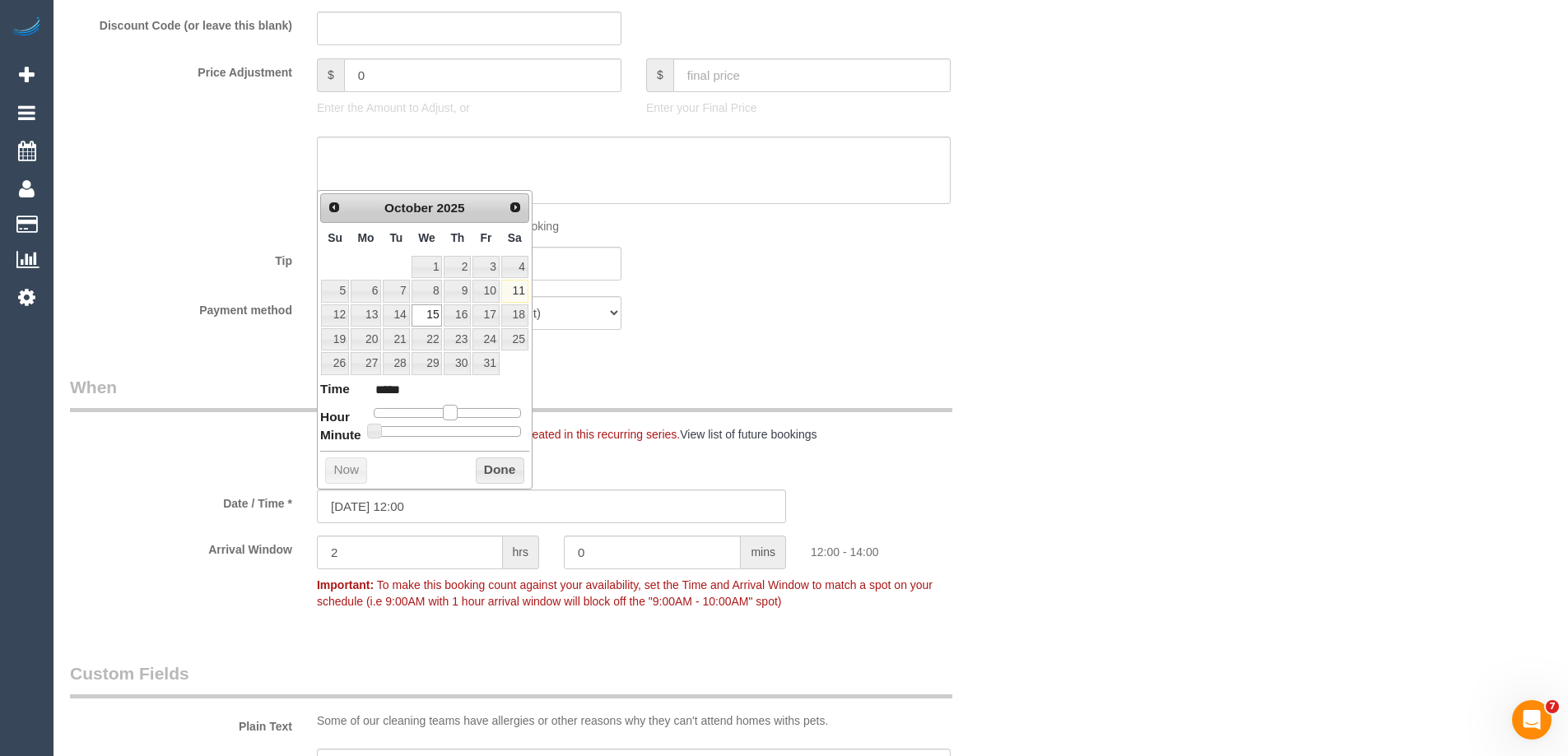
type input "*****"
drag, startPoint x: 438, startPoint y: 413, endPoint x: 457, endPoint y: 419, distance: 19.9
click at [457, 419] on span at bounding box center [456, 412] width 14 height 14
click at [493, 467] on button "Done" at bounding box center [500, 470] width 49 height 26
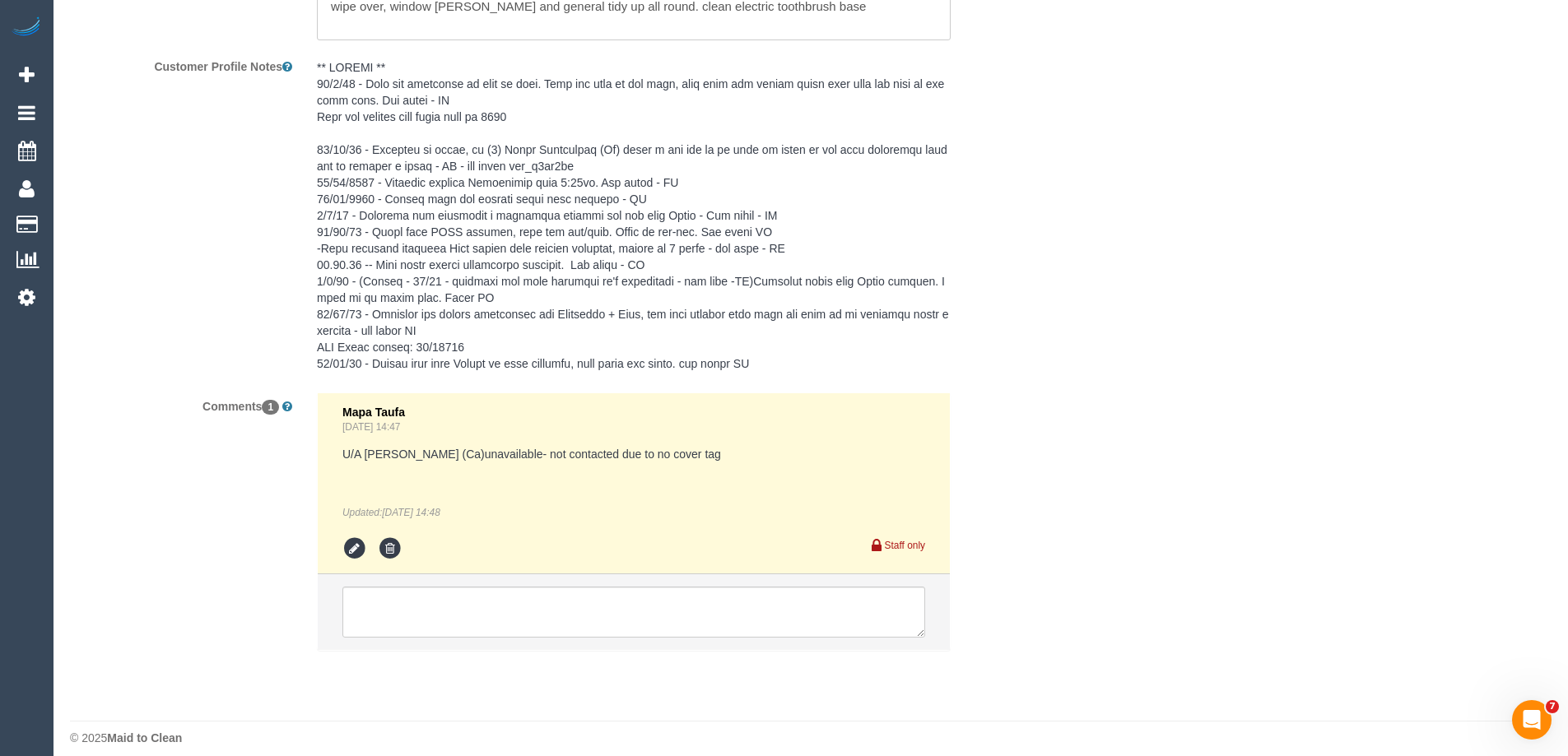
scroll to position [3059, 0]
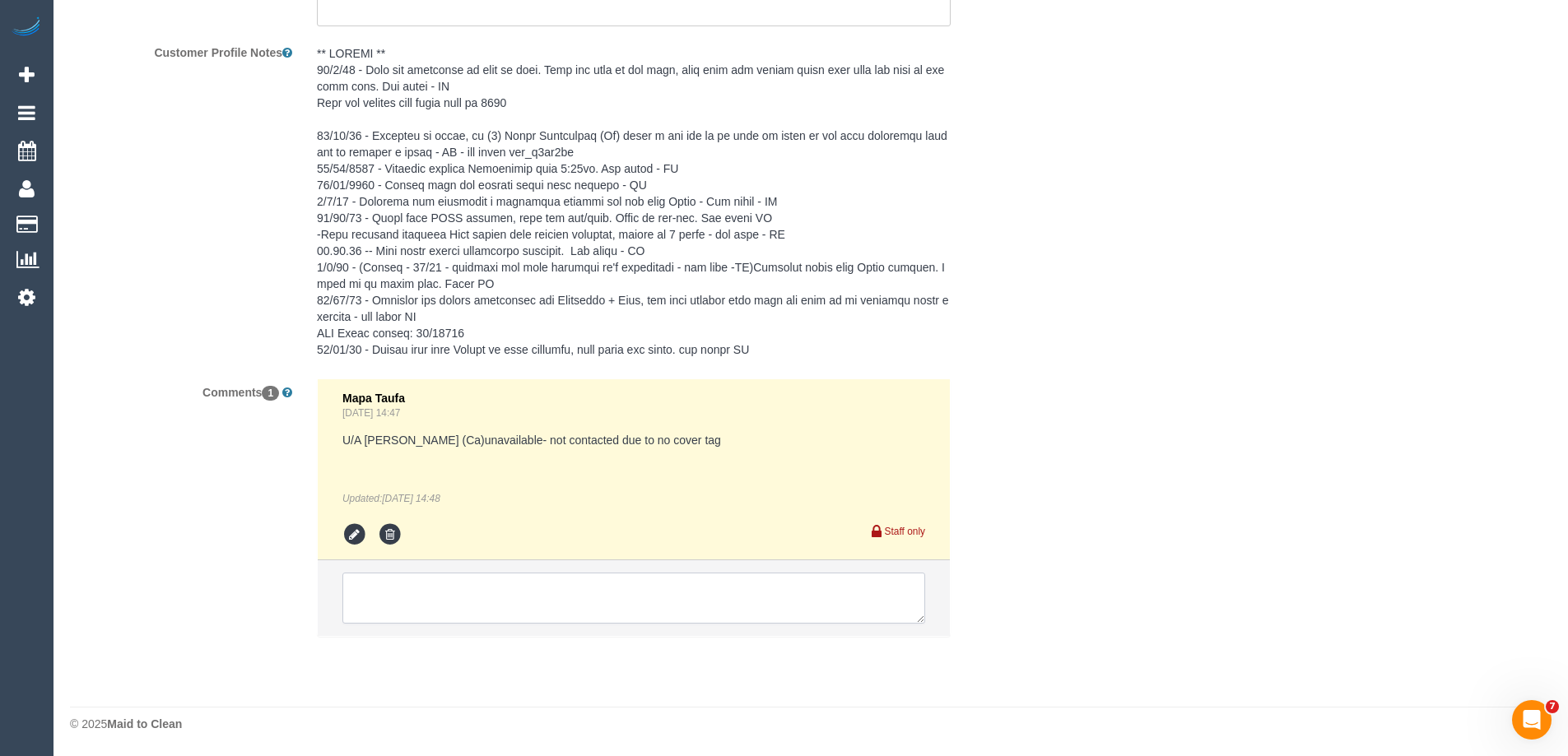
click at [408, 607] on textarea at bounding box center [633, 598] width 582 height 51
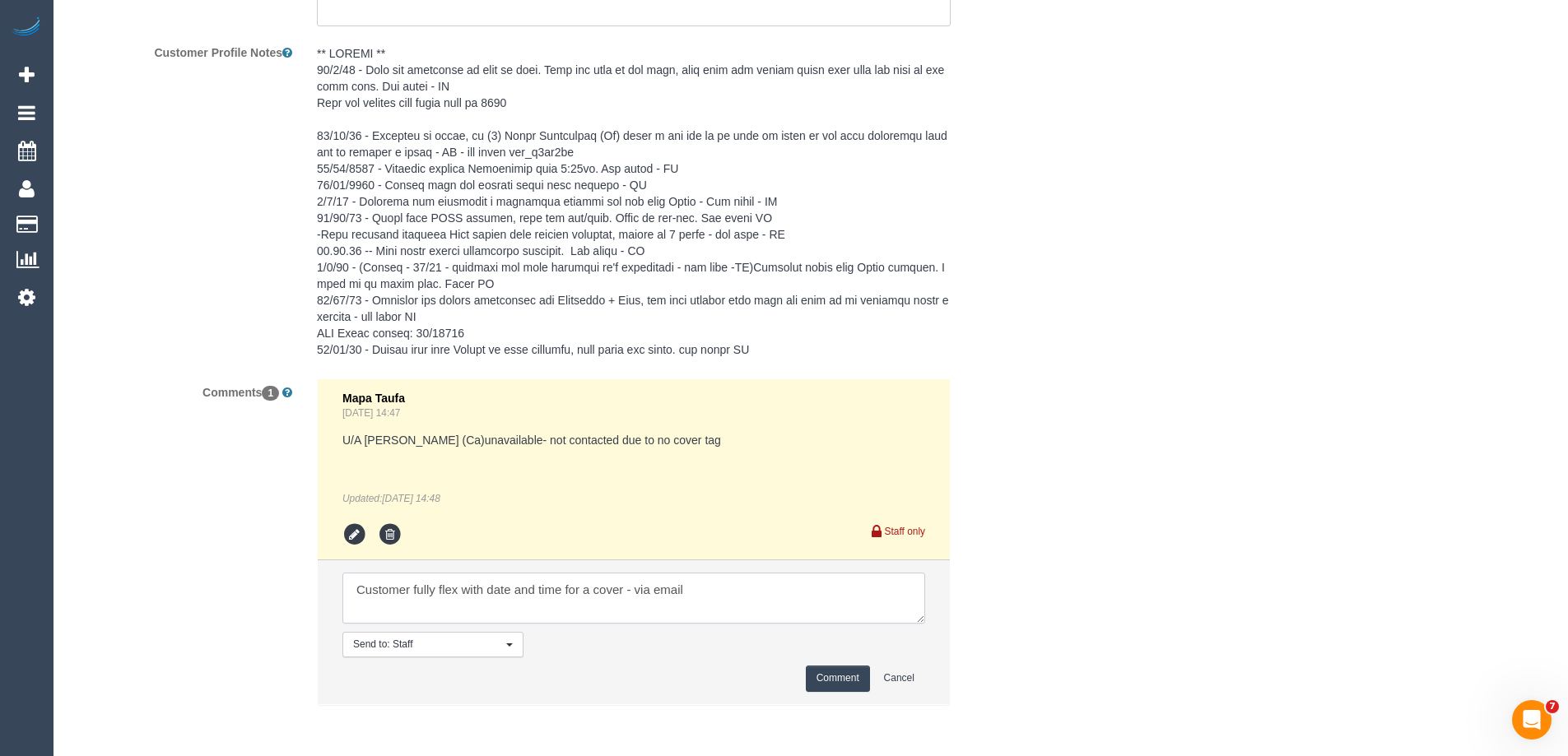
type textarea "Customer fully flex with date and time for a cover - via email"
click at [831, 678] on button "Comment" at bounding box center [837, 678] width 64 height 26
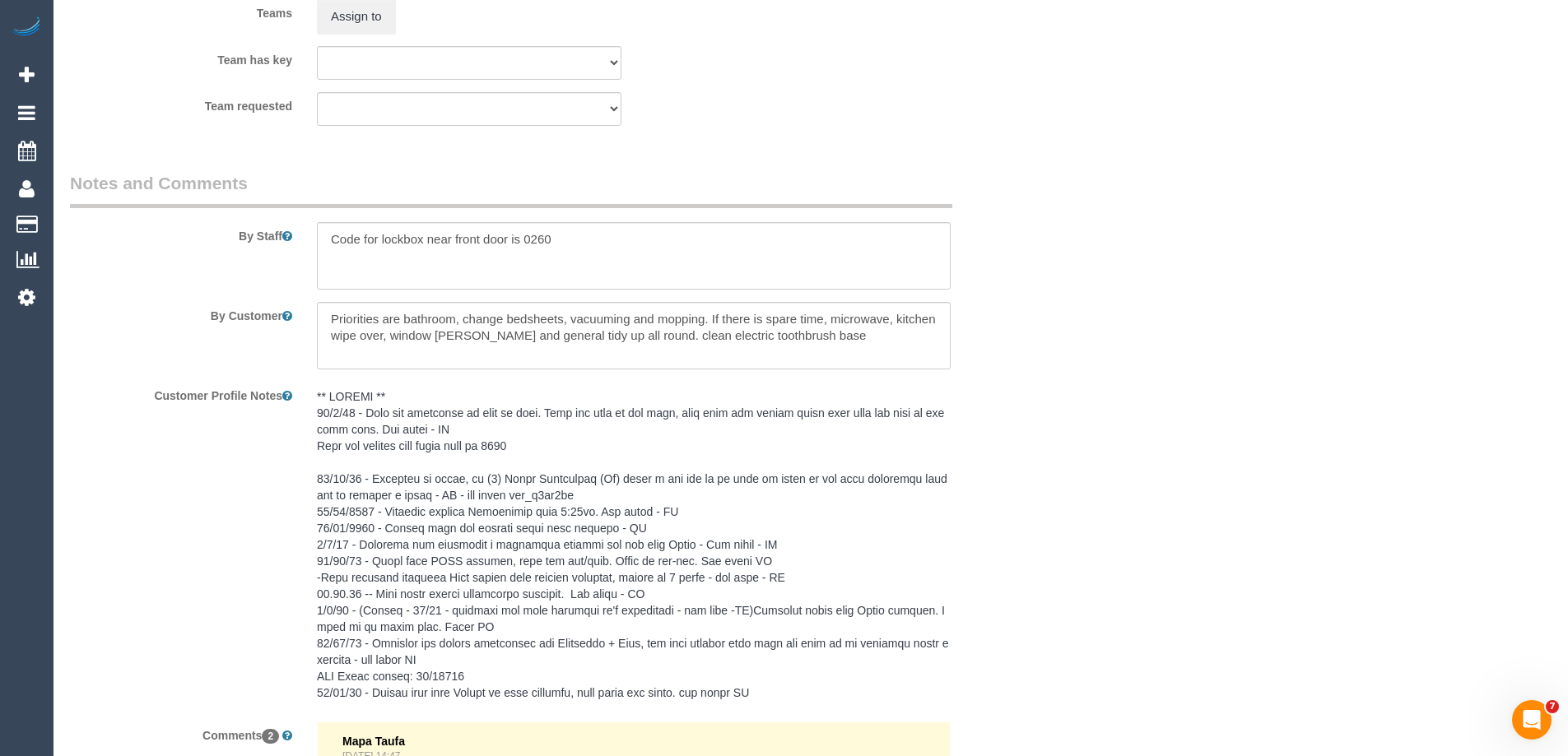
scroll to position [2648, 0]
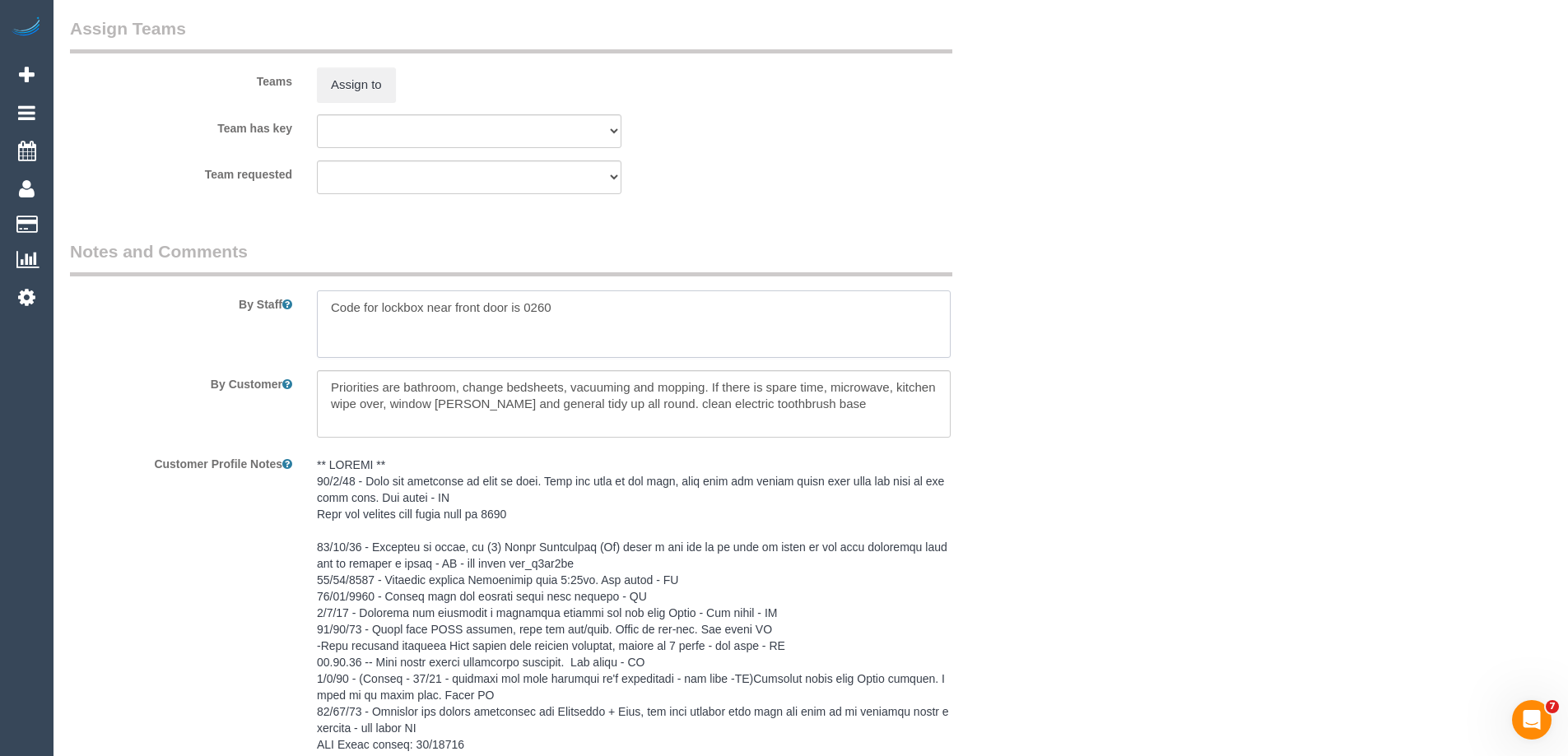
click at [321, 308] on textarea at bounding box center [633, 324] width 633 height 67
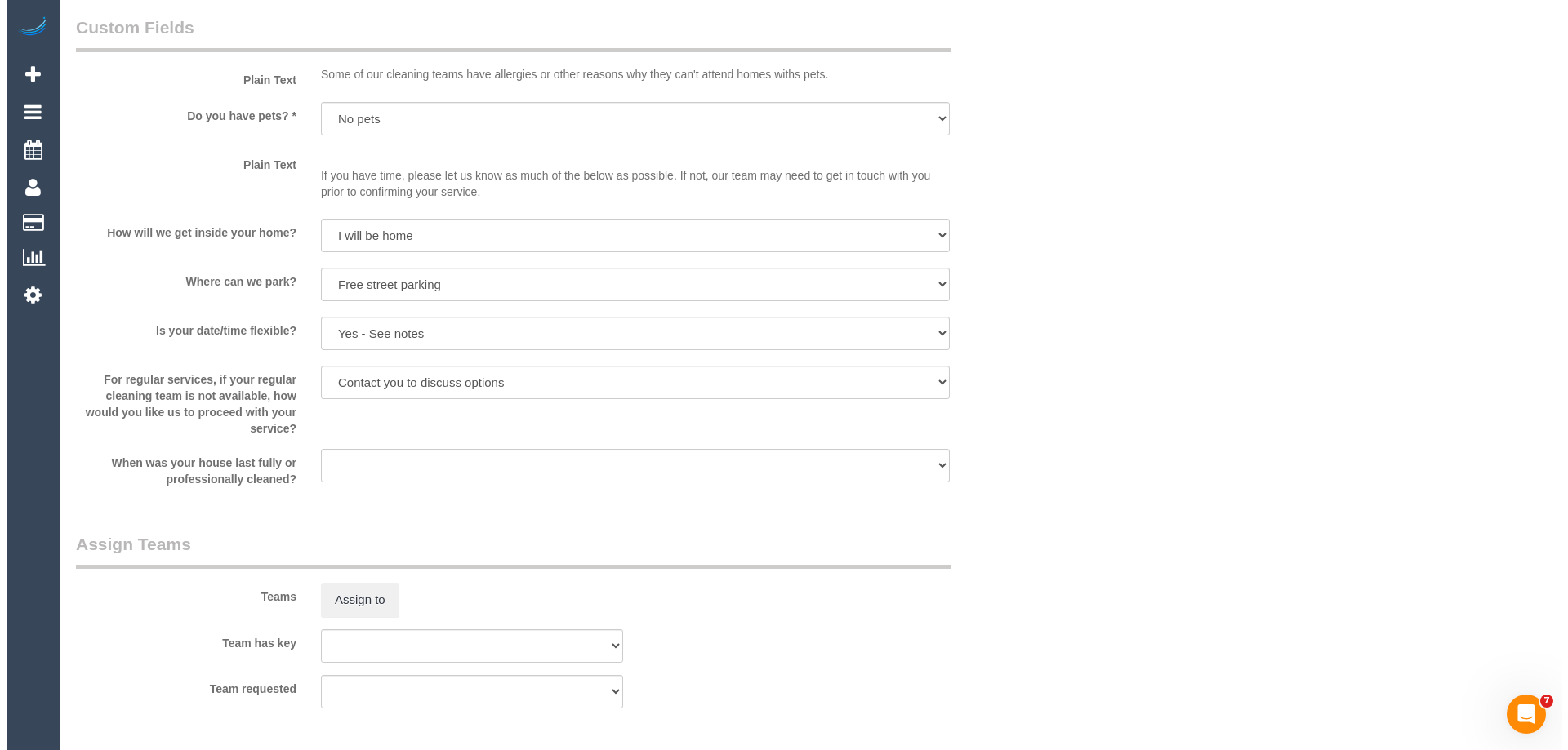
scroll to position [2300, 0]
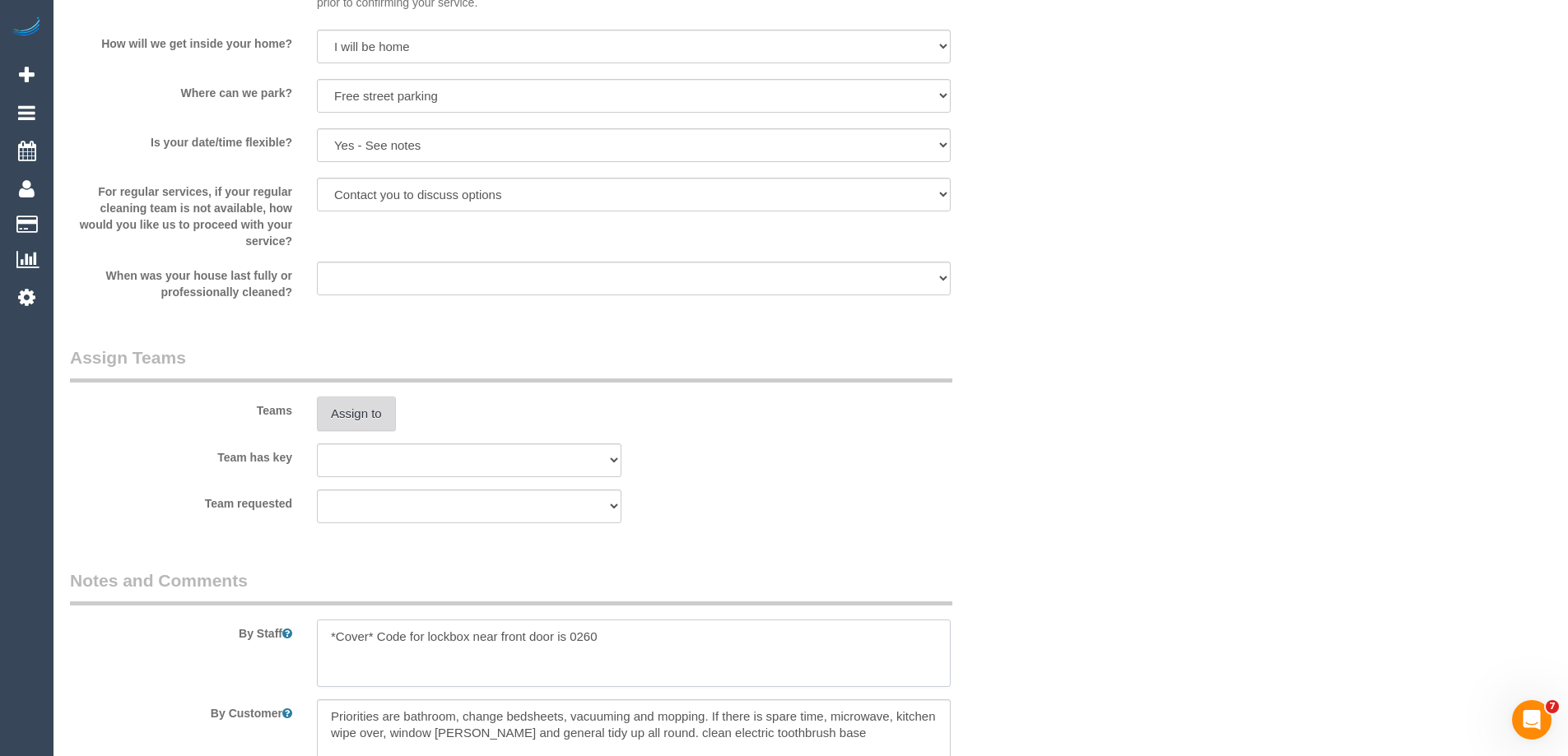
type textarea "*Cover* Code for lockbox near front door is 0260"
click at [352, 406] on button "Assign to" at bounding box center [356, 414] width 79 height 34
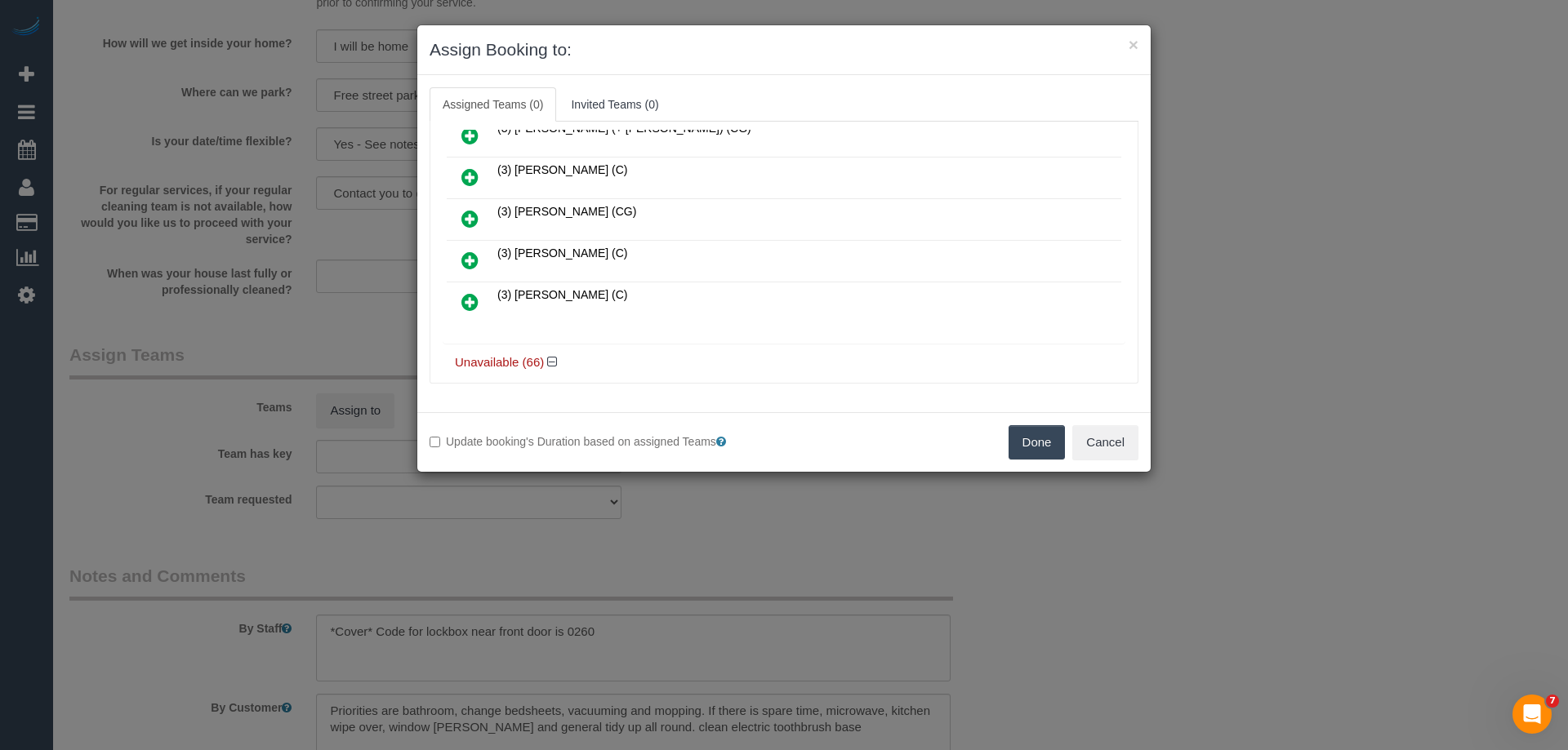
click at [463, 299] on icon at bounding box center [470, 302] width 17 height 20
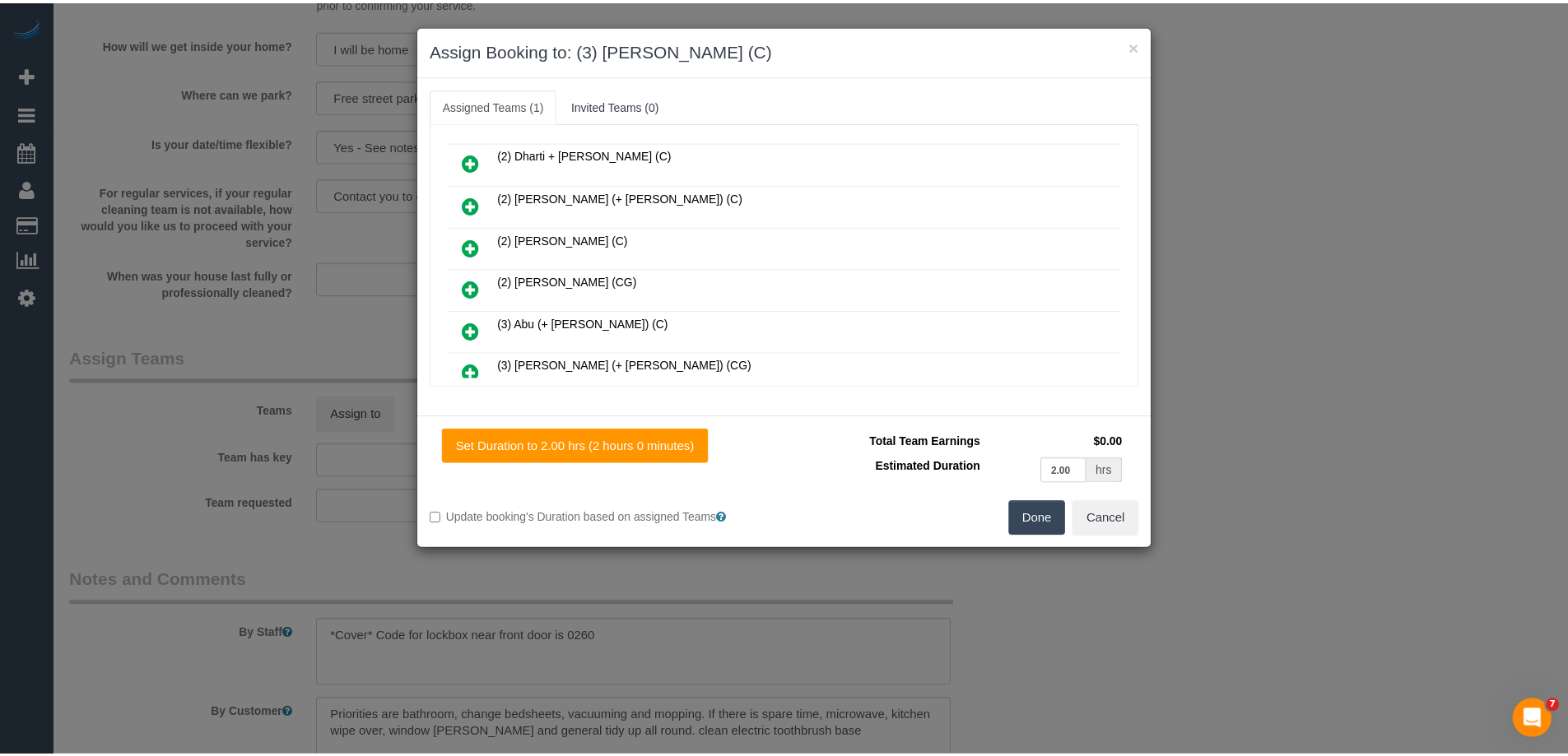
scroll to position [0, 0]
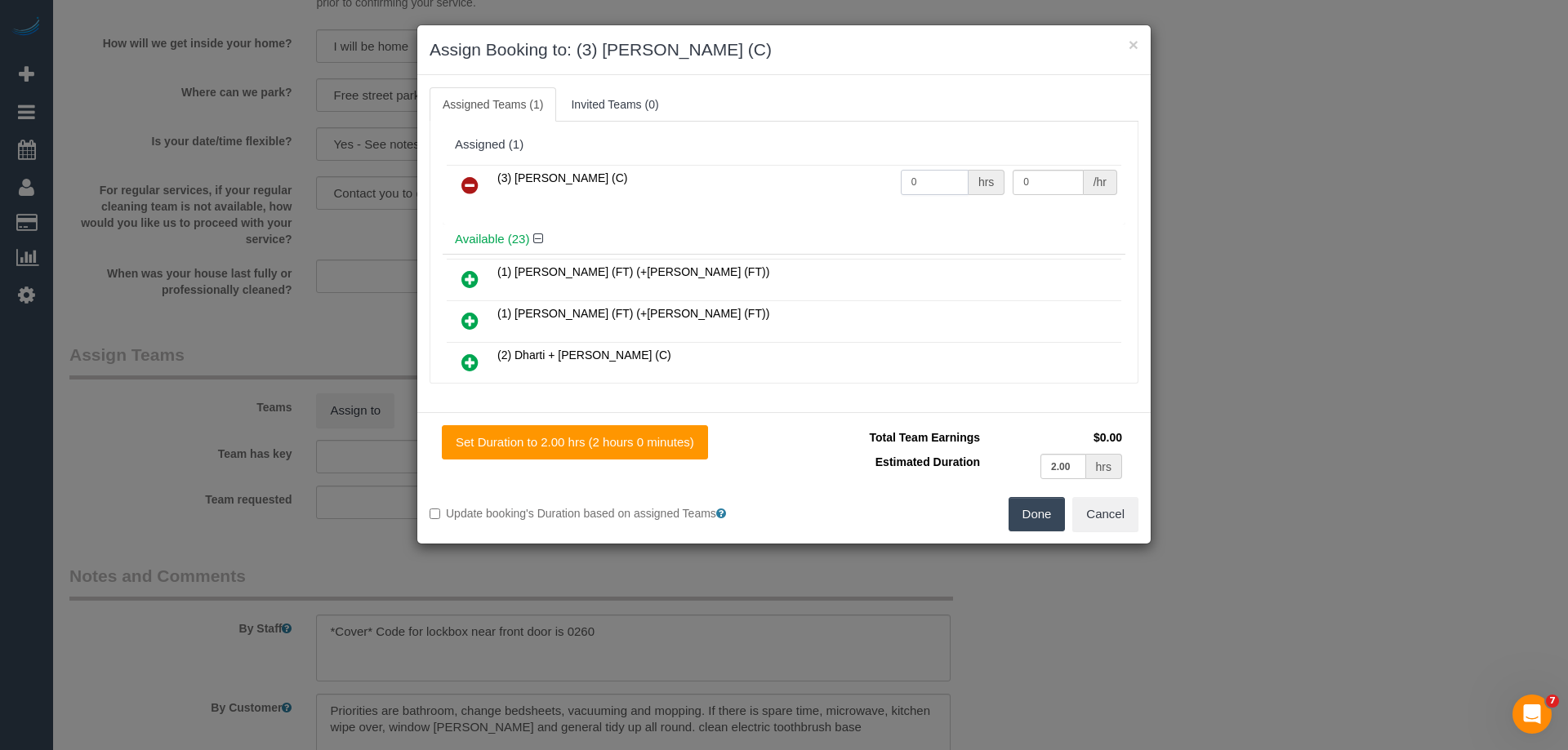
drag, startPoint x: 884, startPoint y: 184, endPoint x: 861, endPoint y: 182, distance: 23.1
click at [852, 183] on tr "(3) Vishal Kumar (C) 0 hrs 0 /hr" at bounding box center [784, 186] width 675 height 42
type input "2"
drag, startPoint x: 1050, startPoint y: 182, endPoint x: 896, endPoint y: 179, distance: 154.0
click at [899, 180] on tr "(3) Vishal Kumar (C) 2 hrs 0 /hr" at bounding box center [784, 186] width 675 height 42
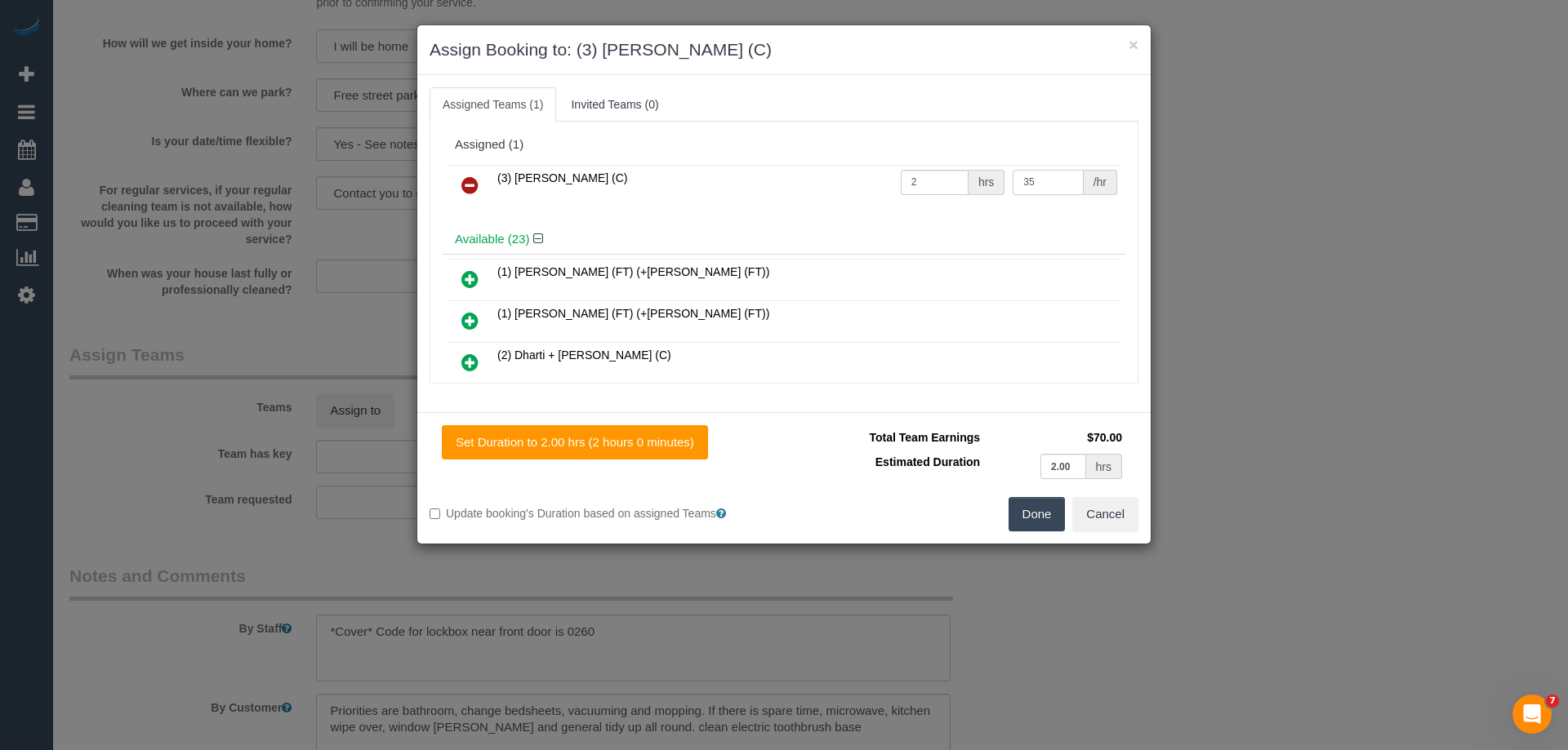
type input "35"
click at [1047, 512] on button "Done" at bounding box center [1037, 514] width 57 height 34
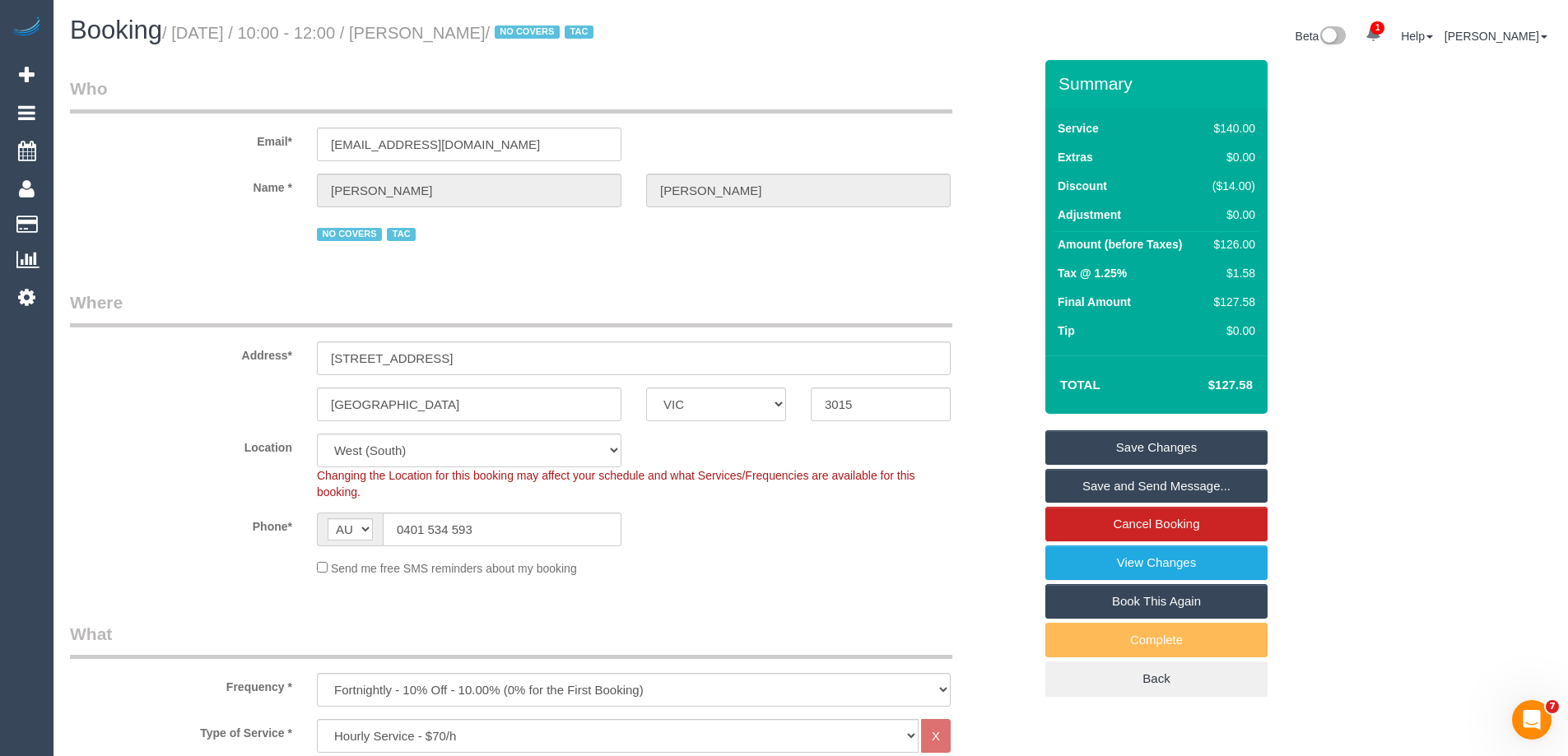
drag, startPoint x: 562, startPoint y: 33, endPoint x: 436, endPoint y: 30, distance: 126.0
click at [436, 30] on small "/ October 15, 2025 / 10:00 - 12:00 / Clinton McQueen / NO COVERS TAC" at bounding box center [379, 33] width 436 height 18
copy small "Clinton McQueen"
click at [1074, 483] on link "Save and Send Message..." at bounding box center [1156, 487] width 222 height 34
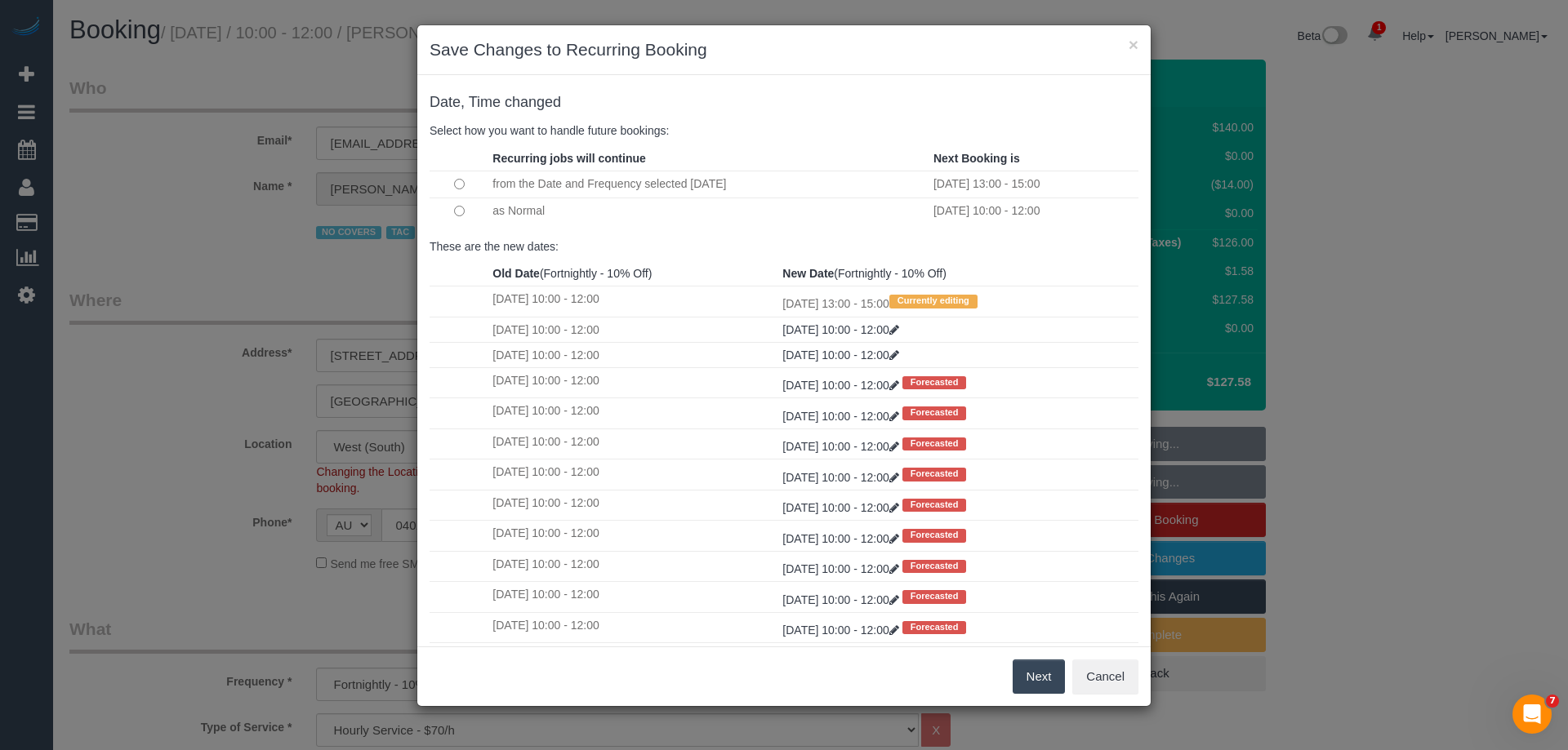
drag, startPoint x: 1047, startPoint y: 677, endPoint x: 1038, endPoint y: 647, distance: 31.3
click at [1046, 677] on button "Next" at bounding box center [1039, 677] width 53 height 34
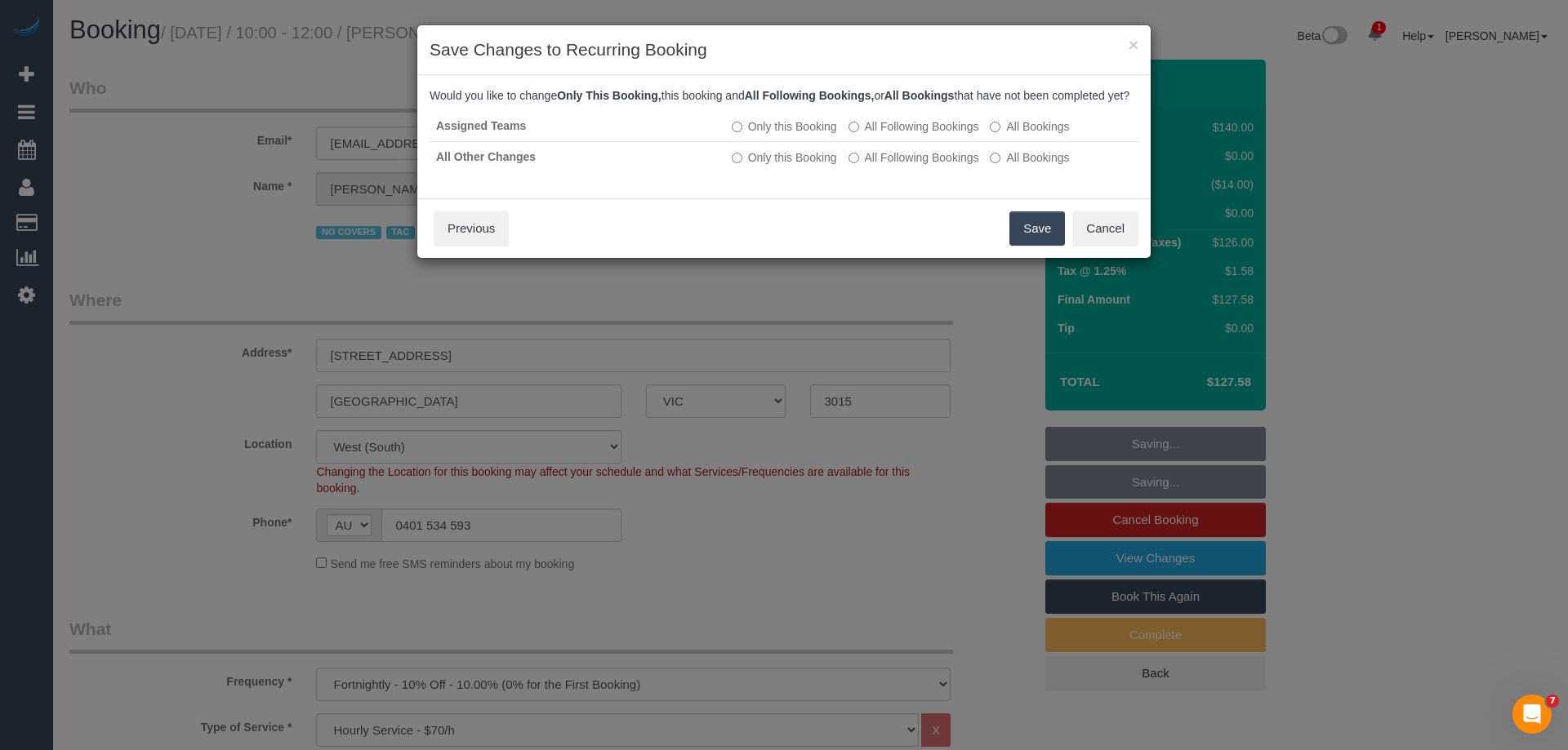
click at [1022, 246] on button "Save" at bounding box center [1037, 228] width 55 height 34
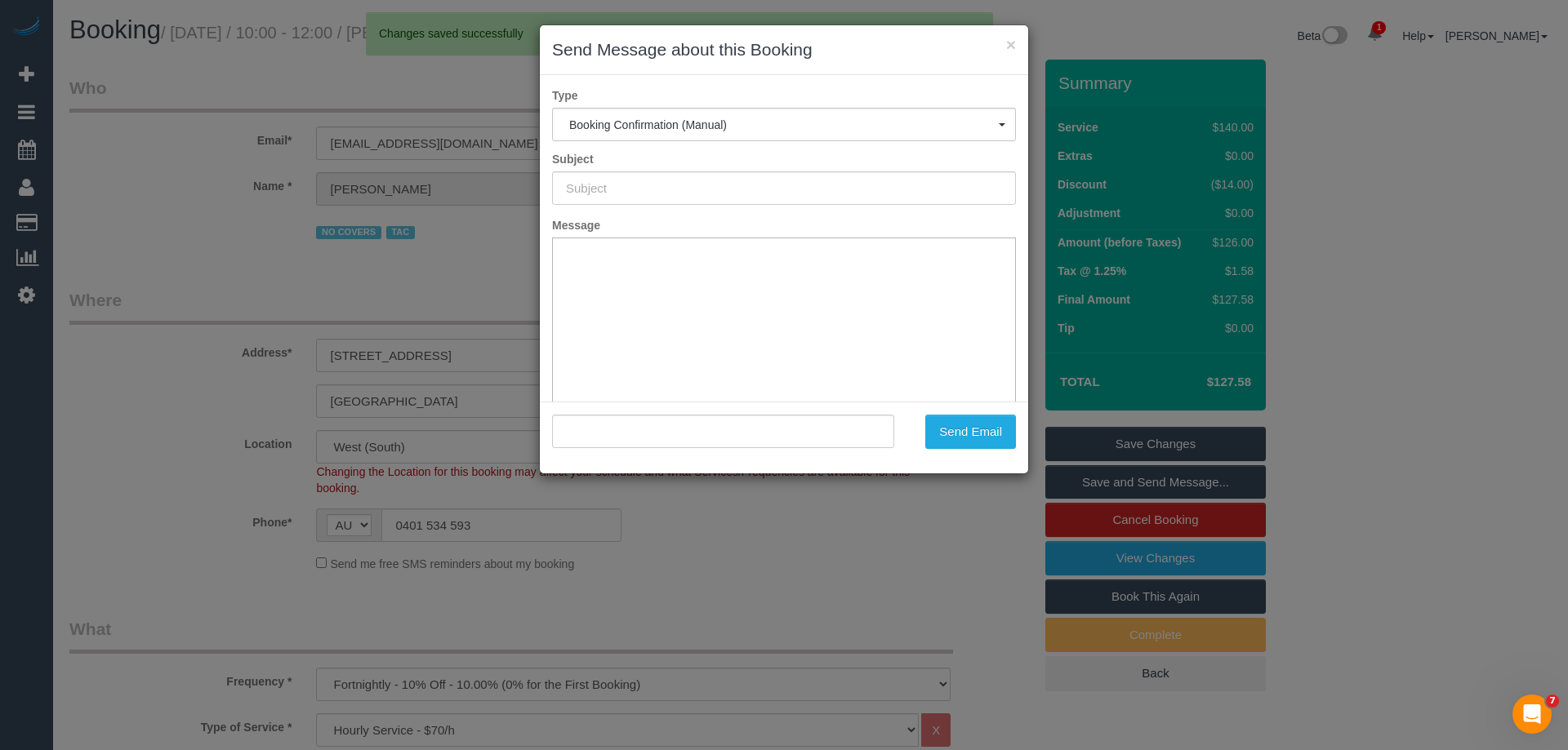
type input "Booking Confirmed"
type input ""Clinton McQueen" <mcqu0072@gmail.com>"
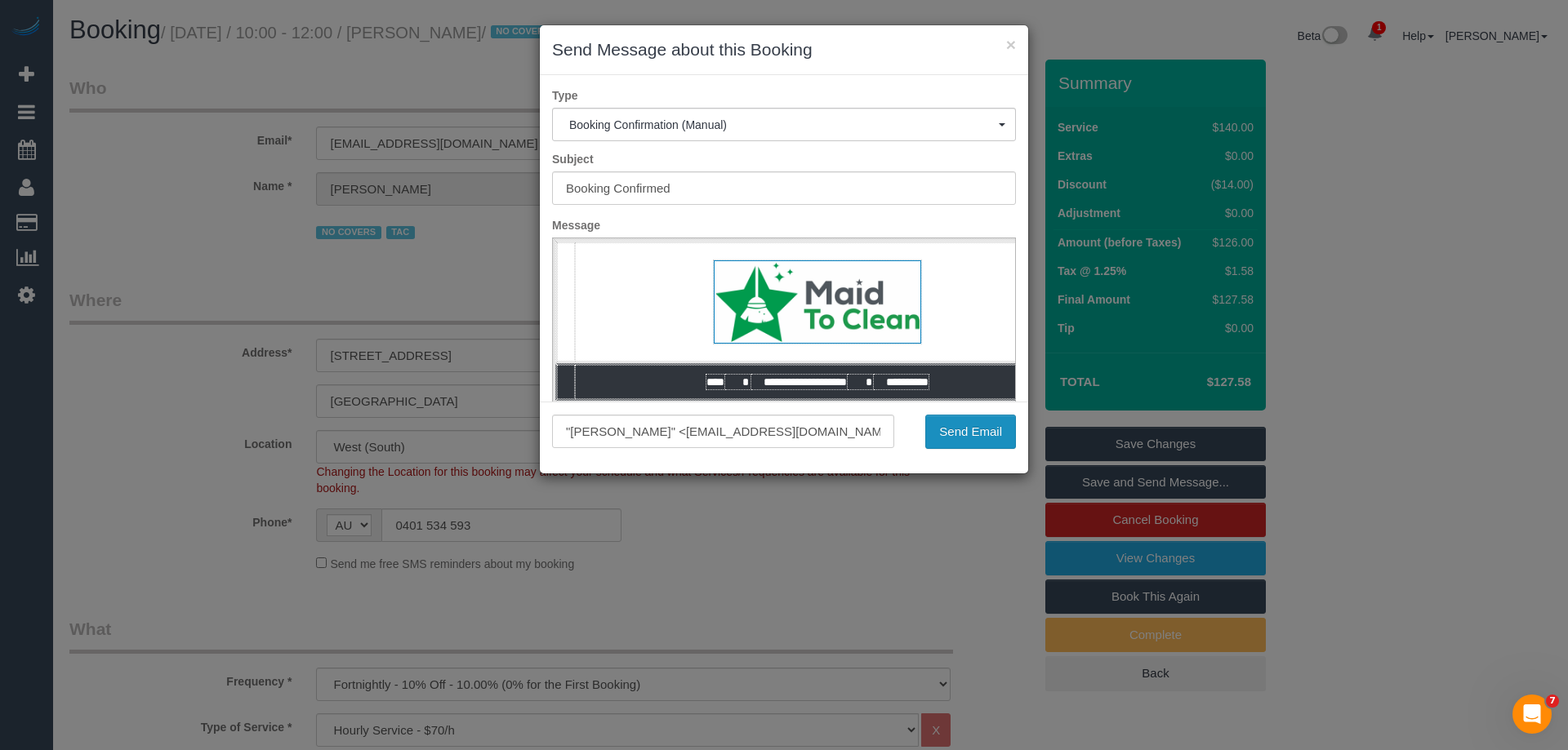
click at [992, 430] on button "Send Email" at bounding box center [970, 432] width 90 height 34
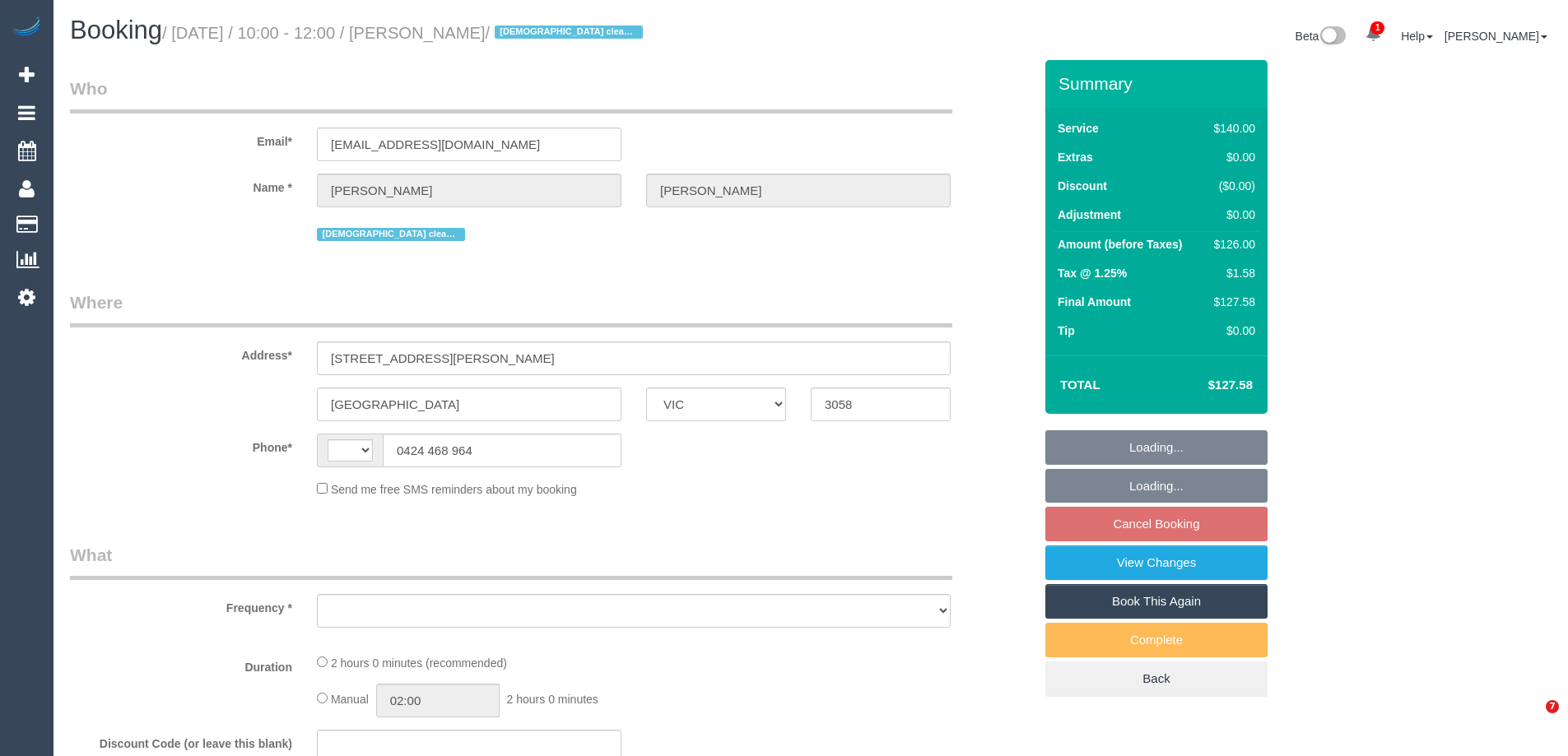
select select "VIC"
select select "string:AU"
select select "string:stripe-pm_1R3q8H2GScqysDRV69tERAwB"
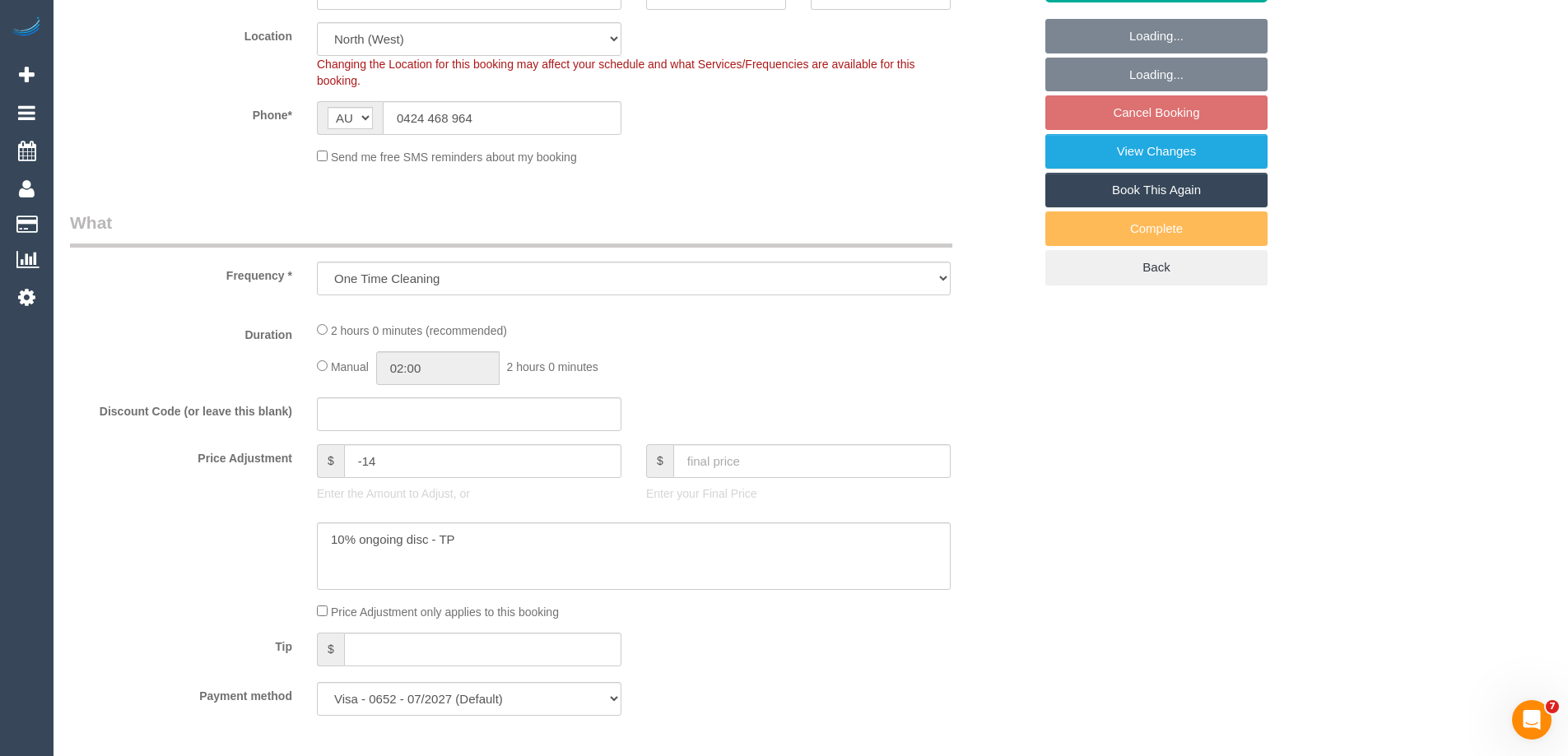
select select "object:636"
select select "number:30"
select select "number:14"
select select "number:19"
select select "number:24"
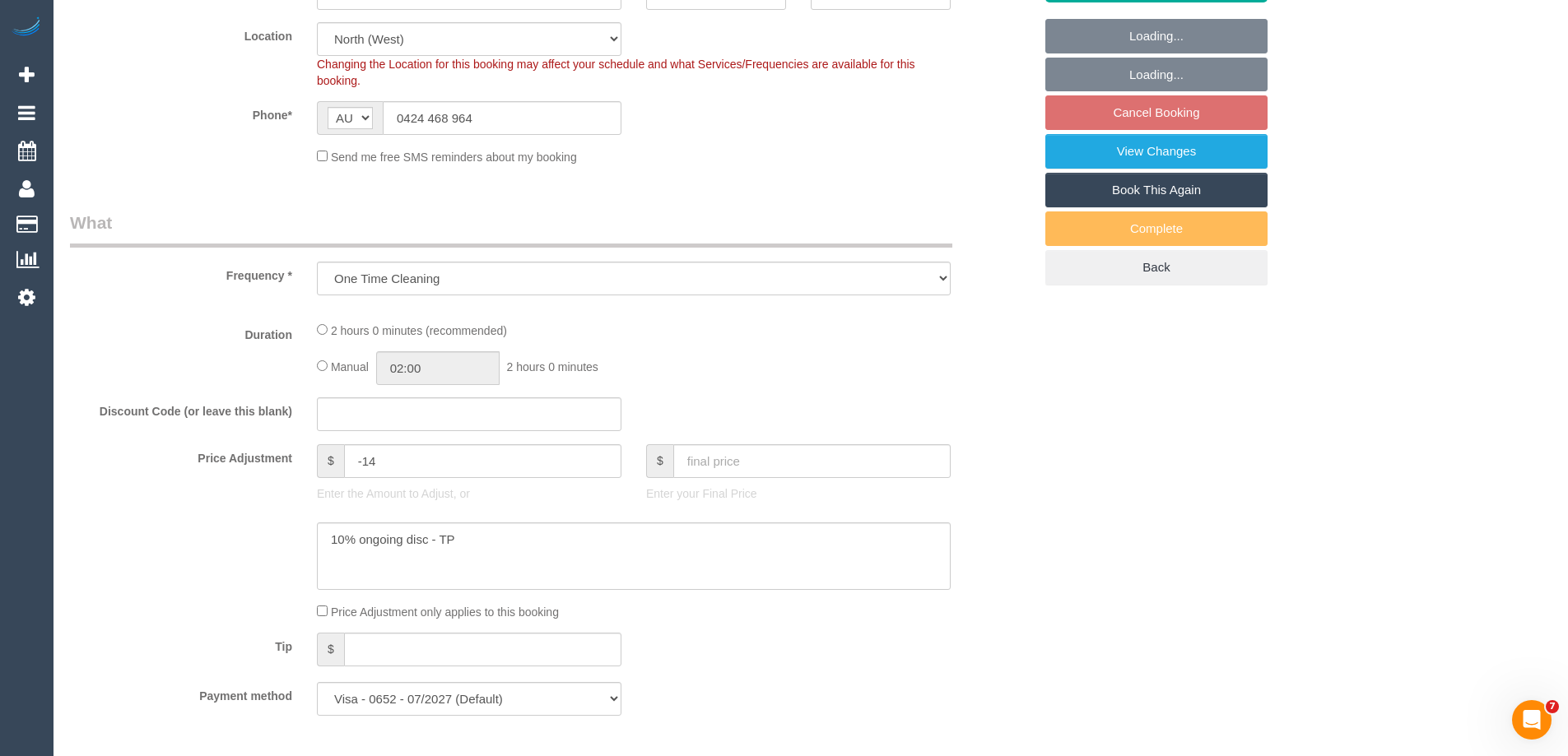
select select "number:35"
select select "number:13"
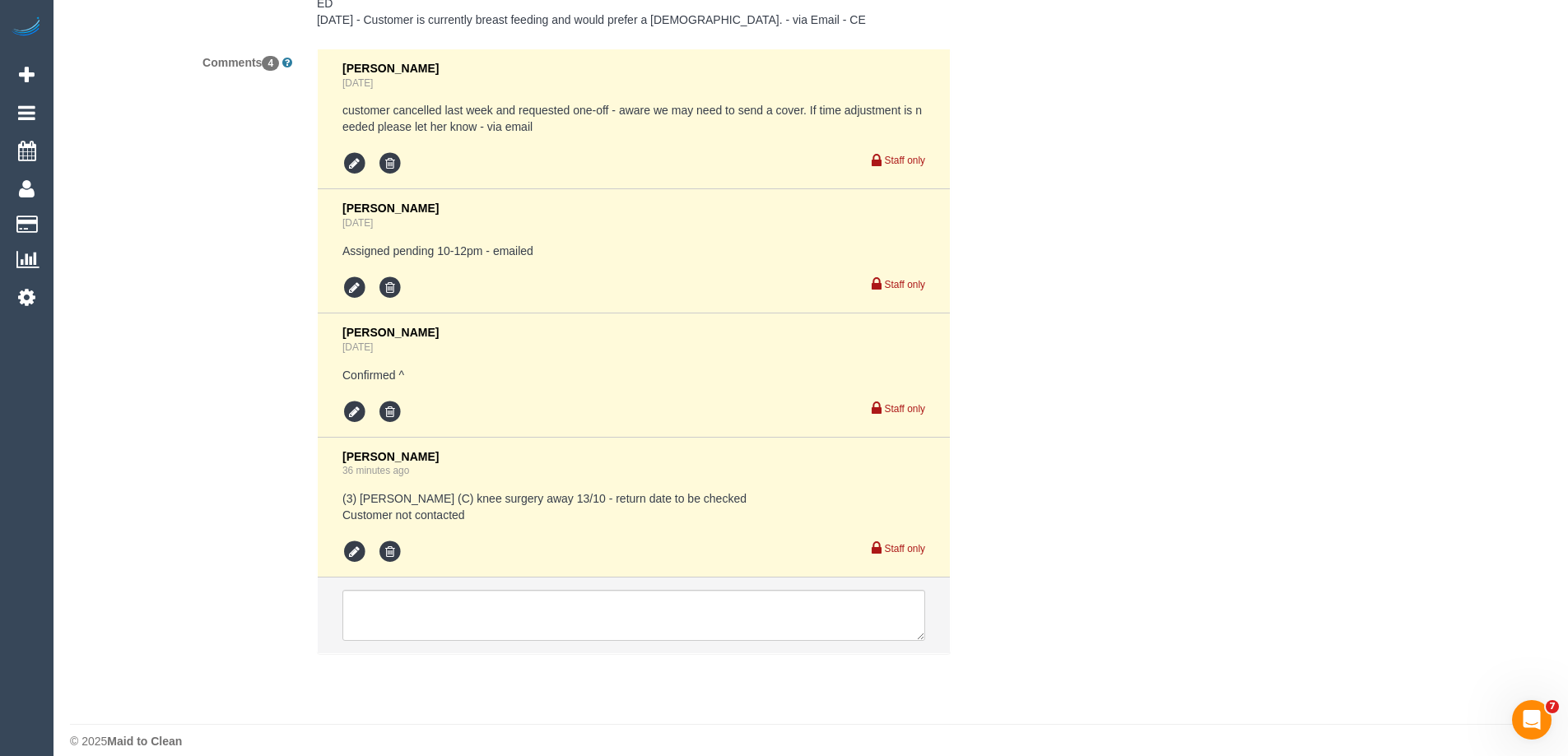
scroll to position [3131, 0]
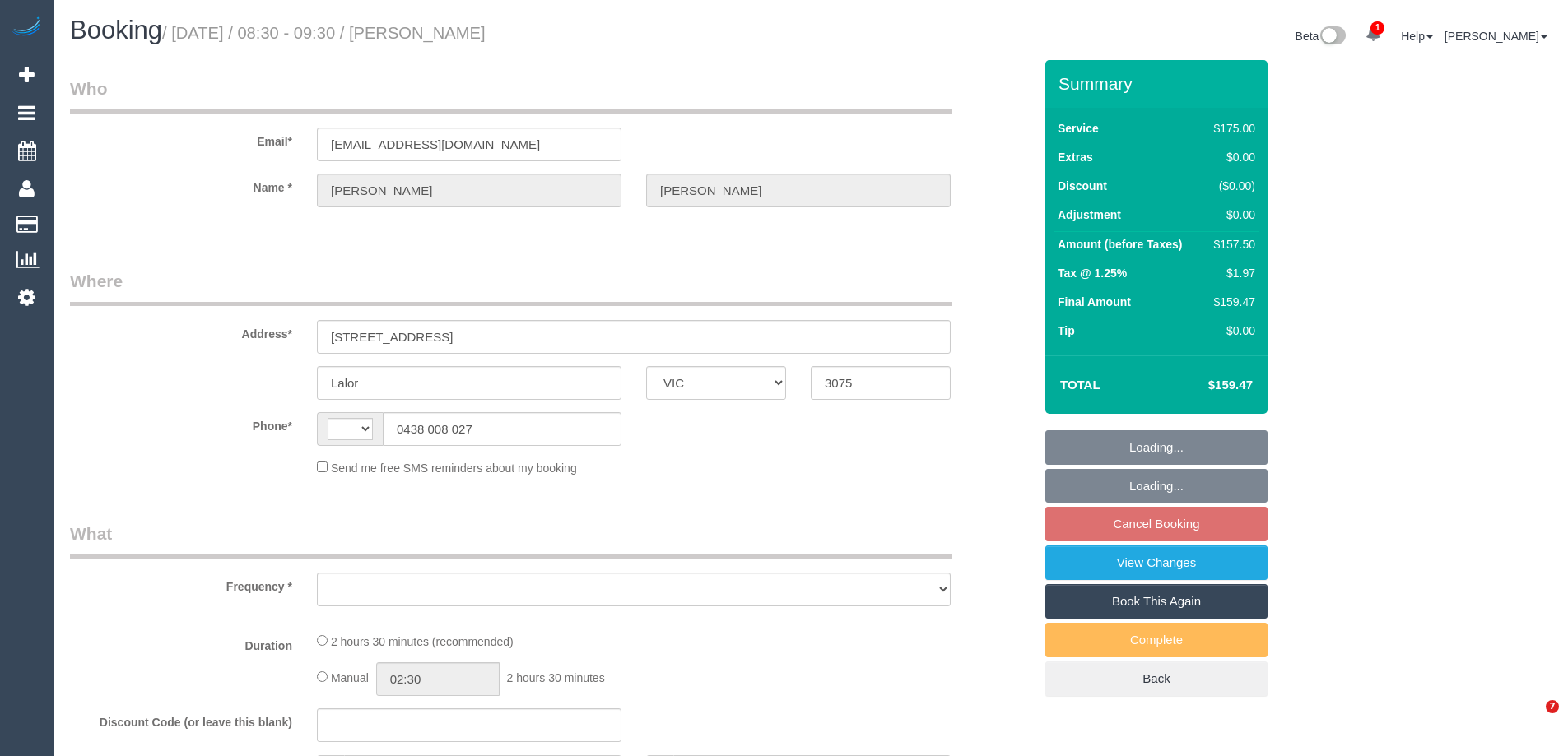
select select "VIC"
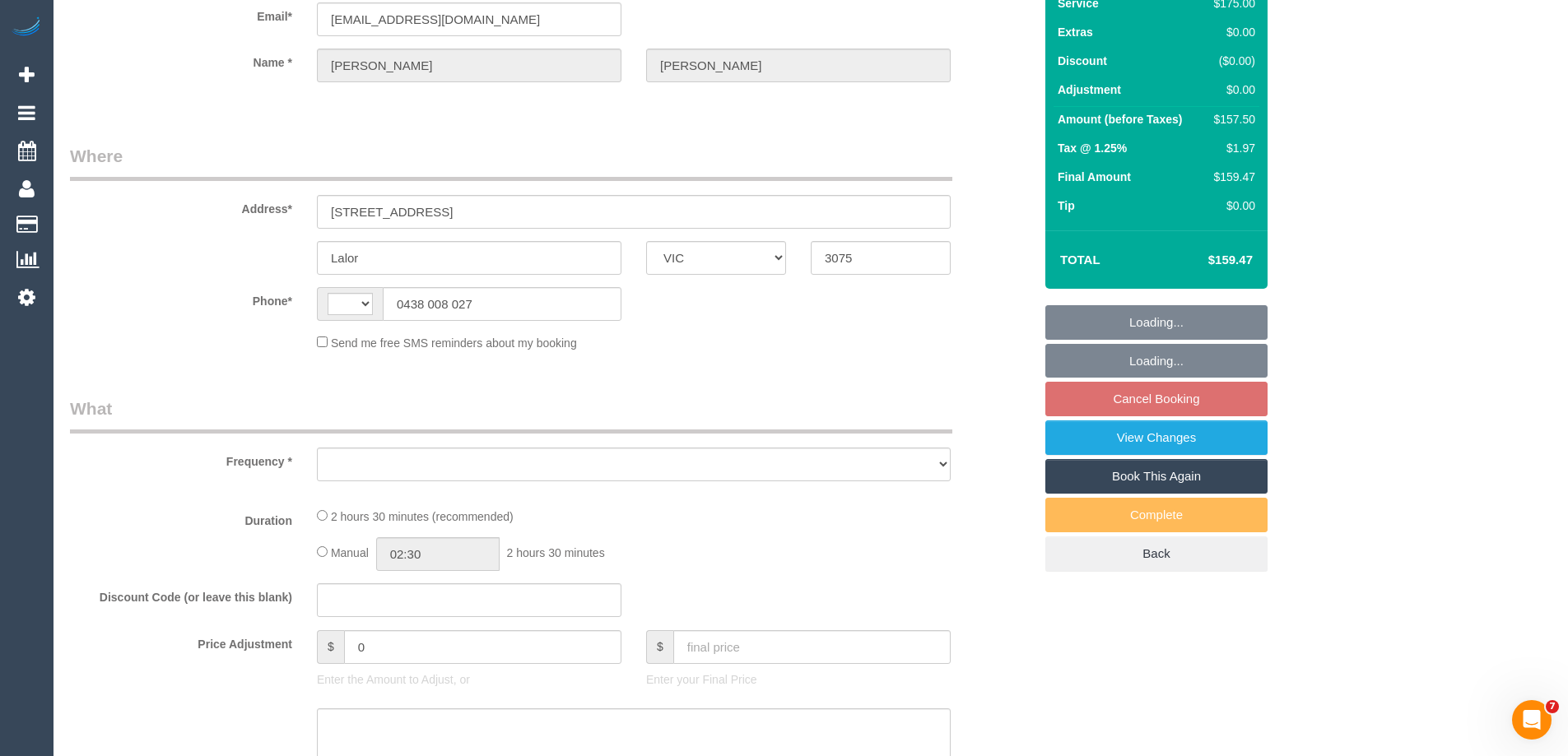
select select "string:stripe-pm_1GmXlF2GScqysDRVTP1koXTn"
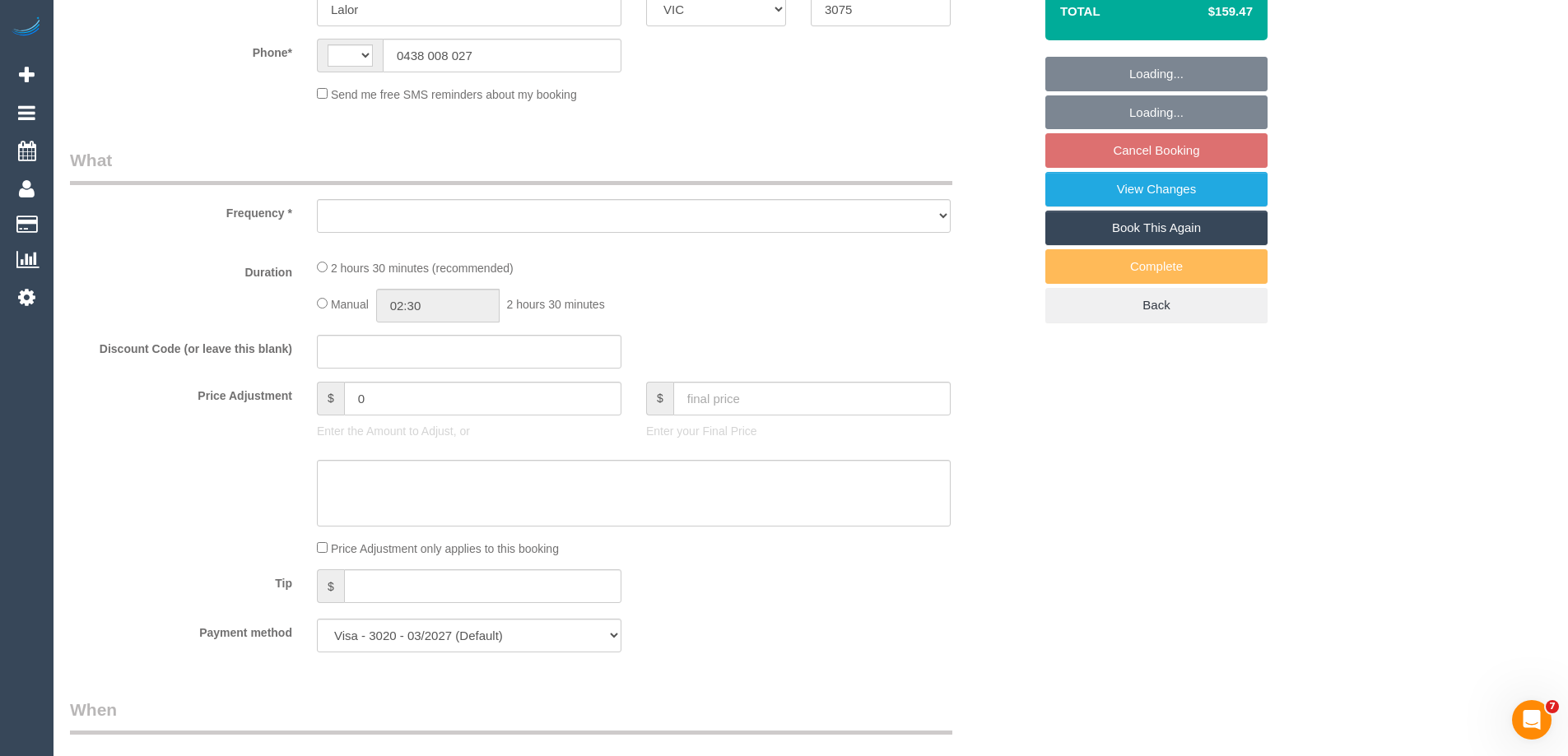
select select "string:AU"
select select "object:707"
select select "150"
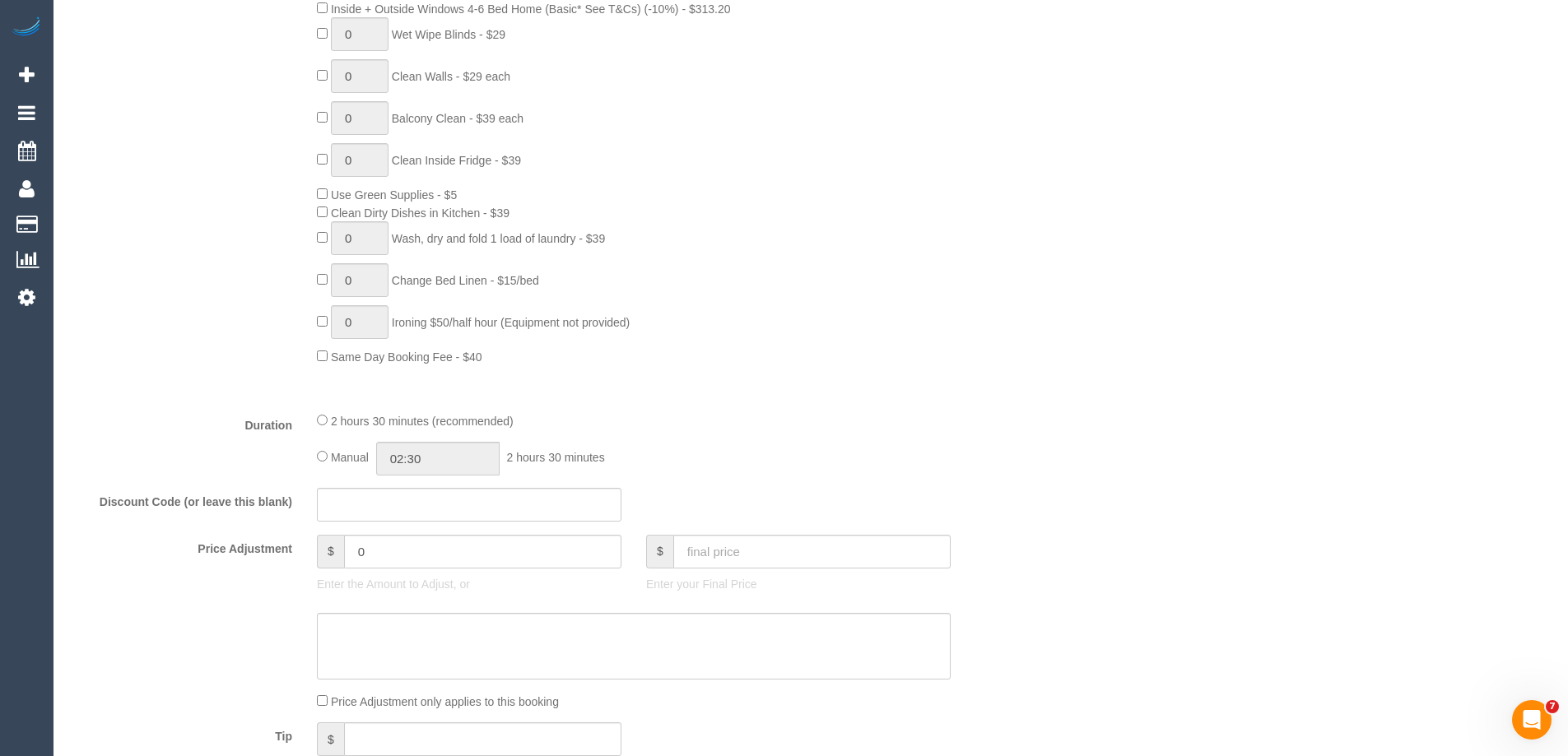
select select "number:27"
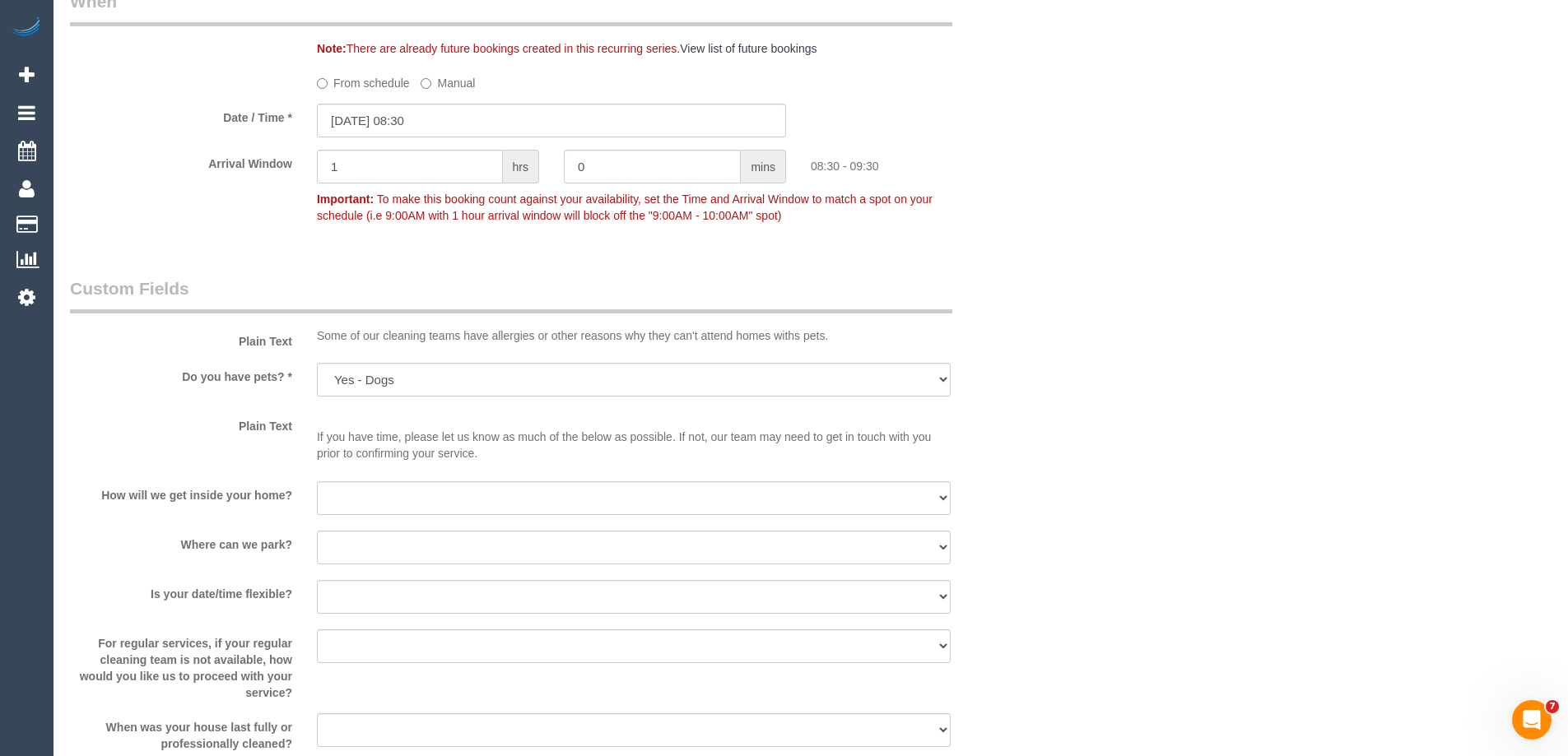
select select "object:2176"
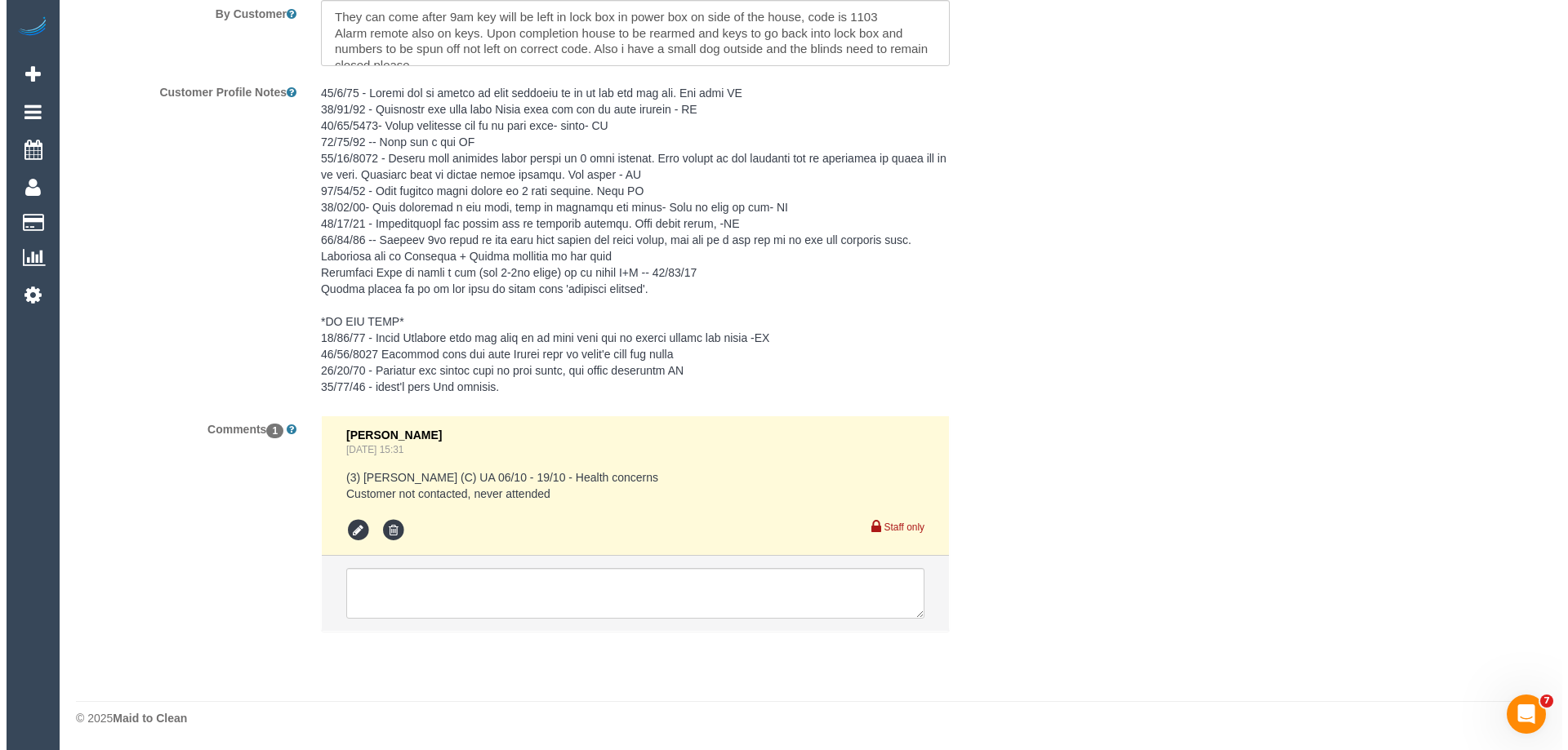
scroll to position [2565, 0]
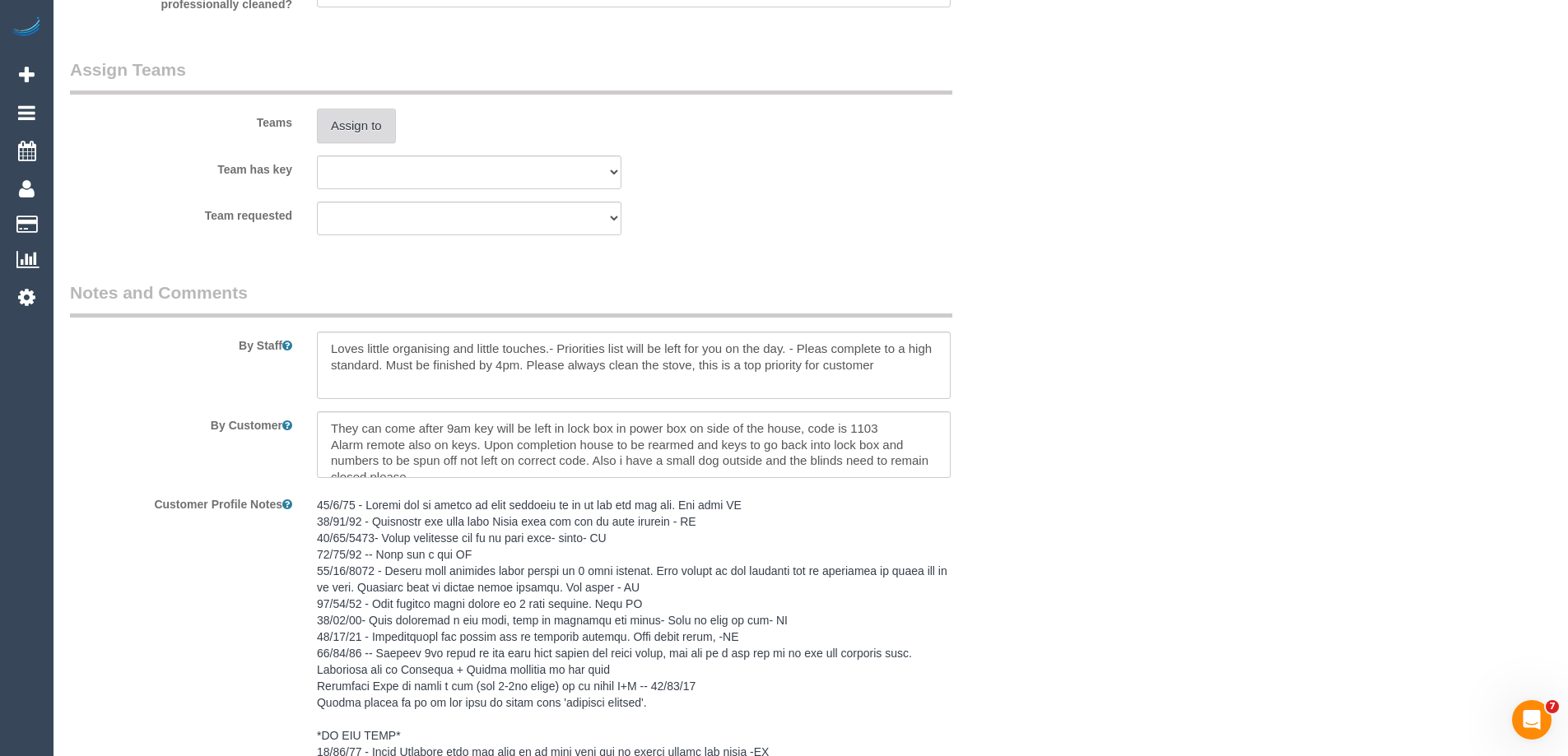
click at [364, 125] on button "Assign to" at bounding box center [356, 126] width 79 height 34
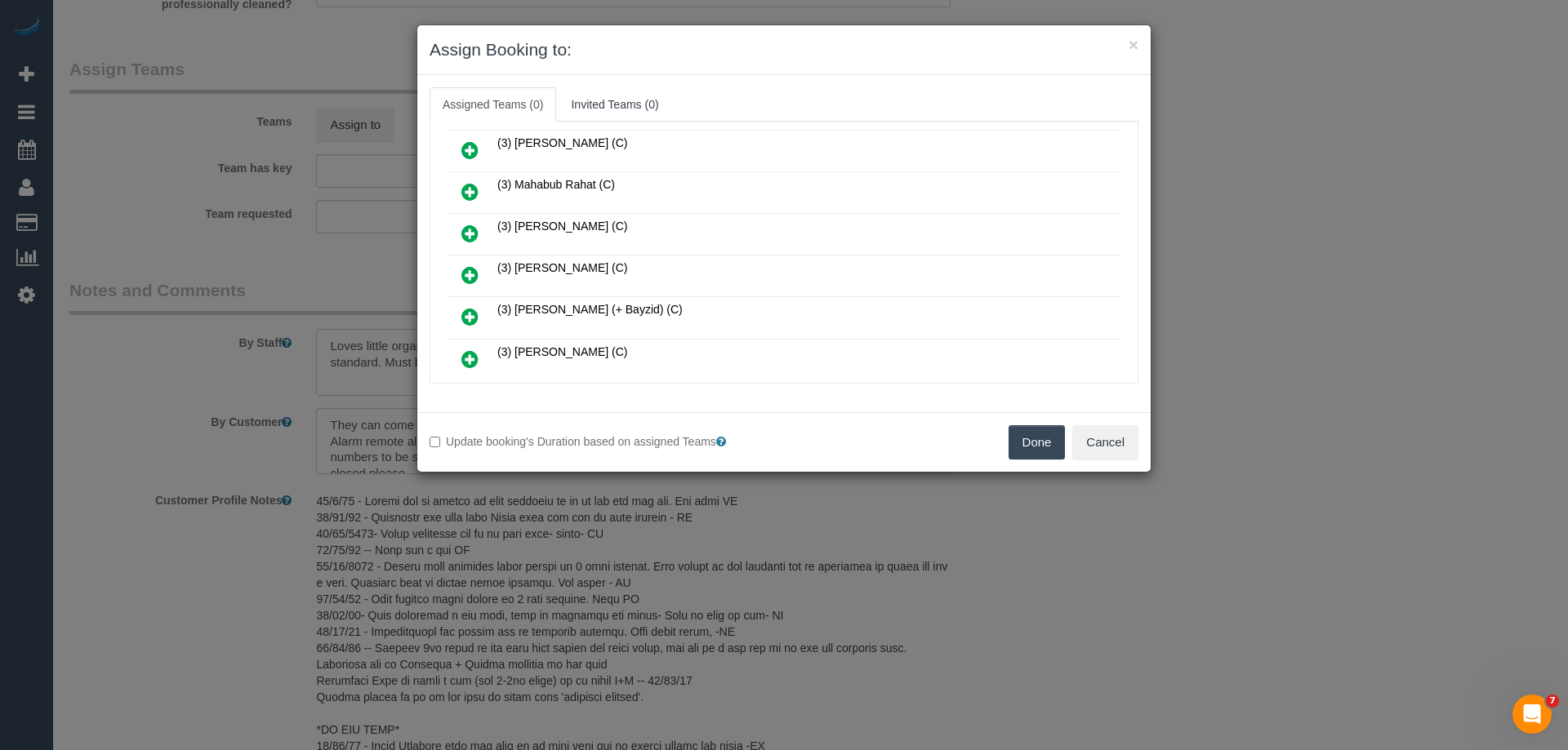
click at [472, 268] on icon at bounding box center [470, 275] width 17 height 20
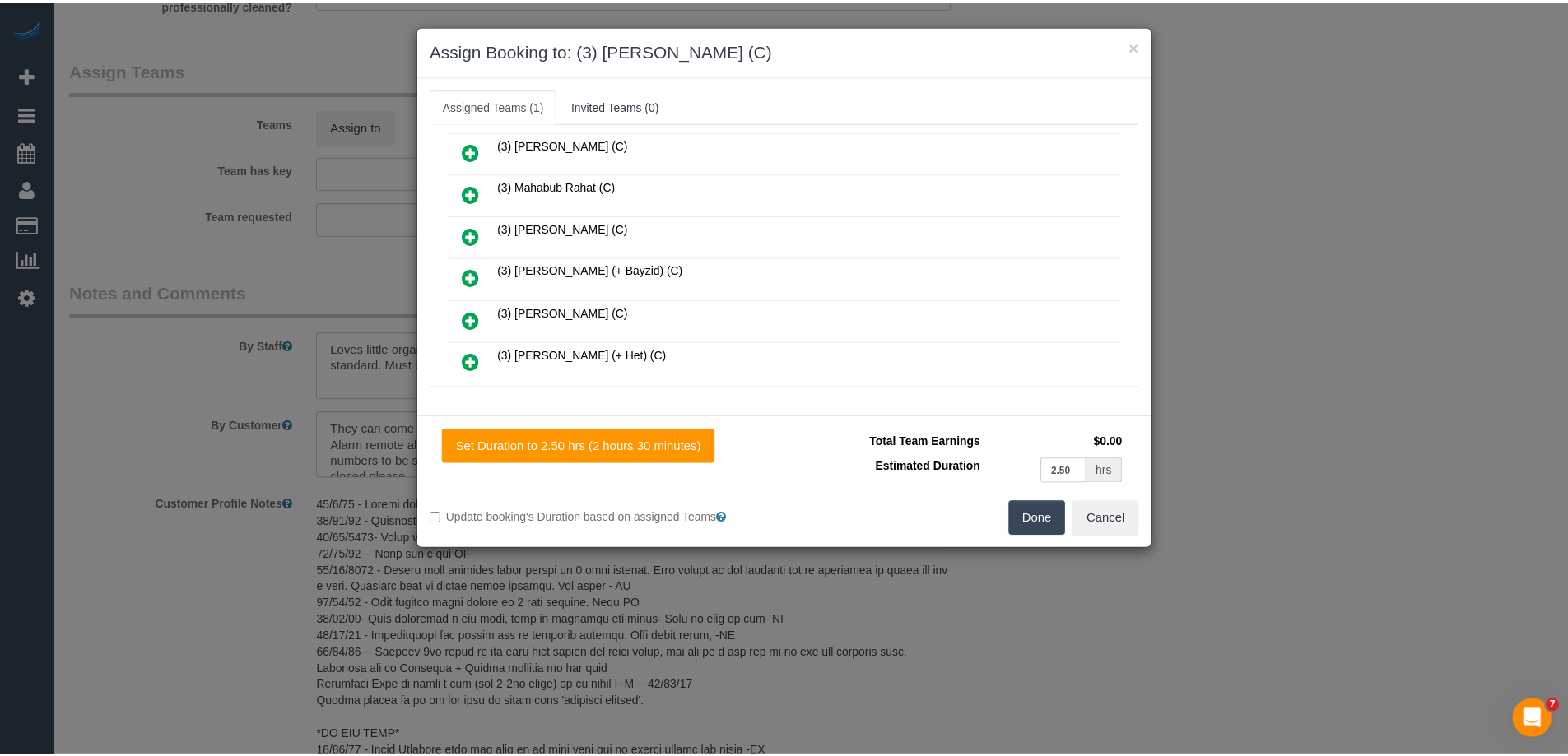
scroll to position [0, 0]
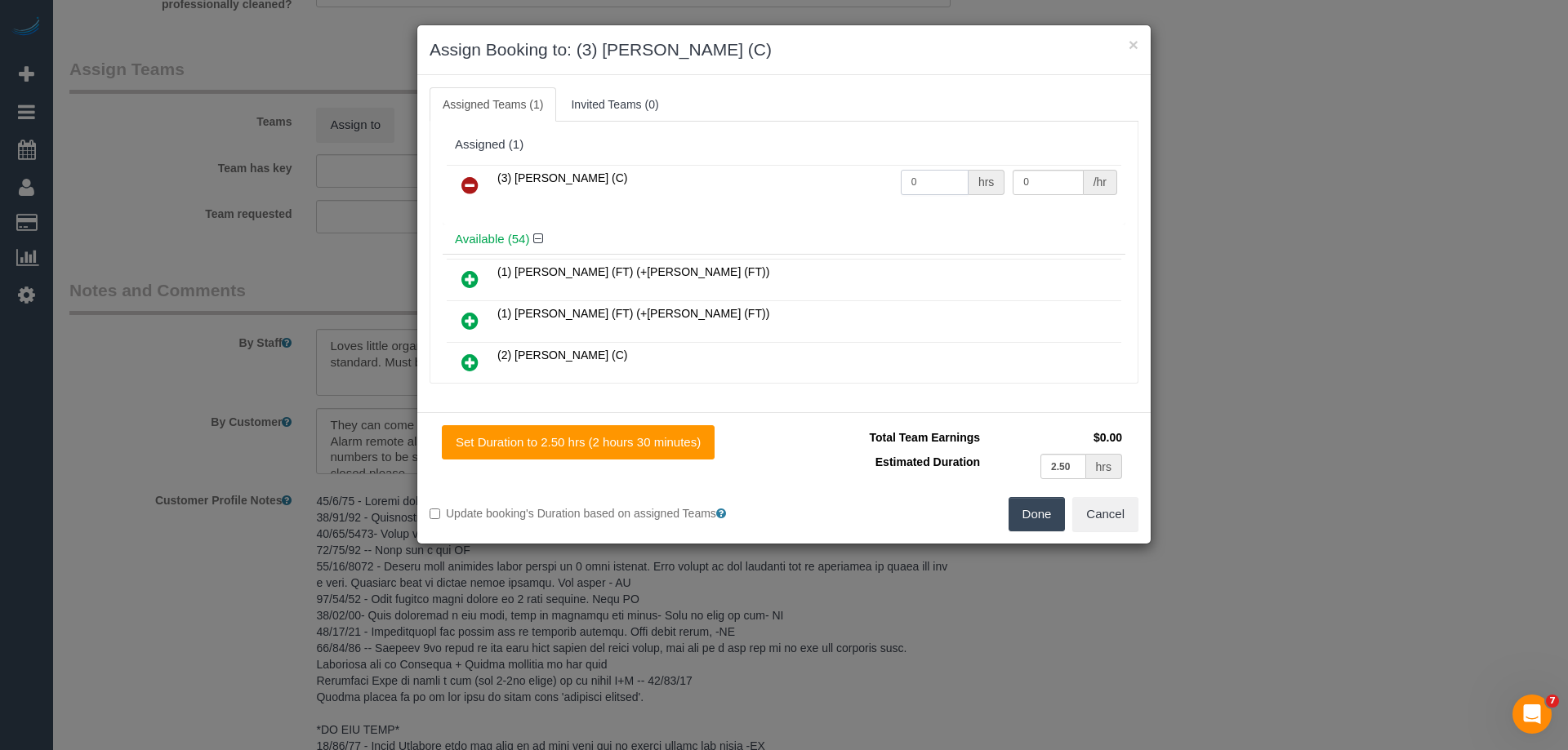
drag, startPoint x: 940, startPoint y: 183, endPoint x: 842, endPoint y: 180, distance: 98.0
click at [828, 181] on tr "(3) Nilash Jayasekara (C) 0 hrs 0 /hr" at bounding box center [784, 186] width 675 height 42
type input "2.5"
click at [918, 171] on tr "(3) Nilash Jayasekara (C) 2.5 hrs 0 /hr" at bounding box center [784, 186] width 675 height 42
type input "35"
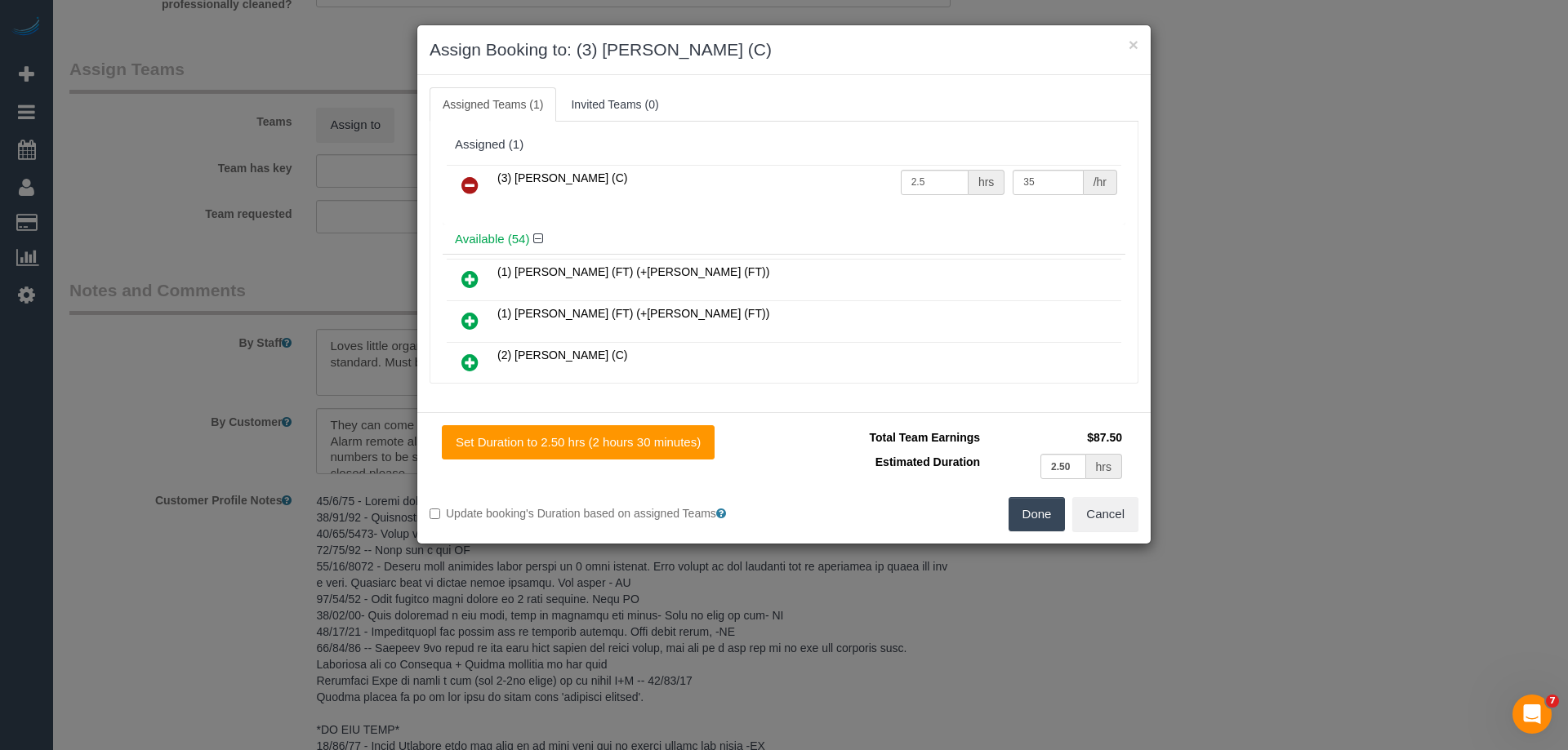
click at [1023, 510] on button "Done" at bounding box center [1037, 514] width 57 height 34
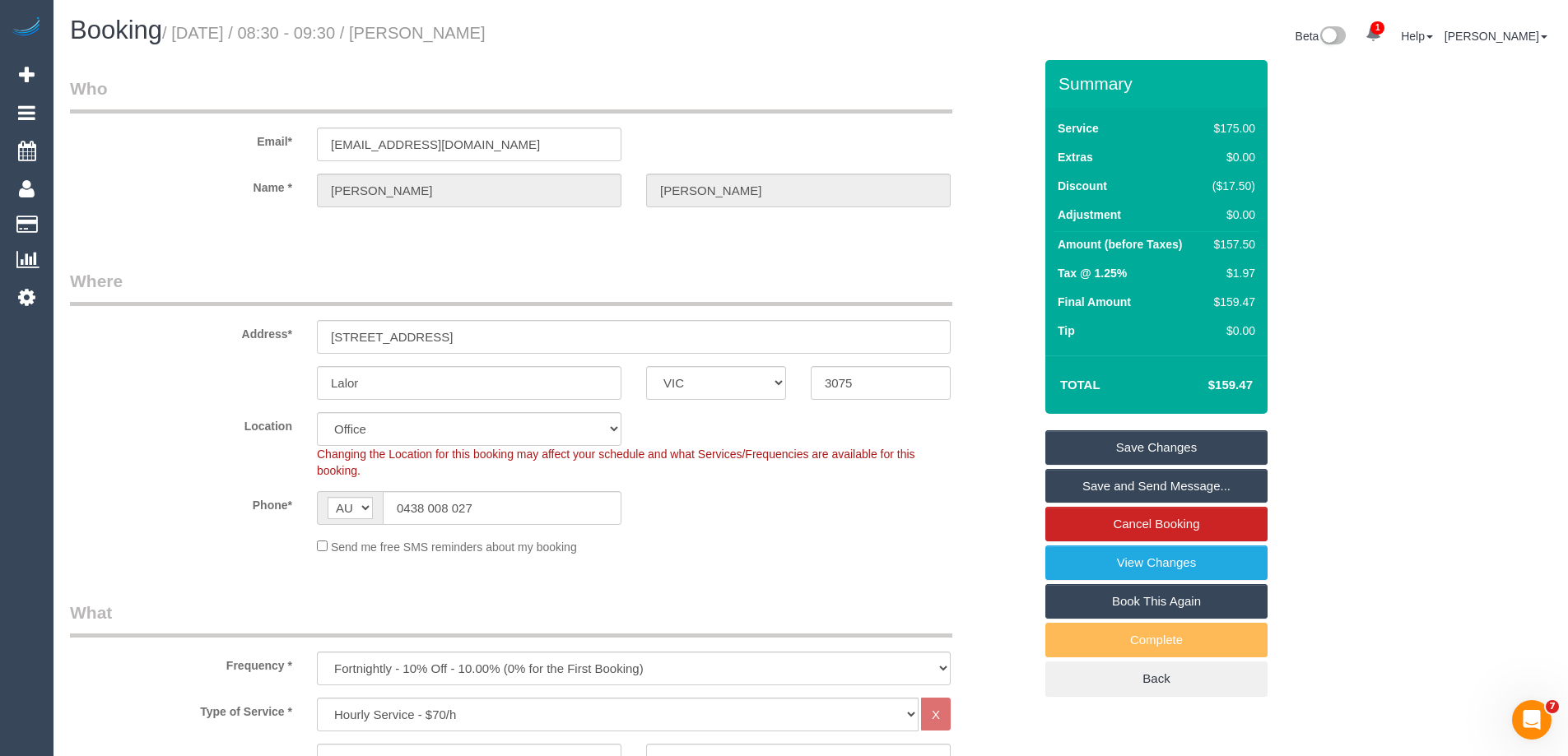
drag, startPoint x: 477, startPoint y: 34, endPoint x: 434, endPoint y: 29, distance: 43.3
click at [434, 29] on h1 "Booking / October 16, 2025 / 08:30 - 09:30 / Tony Curcio" at bounding box center [434, 30] width 728 height 28
copy small "Tony Curcio"
click at [1076, 439] on link "Save Changes" at bounding box center [1156, 447] width 222 height 34
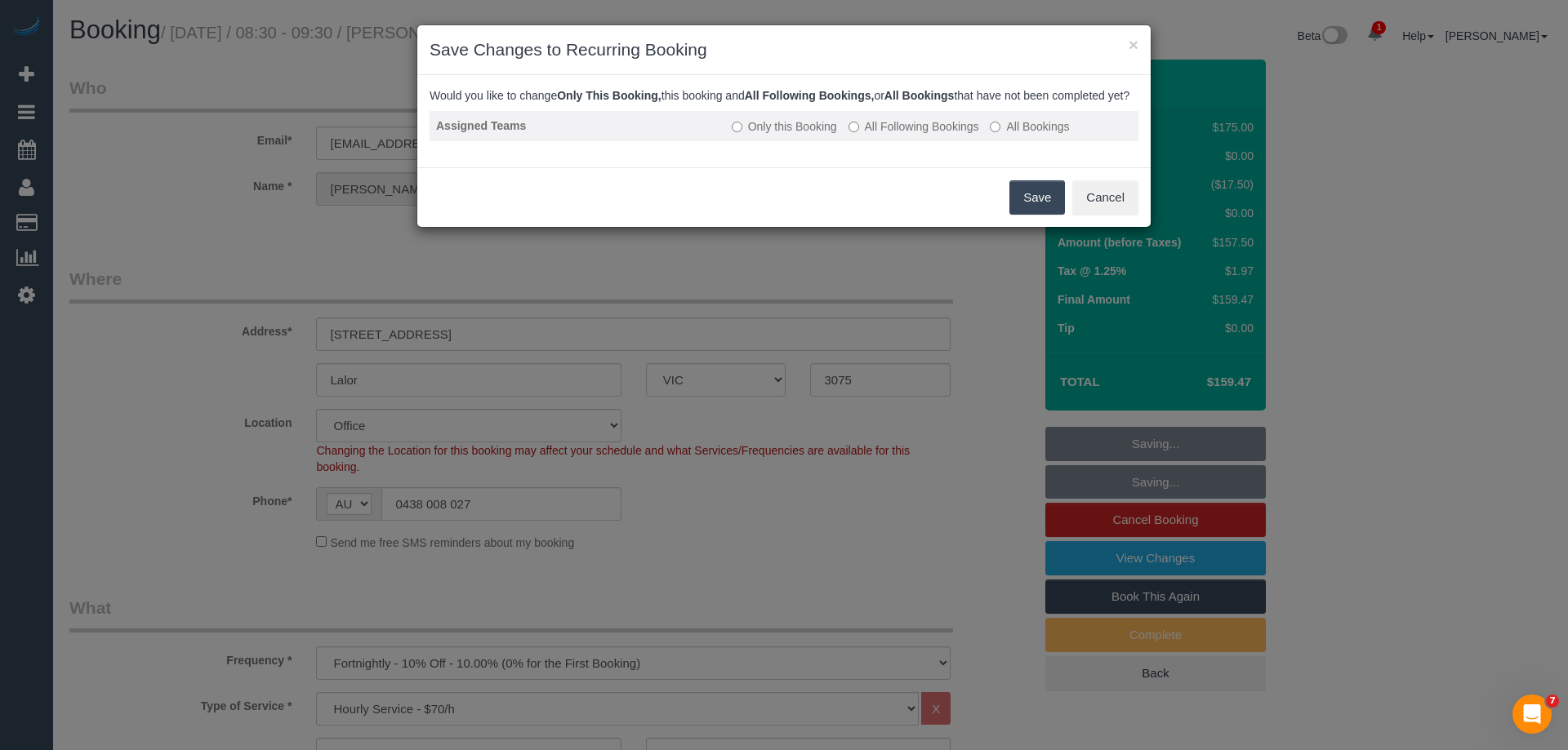
click at [893, 135] on label "All Following Bookings" at bounding box center [914, 126] width 130 height 16
click at [1047, 215] on button "Save" at bounding box center [1037, 198] width 55 height 34
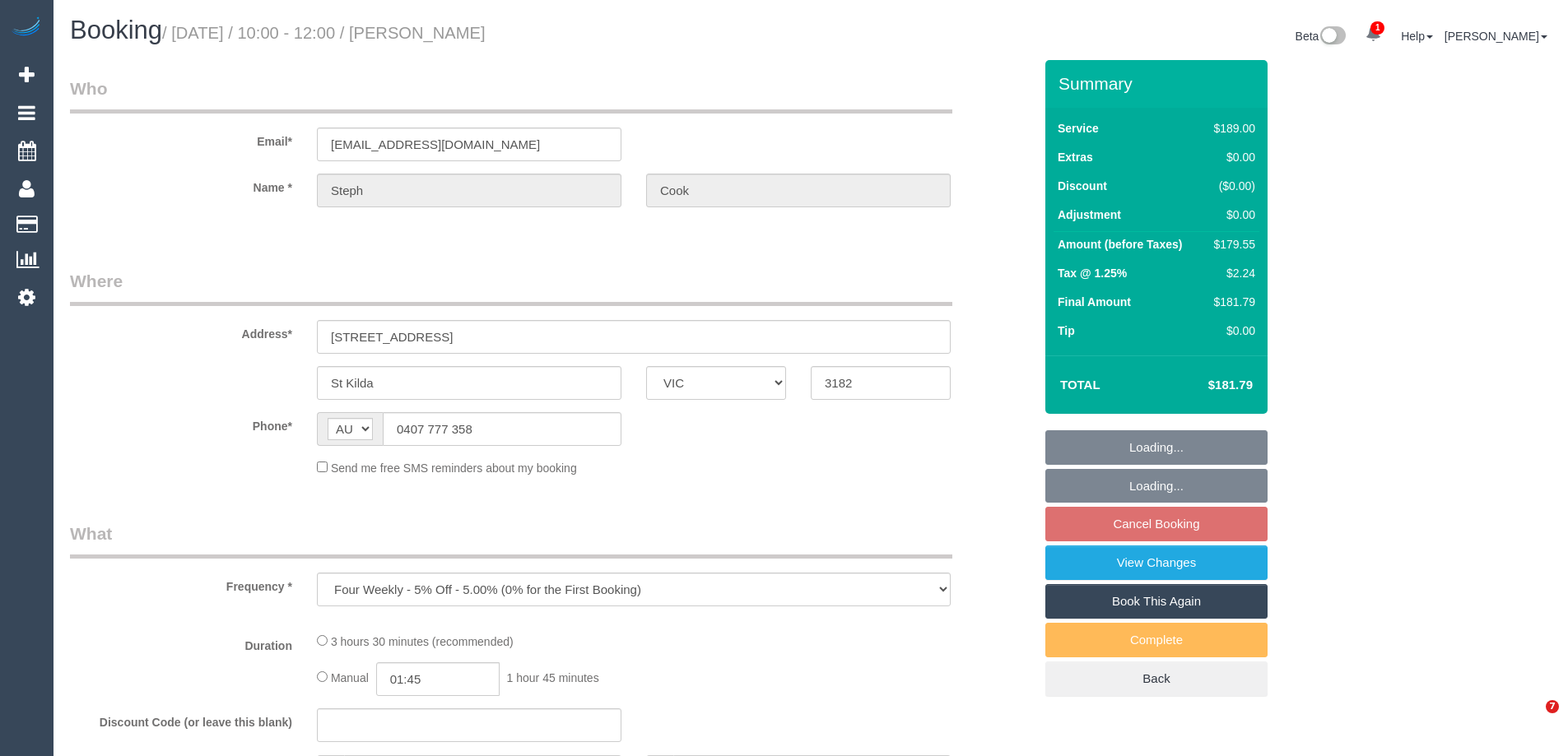
select select "VIC"
select select "string:stripe-pm_1QKBBV2GScqysDRVtuoP8T4B"
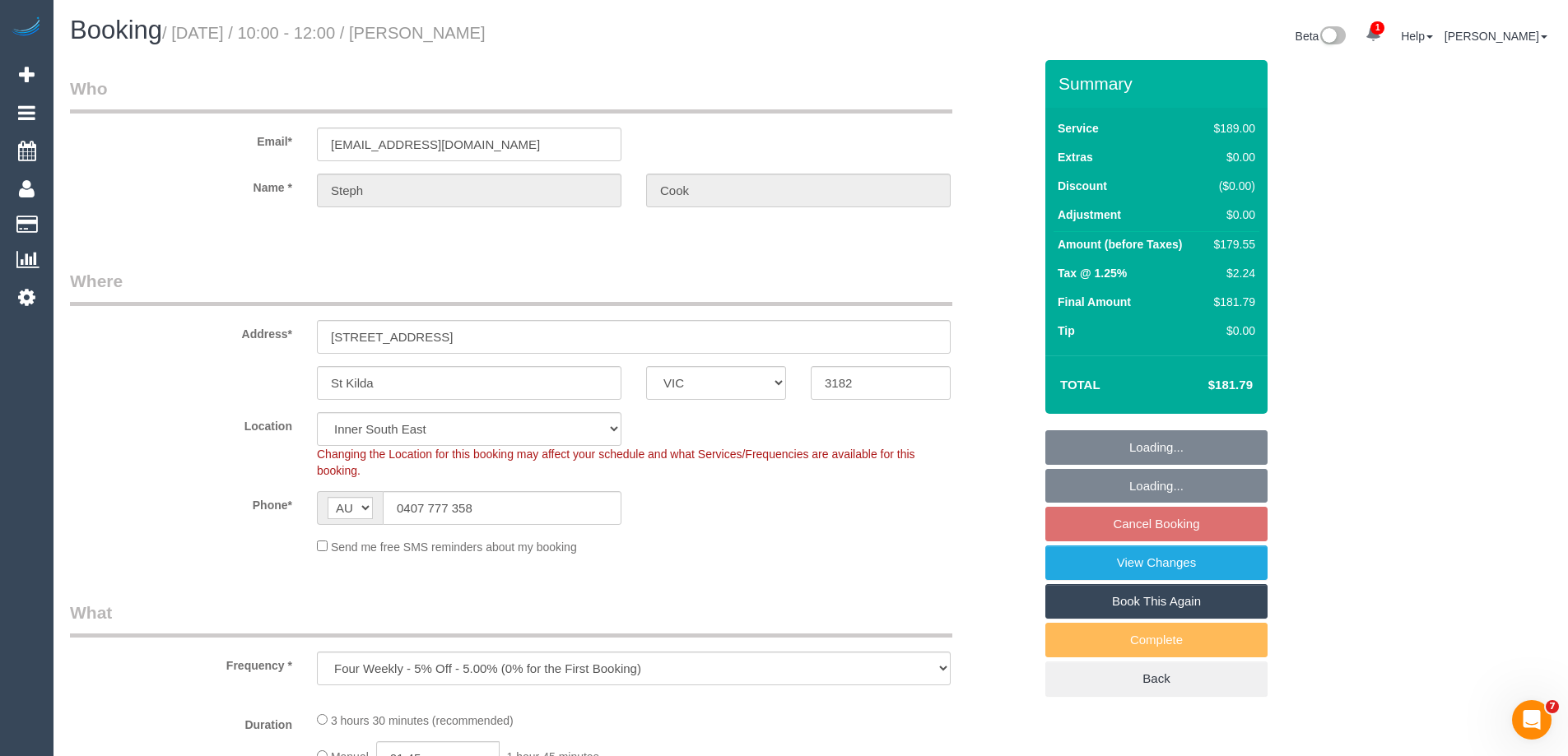
select select "object:705"
select select "number:29"
select select "number:14"
select select "number:18"
select select "number:22"
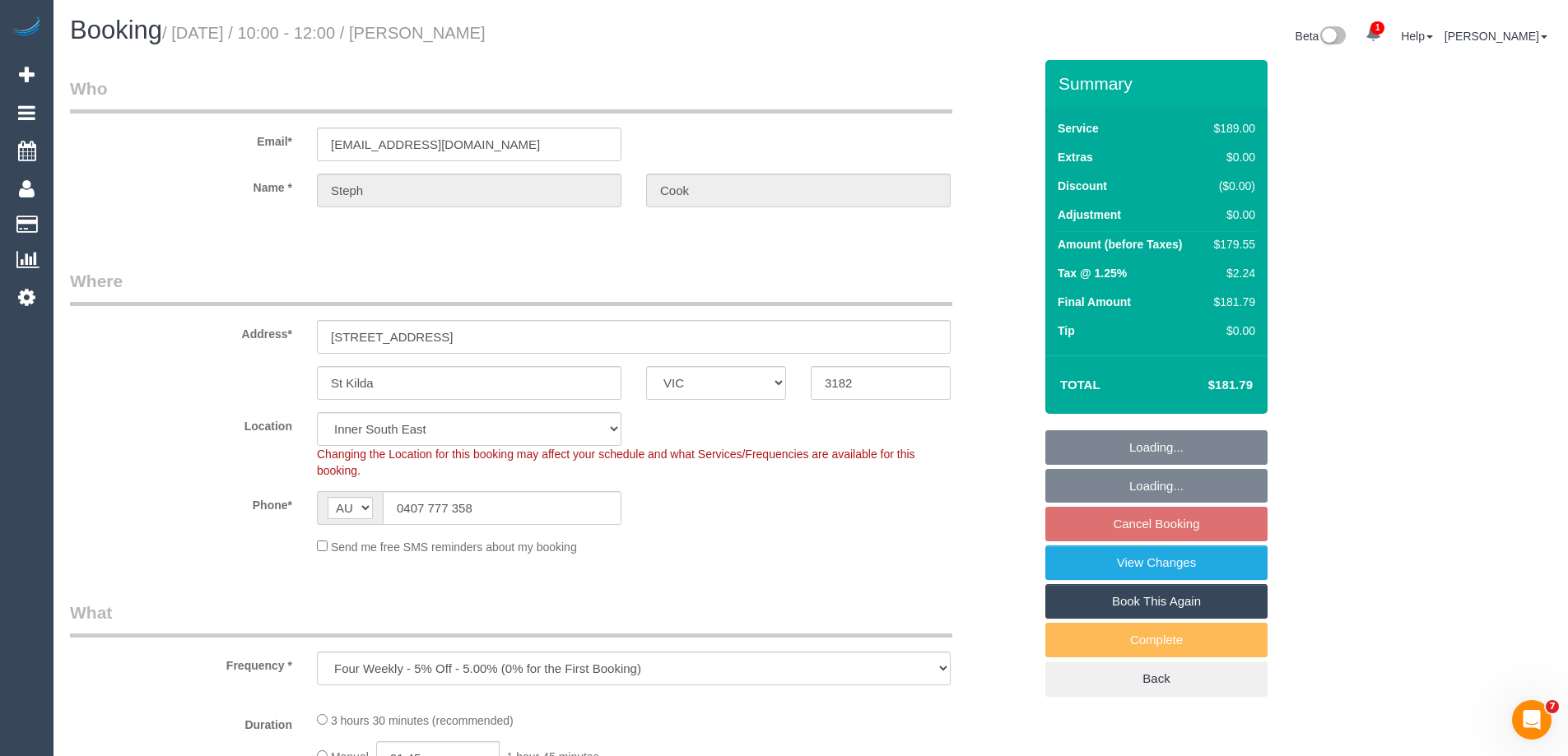
select select "number:34"
select select "number:13"
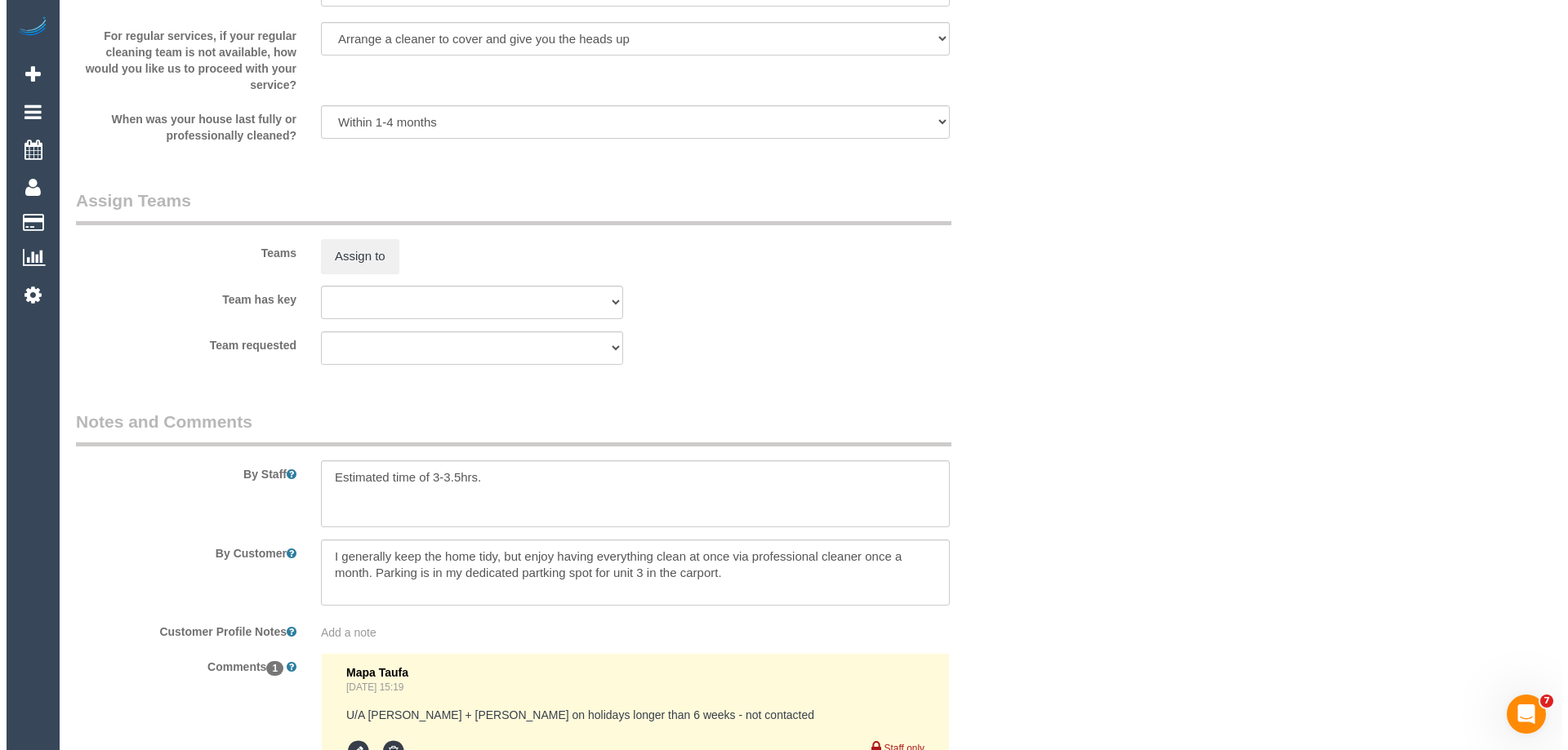
scroll to position [2390, 0]
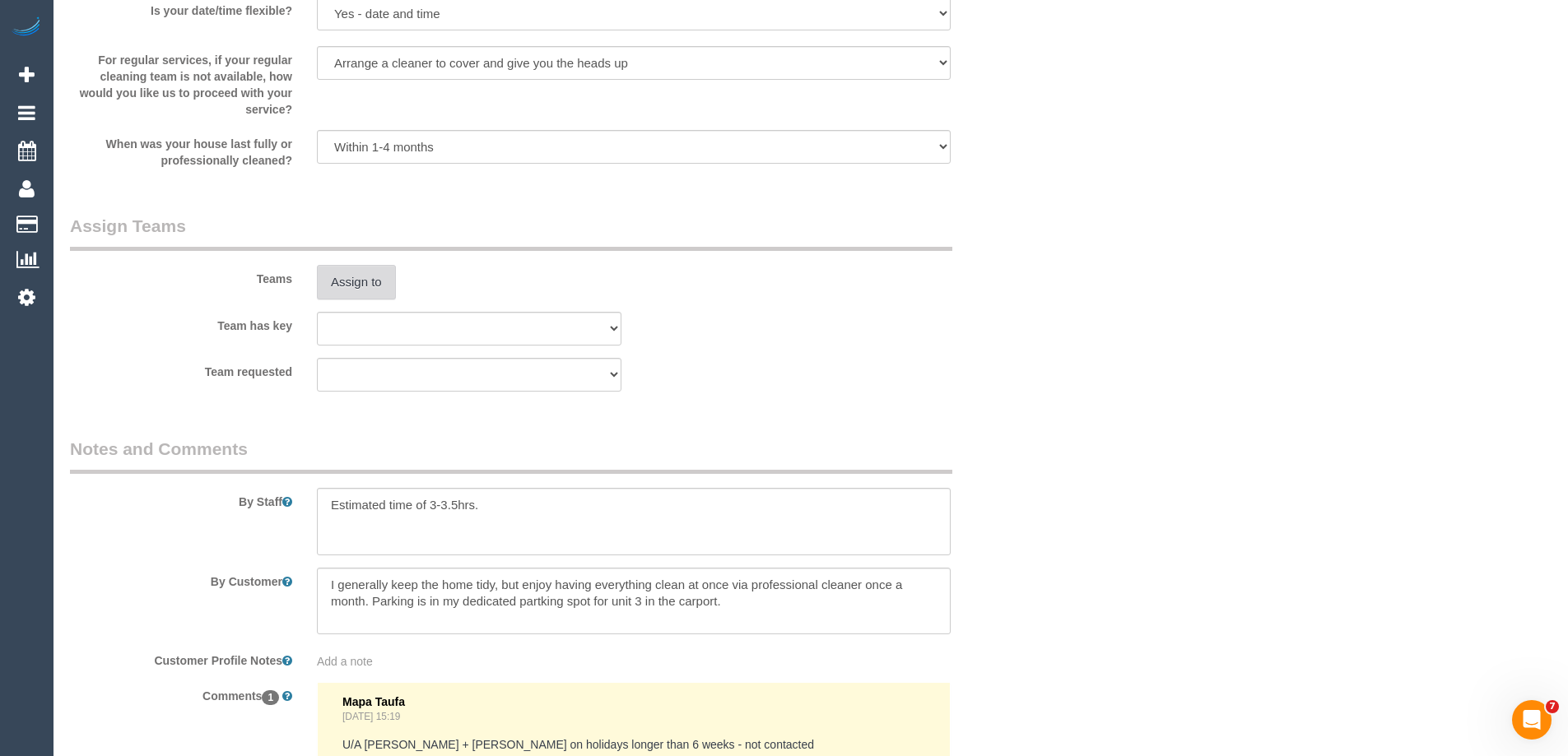
click at [353, 278] on button "Assign to" at bounding box center [356, 283] width 79 height 34
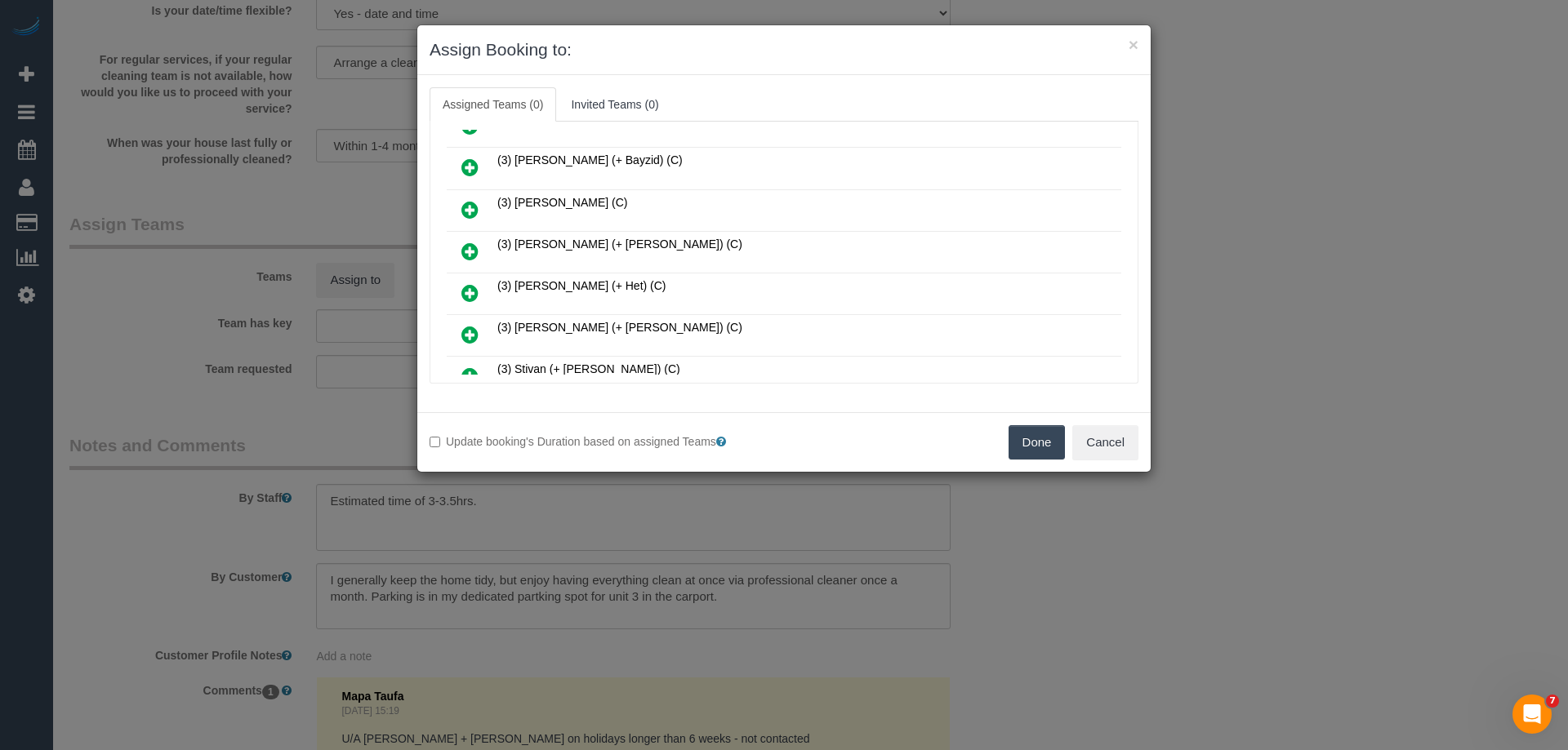
click at [469, 245] on icon at bounding box center [470, 251] width 17 height 20
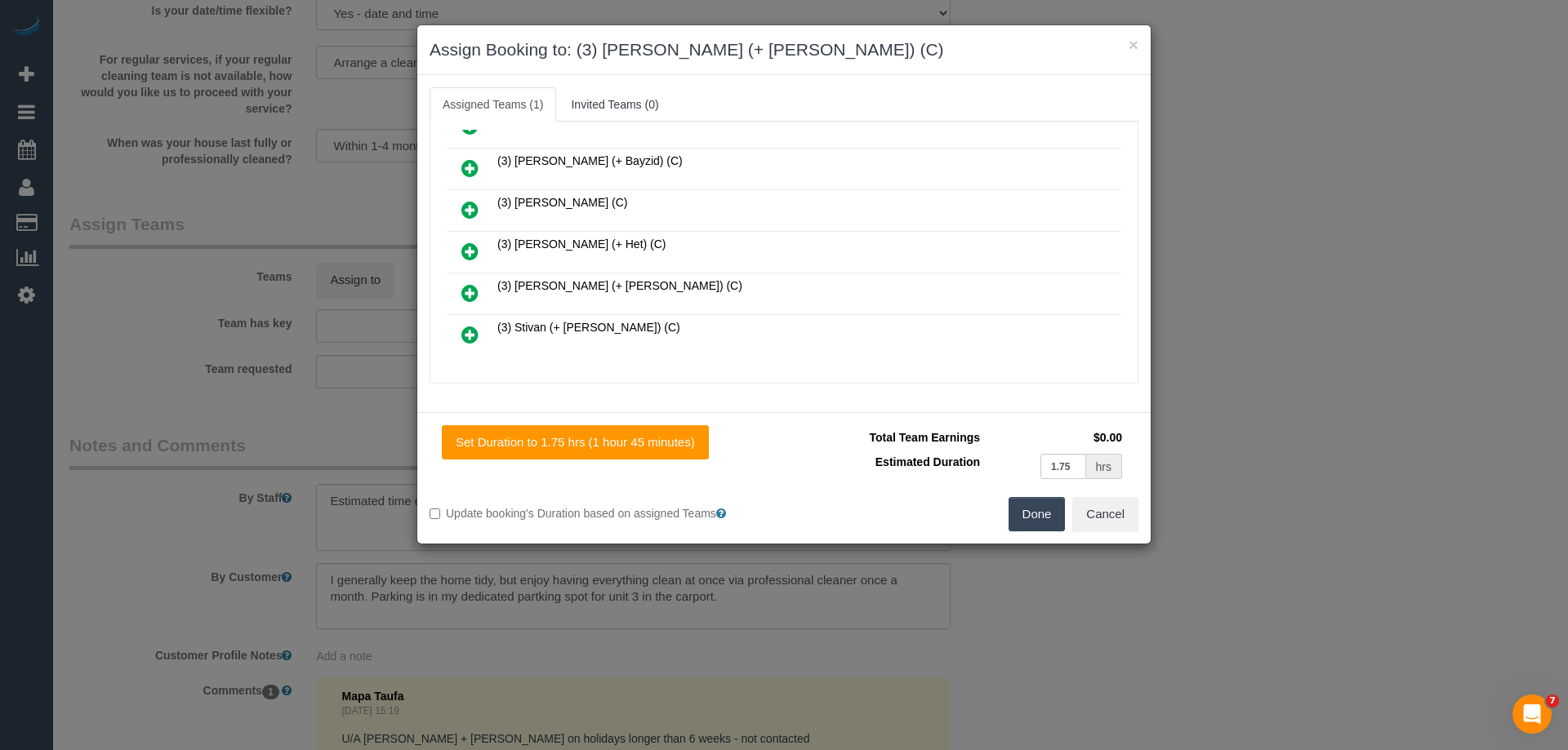
click at [463, 285] on icon at bounding box center [470, 293] width 17 height 20
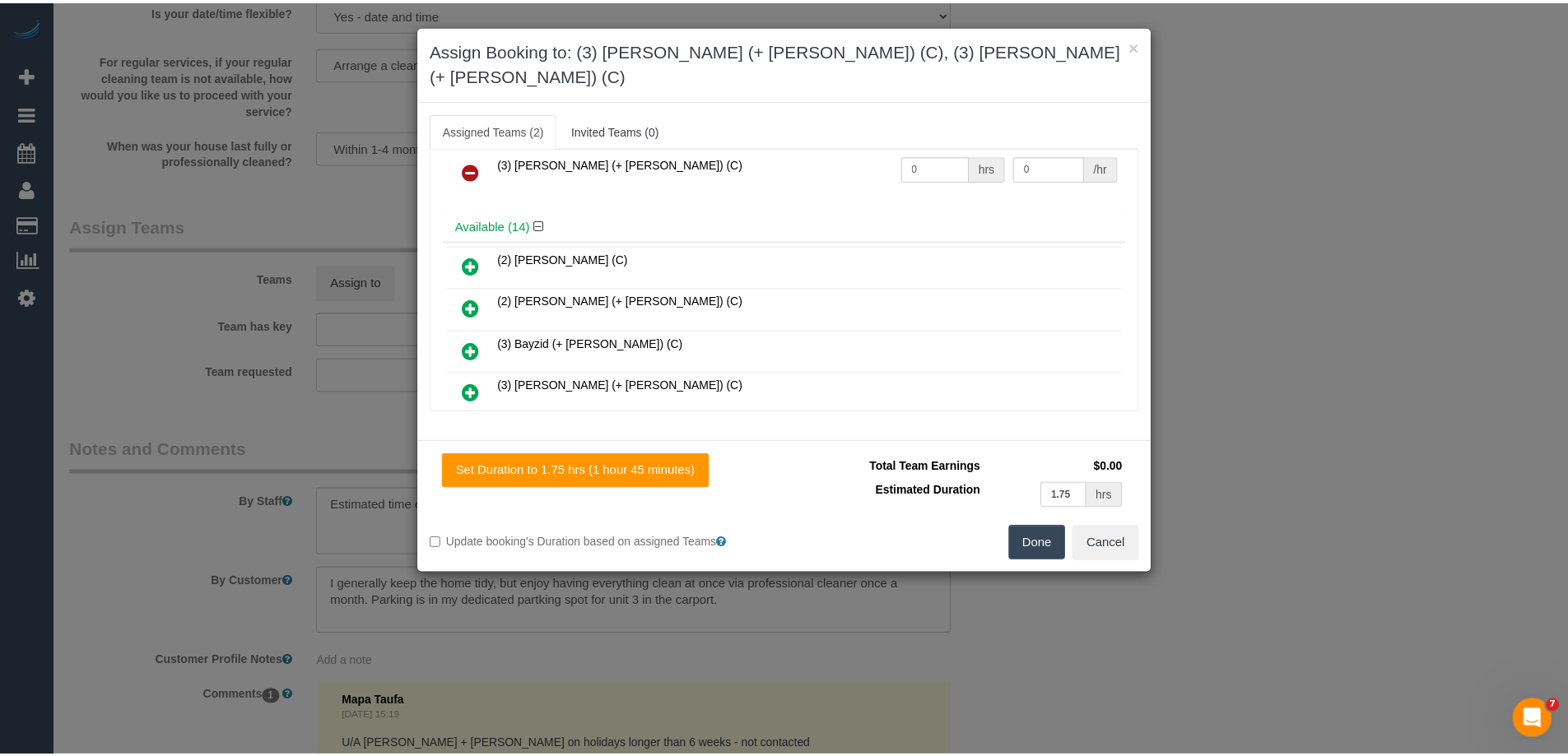
scroll to position [0, 0]
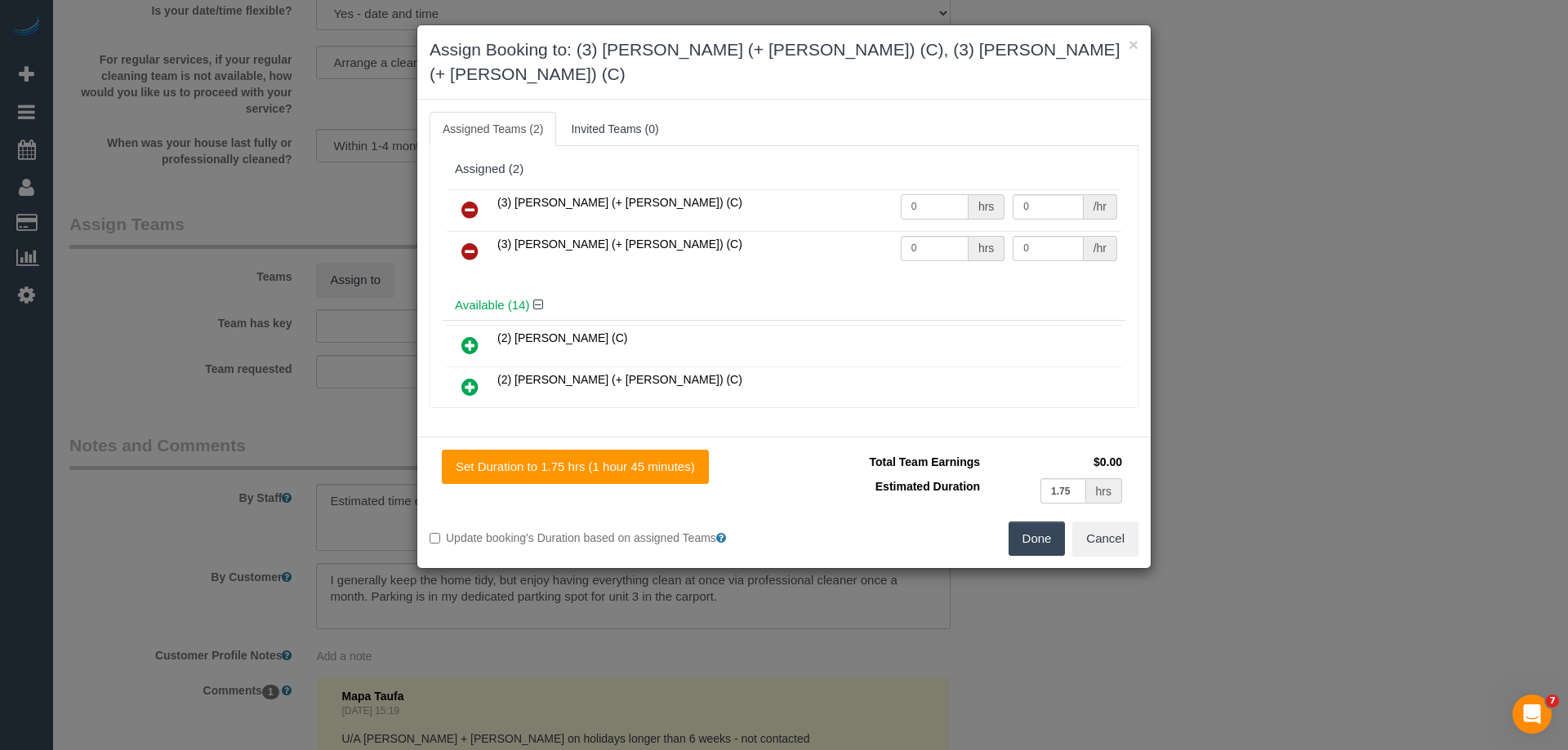
drag, startPoint x: 897, startPoint y: 171, endPoint x: 857, endPoint y: 198, distance: 48.3
click at [836, 189] on tr "(3) Rayhan (+ Shahida) (C) 0 hrs 0 /hr" at bounding box center [784, 210] width 675 height 42
type input "1"
drag, startPoint x: 882, startPoint y: 217, endPoint x: 842, endPoint y: 218, distance: 40.0
click at [791, 231] on tr "(3) Shahida (+ Rayhan) (C) 0 hrs 0 /hr" at bounding box center [784, 252] width 675 height 42
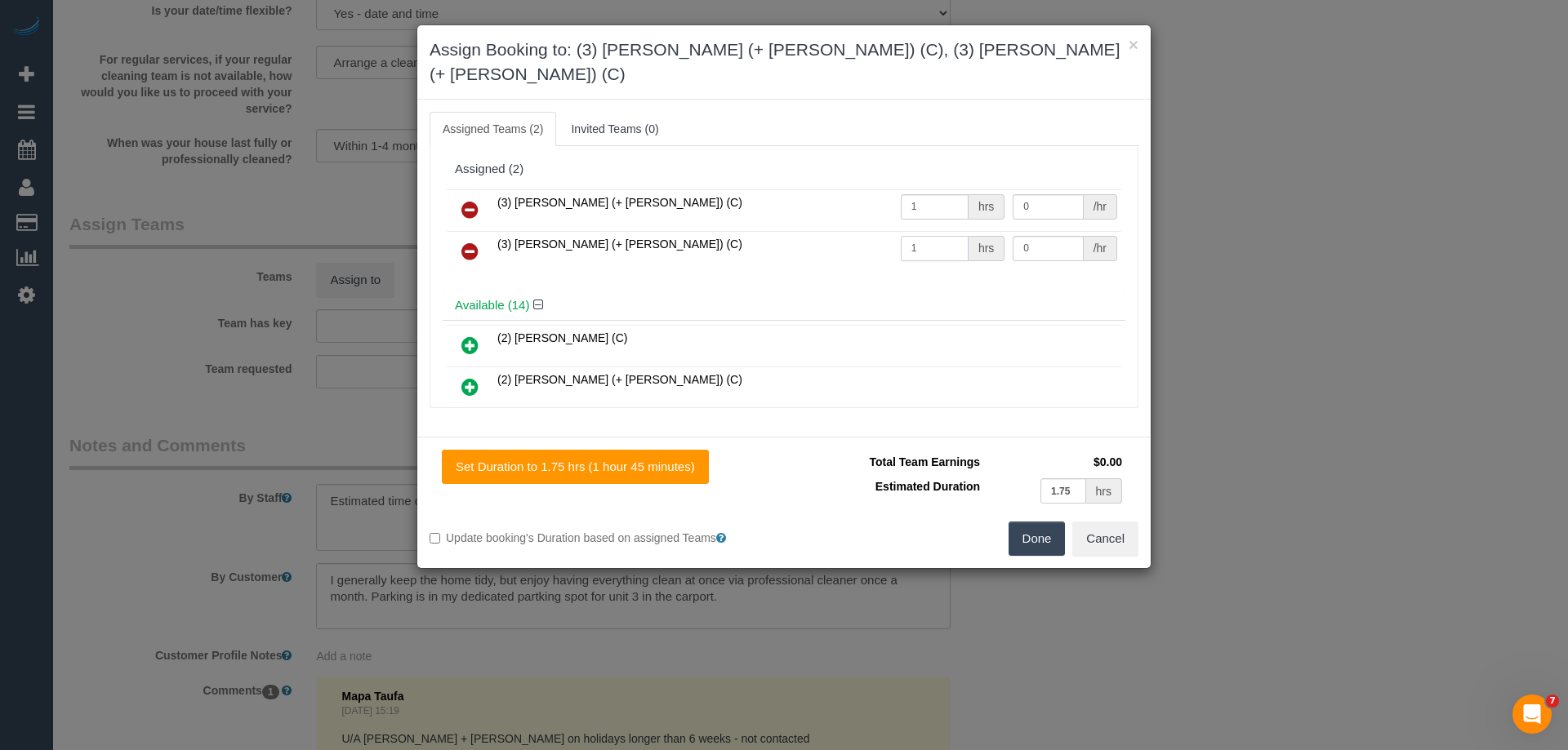
type input "1"
drag, startPoint x: 1016, startPoint y: 182, endPoint x: 927, endPoint y: 177, distance: 89.1
click at [927, 189] on tr "(3) Rayhan (+ Shahida) (C) 1 hrs 0 /hr" at bounding box center [784, 210] width 675 height 42
type input "57.5"
drag, startPoint x: 1035, startPoint y: 227, endPoint x: 901, endPoint y: 198, distance: 137.1
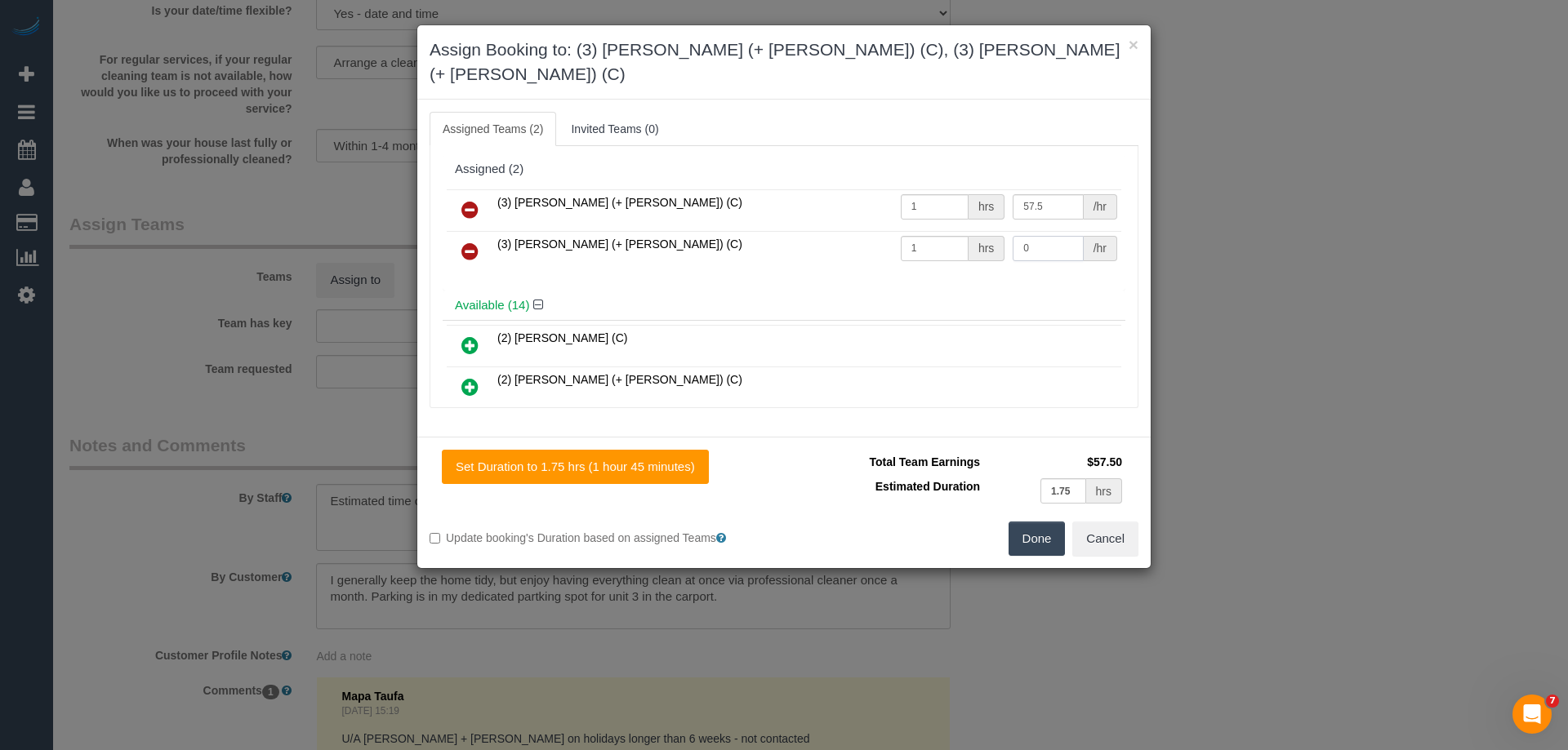
click at [901, 198] on tbody "(3) Rayhan (+ Shahida) (C) 1 hrs 57.5 /hr (3) Shahida (+ Rayhan) (C) 1 hrs 0 /hr" at bounding box center [784, 231] width 675 height 84
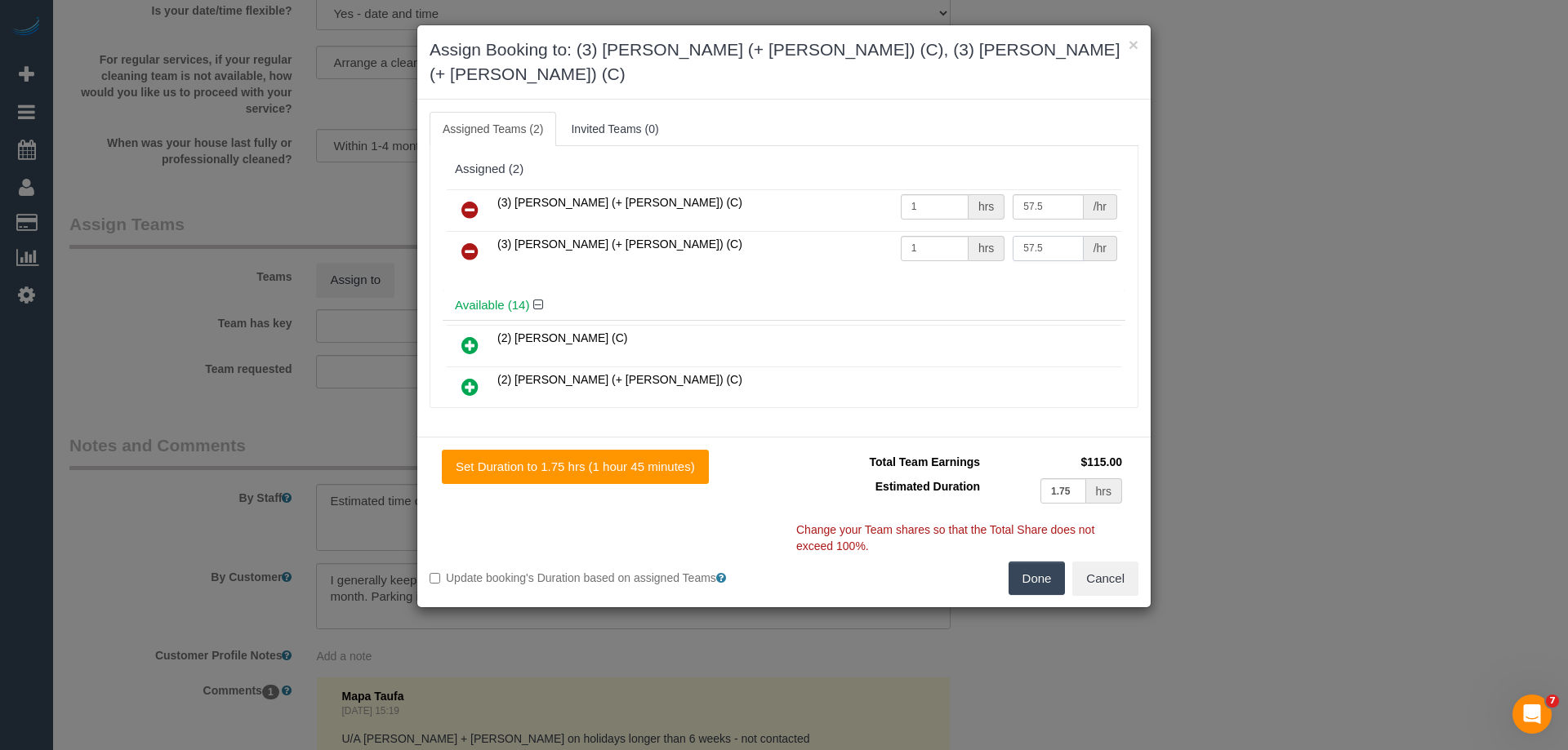
type input "57.5"
click at [1051, 562] on button "Done" at bounding box center [1037, 579] width 57 height 34
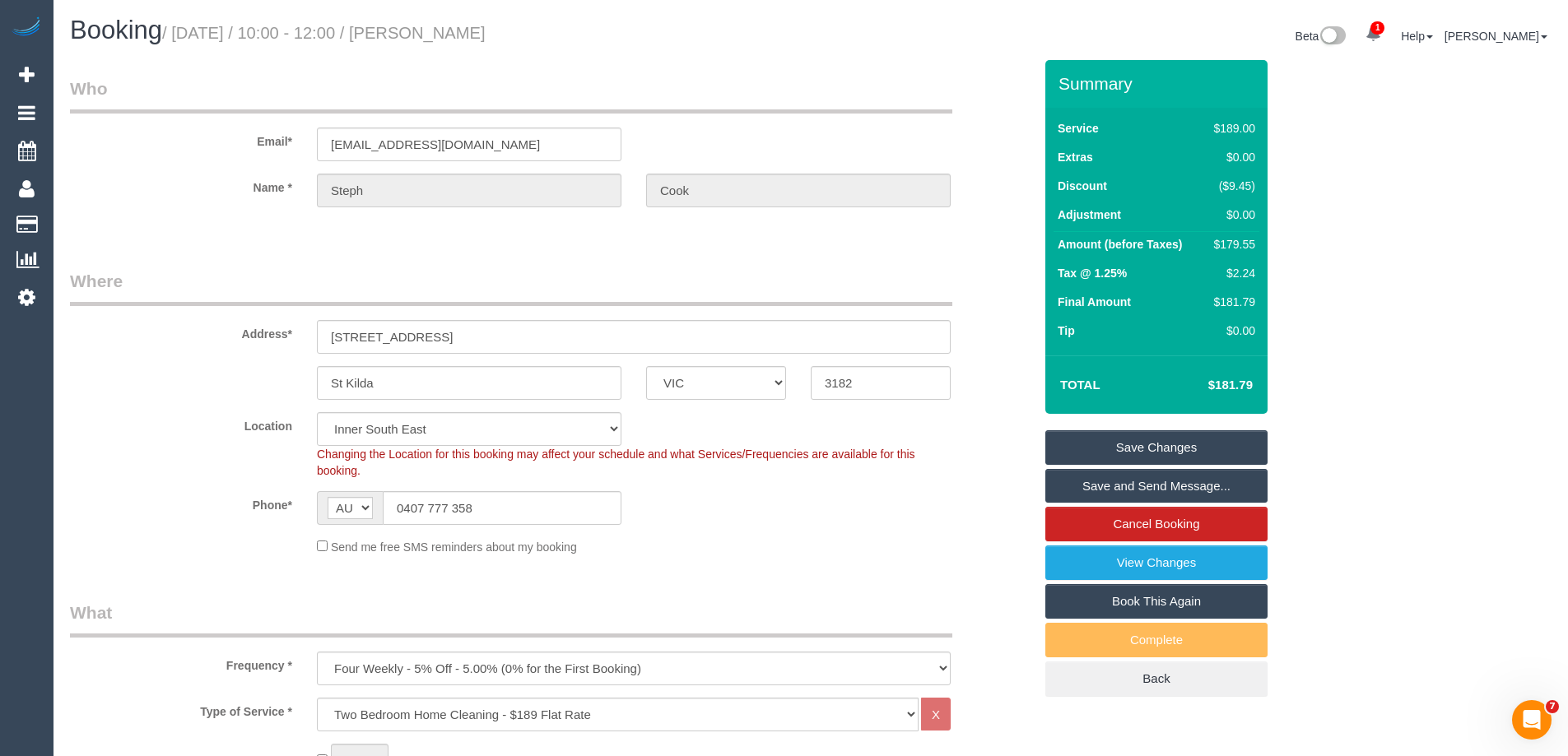
drag, startPoint x: 523, startPoint y: 28, endPoint x: 433, endPoint y: 27, distance: 90.0
click at [433, 27] on h1 "Booking / October 16, 2025 / 10:00 - 12:00 / Steph Cook" at bounding box center [434, 30] width 728 height 28
copy small "Steph Cook"
click at [1075, 449] on link "Save Changes" at bounding box center [1156, 447] width 222 height 34
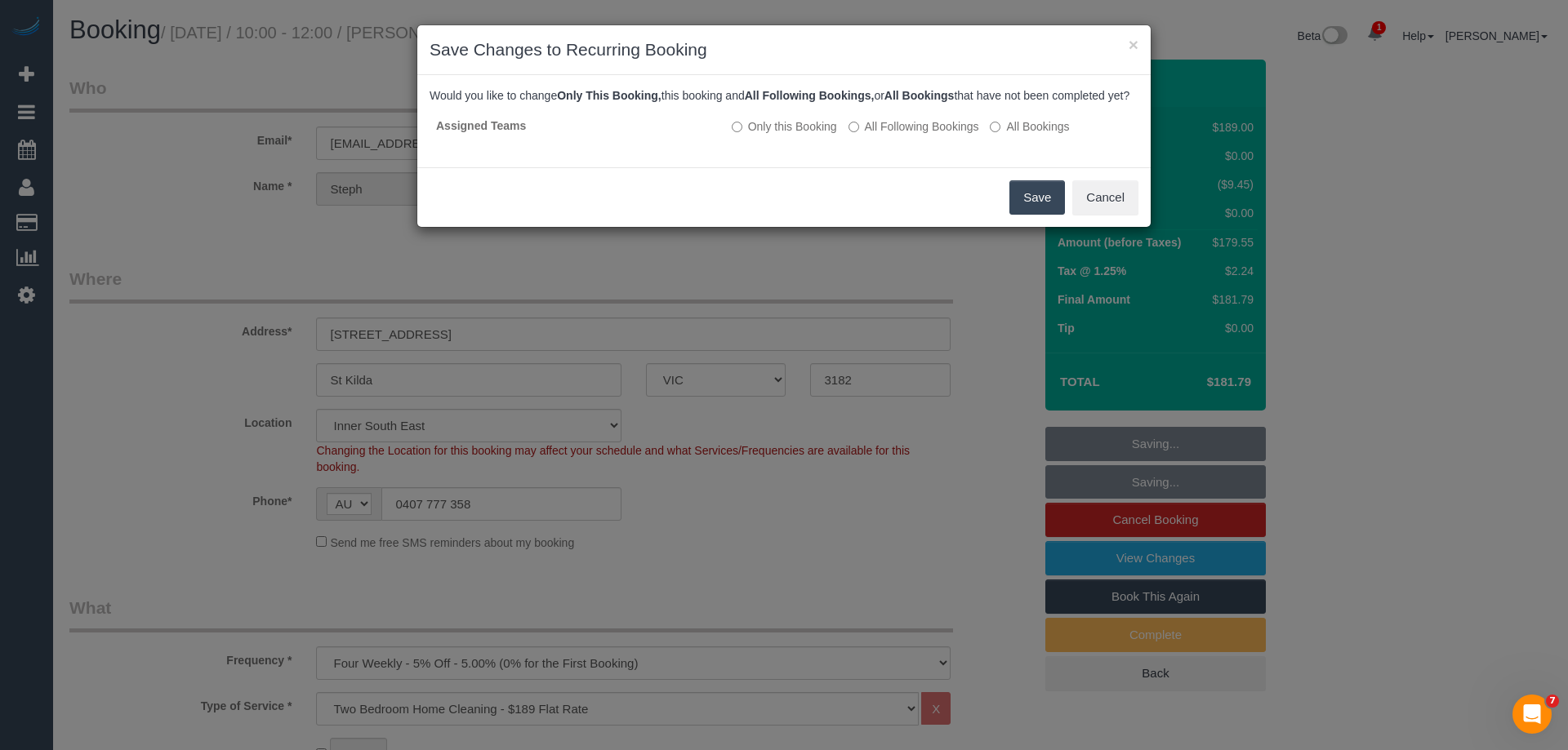
click at [1051, 205] on button "Save" at bounding box center [1037, 198] width 55 height 34
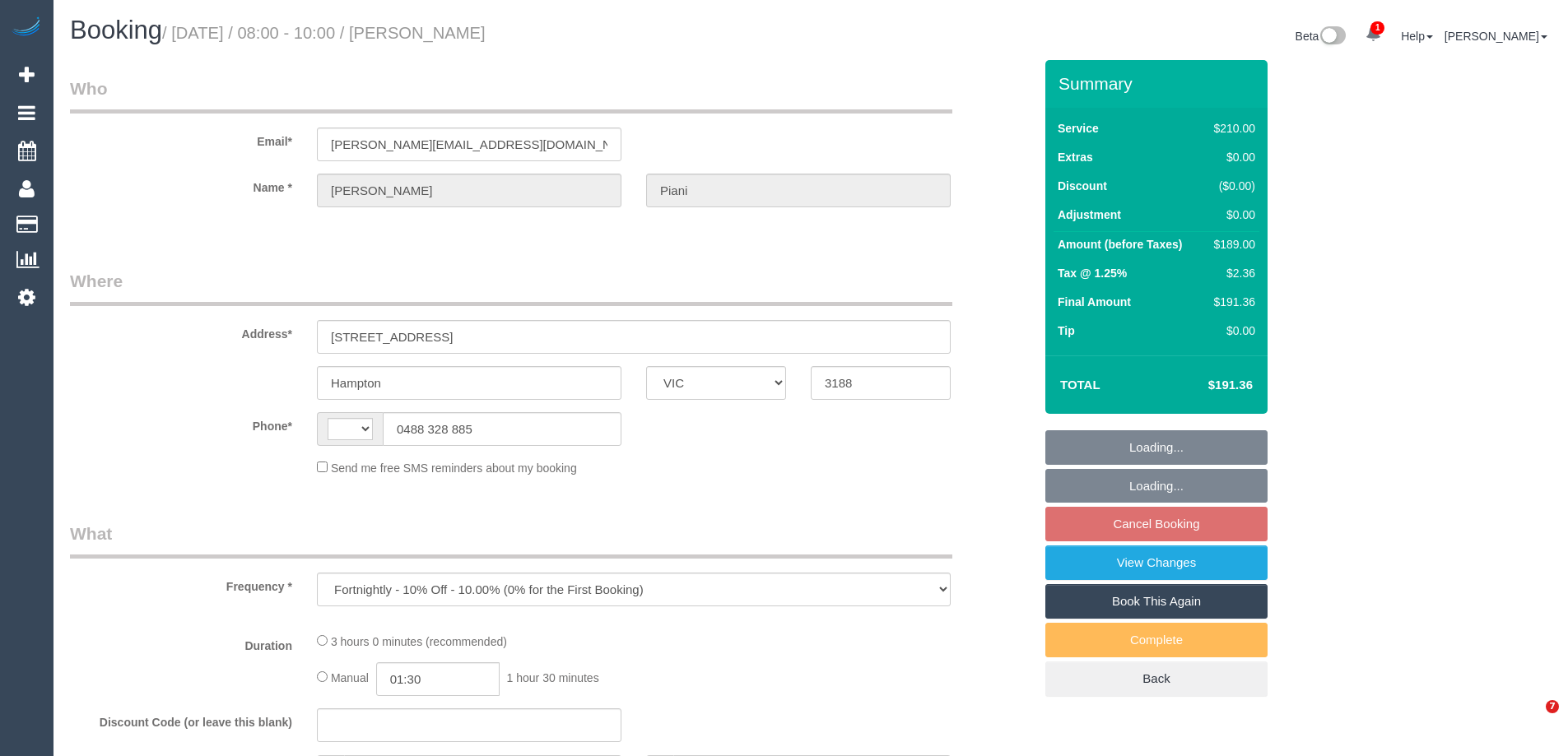
select select "VIC"
select select "string:AU"
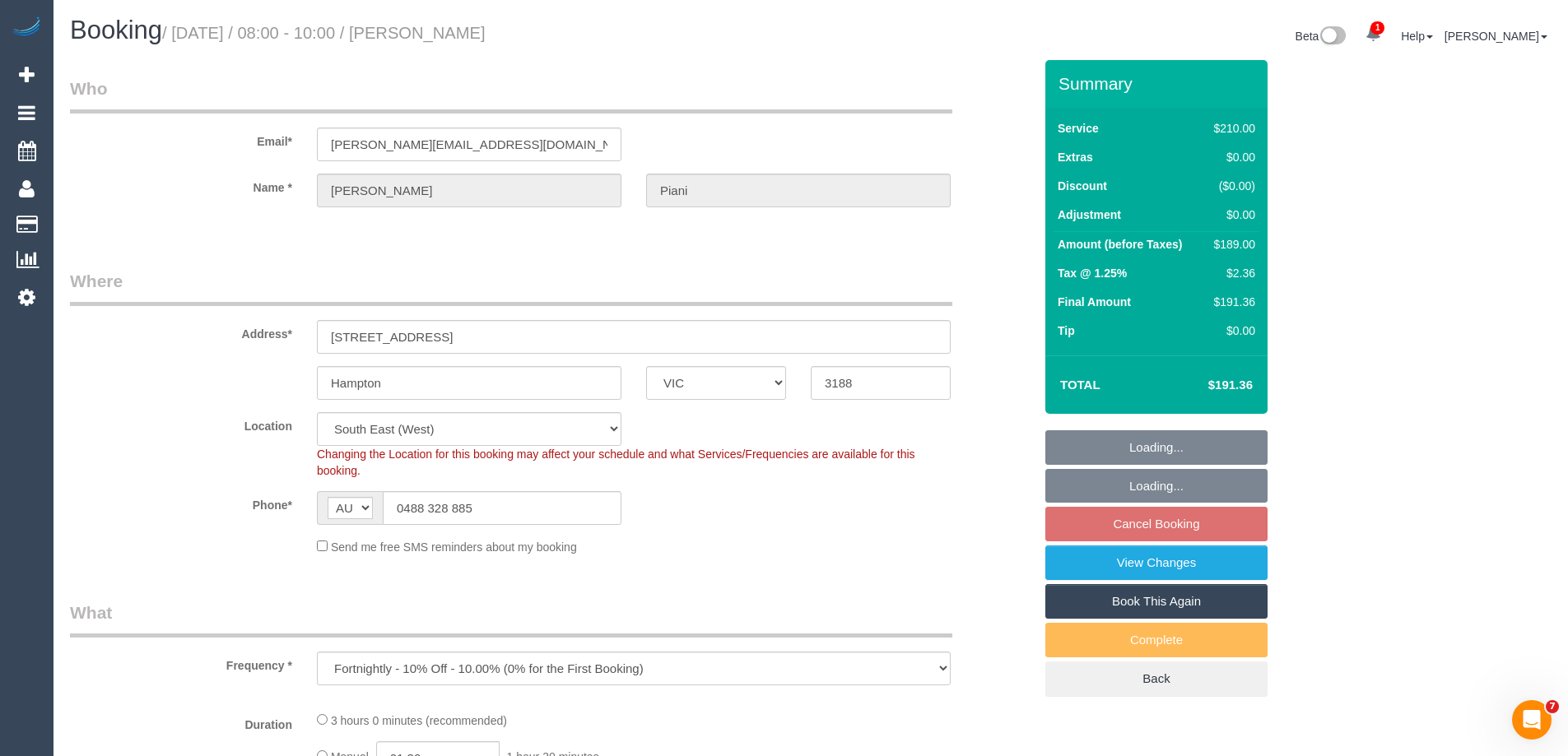
select select "object:559"
select select "string:stripe-pm_1Rlkos2GScqysDRV2LzDP81T"
select select "180"
select select "number:29"
select select "number:14"
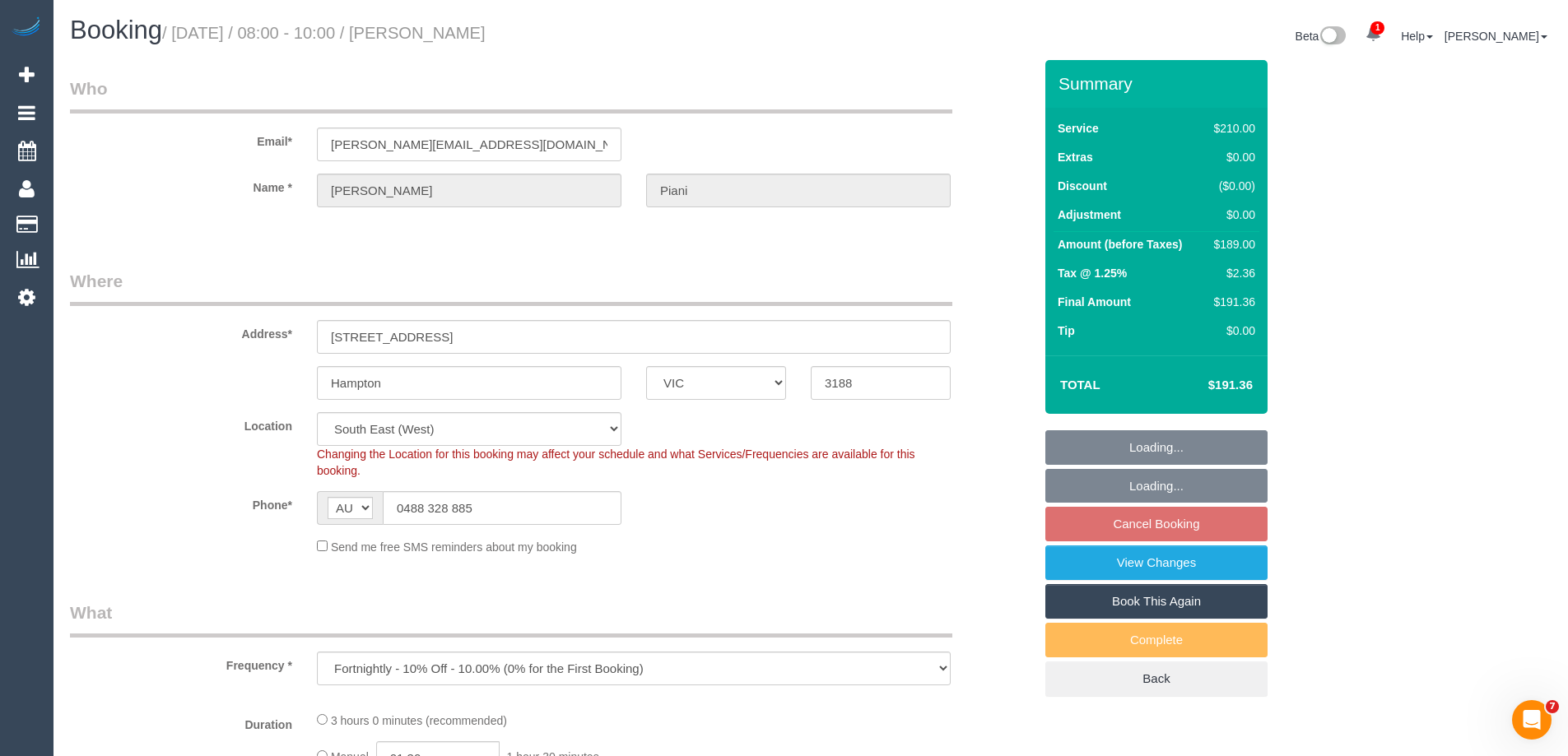
select select "number:19"
select select "number:36"
select select "number:34"
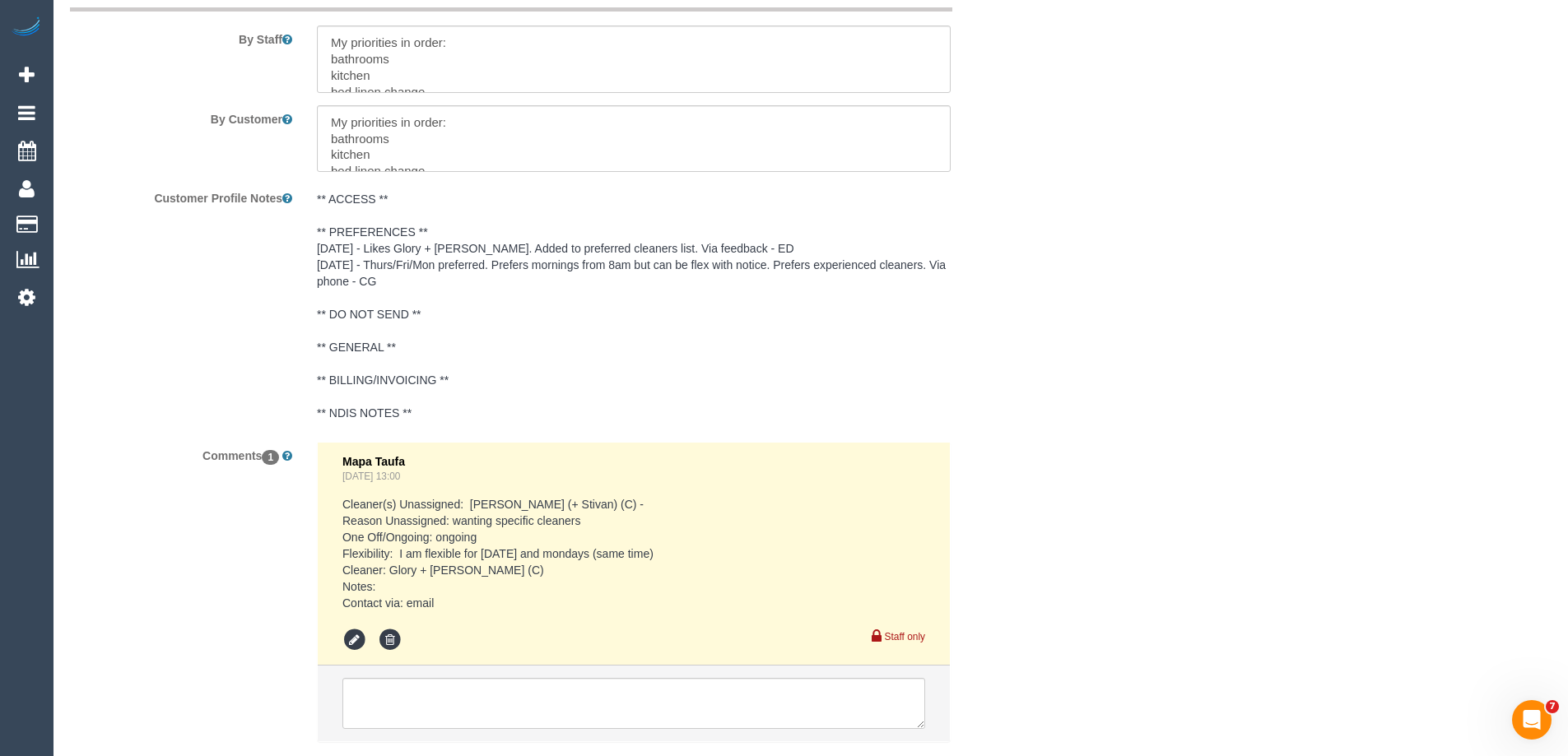
scroll to position [2881, 0]
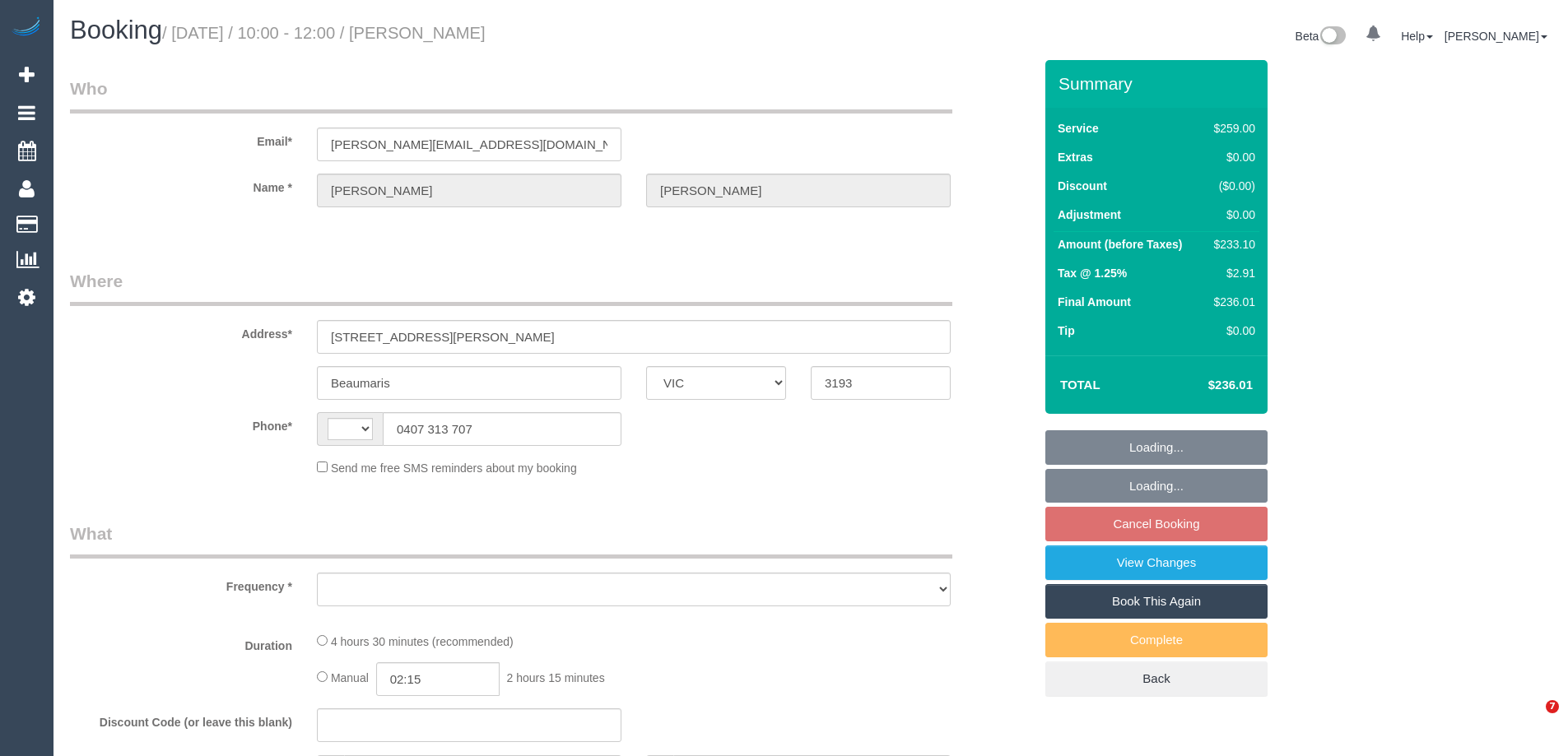
select select "VIC"
select select "string:AU"
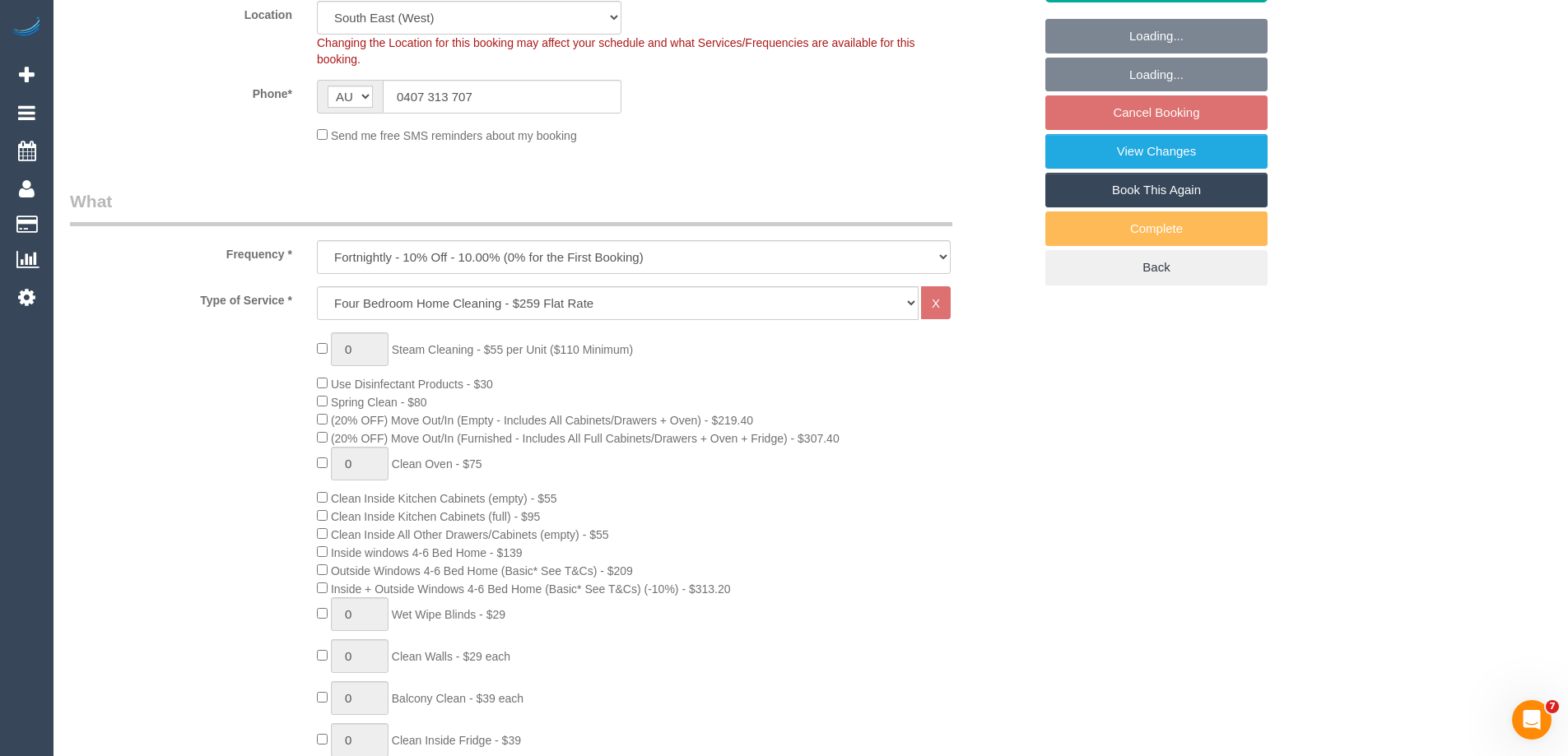
select select "object:786"
select select "string:stripe-pm_1P3ppP2GScqysDRV5IZYnecD"
select select "number:27"
select select "number:14"
select select "number:19"
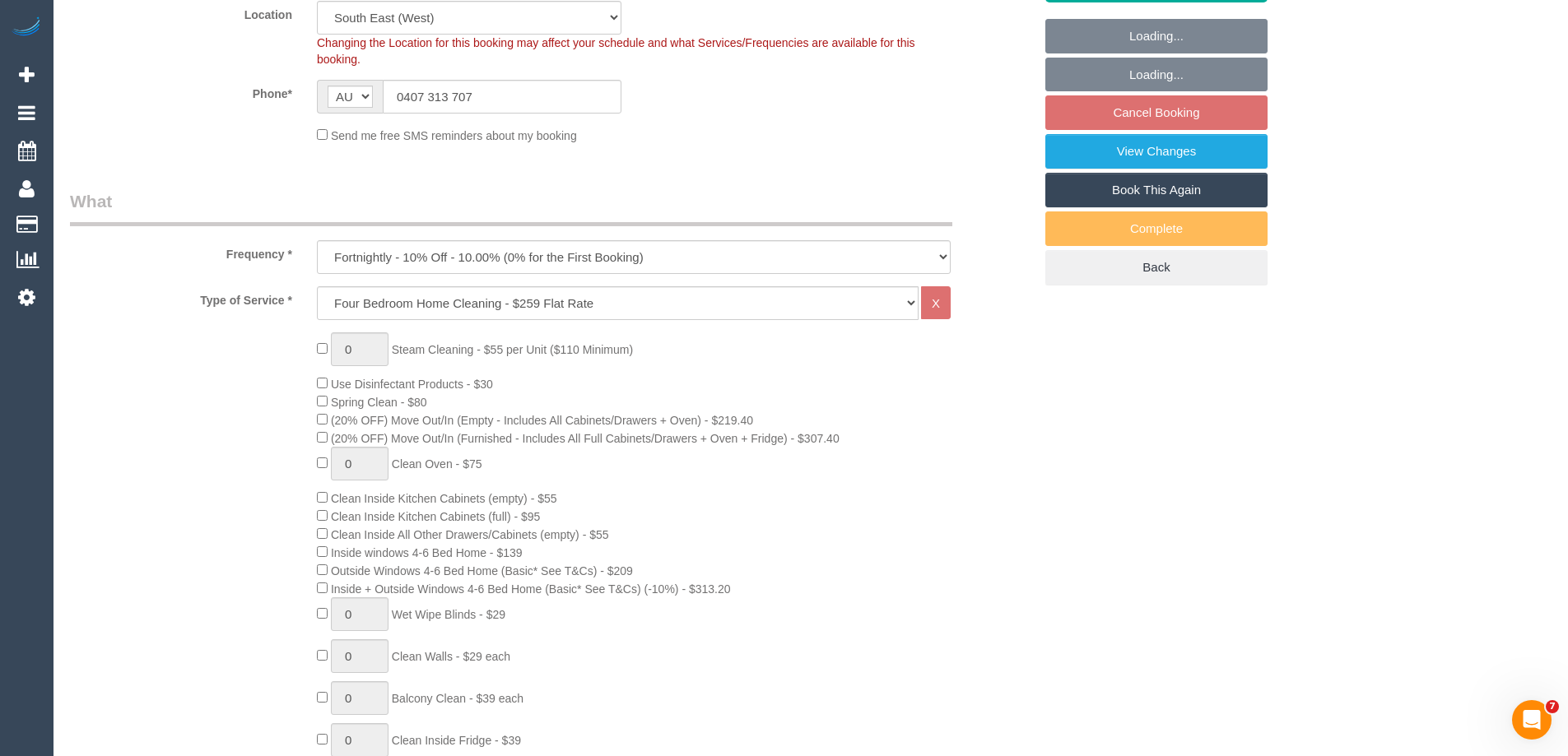
select select "number:22"
select select "number:35"
select select "number:11"
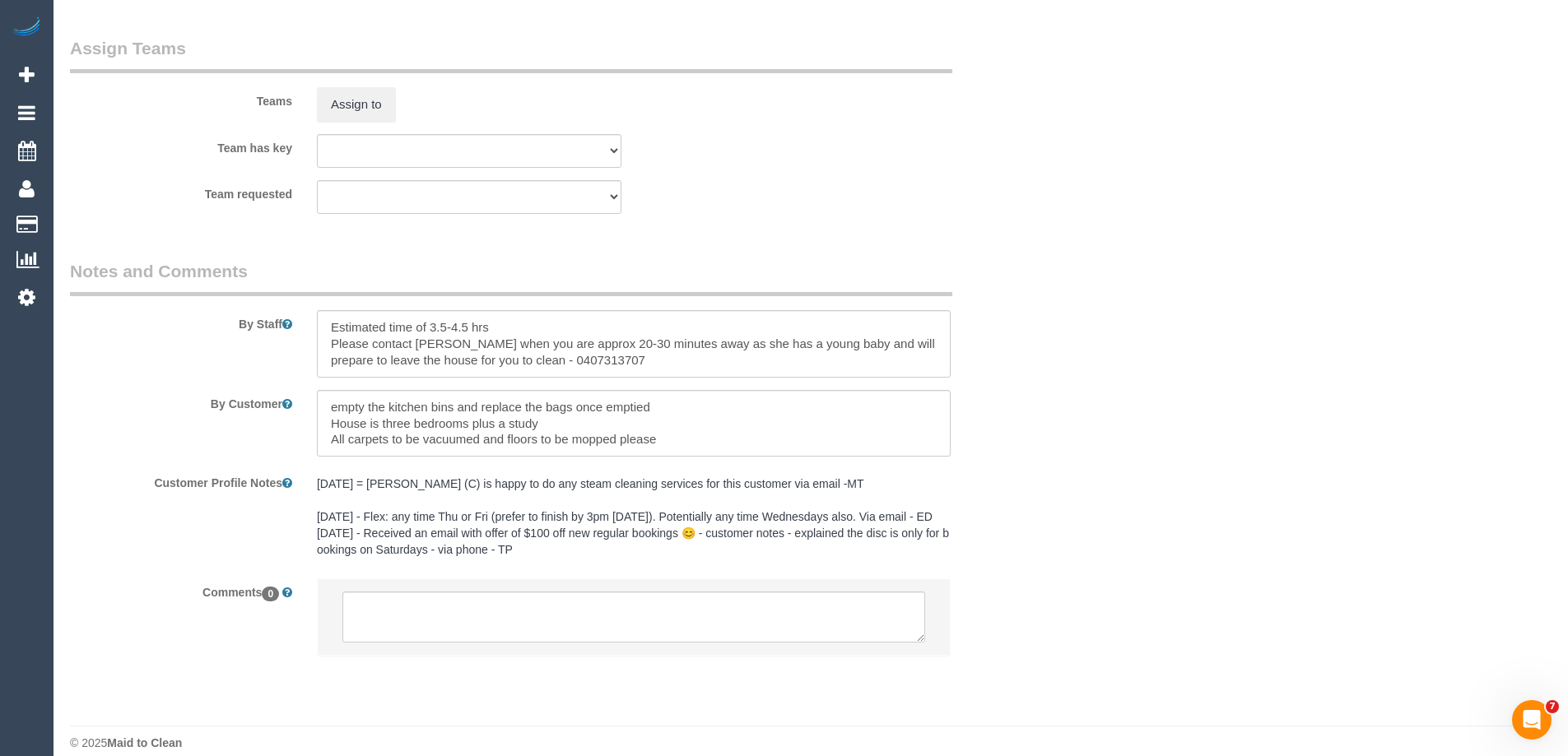
scroll to position [2605, 0]
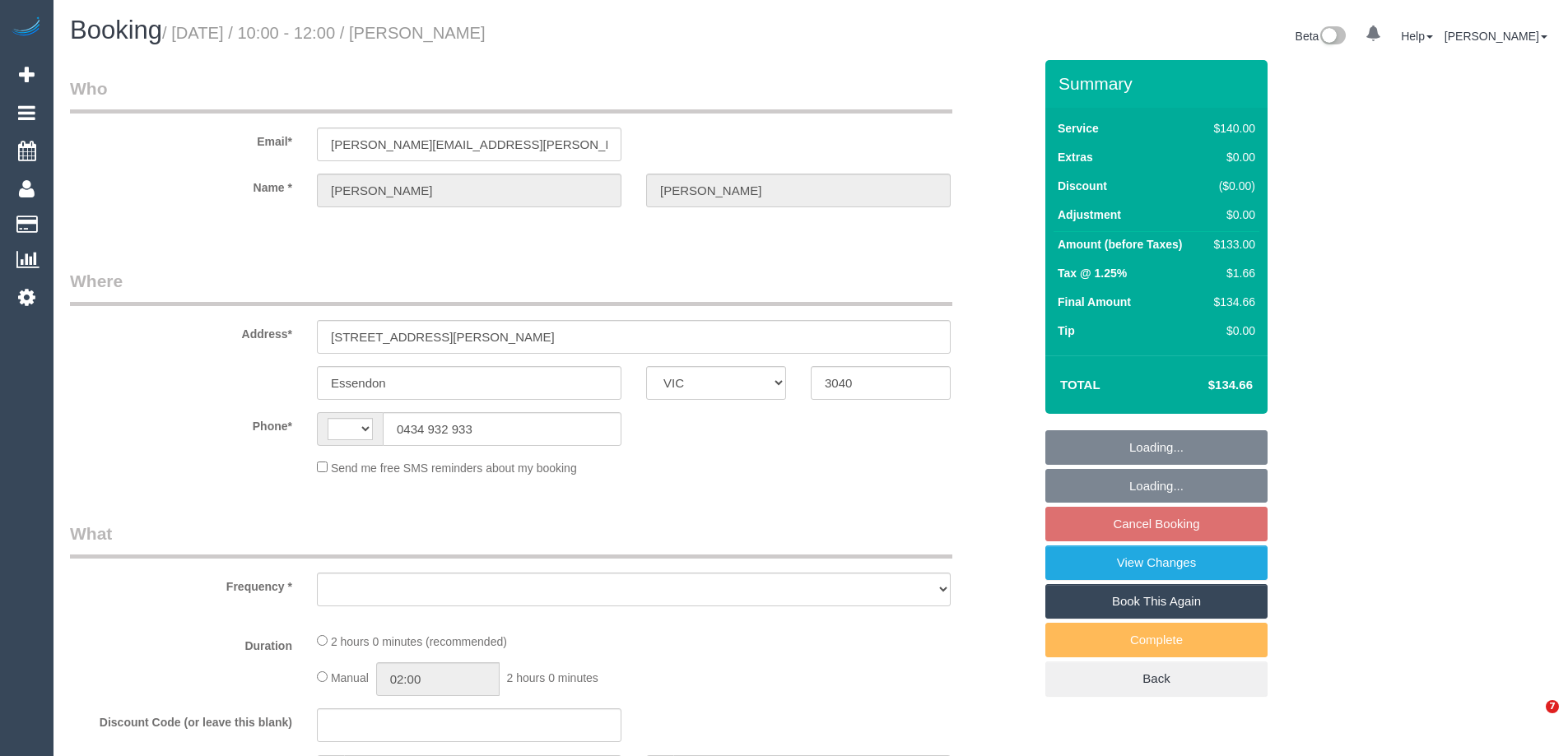
select select "VIC"
select select "number:29"
select select "number:15"
select select "number:19"
select select "number:22"
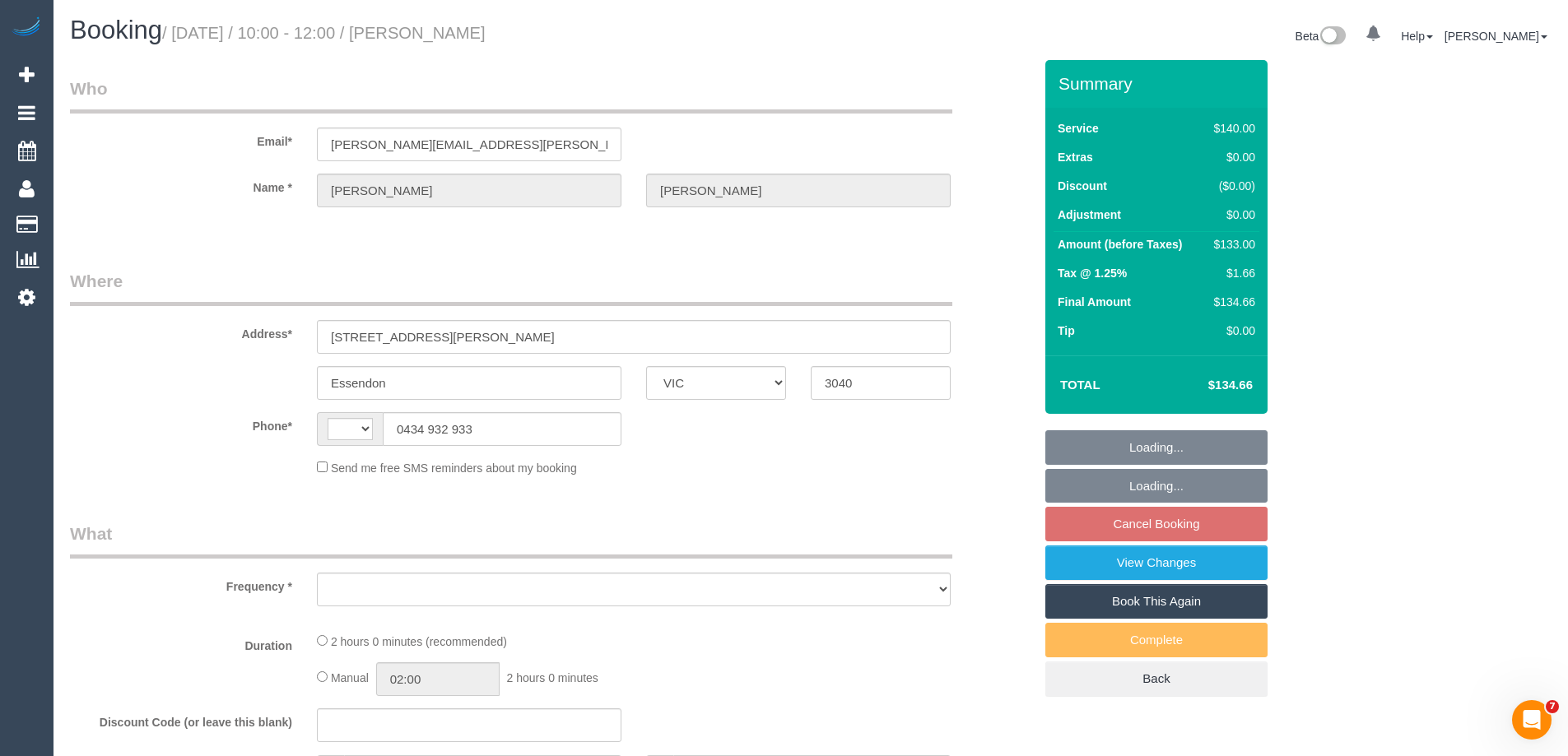
select select "number:34"
select select "number:12"
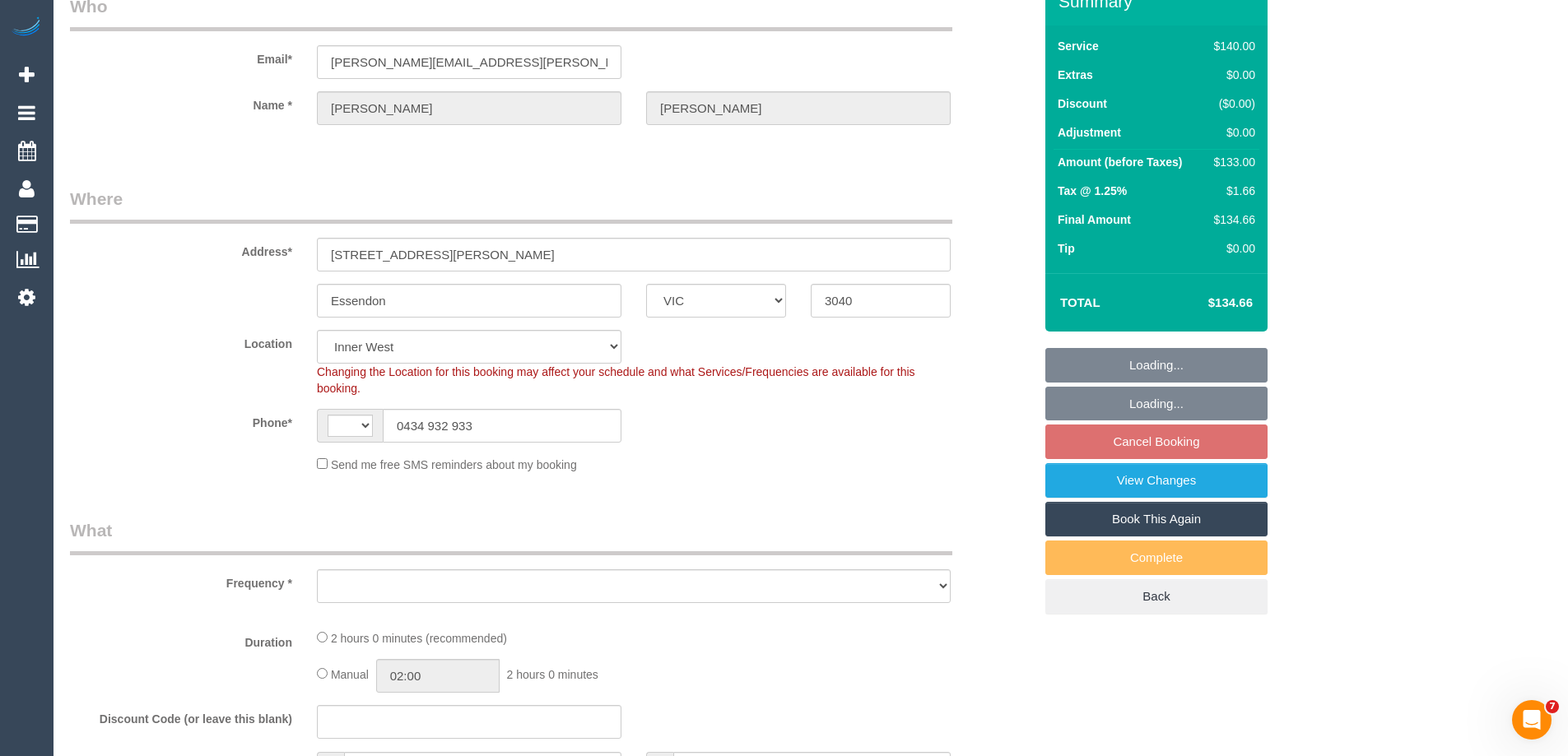
select select "string:AU"
select select "object:684"
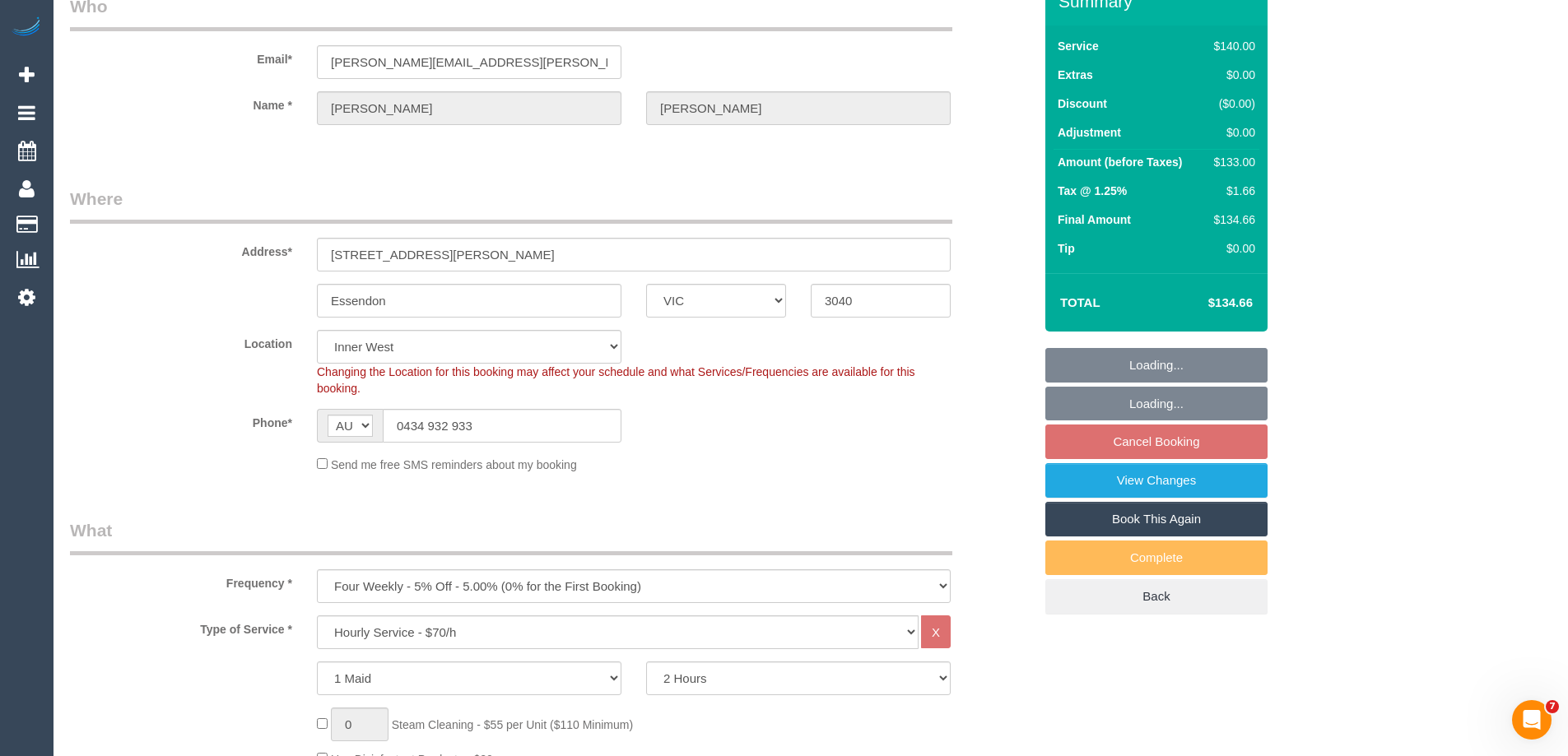
select select "string:stripe-pm_1M4ciu2GScqysDRVfcKovZF3"
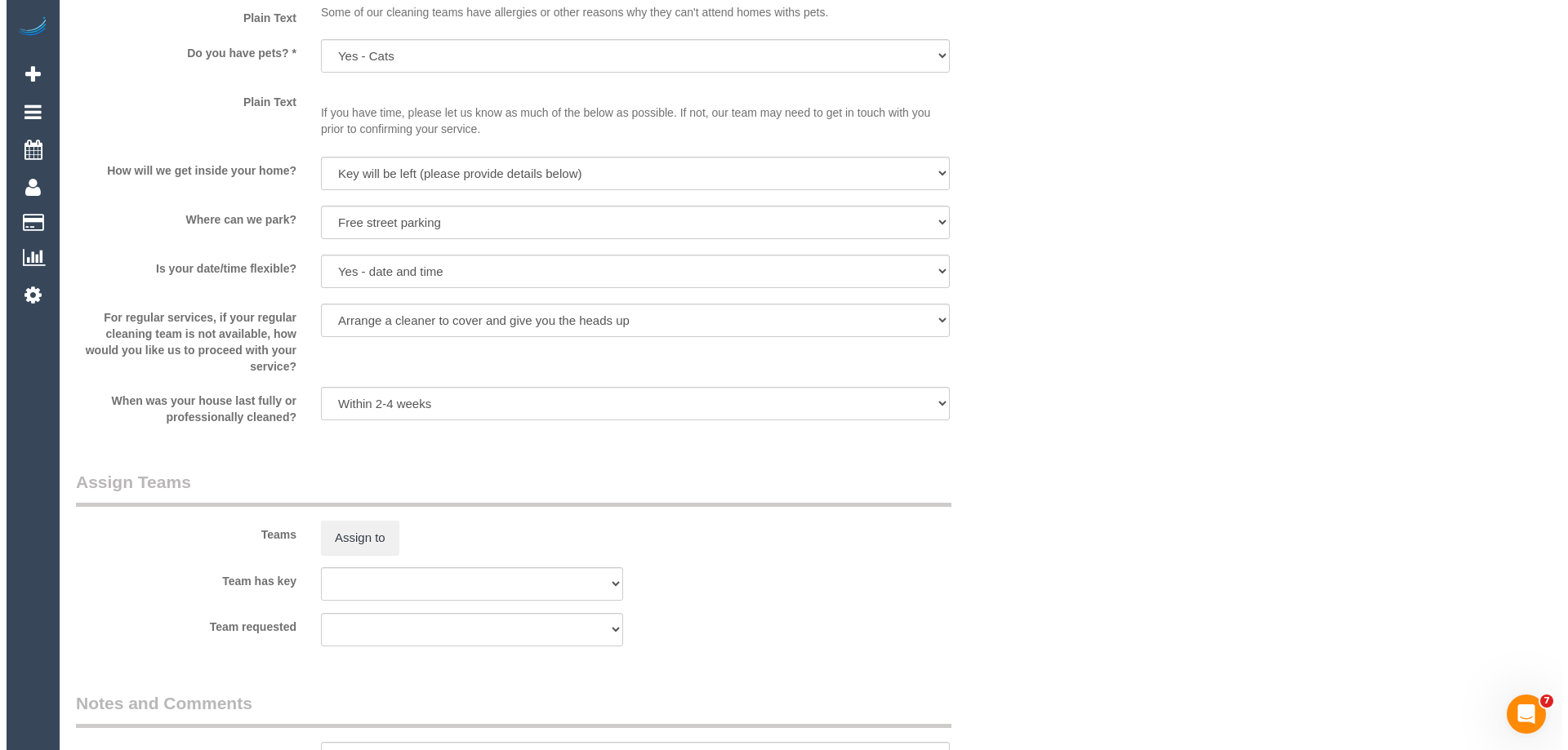
scroll to position [2503, 0]
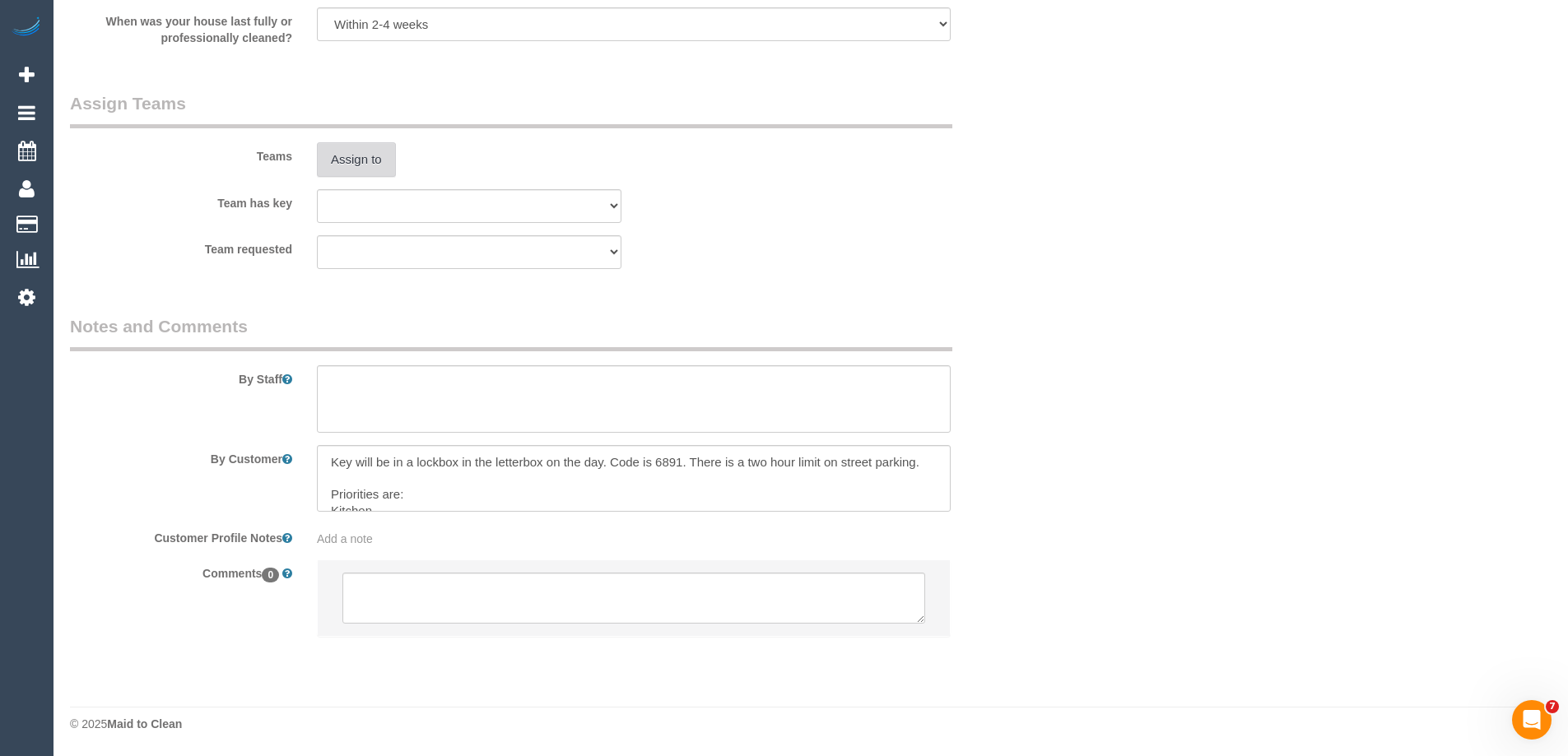
click at [354, 160] on button "Assign to" at bounding box center [356, 160] width 79 height 34
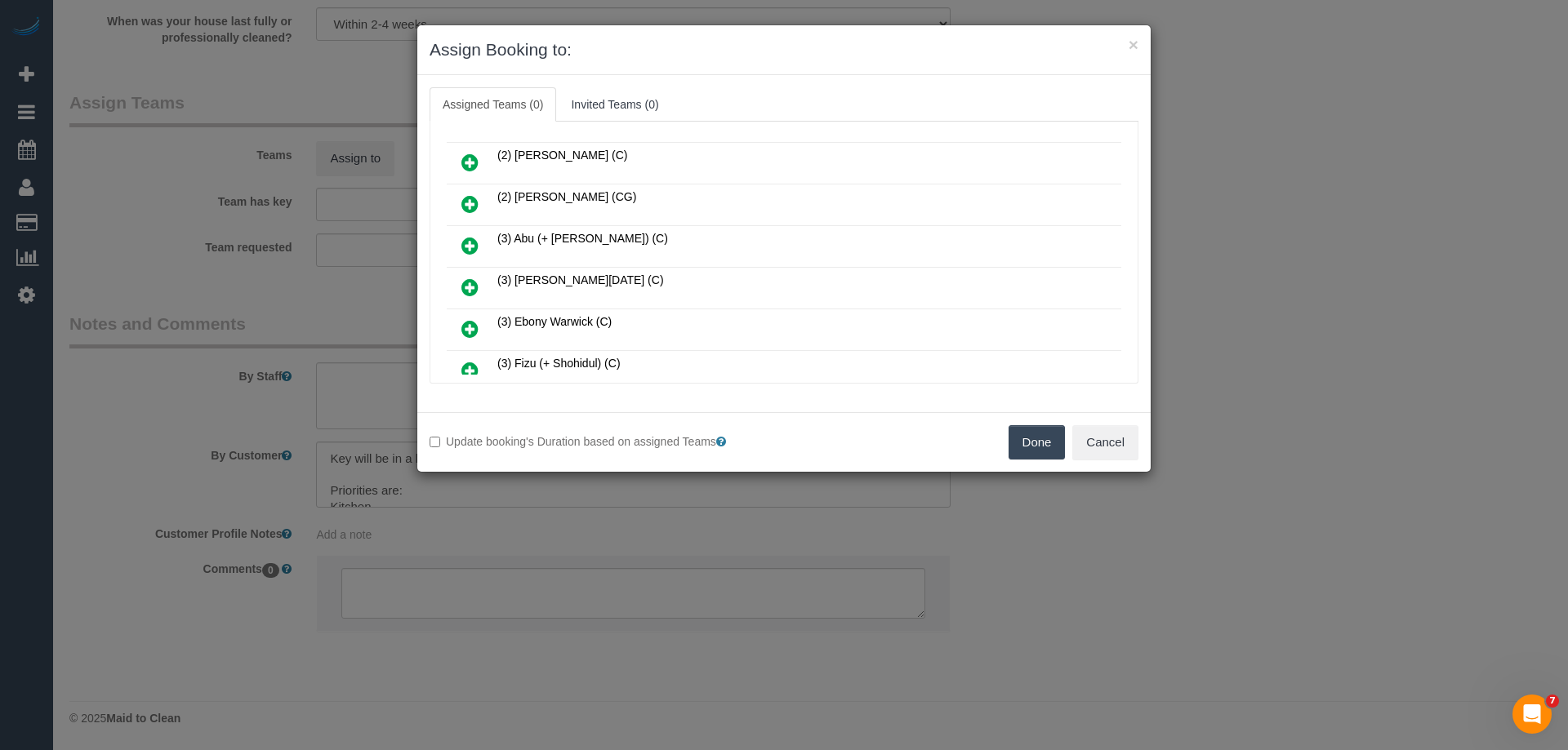
click at [474, 280] on icon at bounding box center [470, 287] width 17 height 20
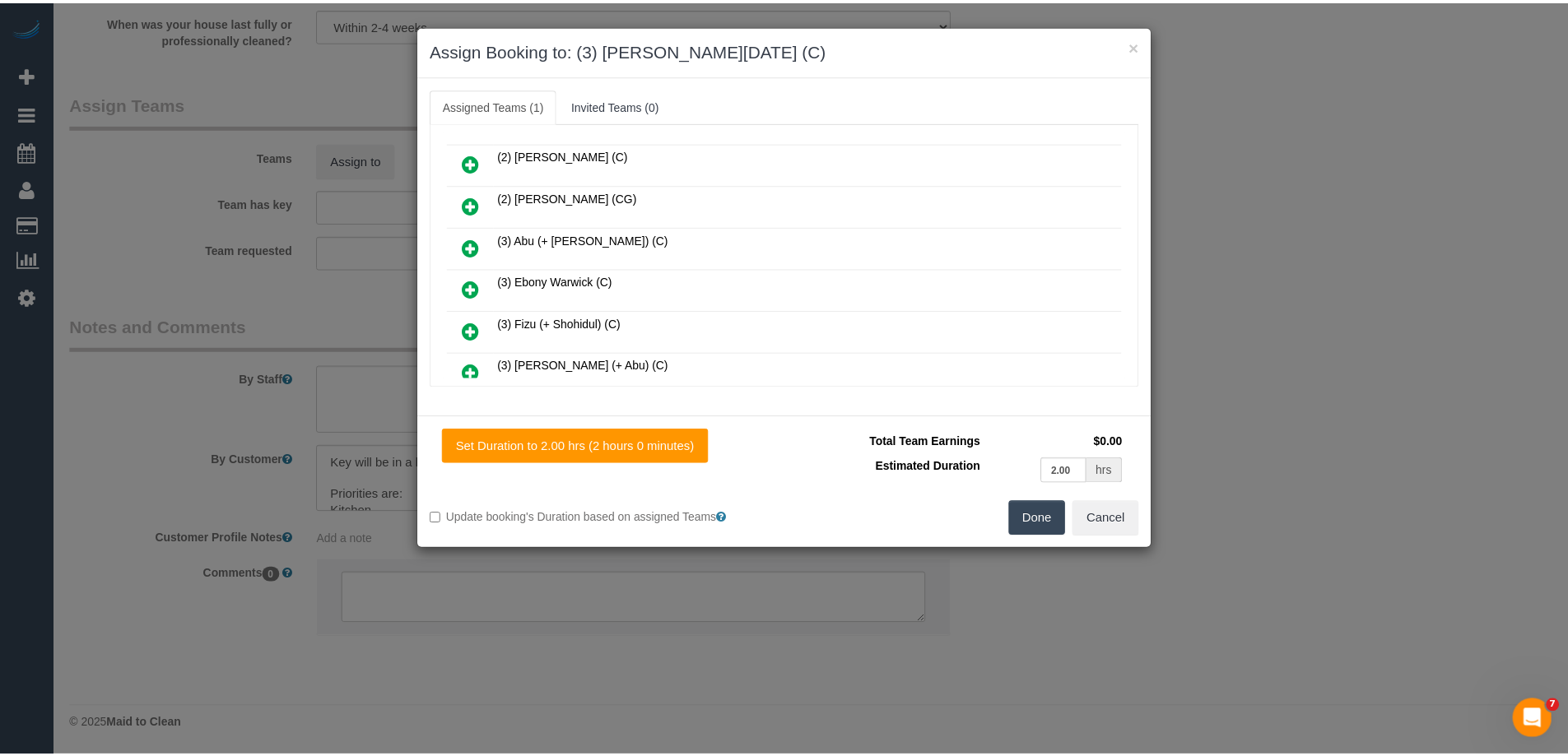
scroll to position [0, 0]
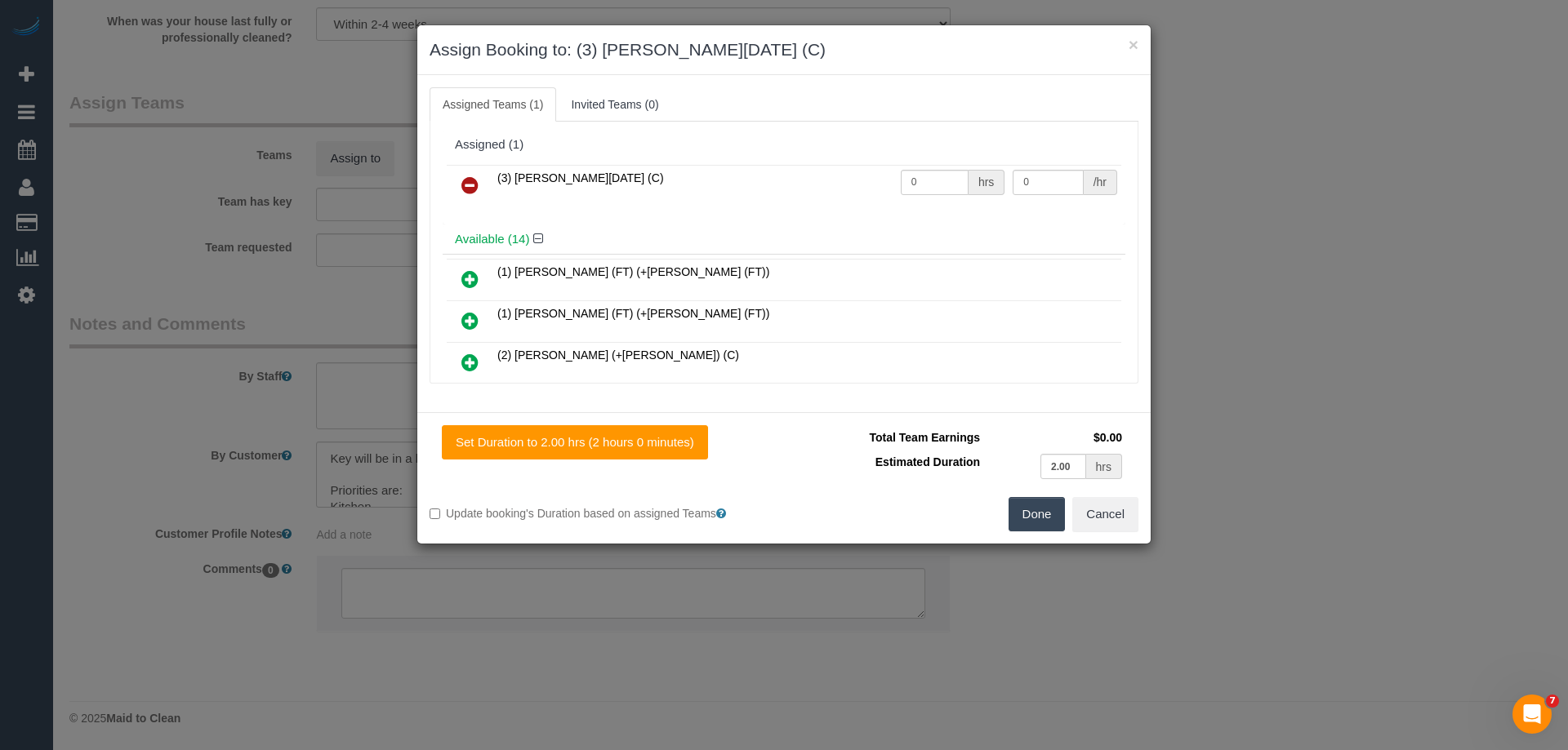
drag, startPoint x: 936, startPoint y: 166, endPoint x: 878, endPoint y: 175, distance: 58.7
click at [882, 175] on tr "(3) Antony Silvester (C) 0 hrs 0 /hr" at bounding box center [784, 186] width 675 height 42
drag, startPoint x: 933, startPoint y: 183, endPoint x: 790, endPoint y: 182, distance: 143.0
click at [790, 182] on tr "(3) Antony Silvester (C) 0 hrs 0 /hr" at bounding box center [784, 186] width 675 height 42
type input "2"
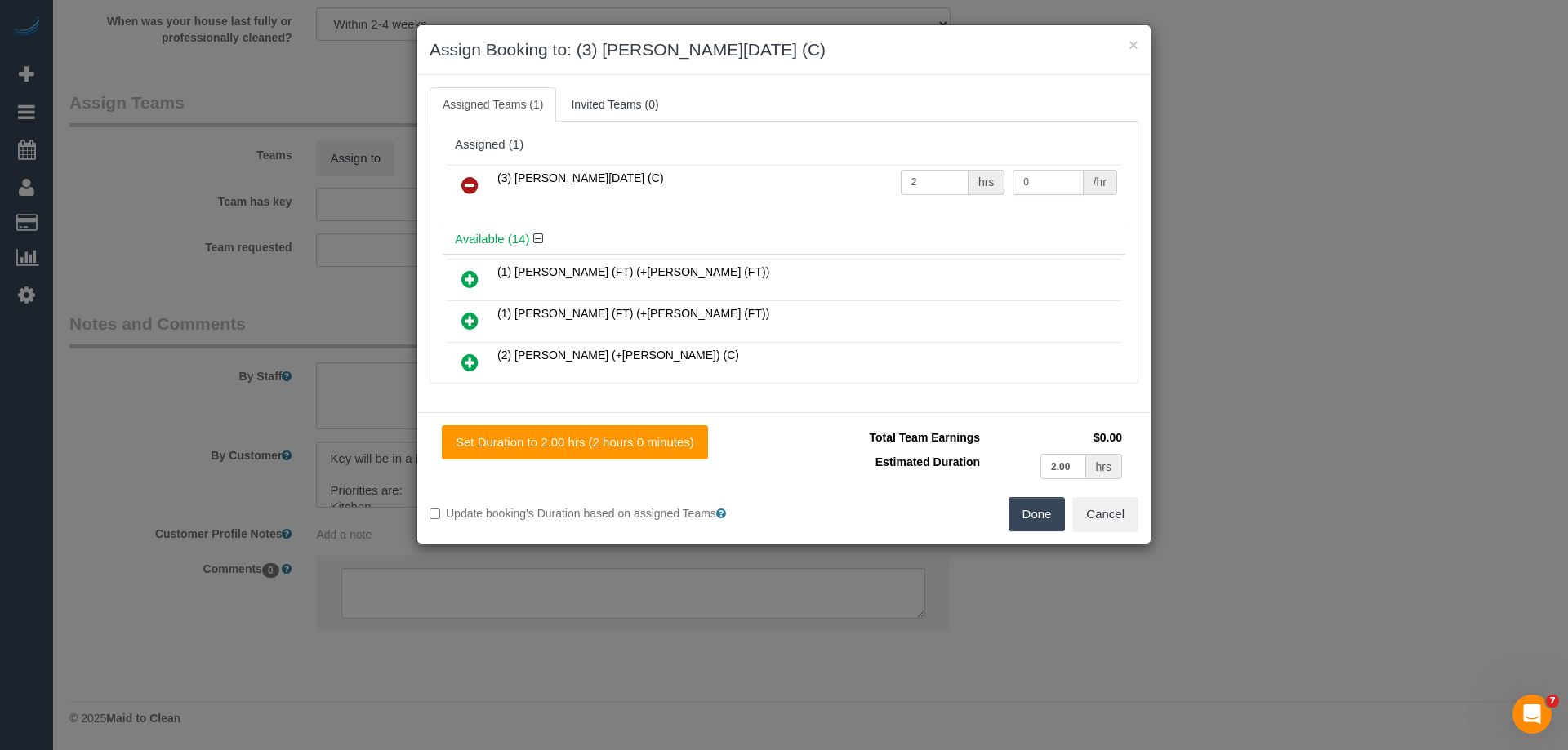
drag, startPoint x: 1054, startPoint y: 183, endPoint x: 934, endPoint y: 183, distance: 120.0
click at [936, 183] on tr "(3) Antony Silvester (C) 2 hrs 0 /hr" at bounding box center [784, 186] width 675 height 42
type input "35"
click at [1027, 507] on button "Done" at bounding box center [1037, 514] width 57 height 34
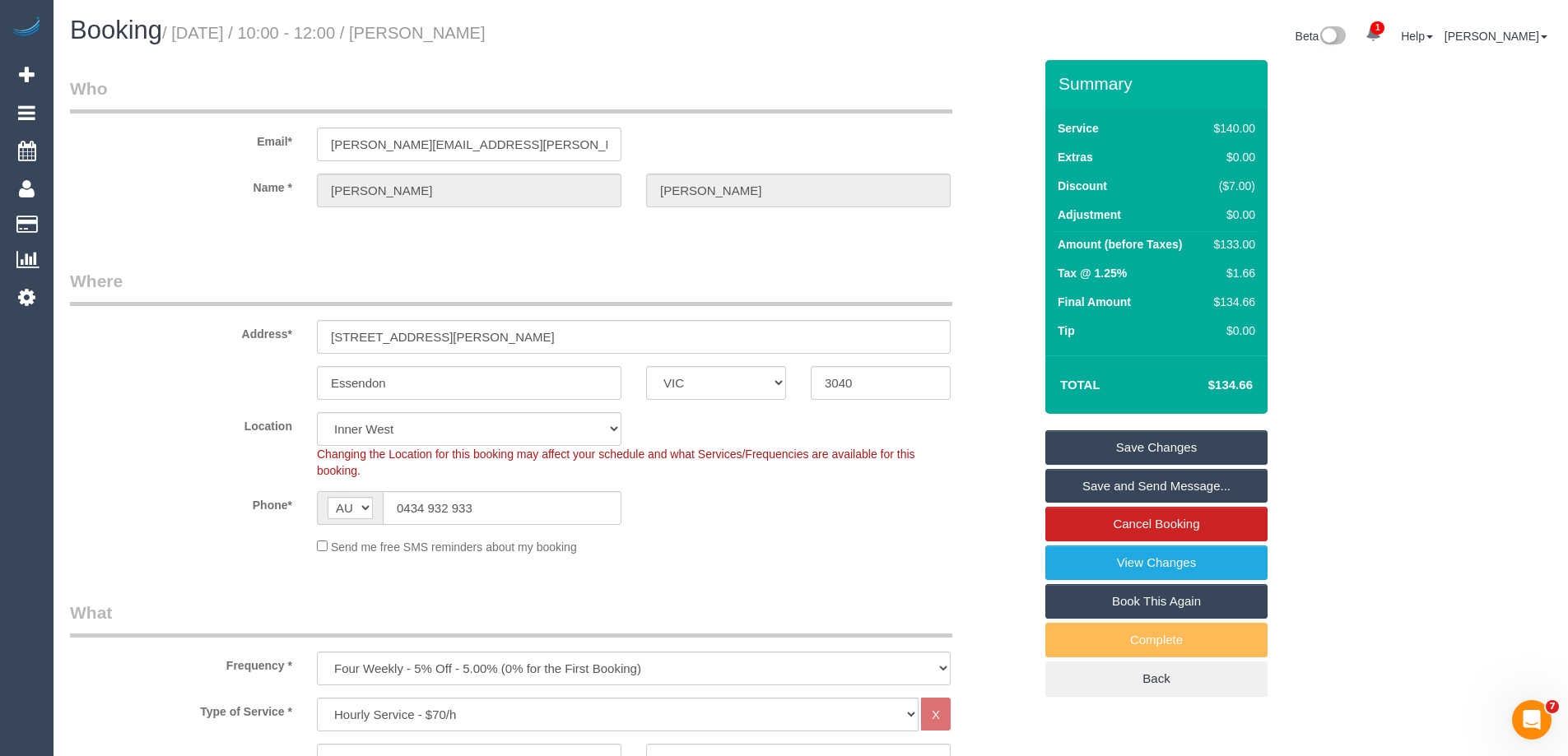
drag, startPoint x: 557, startPoint y: 31, endPoint x: 435, endPoint y: 23, distance: 122.3
click at [435, 23] on h1 "Booking / October 16, 2025 / 10:00 - 12:00 / Kelly Trudgen" at bounding box center [434, 30] width 728 height 28
copy small "Kelly Trudgen"
click at [1094, 457] on link "Save Changes" at bounding box center [1156, 447] width 222 height 34
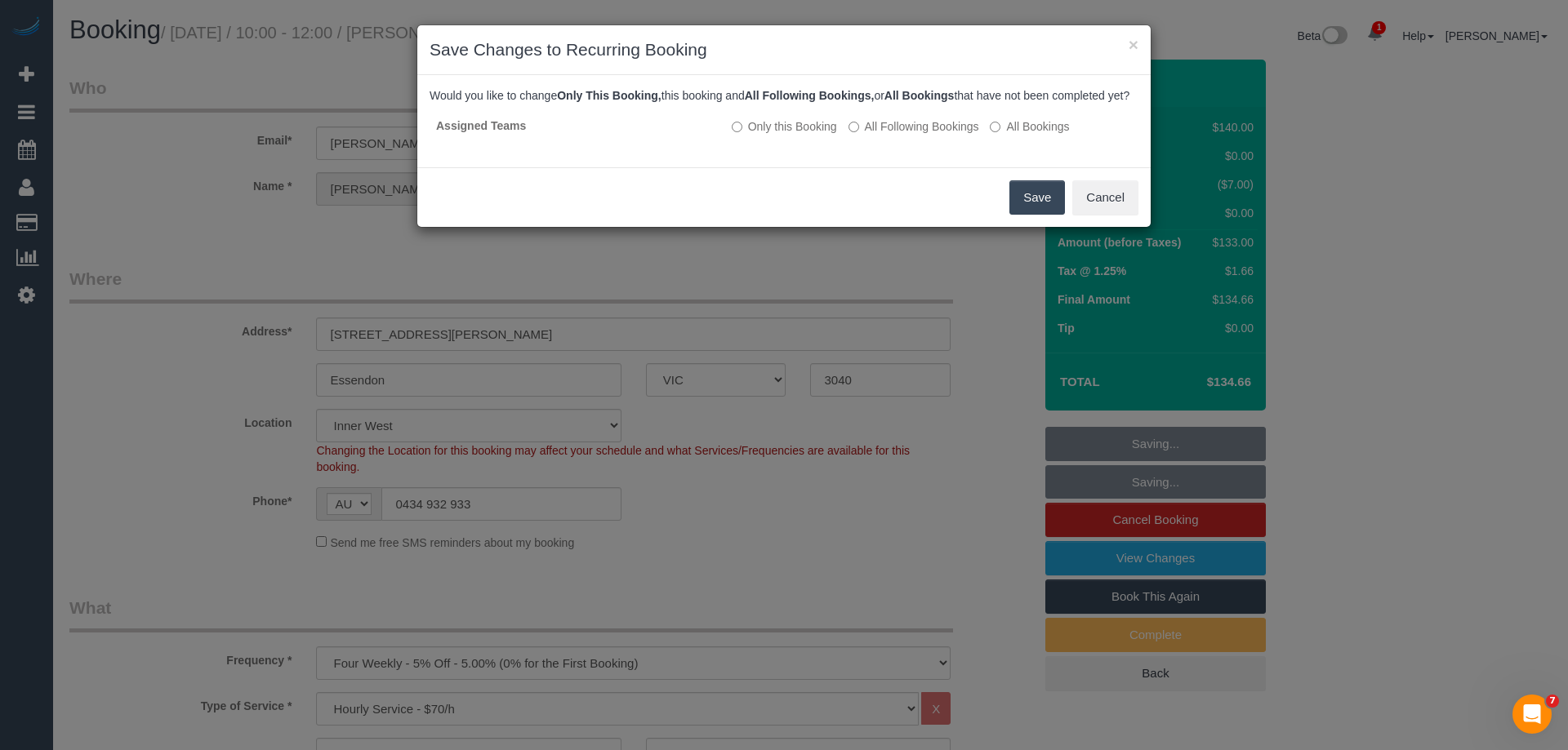
click at [1038, 215] on button "Save" at bounding box center [1037, 198] width 55 height 34
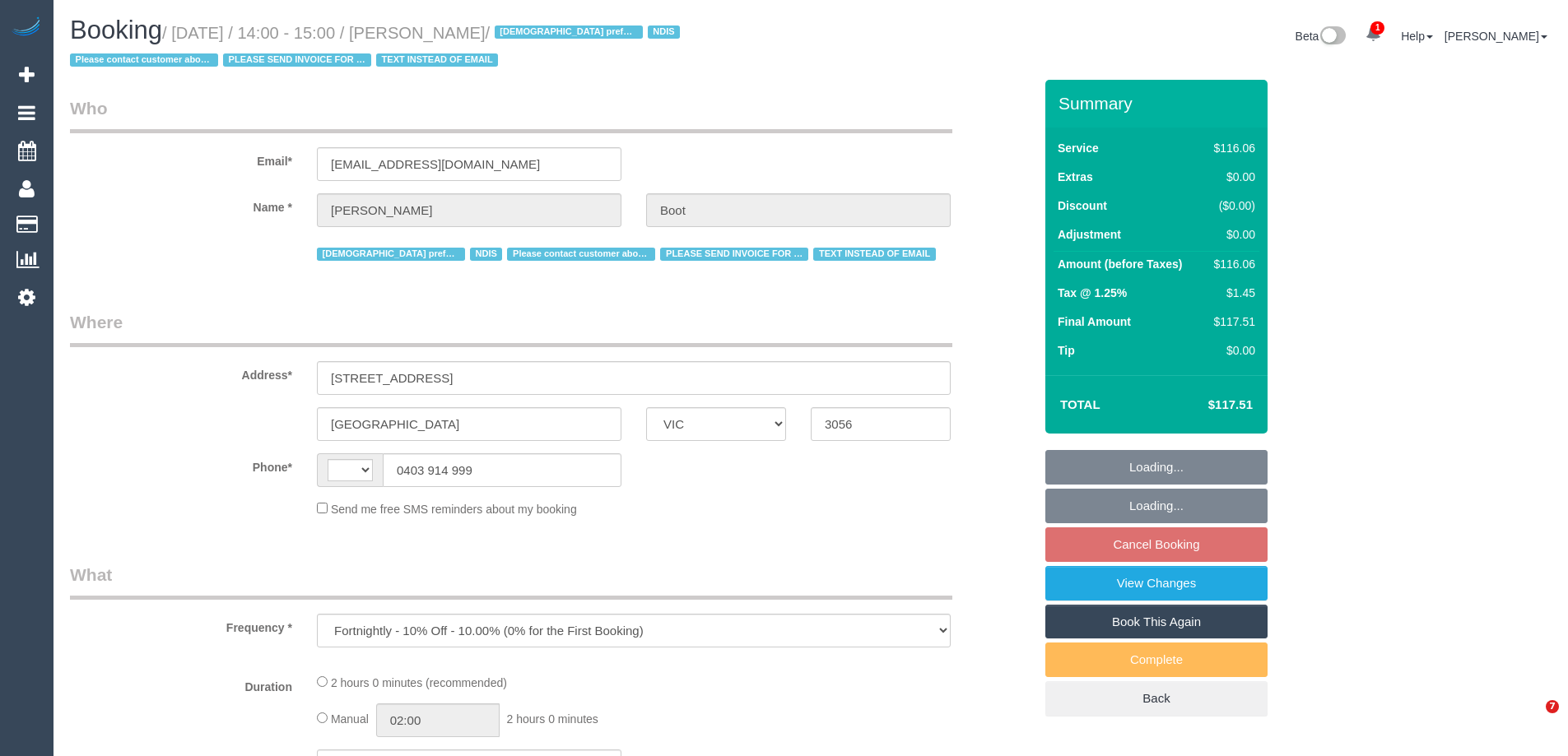
select select "VIC"
select select "number:28"
select select "number:14"
select select "number:19"
select select "number:24"
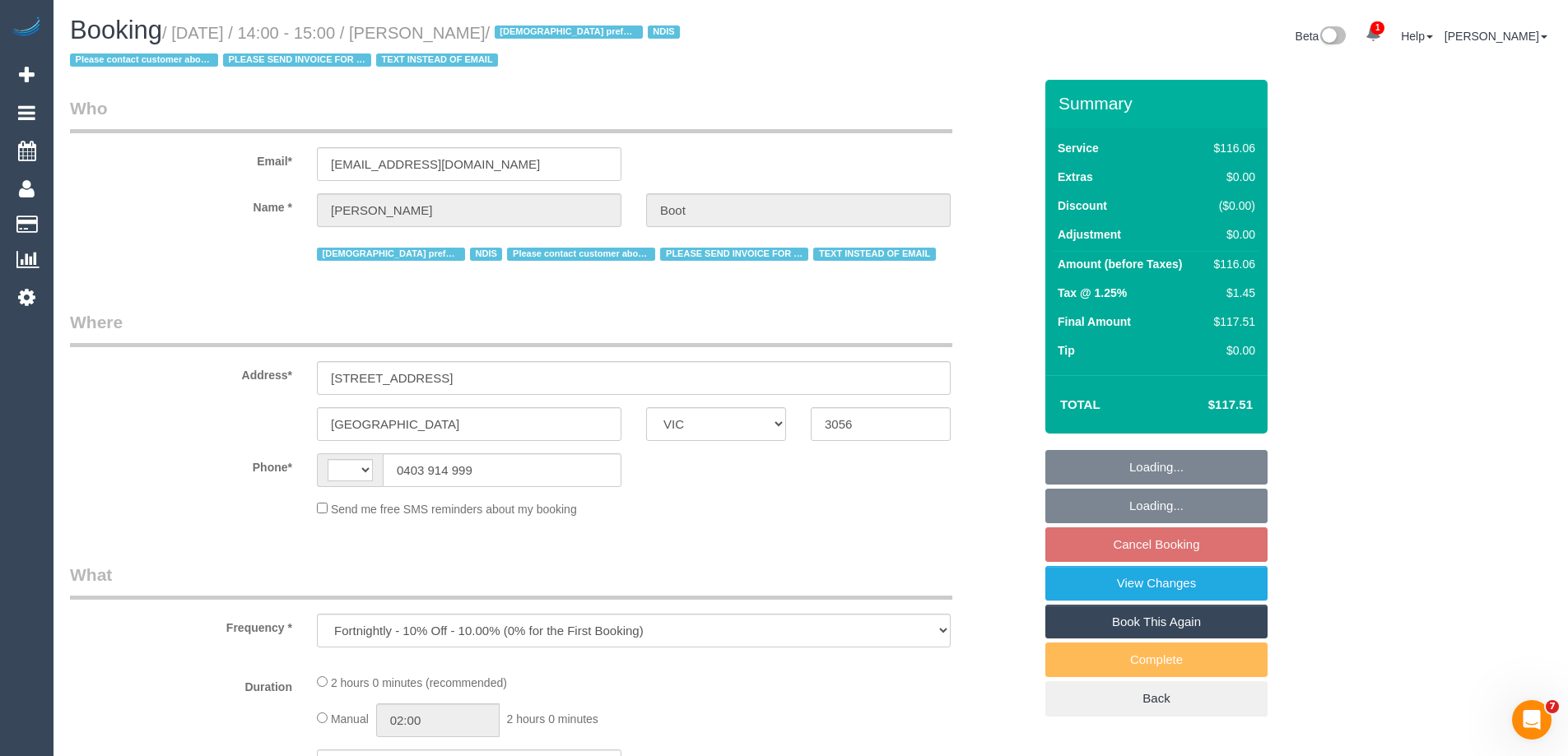
select select "number:35"
select select "number:13"
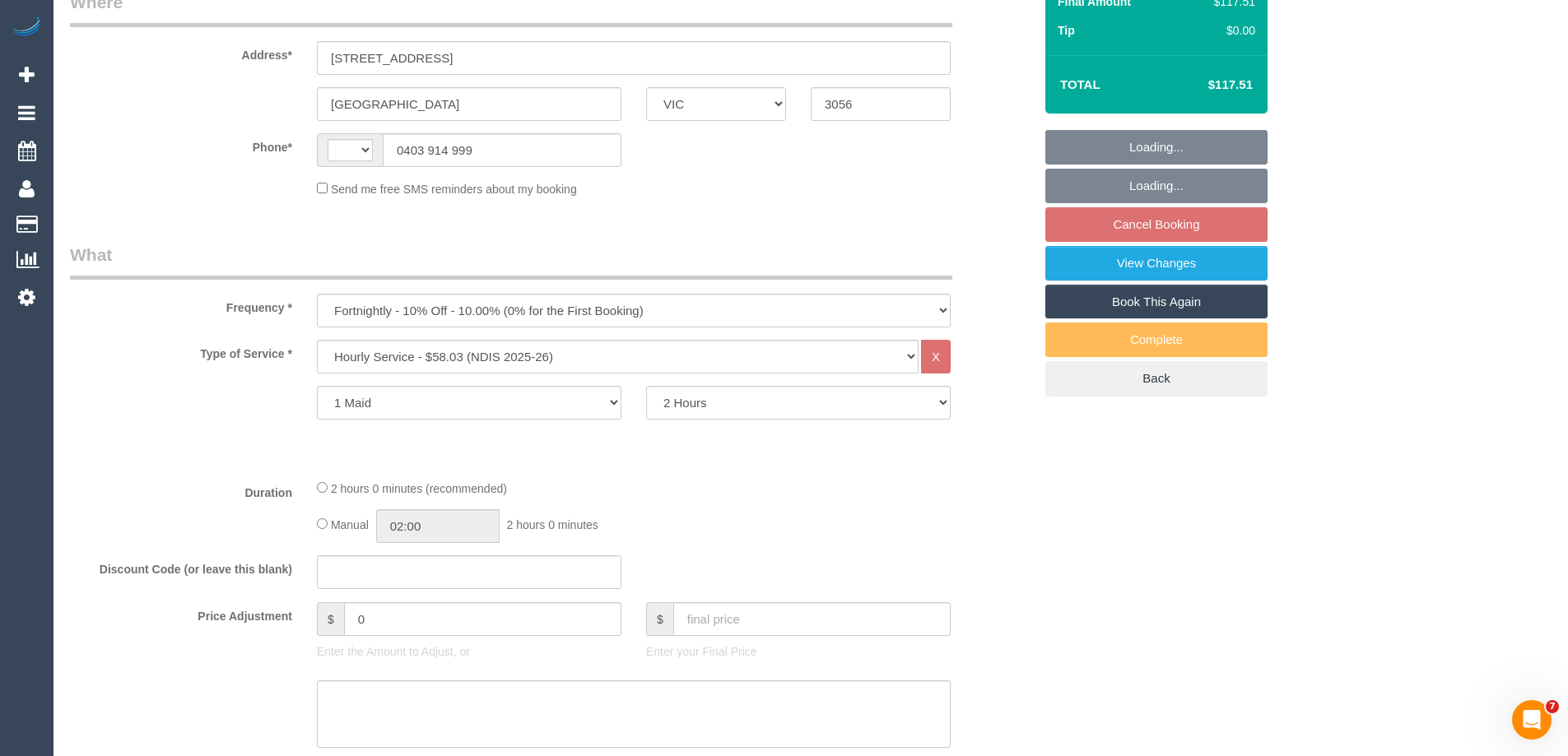
select select "string:AU"
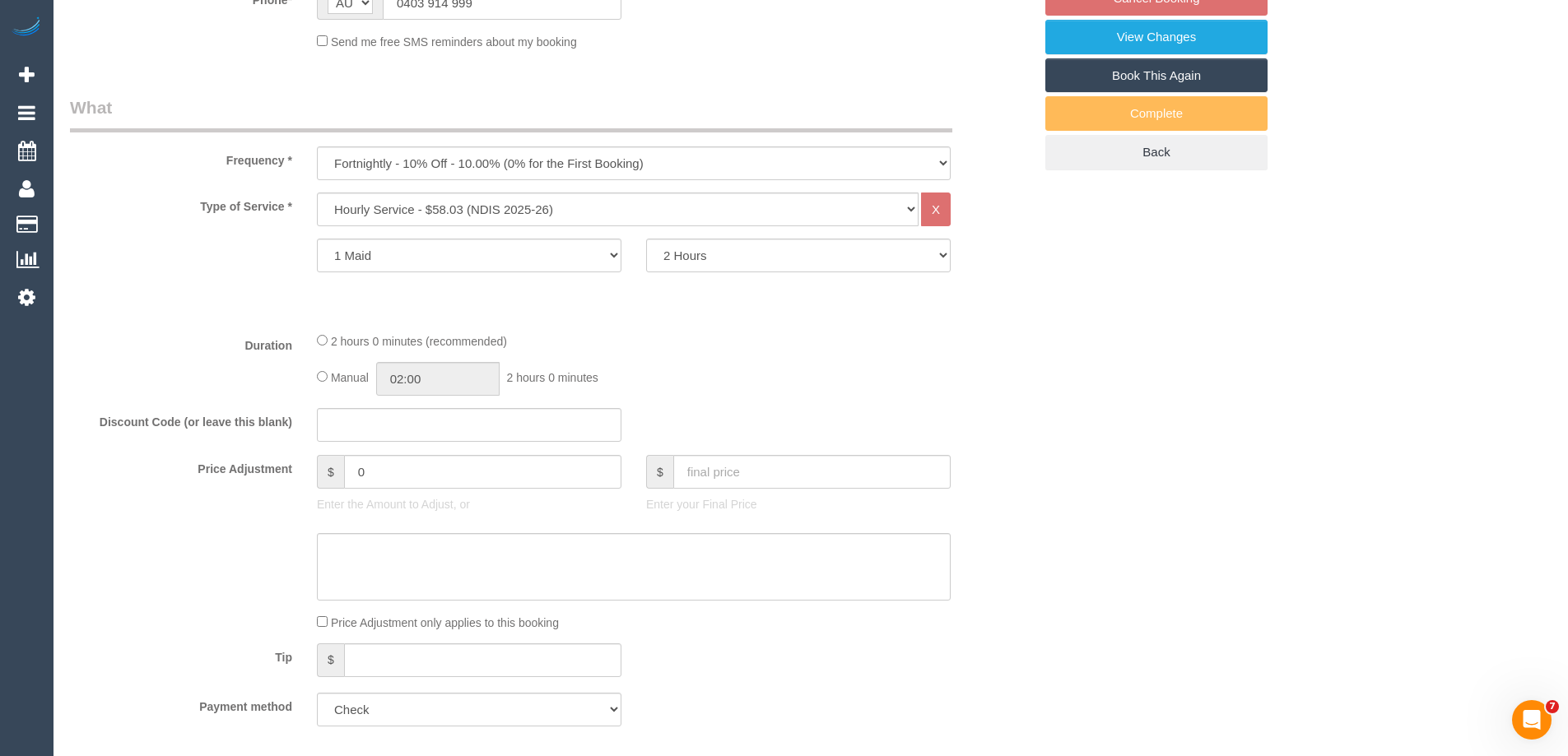
select select "object:787"
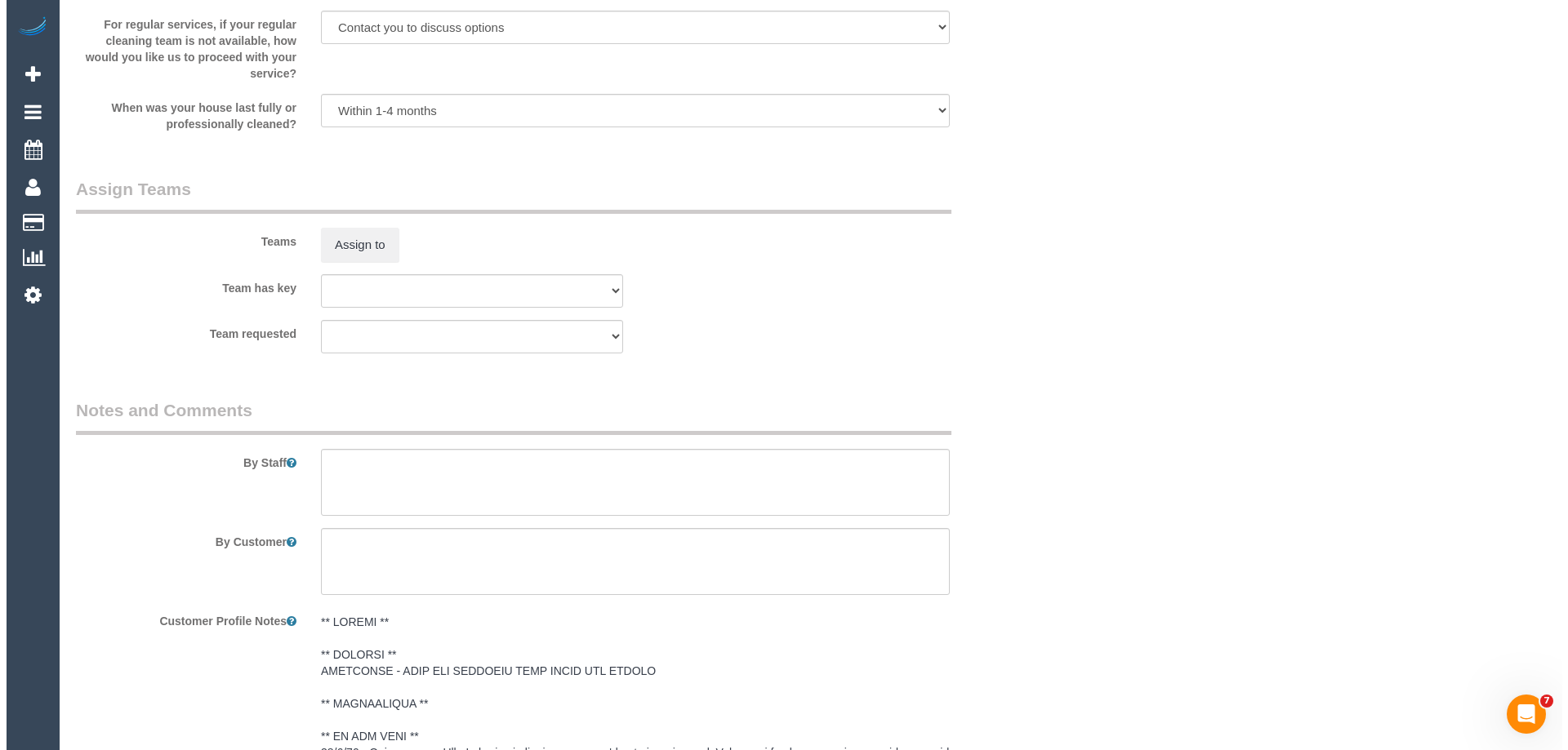
scroll to position [1894, 0]
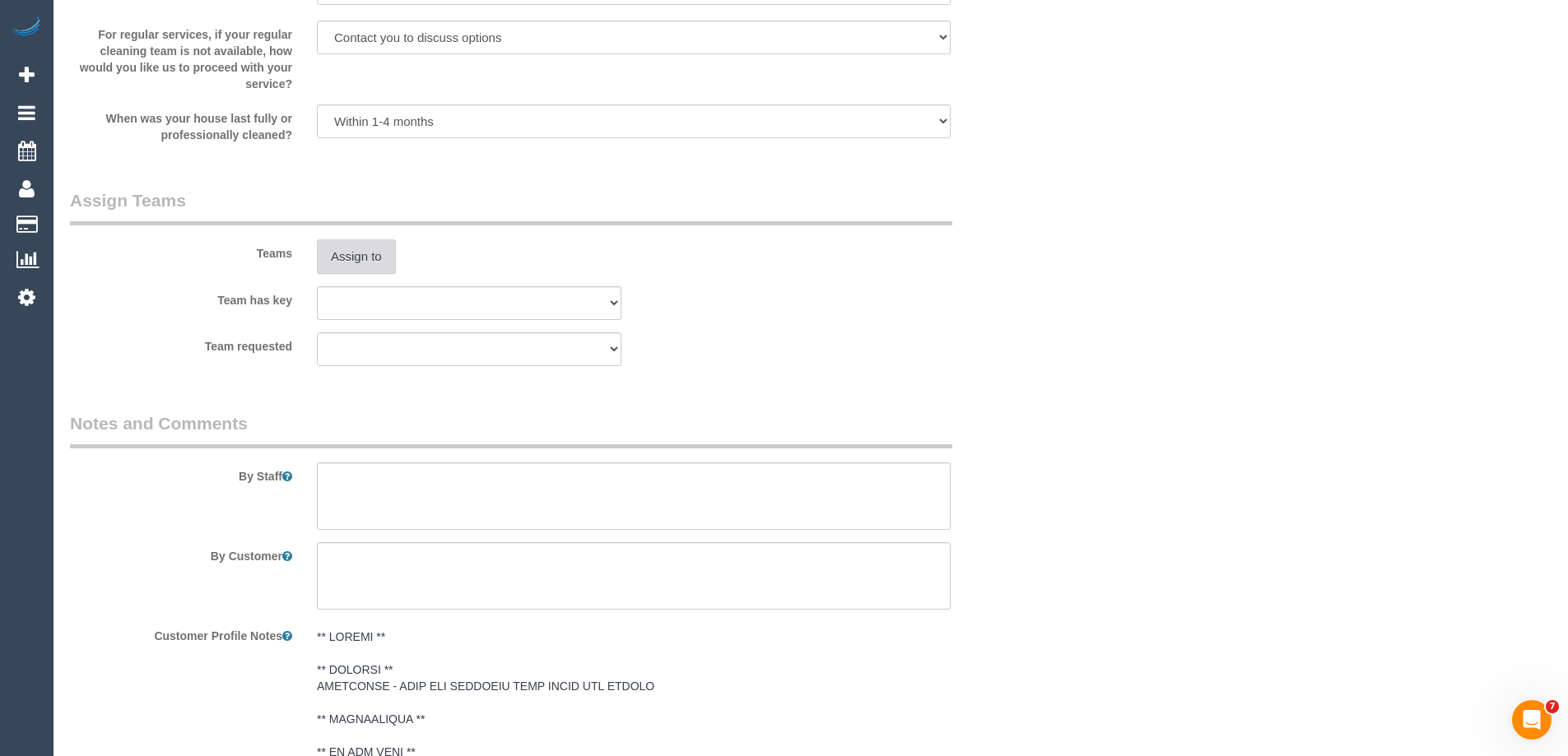
click at [349, 249] on button "Assign to" at bounding box center [356, 257] width 79 height 34
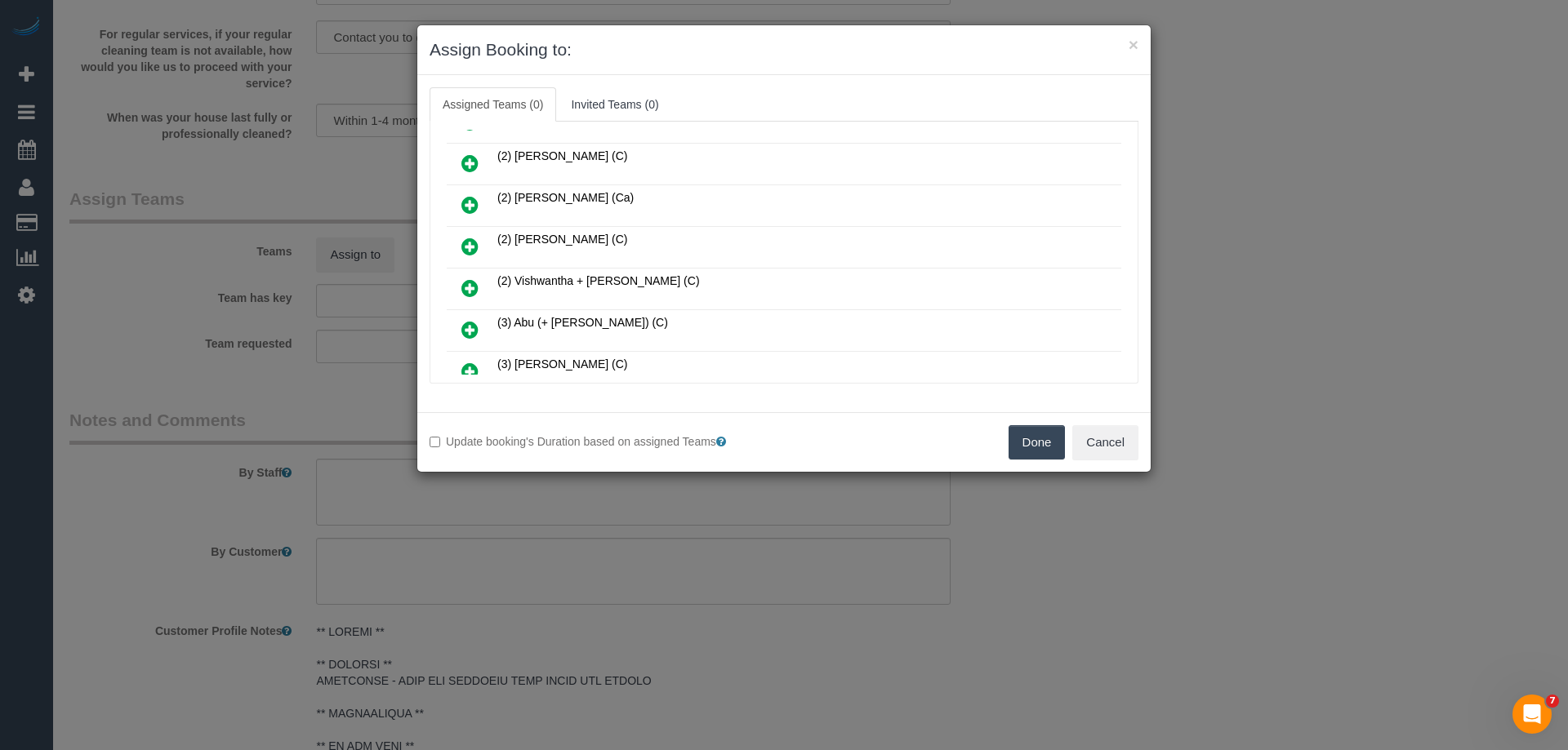
scroll to position [898, 0]
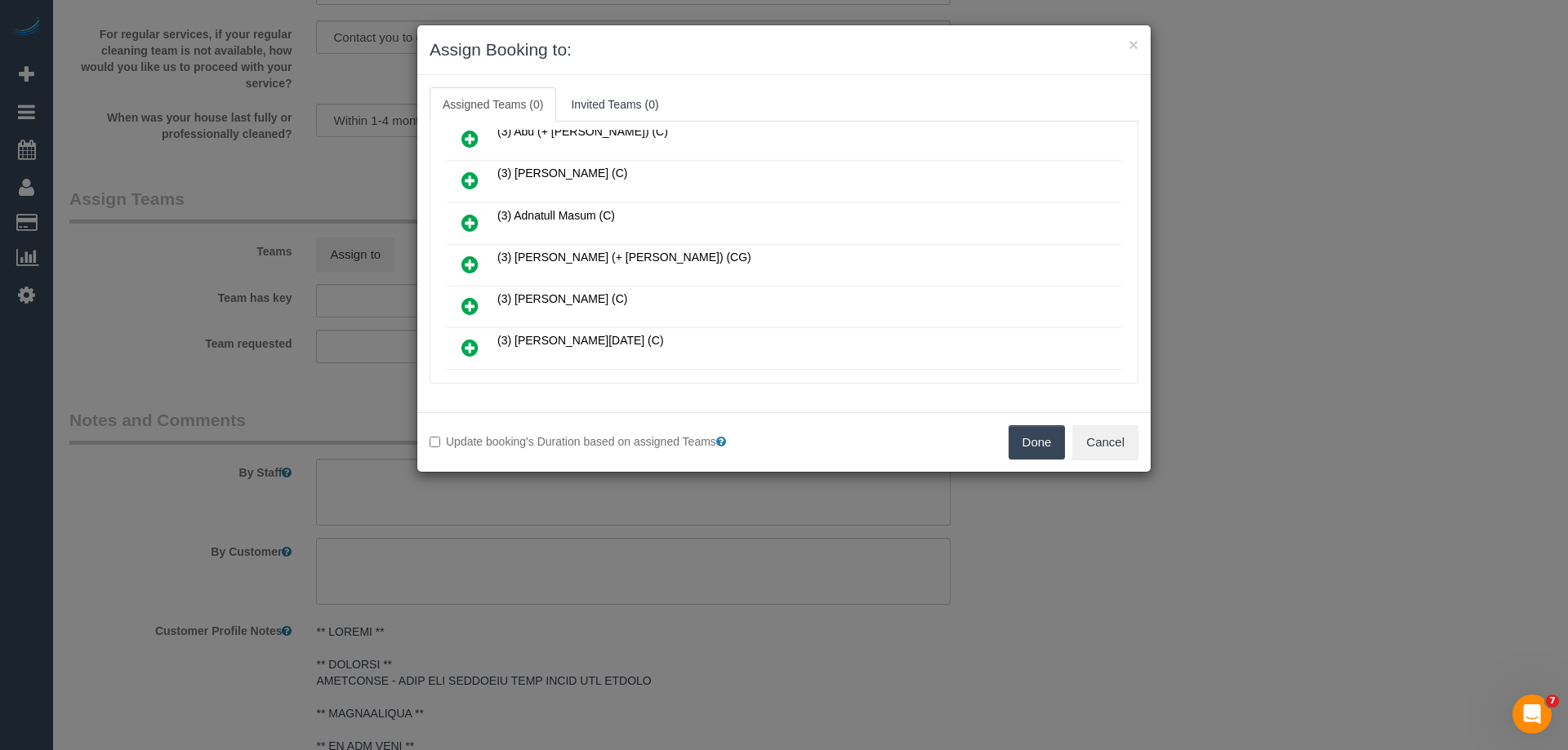
click at [473, 345] on icon at bounding box center [470, 348] width 17 height 20
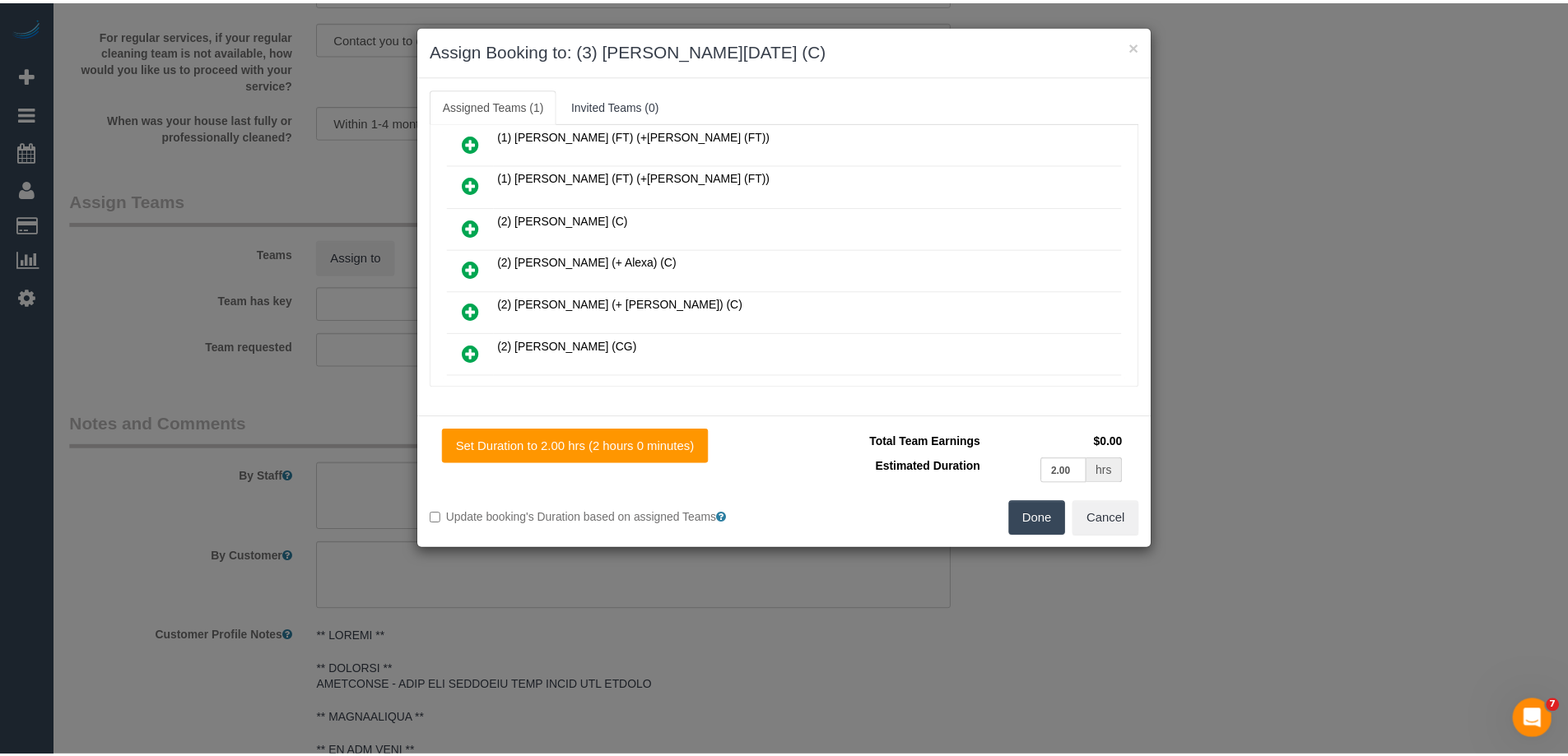
scroll to position [0, 0]
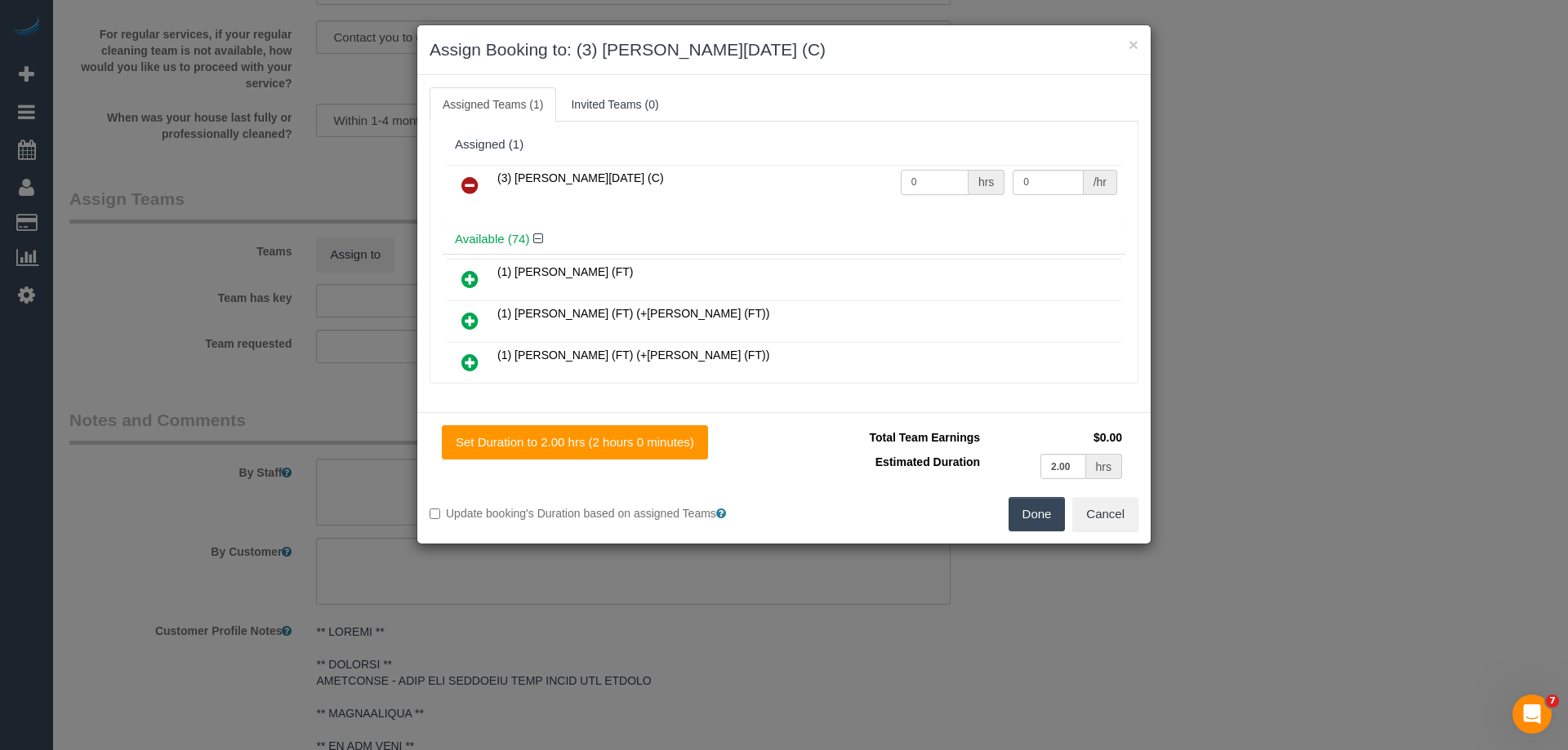
drag, startPoint x: 920, startPoint y: 182, endPoint x: 829, endPoint y: 182, distance: 91.0
click at [836, 182] on tr "(3) [PERSON_NAME][DATE] (C) 0 hrs 0 /hr" at bounding box center [784, 186] width 675 height 42
type input "2"
drag, startPoint x: 1004, startPoint y: 180, endPoint x: 953, endPoint y: 177, distance: 51.1
click at [953, 177] on tr "(3) [PERSON_NAME][DATE] (C) 2 hrs 0 /hr" at bounding box center [784, 186] width 675 height 42
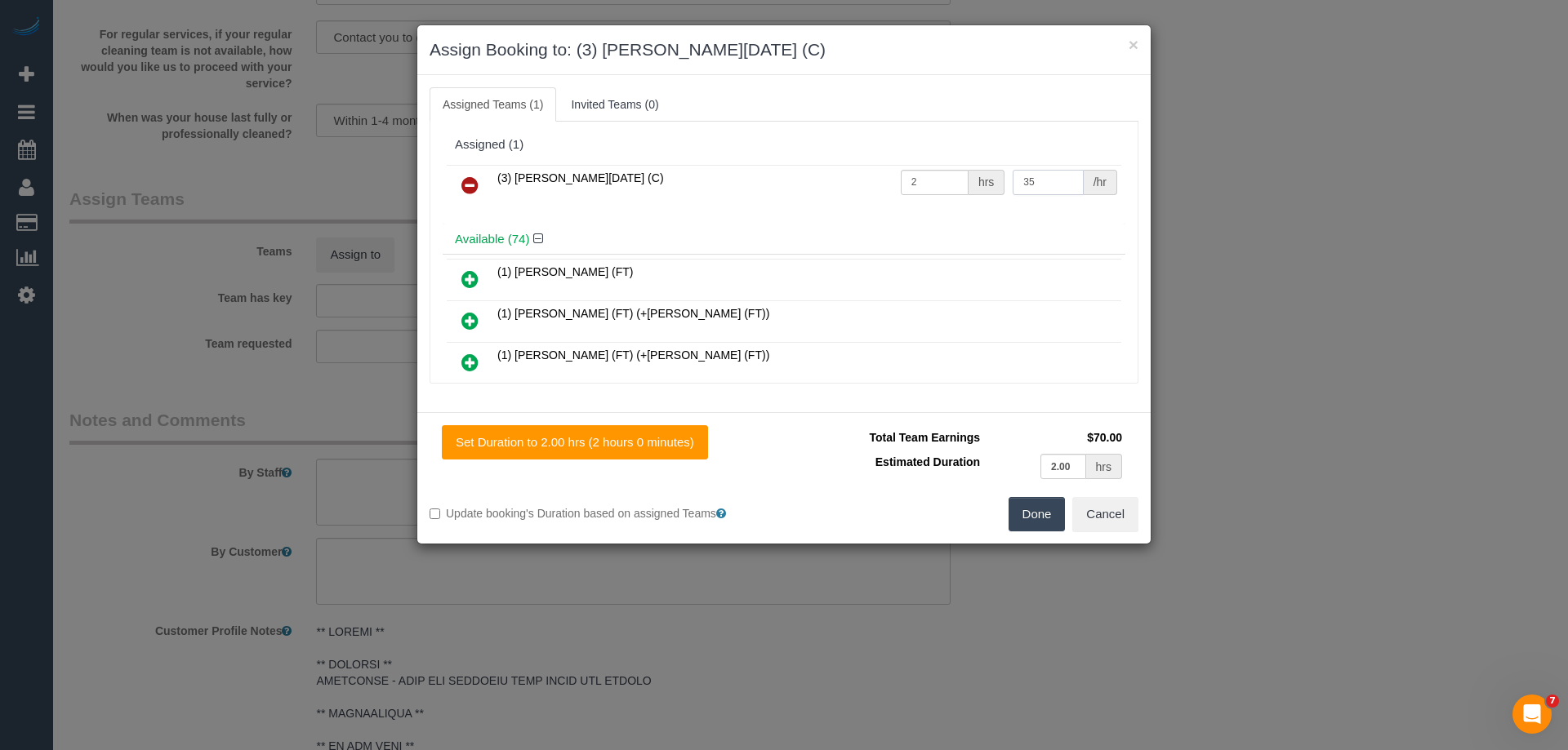
type input "35"
click at [1035, 507] on button "Done" at bounding box center [1037, 514] width 57 height 34
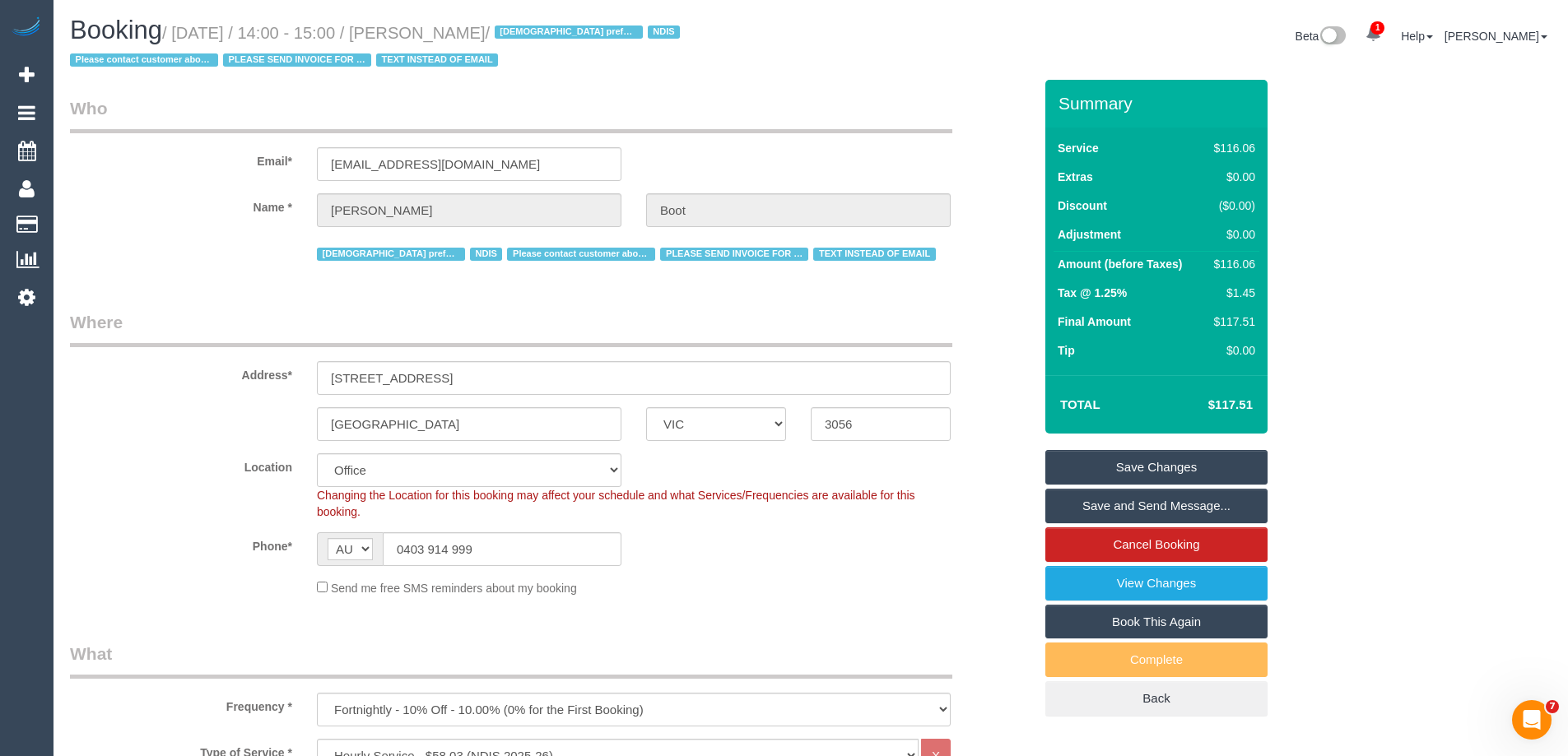
drag, startPoint x: 531, startPoint y: 31, endPoint x: 433, endPoint y: 24, distance: 98.2
click at [433, 24] on small "/ October 16, 2025 / 14:00 - 15:00 / Leandra Boot / Female prefered NDIS Please…" at bounding box center [377, 47] width 615 height 46
copy small "Leandra Boot"
click at [1100, 509] on link "Save and Send Message..." at bounding box center [1156, 506] width 222 height 34
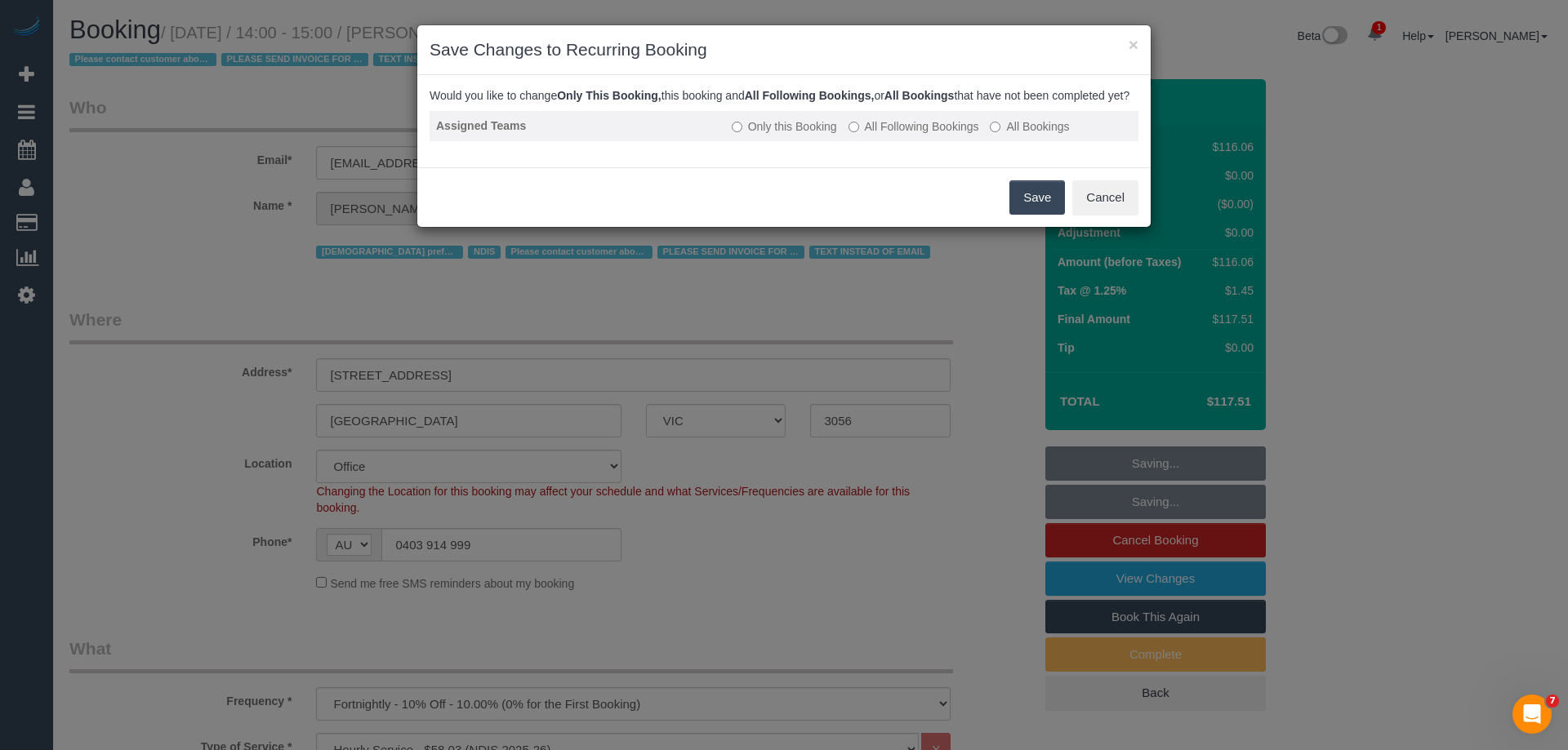
click at [890, 142] on td "Only this Booking All Following Bookings All Bookings" at bounding box center [932, 126] width 414 height 30
click at [872, 135] on label "All Following Bookings" at bounding box center [914, 126] width 130 height 16
click at [1028, 215] on button "Save" at bounding box center [1037, 198] width 55 height 34
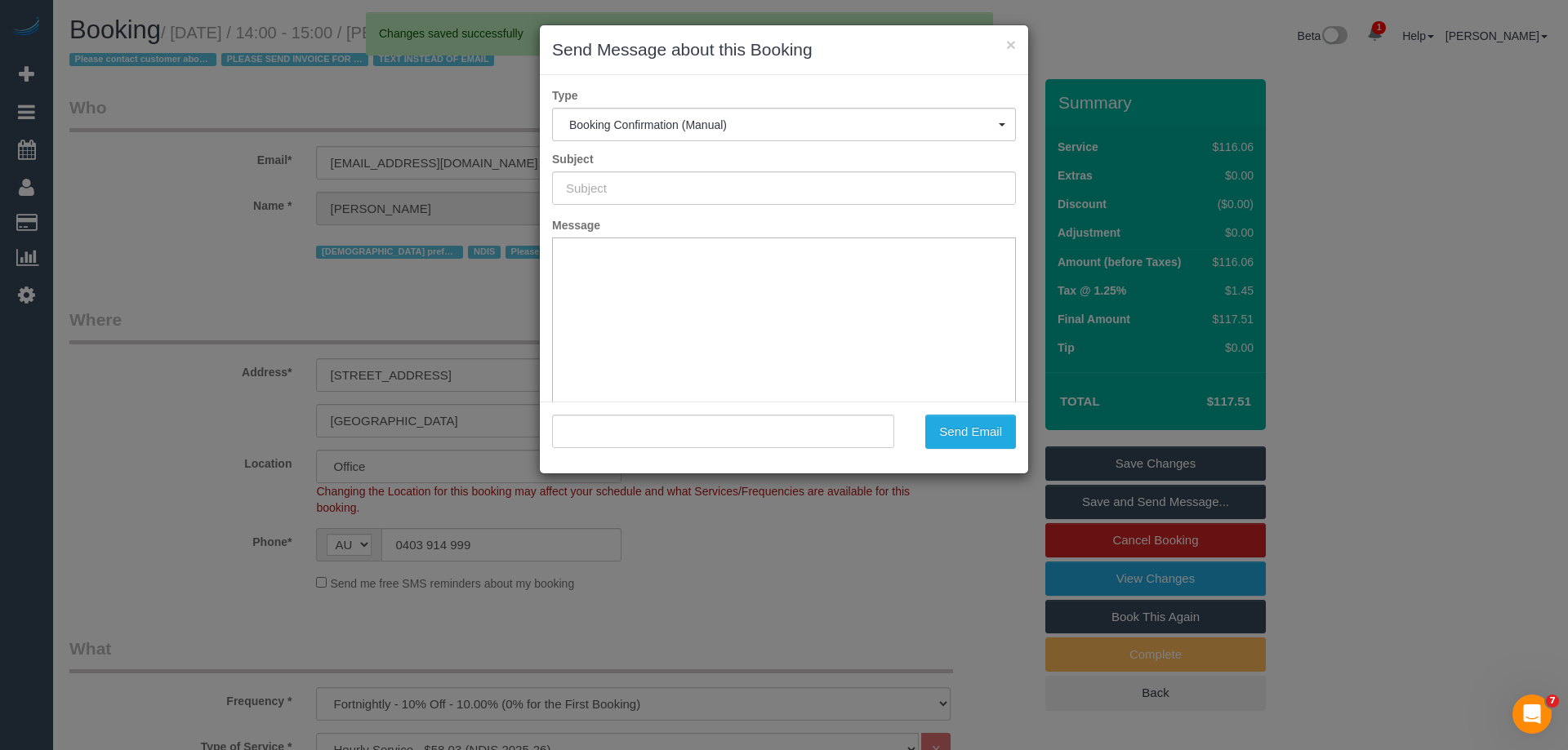
type input "Booking Confirmed"
type input ""Leandra Boot" <lcb807@hotmail.com>"
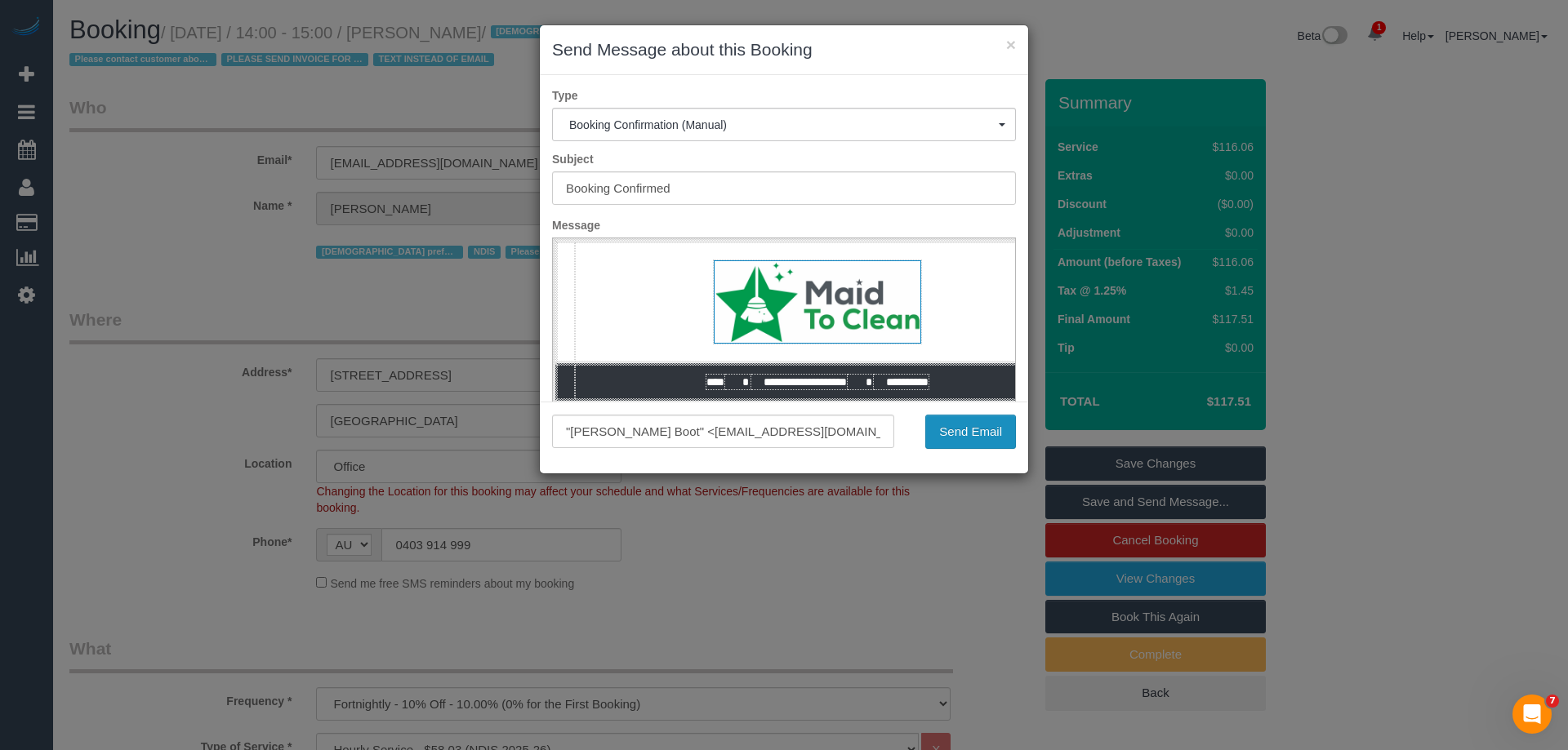
click at [990, 433] on button "Send Email" at bounding box center [970, 432] width 90 height 34
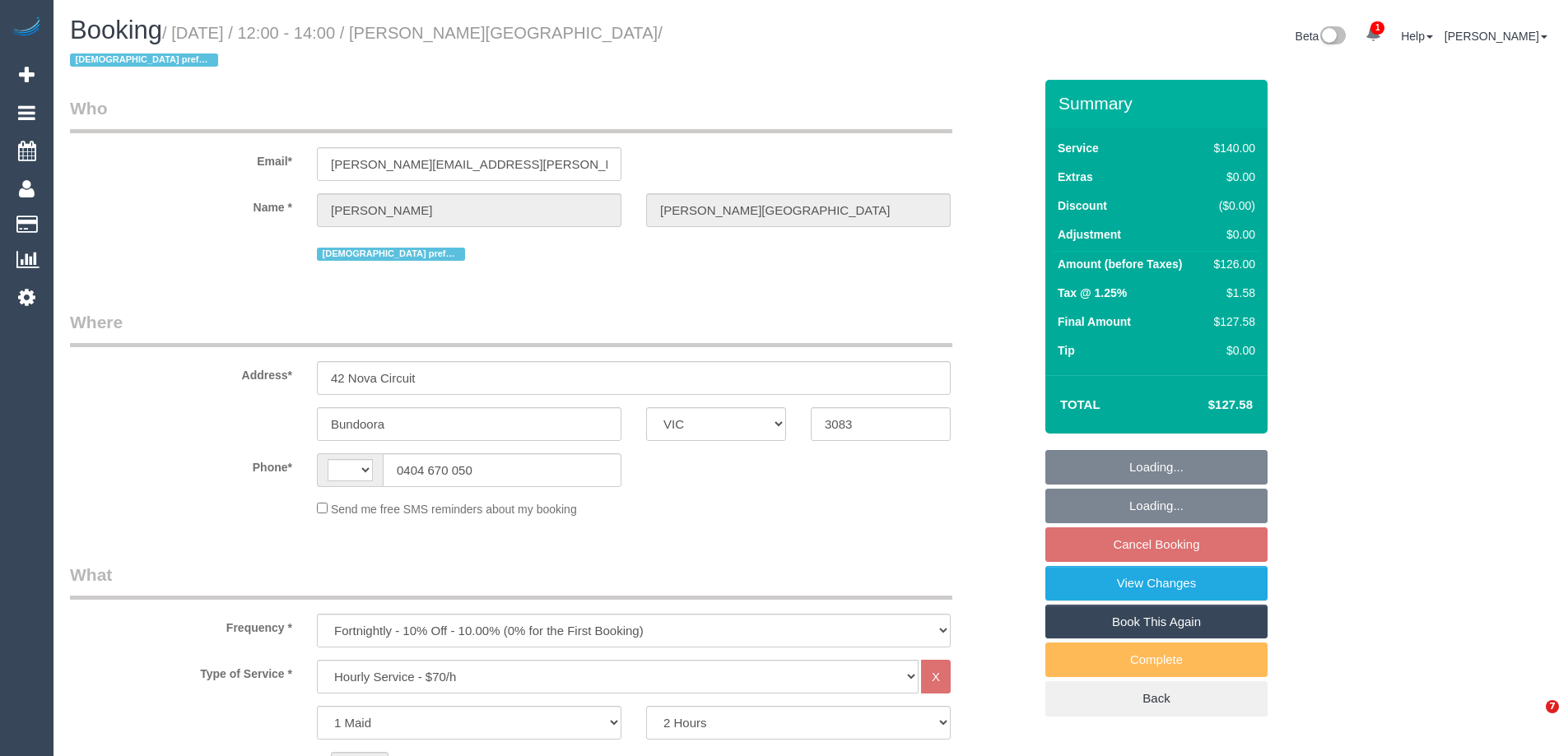
select select "VIC"
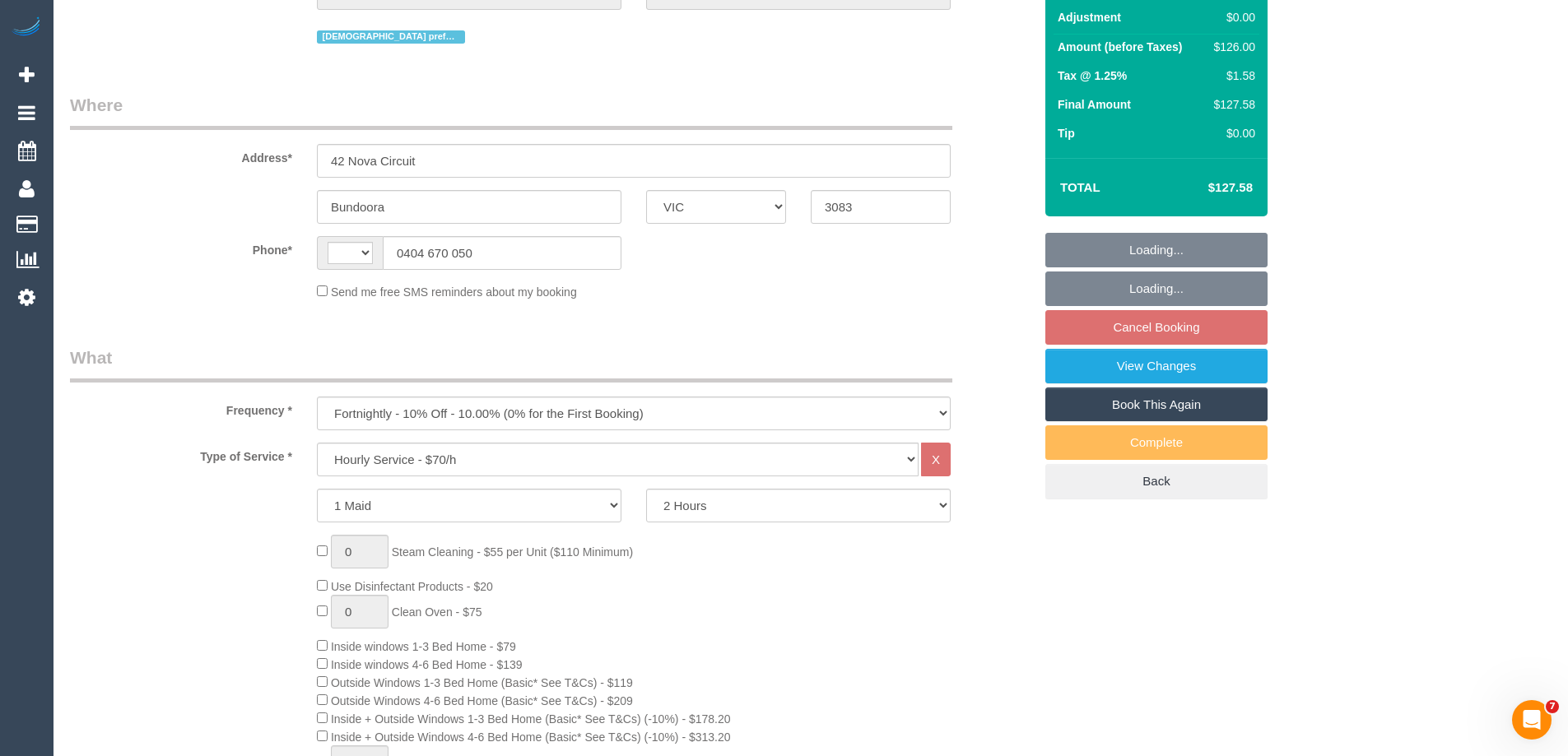
scroll to position [330, 0]
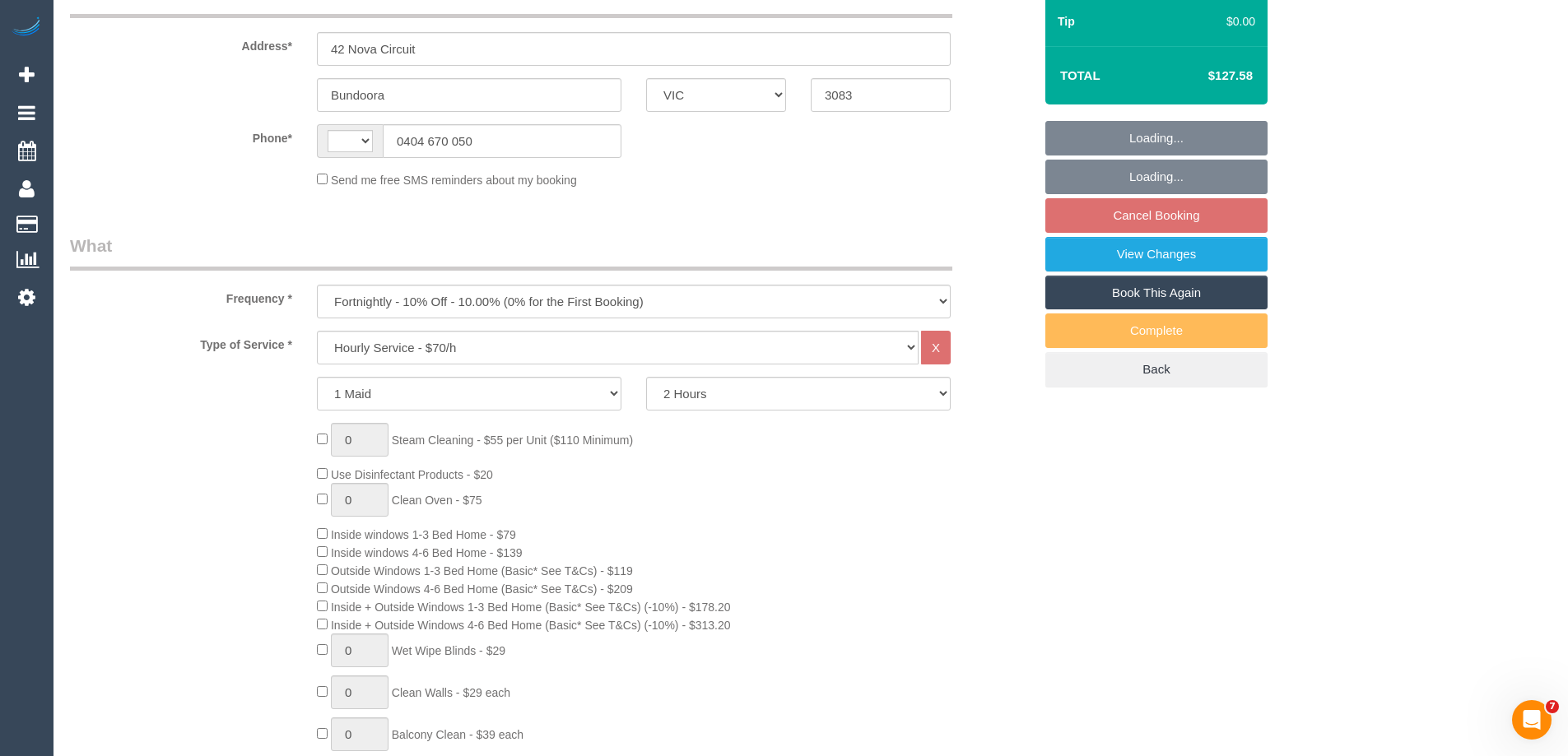
select select "string:stripe-pm_1RocNB2GScqysDRVa4bzwOta"
select select "number:29"
select select "number:14"
select select "number:19"
select select "number:24"
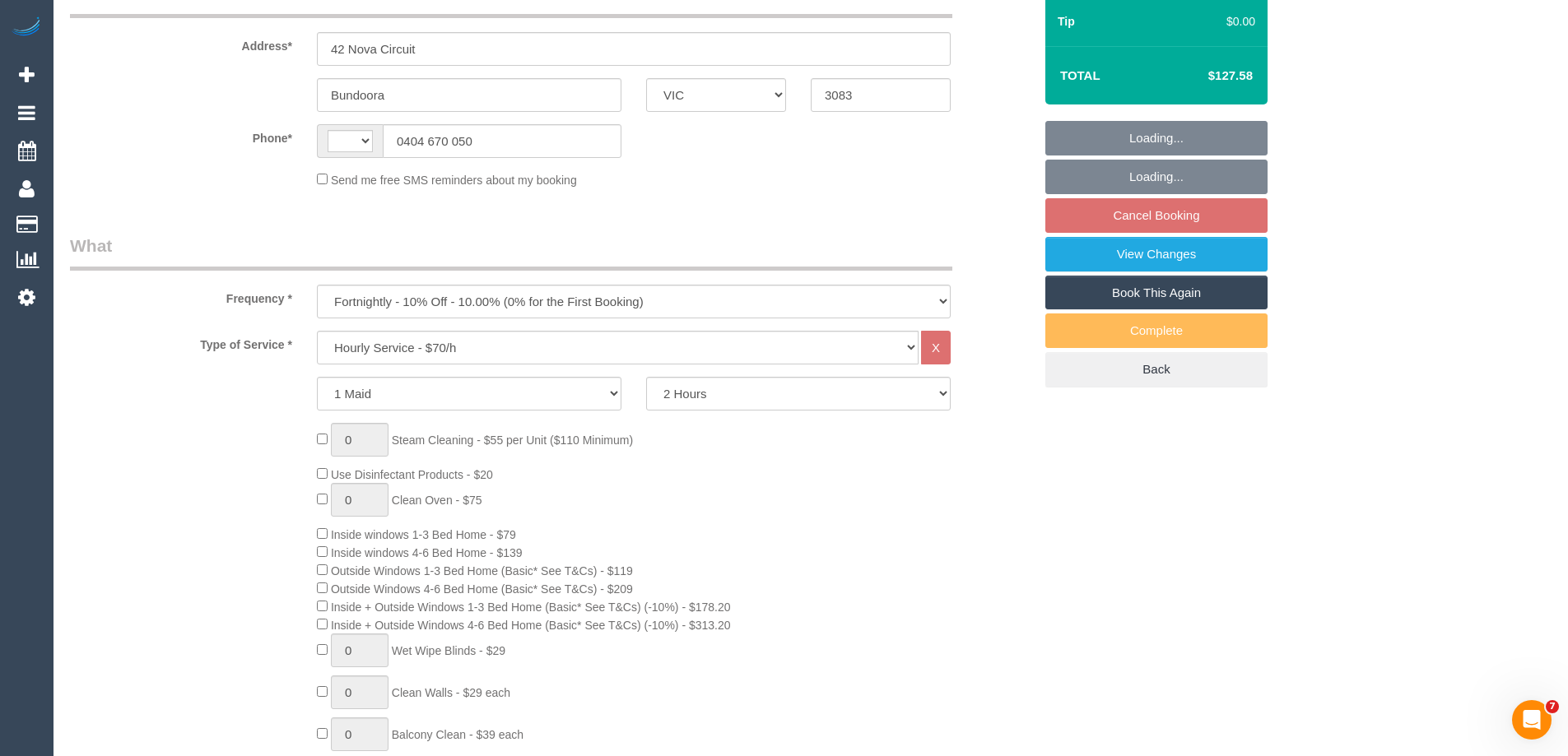
select select "number:34"
select select "number:11"
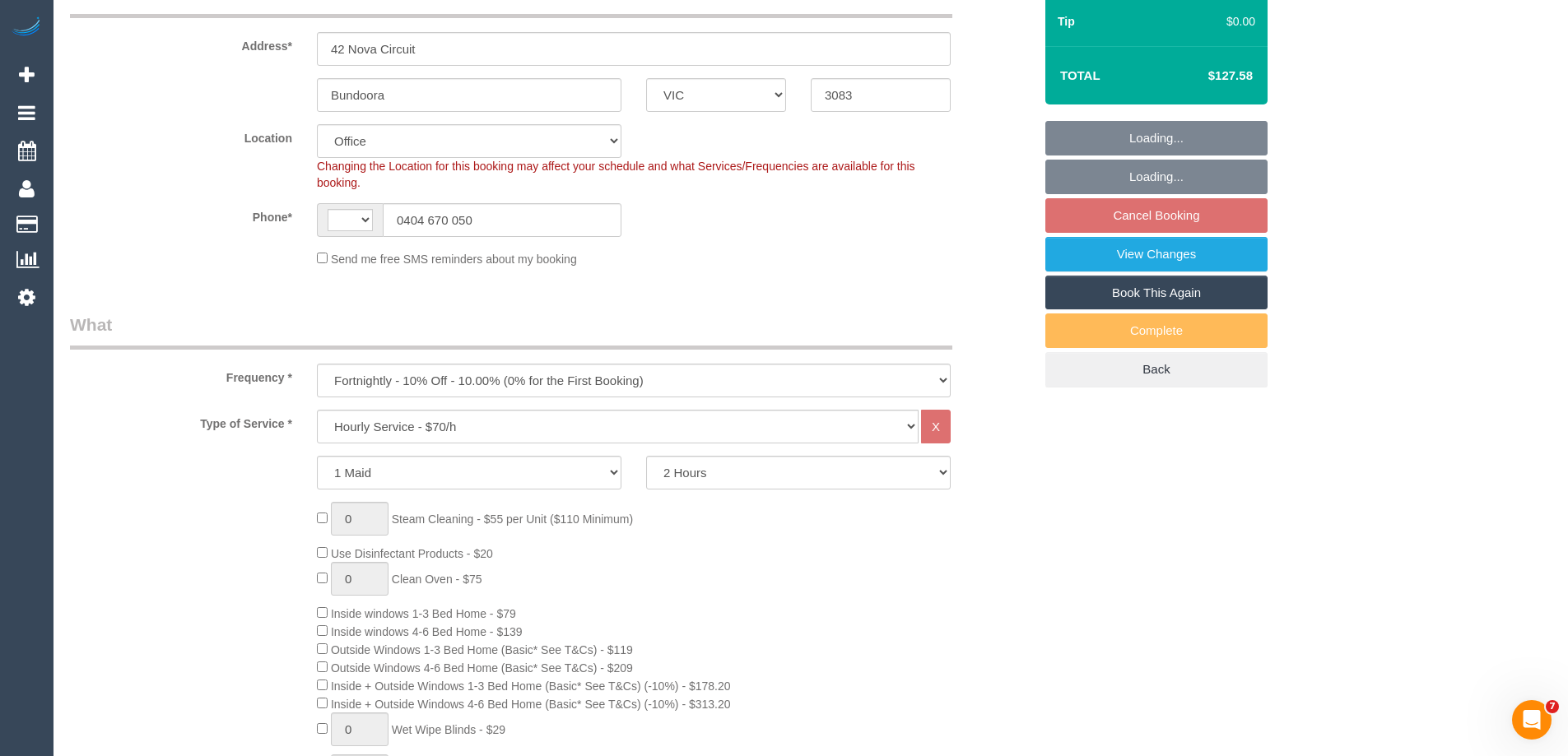
select select "object:965"
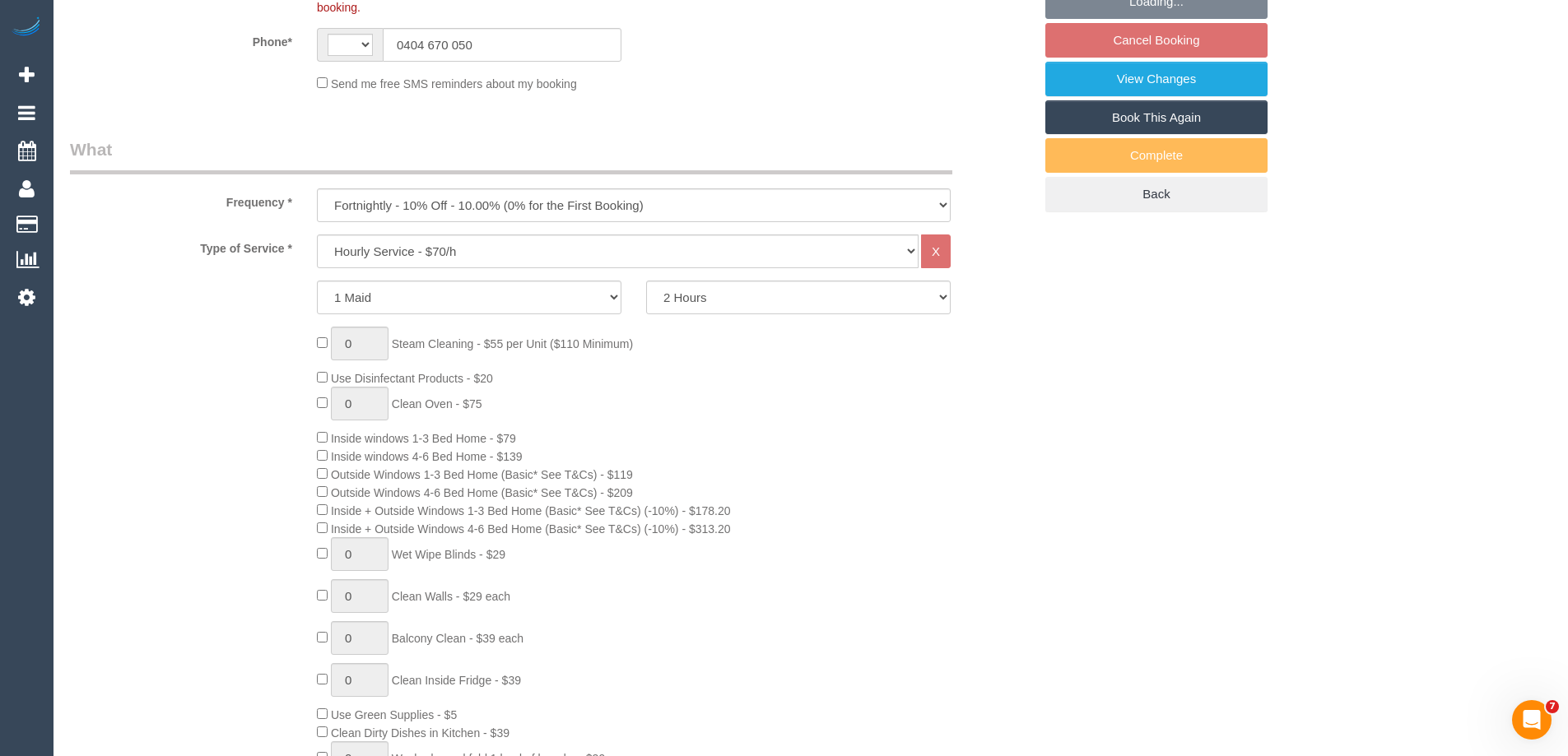
select select "string:AU"
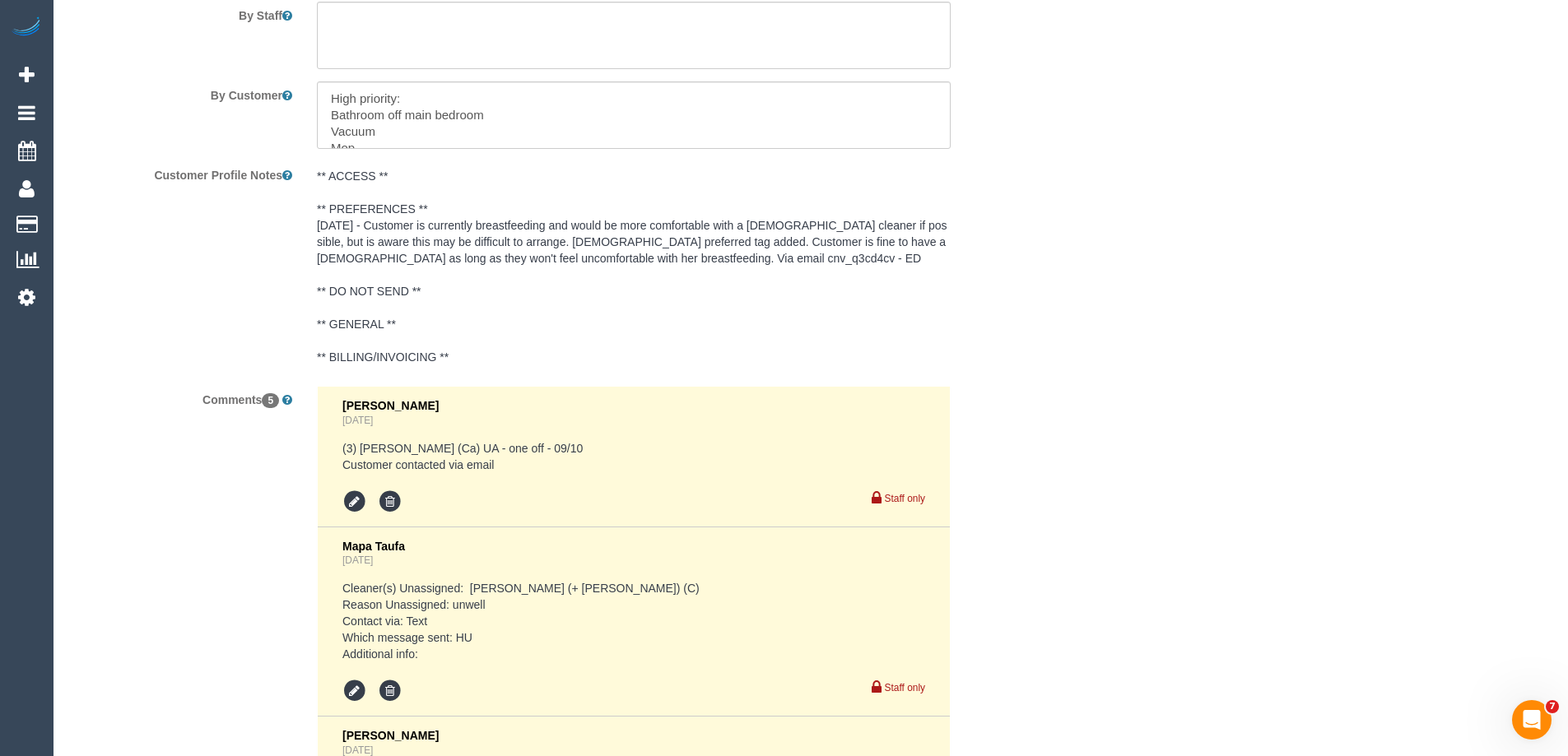
scroll to position [2749, 0]
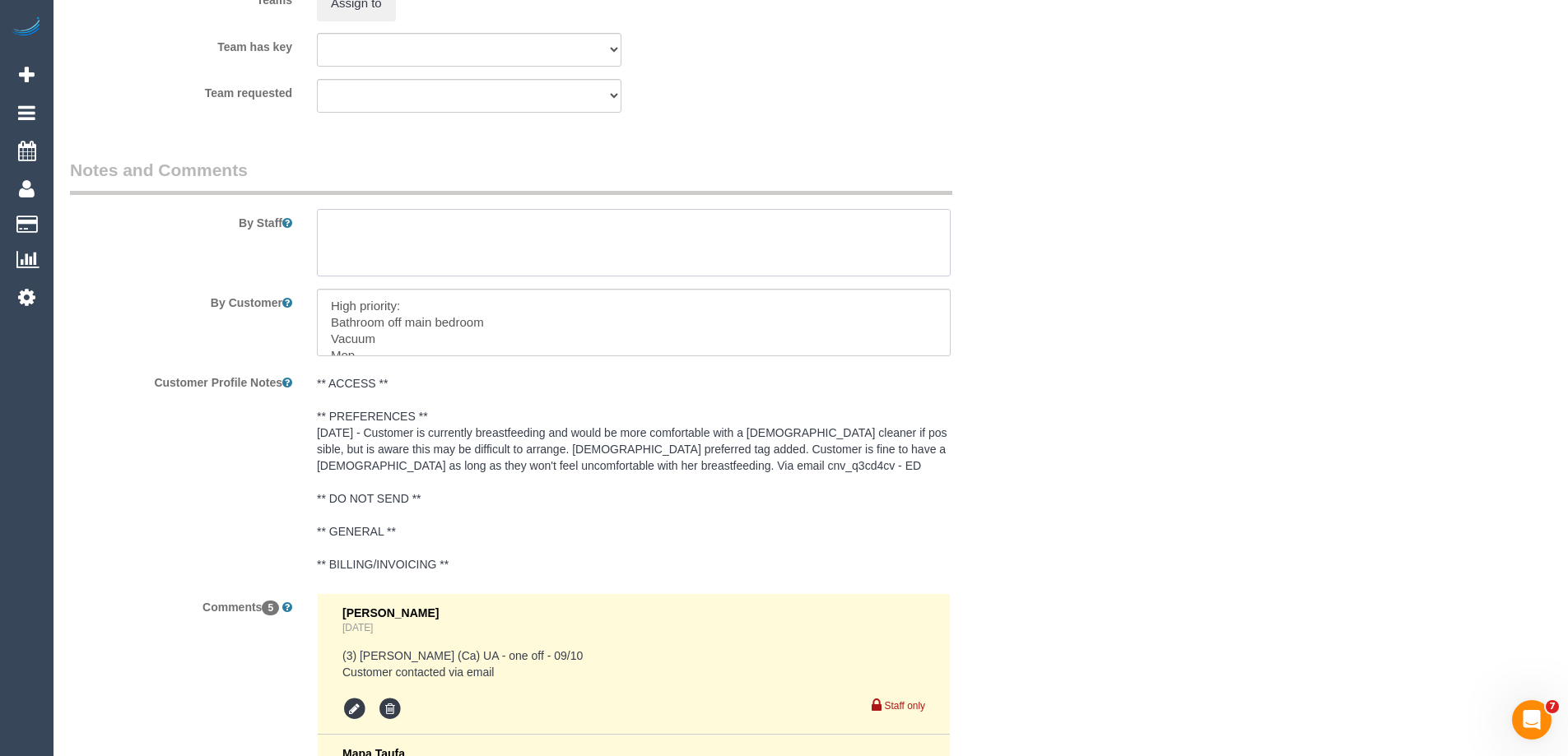
click at [347, 209] on textarea at bounding box center [633, 242] width 633 height 67
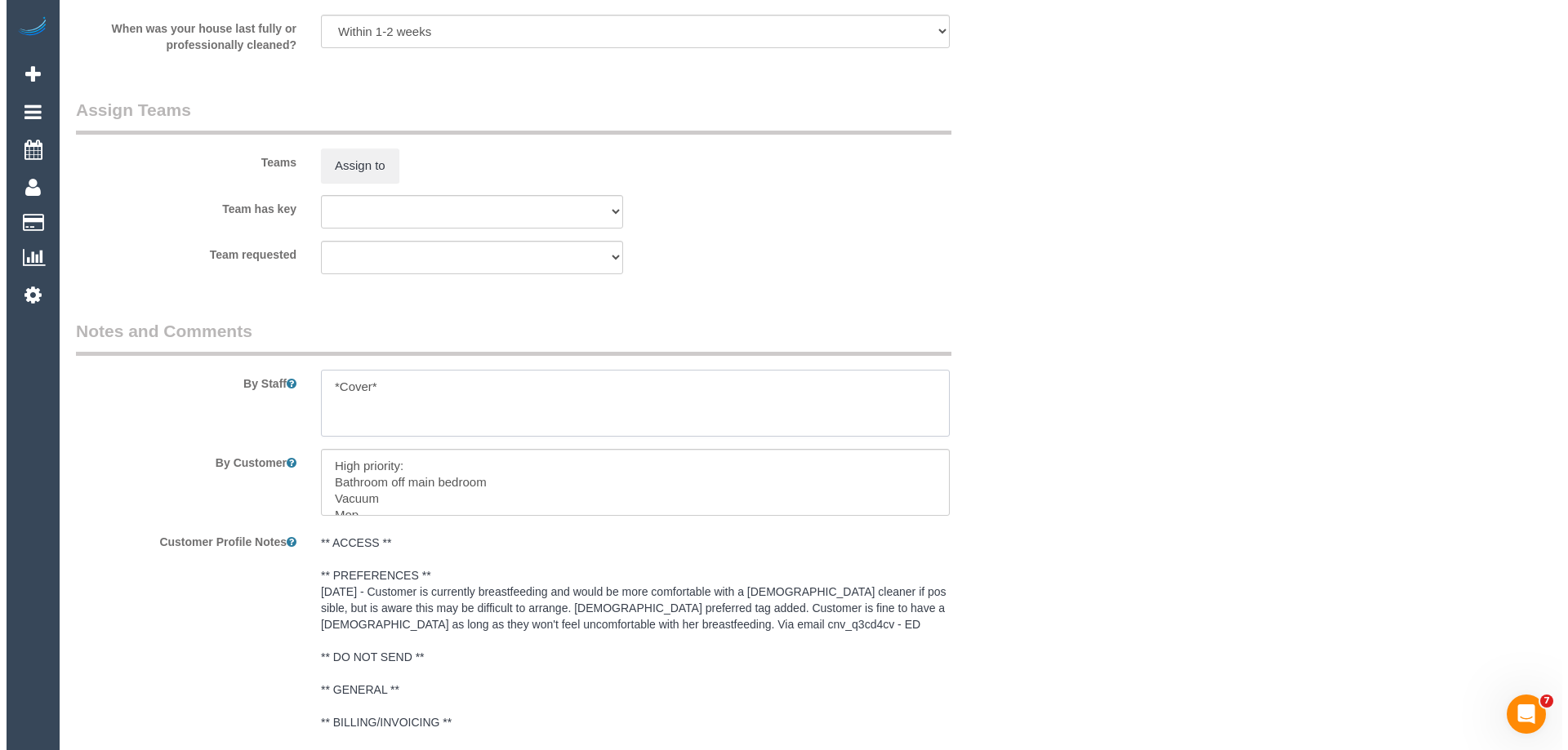
scroll to position [2564, 0]
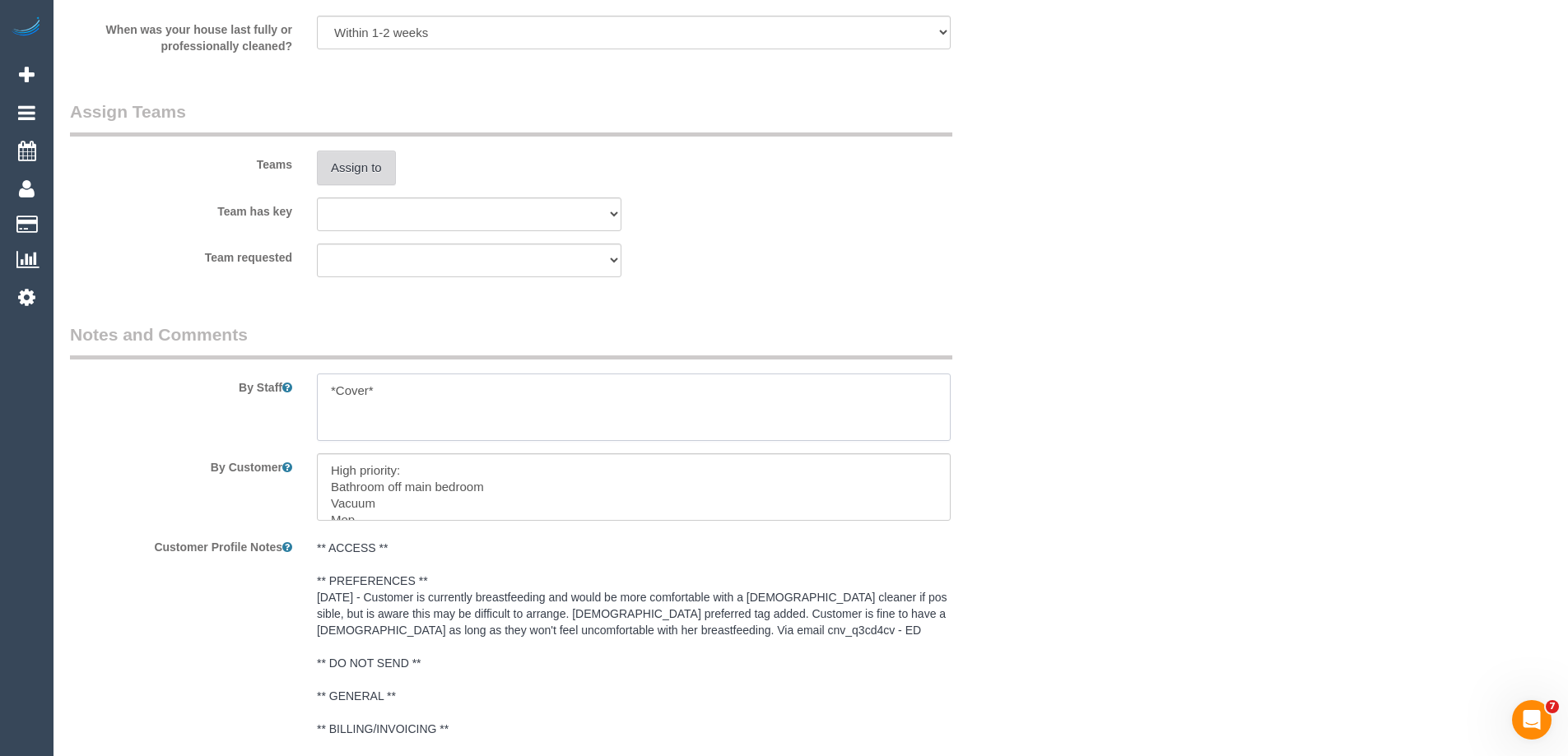
type textarea "*Cover*"
click at [358, 167] on sui-booking-teams "Teams Assign to Team has key (0) Account - Tech (0) Office (0) [PERSON_NAME] Te…" at bounding box center [551, 189] width 963 height 178
click at [356, 158] on button "Assign to" at bounding box center [356, 168] width 79 height 34
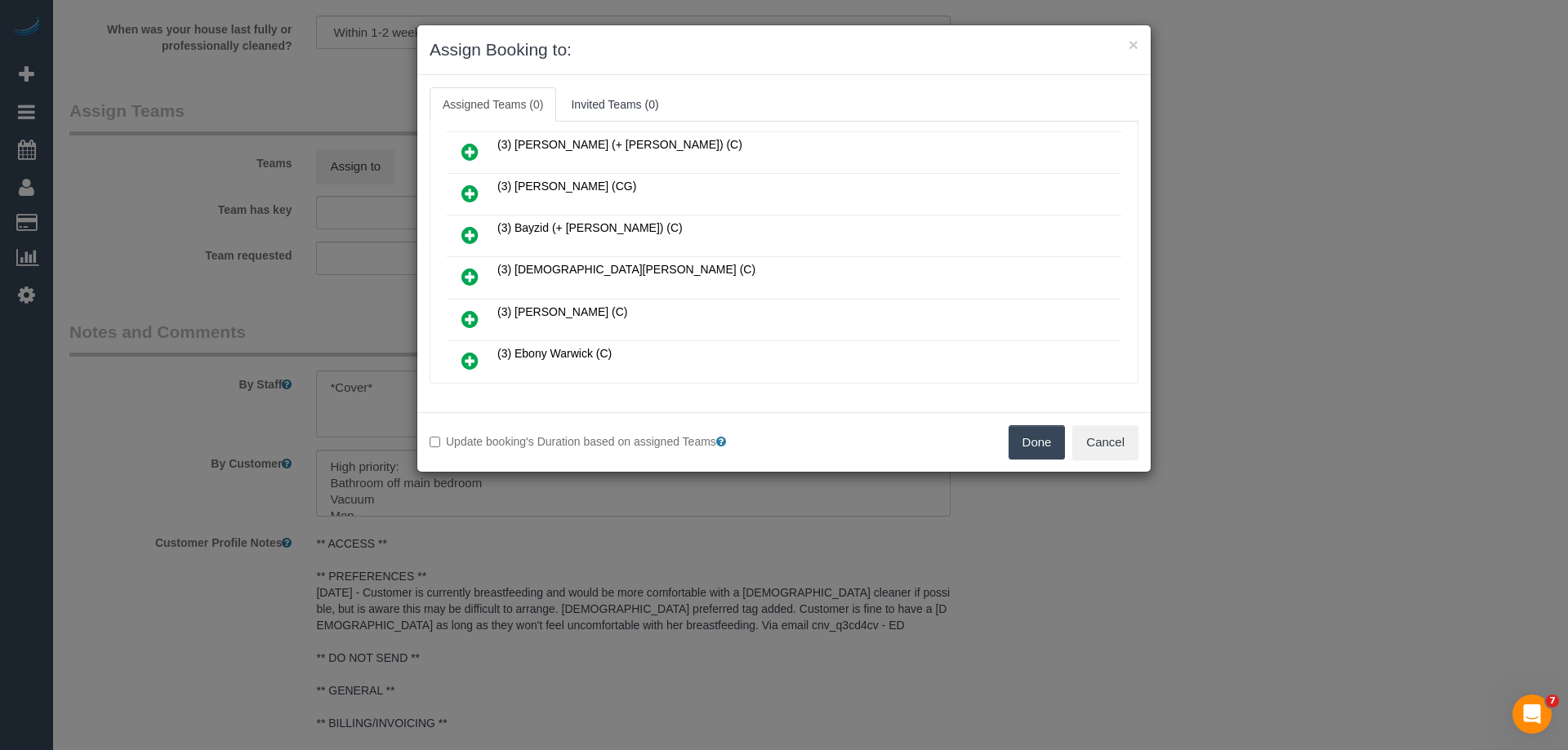
scroll to position [980, 0]
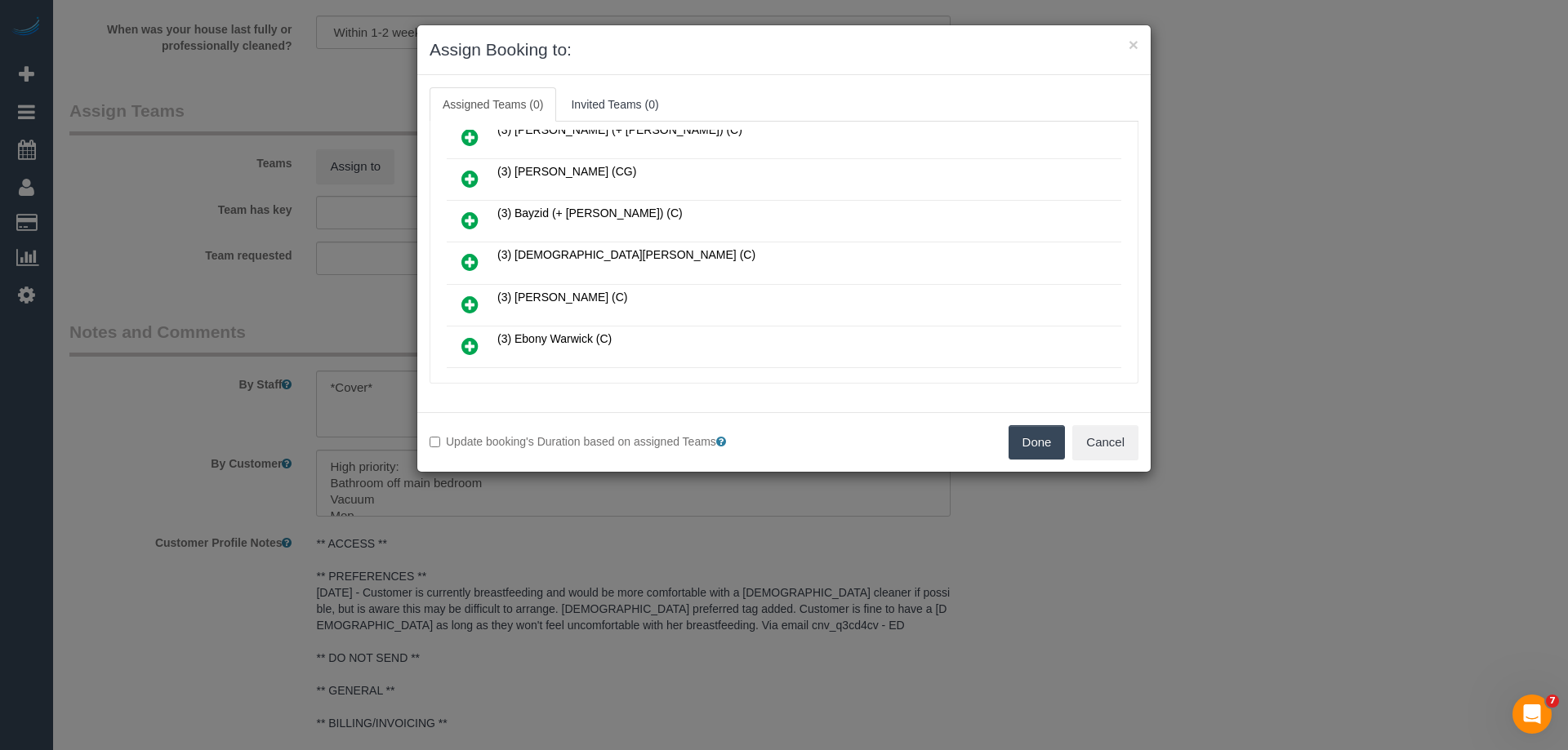
click at [463, 257] on icon at bounding box center [470, 261] width 17 height 20
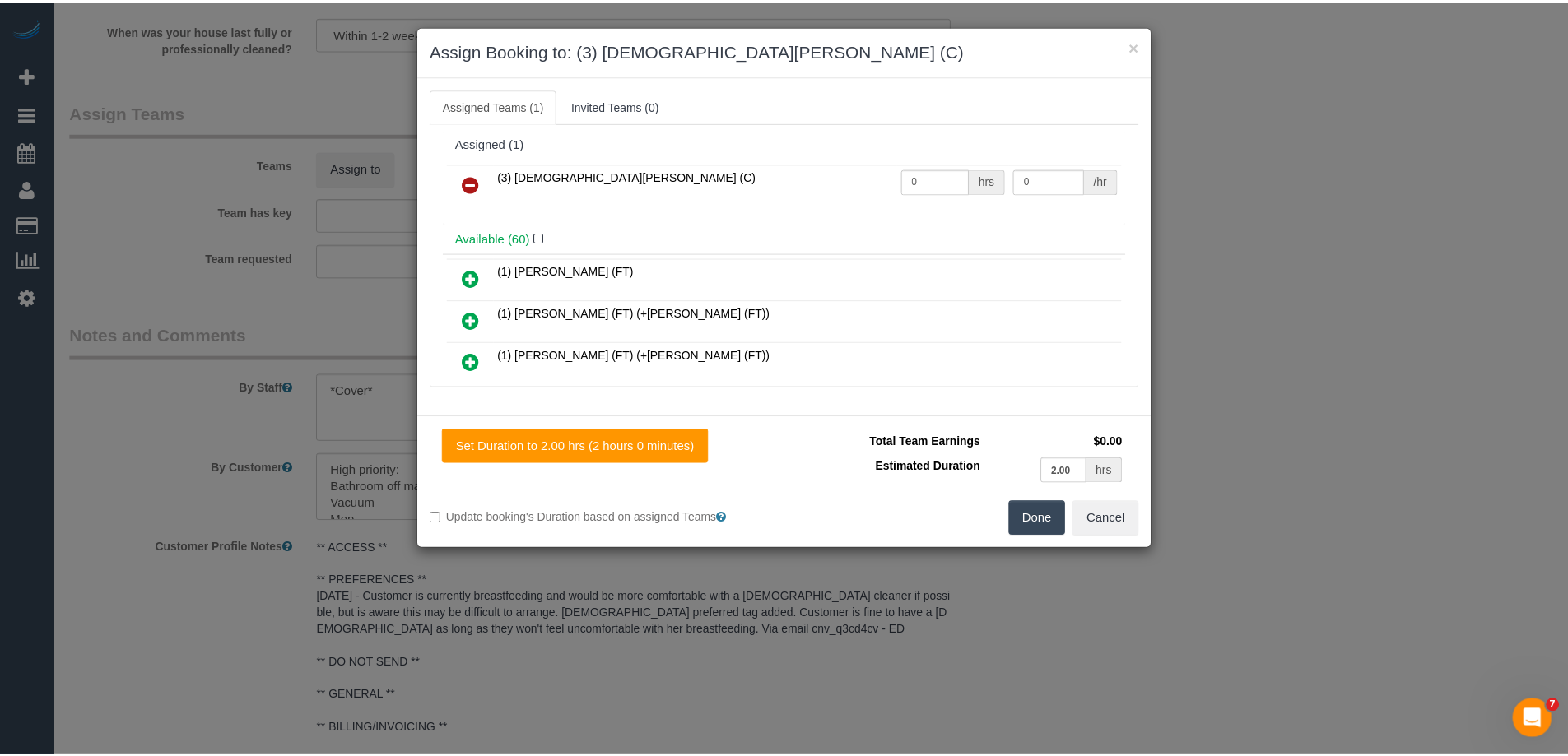
scroll to position [0, 0]
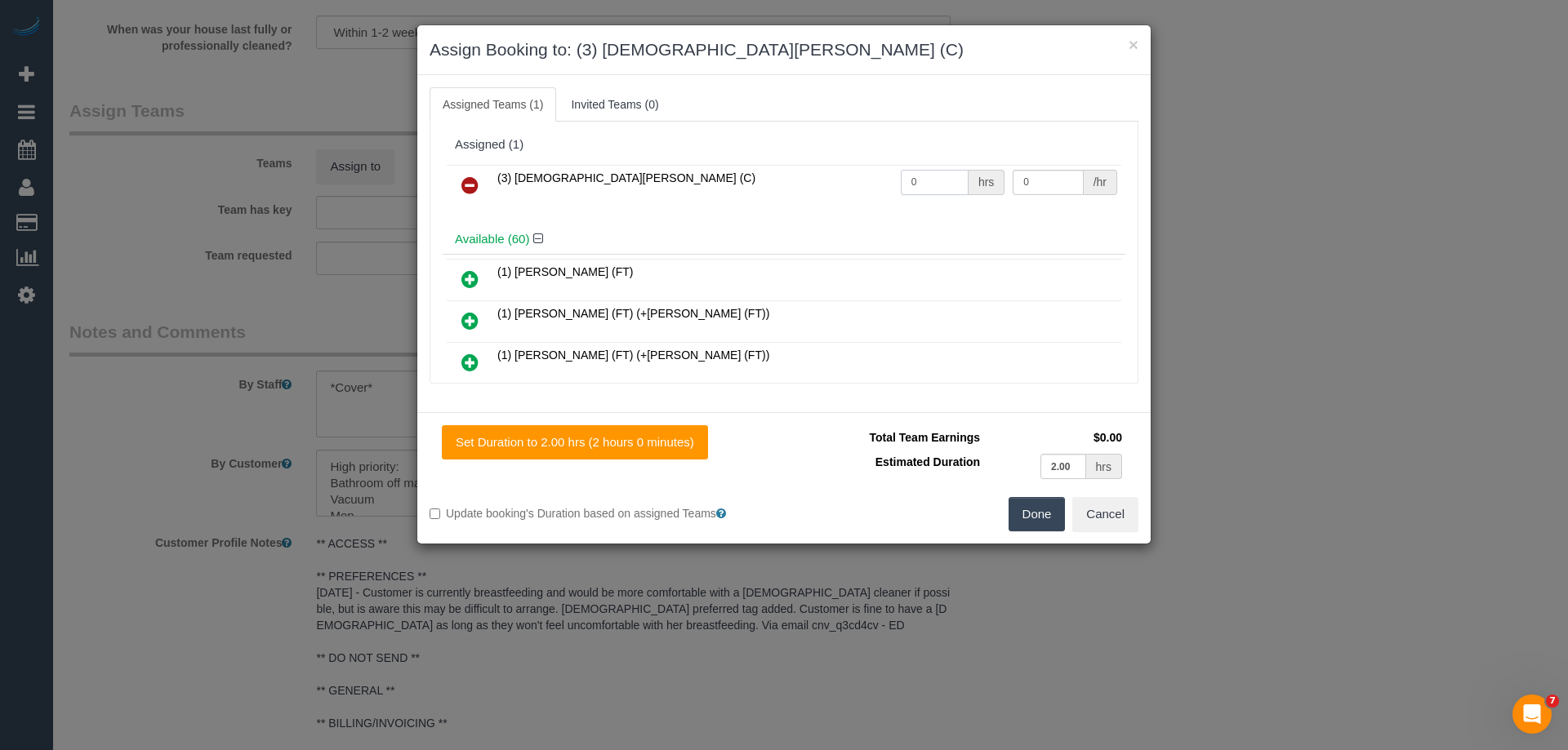
drag, startPoint x: 925, startPoint y: 182, endPoint x: 848, endPoint y: 177, distance: 77.2
click at [848, 177] on tr "(3) Buddhi Adhikari (C) 0 hrs 0 /hr" at bounding box center [784, 186] width 675 height 42
type input "2"
drag, startPoint x: 1022, startPoint y: 184, endPoint x: 914, endPoint y: 183, distance: 108.0
click at [924, 183] on tr "(3) Buddhi Adhikari (C) 2 hrs 0 /hr" at bounding box center [784, 186] width 675 height 42
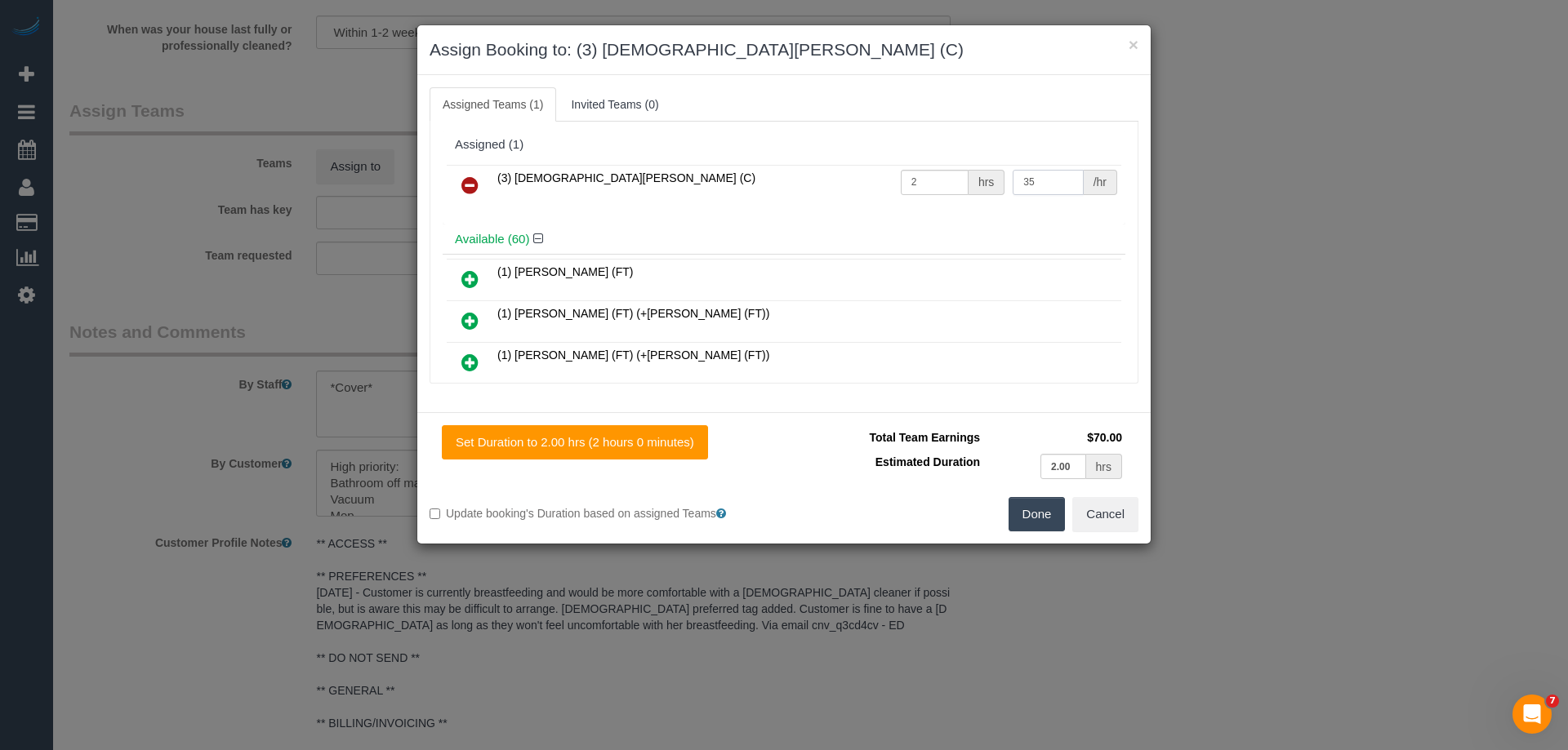
type input "35"
click at [1016, 514] on button "Done" at bounding box center [1037, 514] width 57 height 34
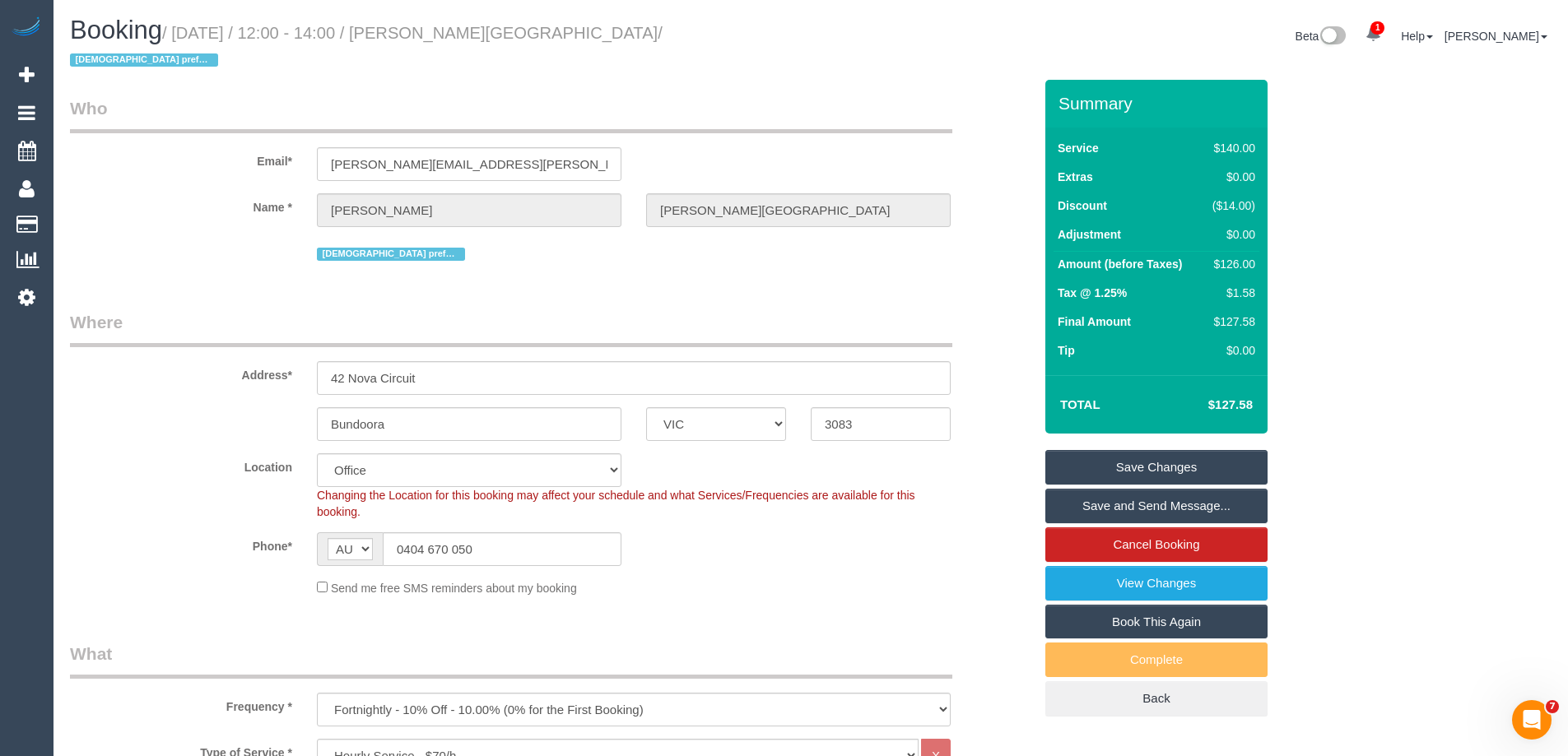
drag, startPoint x: 562, startPoint y: 33, endPoint x: 431, endPoint y: 33, distance: 131.0
click at [431, 33] on small "/ October 16, 2025 / 12:00 - 14:00 / Kelly Ellison-Lyon / Female preferred" at bounding box center [366, 47] width 593 height 46
copy small "Kelly Ellison-Lyon"
click at [1115, 452] on link "Save Changes" at bounding box center [1156, 468] width 222 height 34
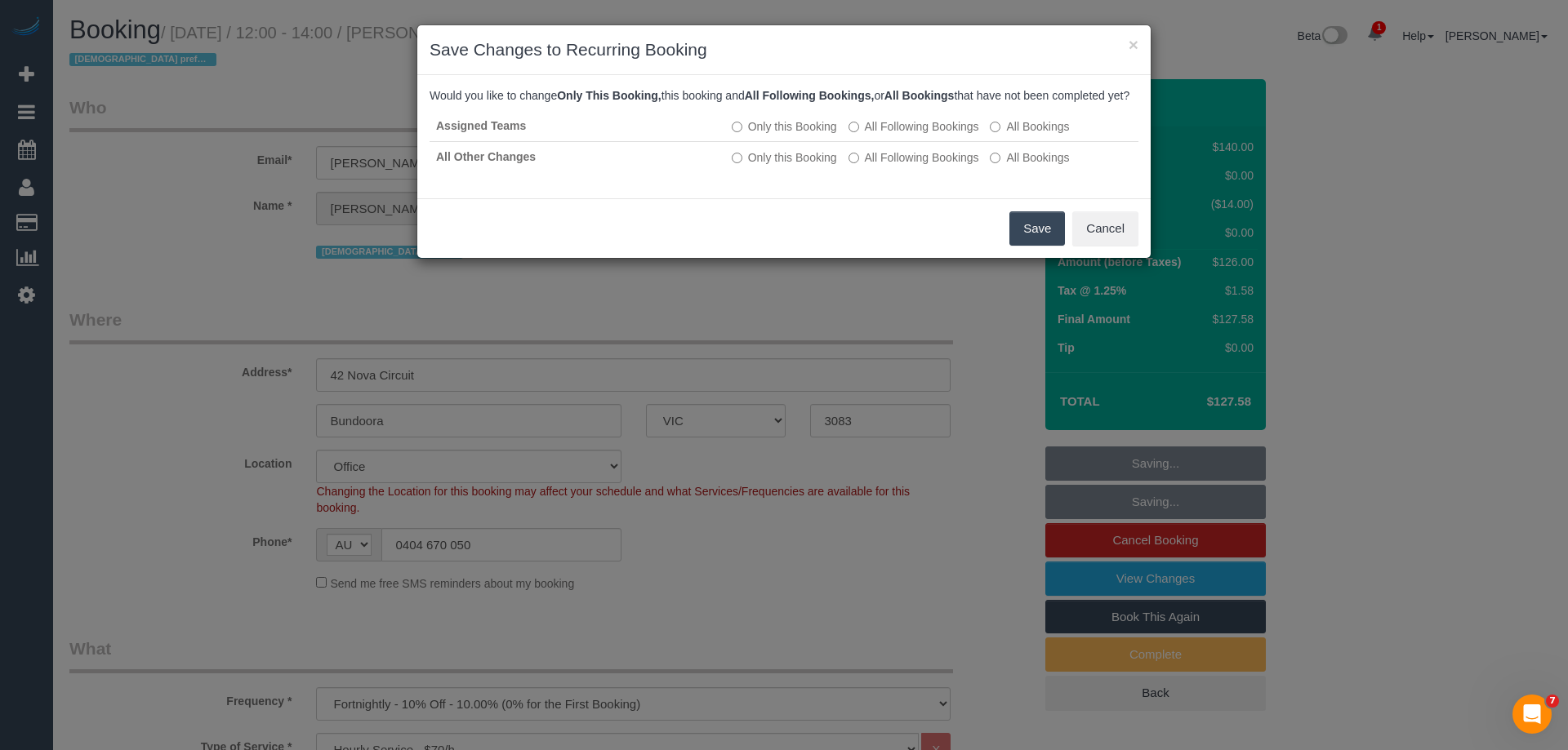
click at [1032, 246] on button "Save" at bounding box center [1037, 228] width 55 height 34
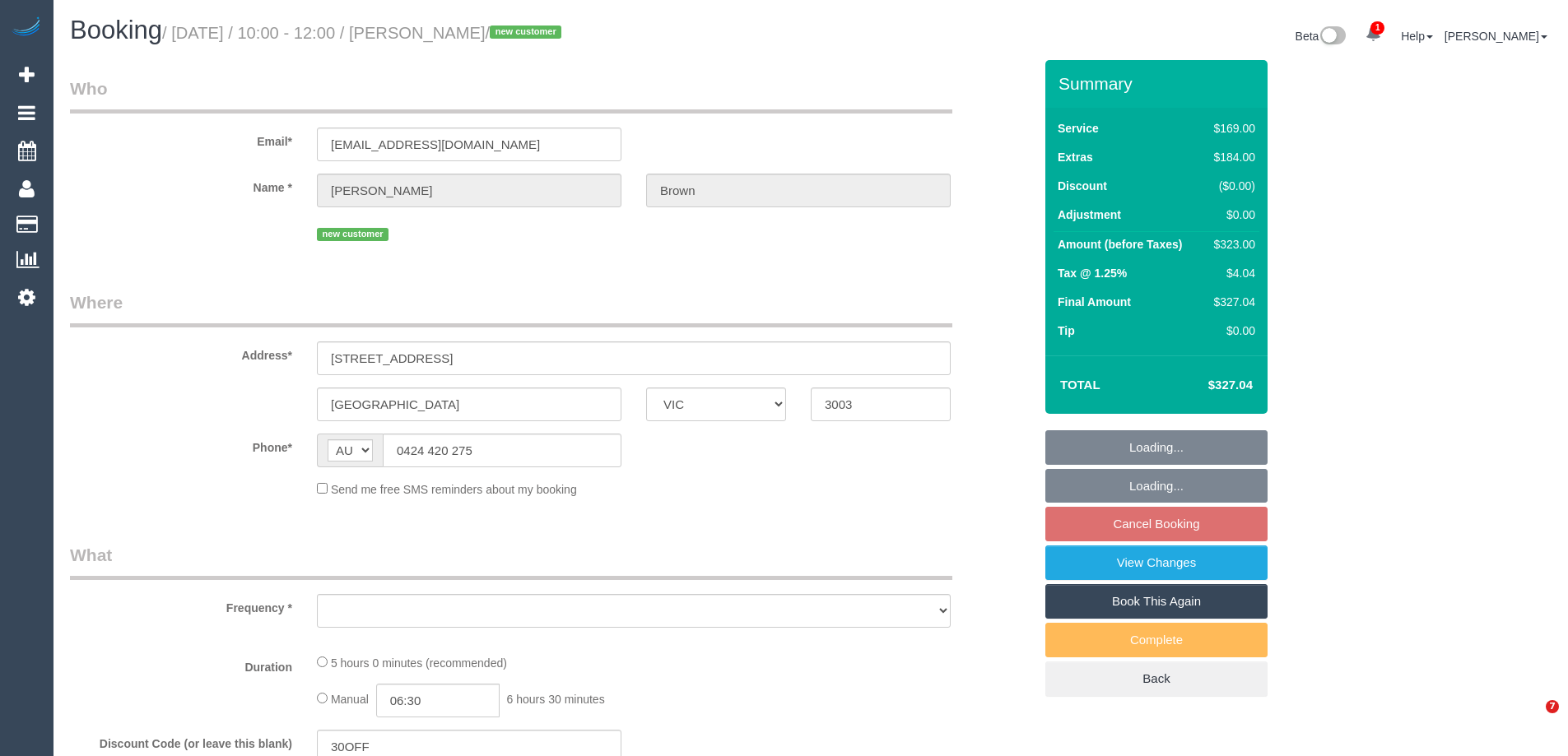
select select "VIC"
select select "string:stripe-pm_1SF5pD2GScqysDRV5SzcQ1cB"
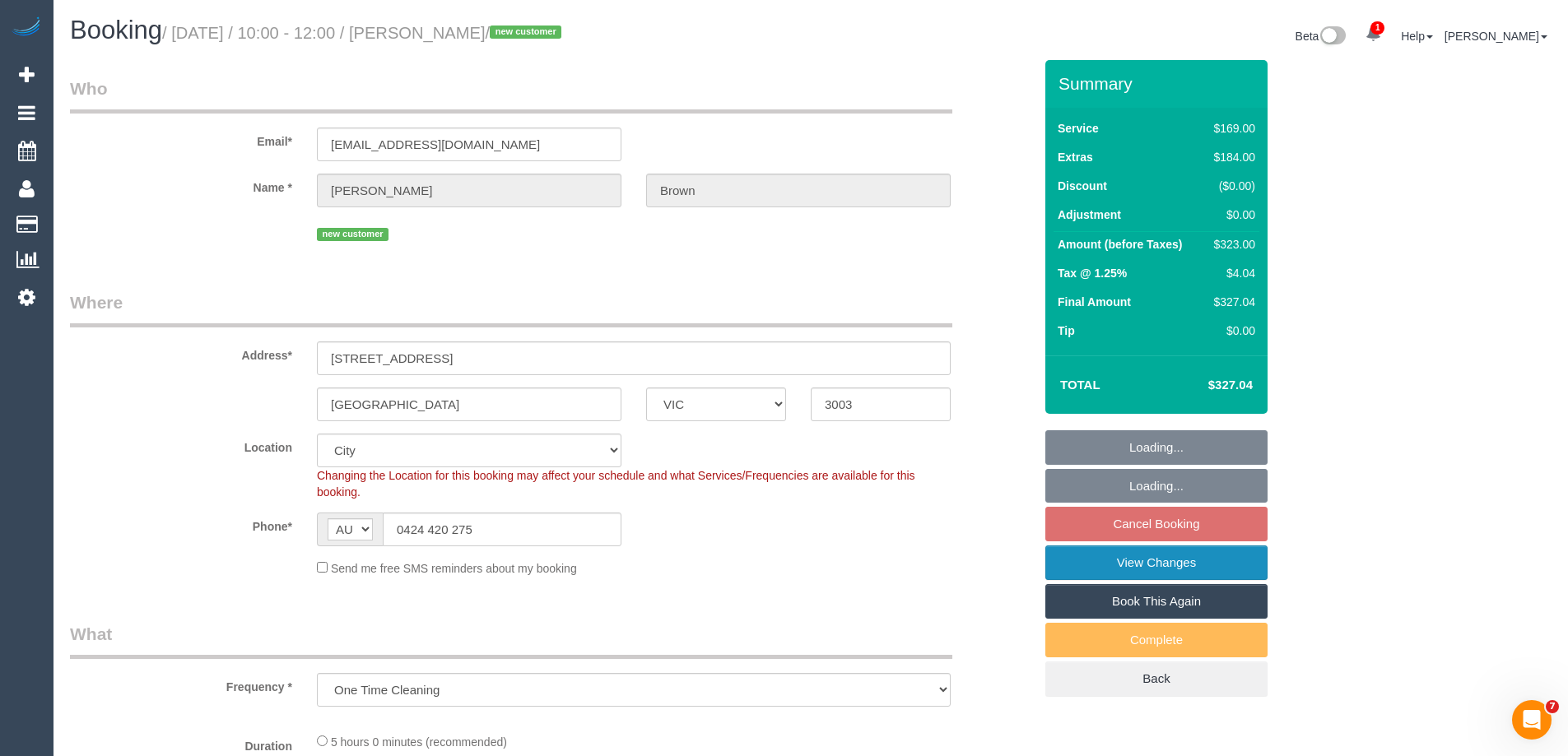
select select "object:553"
select select "number:28"
select select "number:14"
select select "number:21"
select select "number:22"
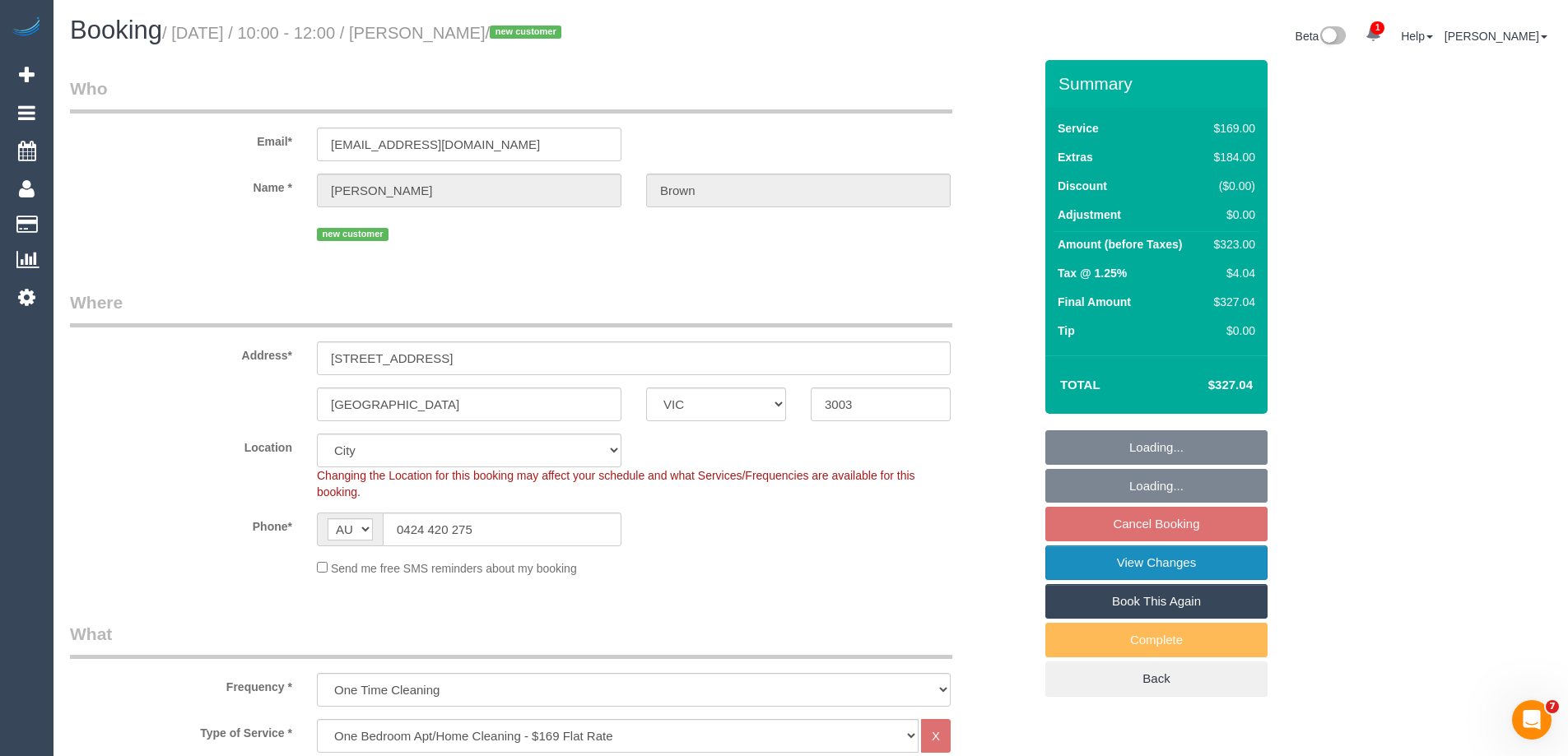
select select "number:35"
select select "number:26"
click at [1085, 563] on link "View Changes" at bounding box center [1156, 563] width 222 height 34
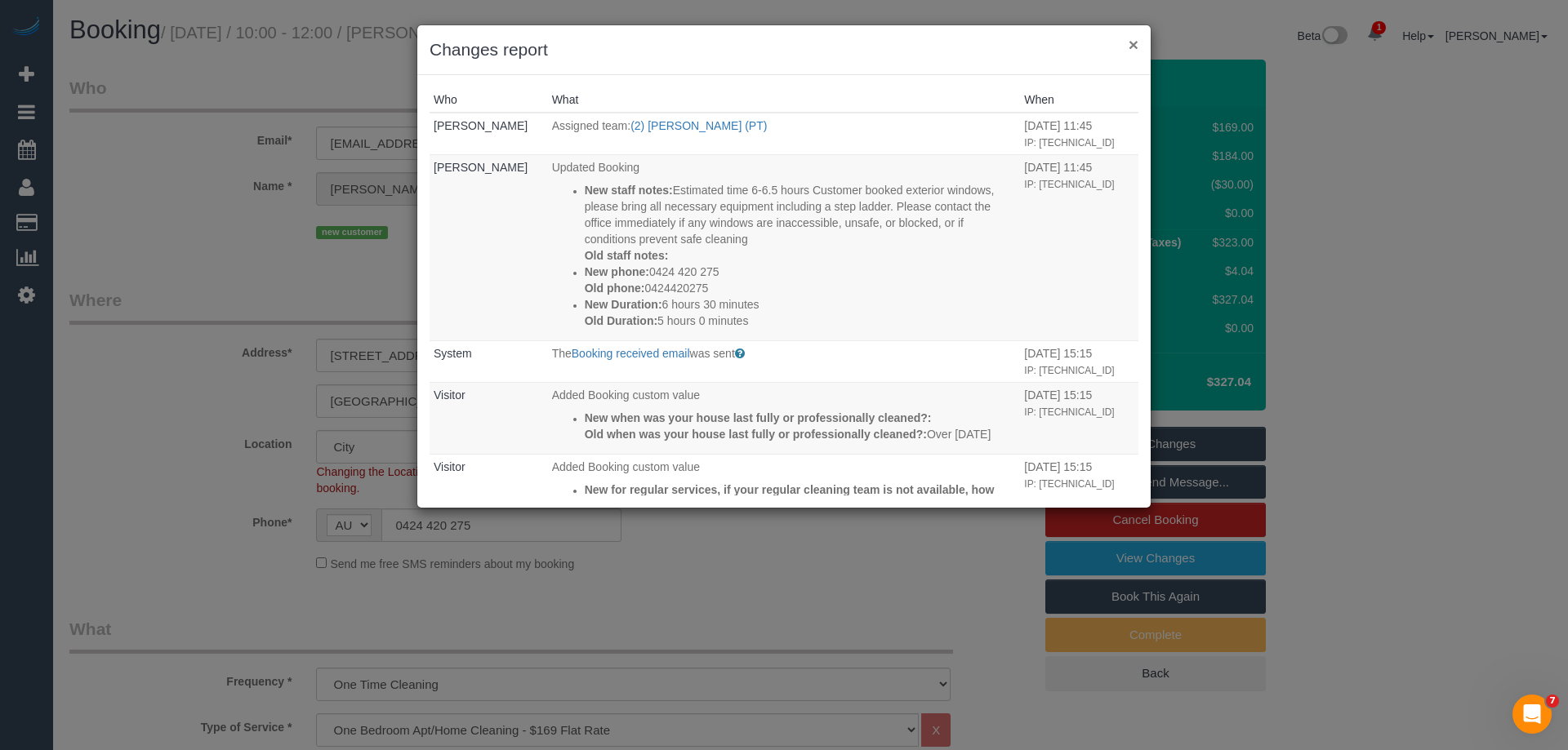
click at [1134, 43] on button "×" at bounding box center [1133, 45] width 10 height 17
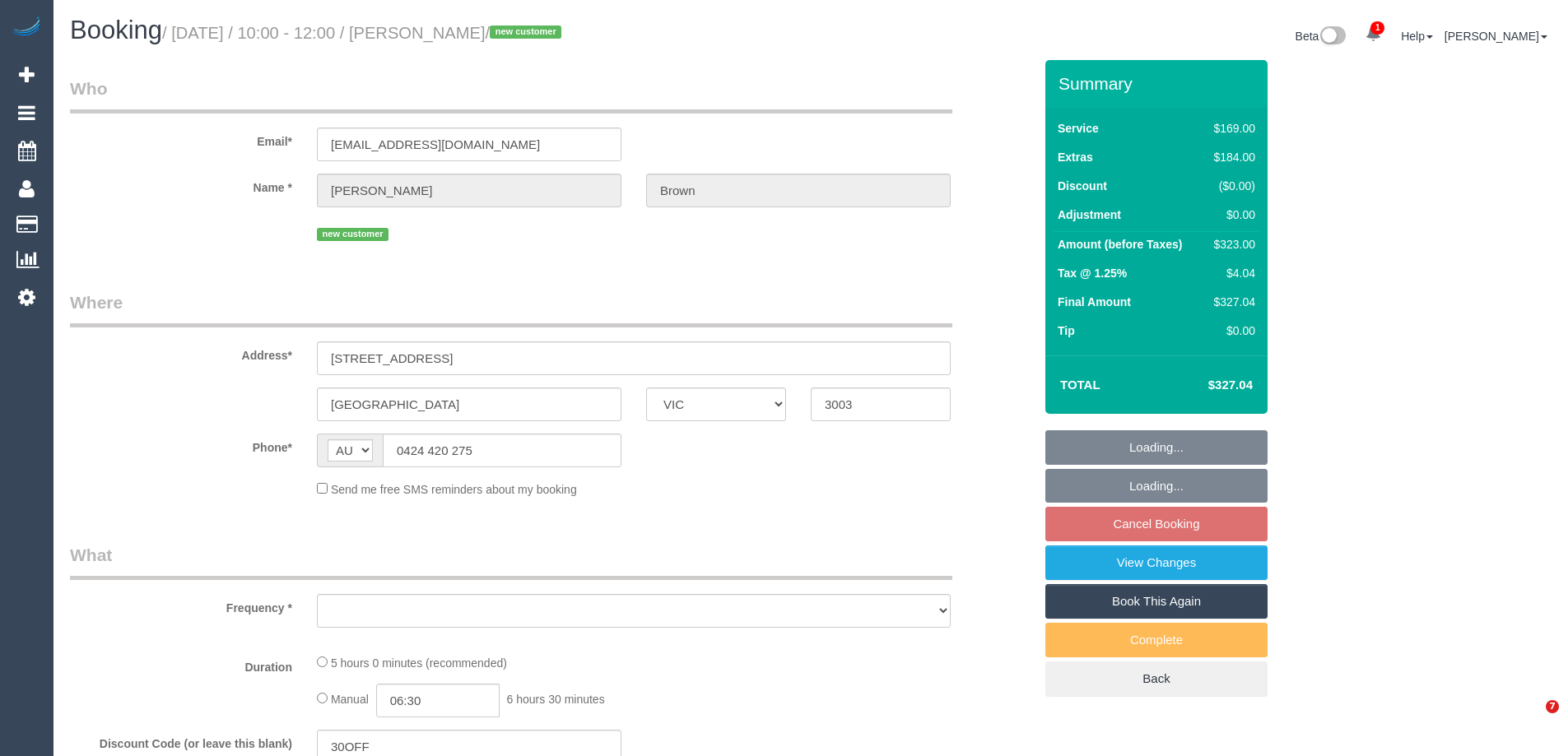
select select "VIC"
select select "string:stripe-pm_1SF5pD2GScqysDRV5SzcQ1cB"
select select "number:28"
select select "number:14"
select select "number:21"
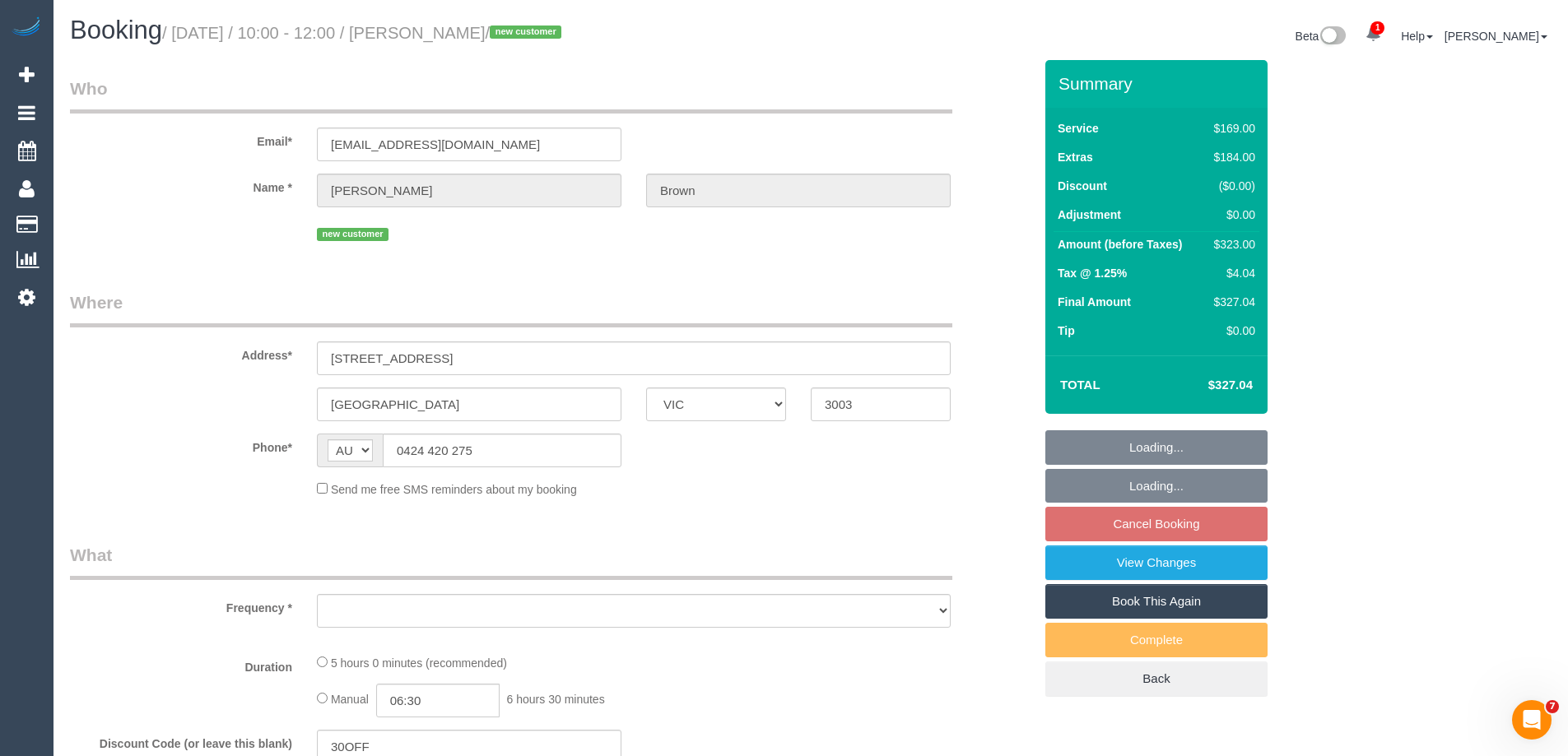
select select "number:22"
select select "number:35"
select select "number:26"
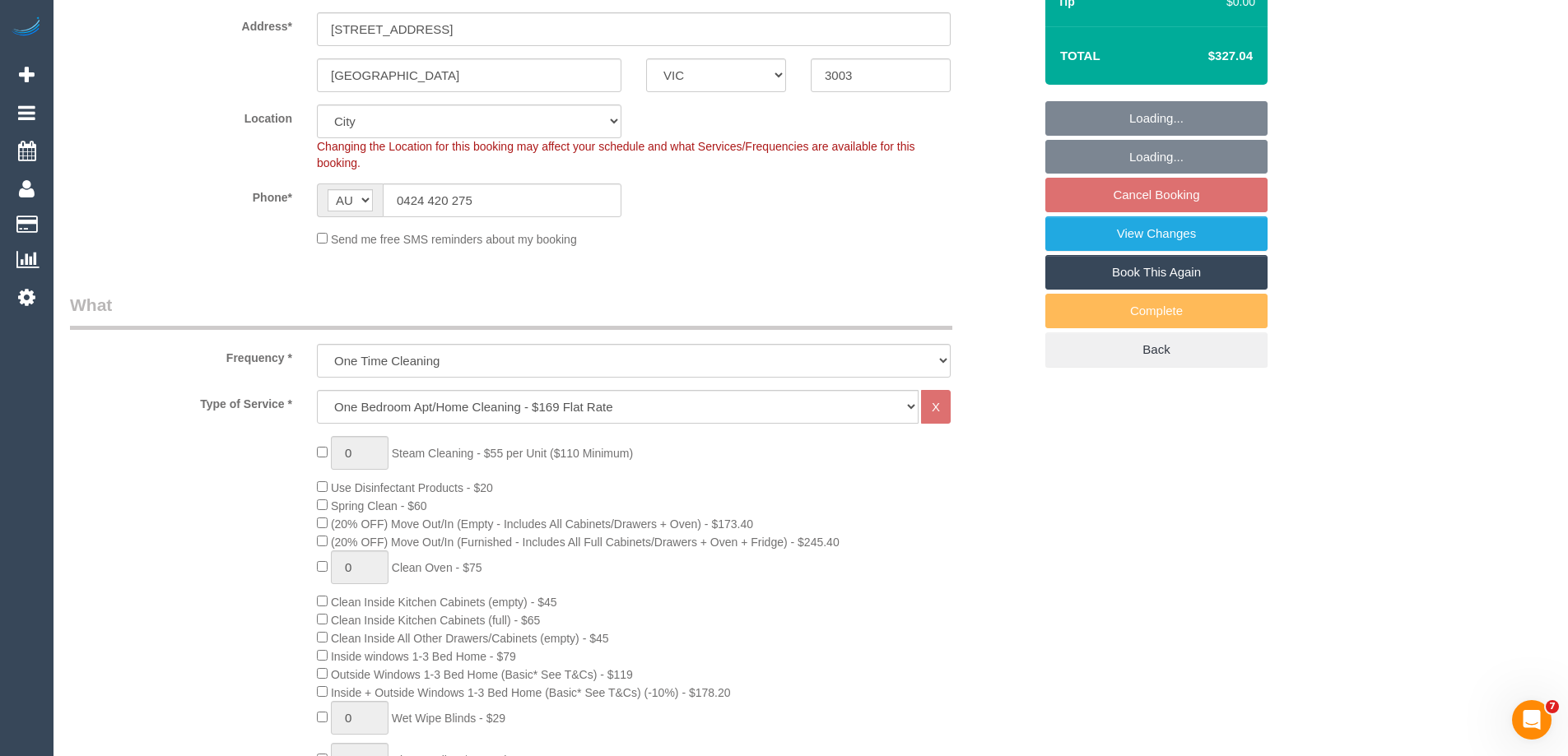
select select "object:801"
